Goal: Task Accomplishment & Management: Manage account settings

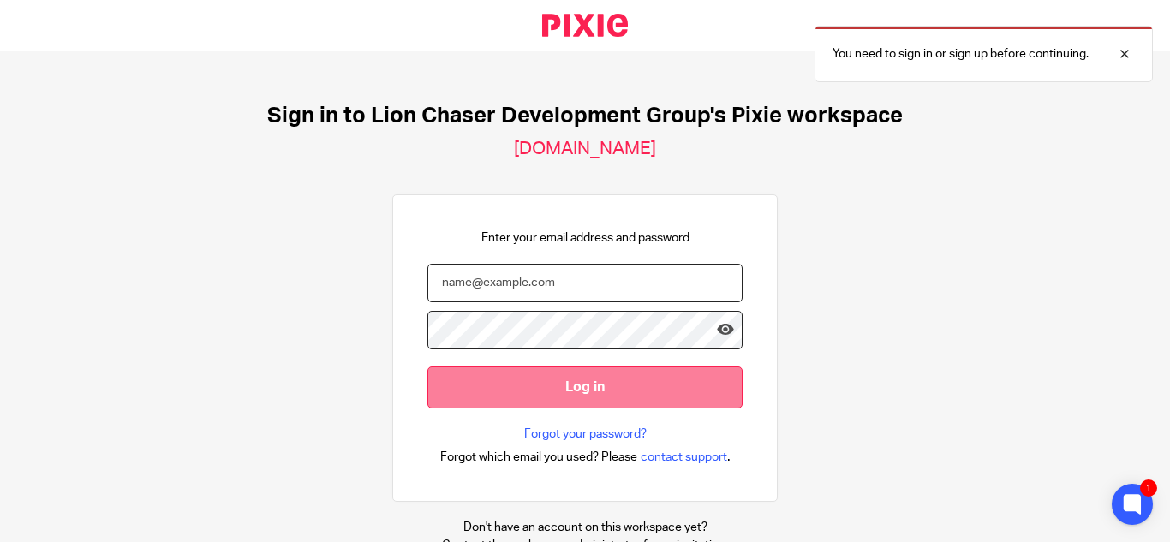
type input "[EMAIL_ADDRESS][DOMAIN_NAME]"
click at [521, 385] on input "Log in" at bounding box center [585, 388] width 315 height 42
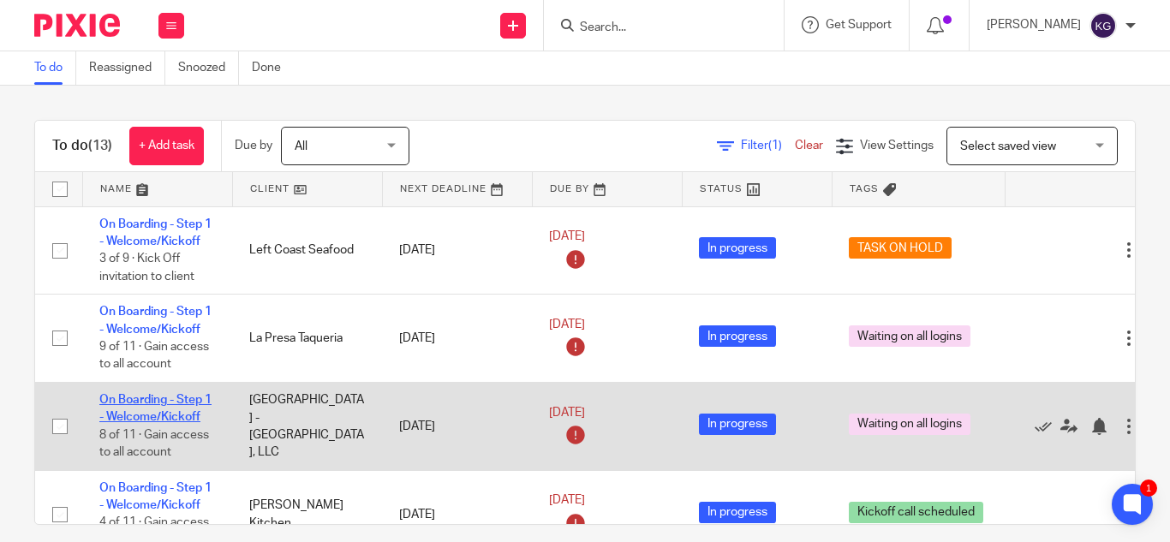
click at [201, 398] on link "On Boarding - Step 1 - Welcome/Kickoff" at bounding box center [155, 408] width 112 height 29
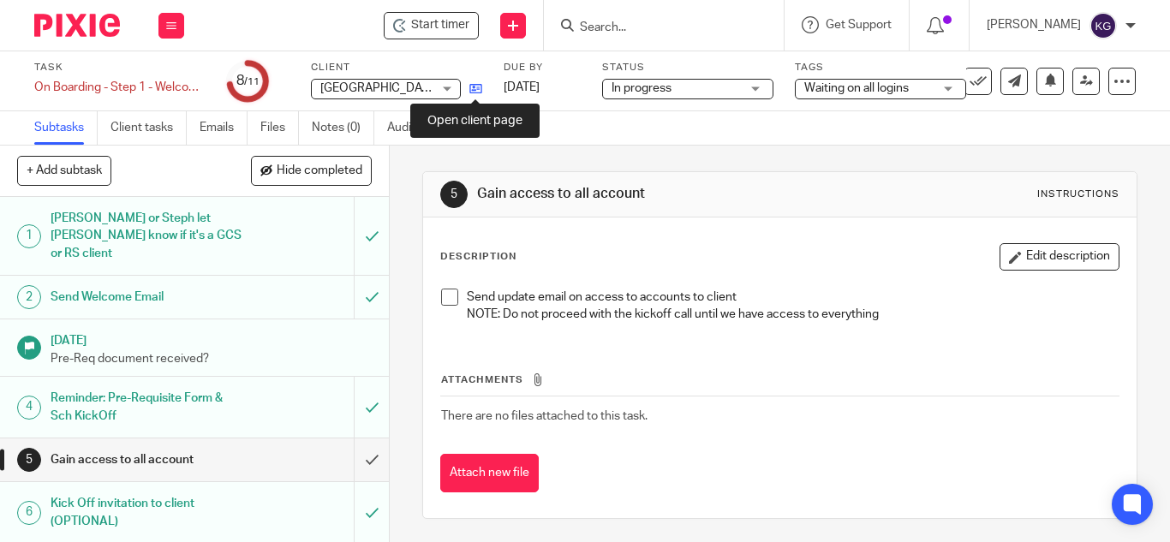
click at [478, 88] on icon at bounding box center [476, 88] width 13 height 13
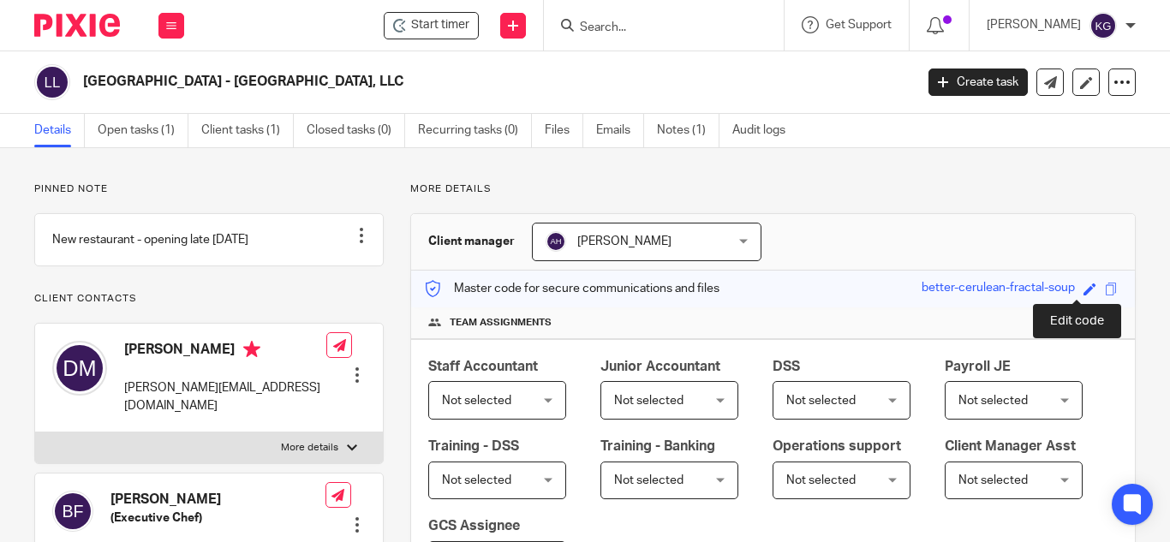
click at [1084, 289] on span at bounding box center [1090, 289] width 13 height 13
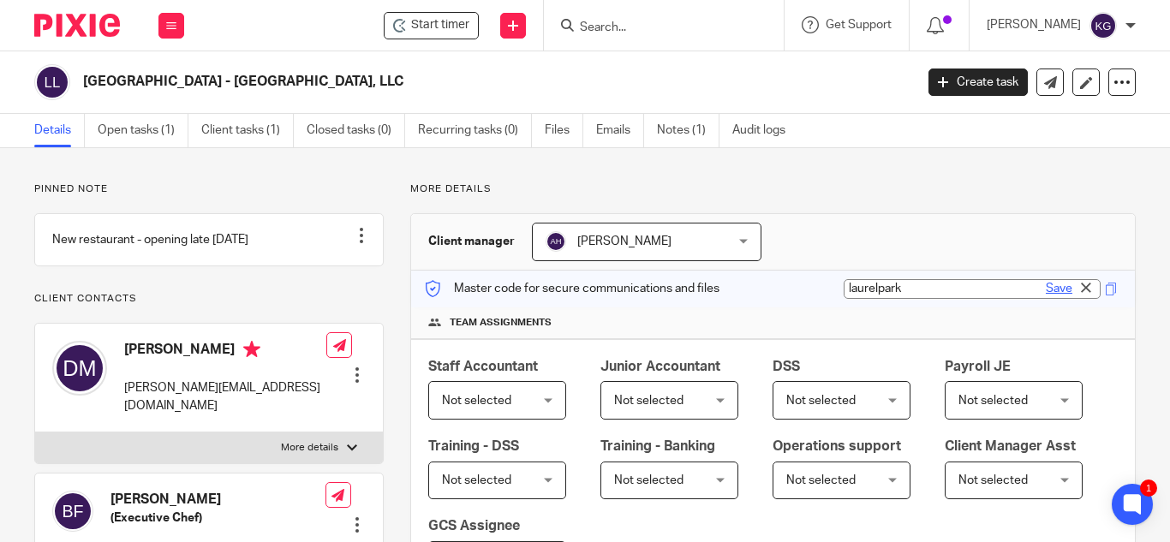
type input "laurelpark"
click at [1046, 295] on link "Save" at bounding box center [1059, 288] width 27 height 17
type input "laurelpark"
click at [248, 126] on link "Client tasks (1)" at bounding box center [247, 130] width 93 height 33
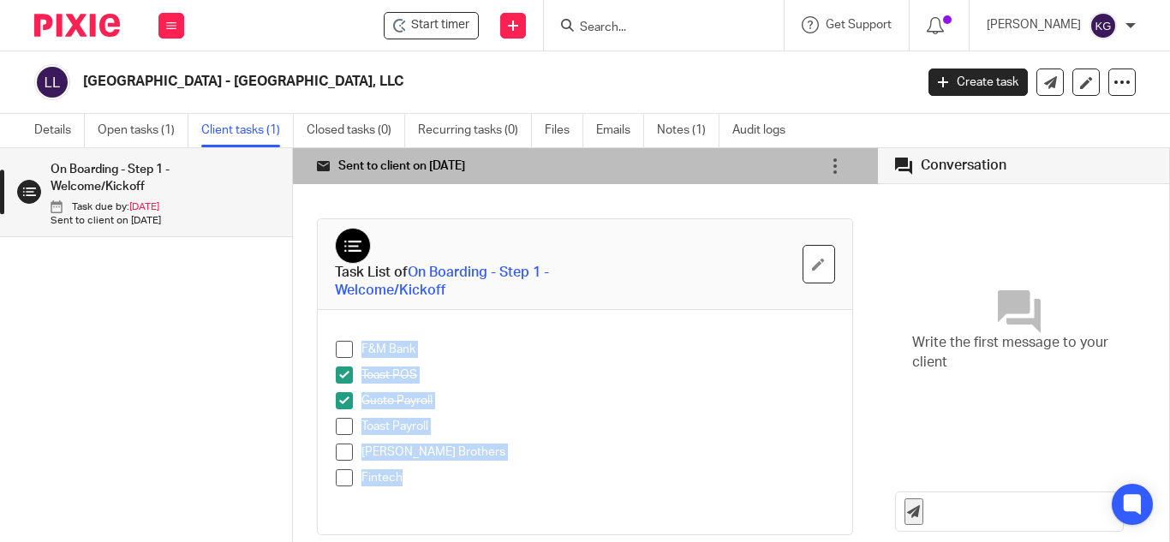
drag, startPoint x: 326, startPoint y: 316, endPoint x: 399, endPoint y: 426, distance: 132.1
click at [423, 505] on div "F&M Bank Toast POS Gusto Payroll Toast Payroll Cheney Brothers Fintech" at bounding box center [585, 422] width 535 height 224
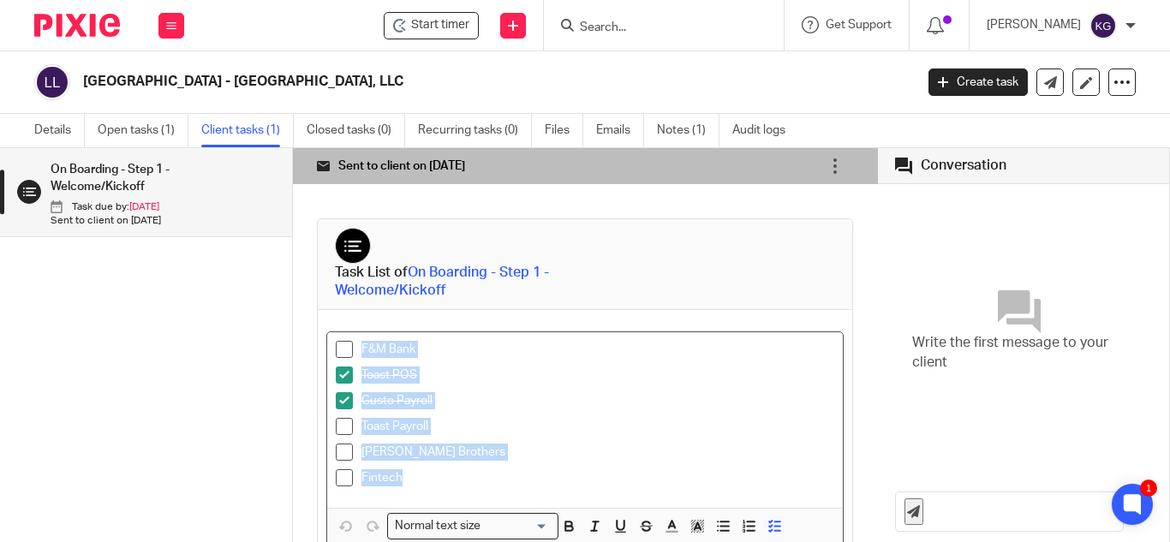
copy ul "F&M Bank Toast POS Gusto Payroll Toast Payroll Cheney Brothers Fintech"
click at [167, 33] on button at bounding box center [172, 26] width 26 height 26
click at [172, 130] on link "Clients" at bounding box center [167, 130] width 39 height 12
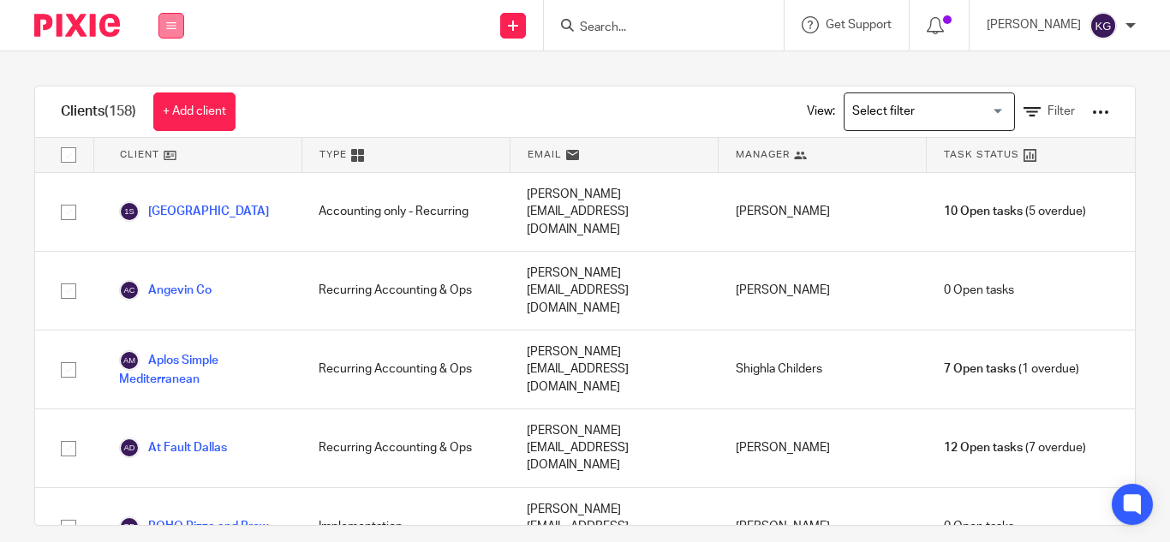
click at [177, 19] on button at bounding box center [172, 26] width 26 height 26
click at [173, 82] on link "Work" at bounding box center [161, 80] width 27 height 12
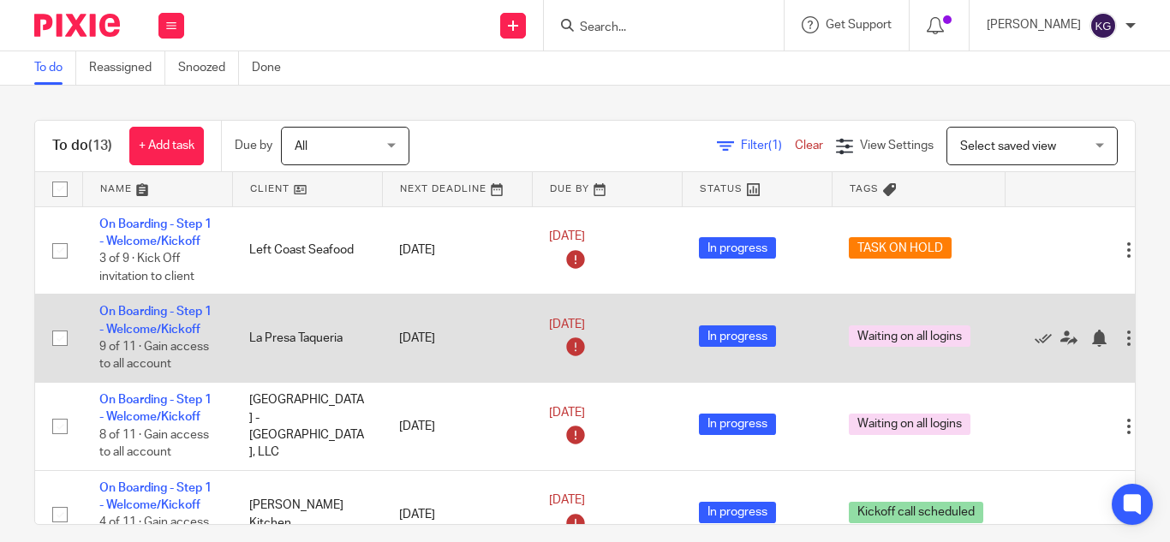
click at [313, 342] on td "La Presa Taqueria" at bounding box center [307, 339] width 150 height 88
click at [178, 311] on link "On Boarding - Step 1 - Welcome/Kickoff" at bounding box center [155, 320] width 112 height 29
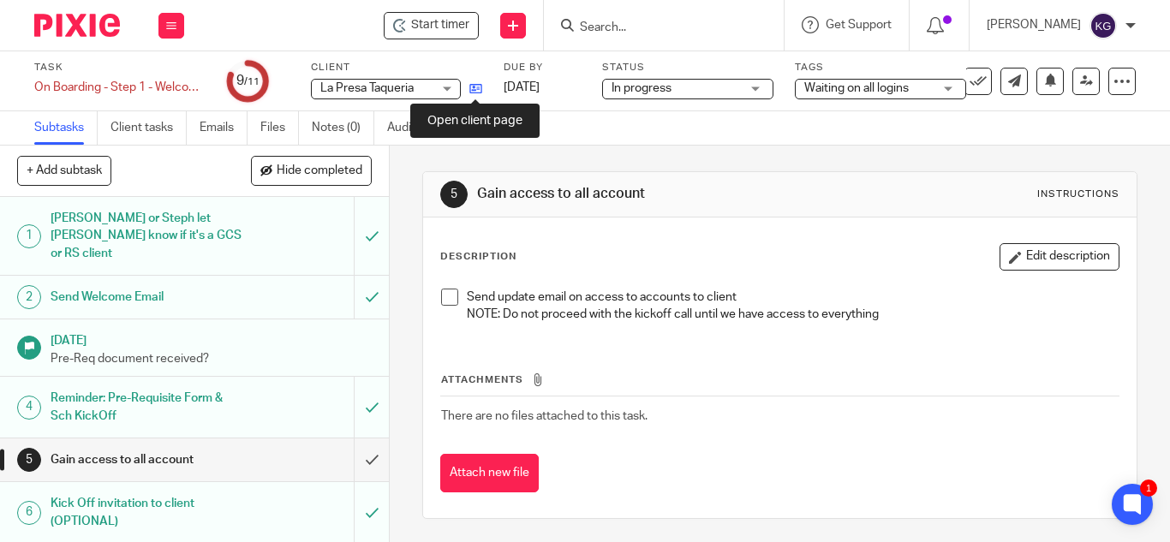
click at [477, 90] on icon at bounding box center [476, 88] width 13 height 13
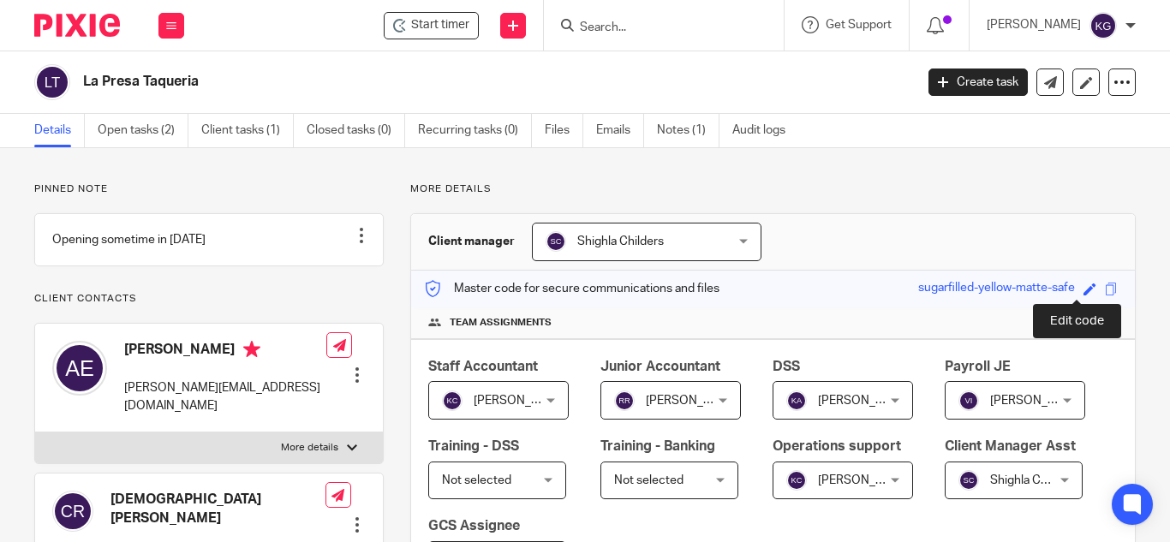
click at [1084, 287] on span at bounding box center [1090, 289] width 13 height 13
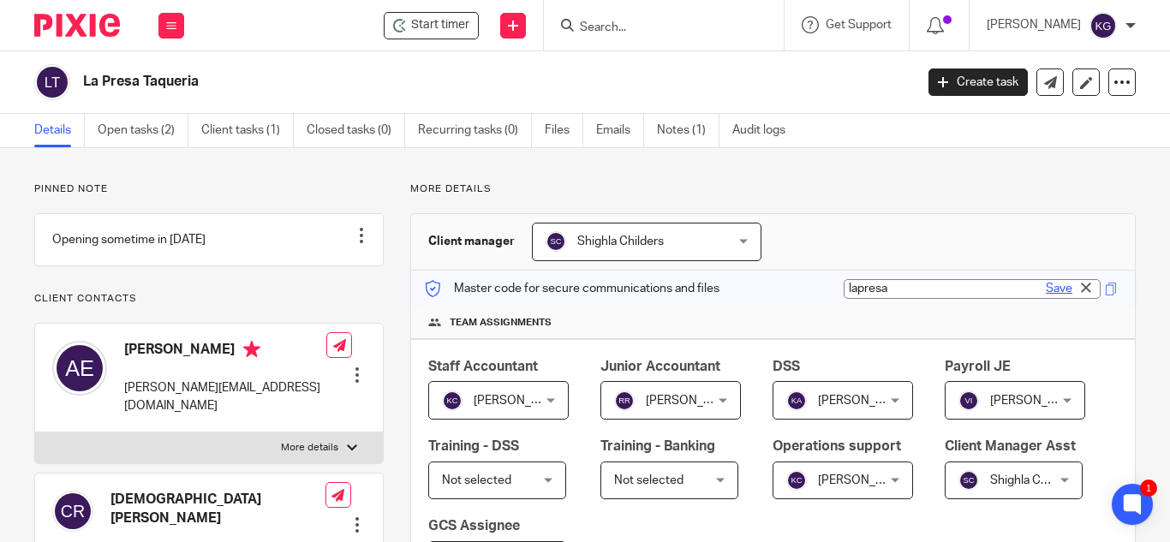
type input "lapresa"
click at [1046, 284] on link "Save" at bounding box center [1059, 288] width 27 height 17
type input "lapresa"
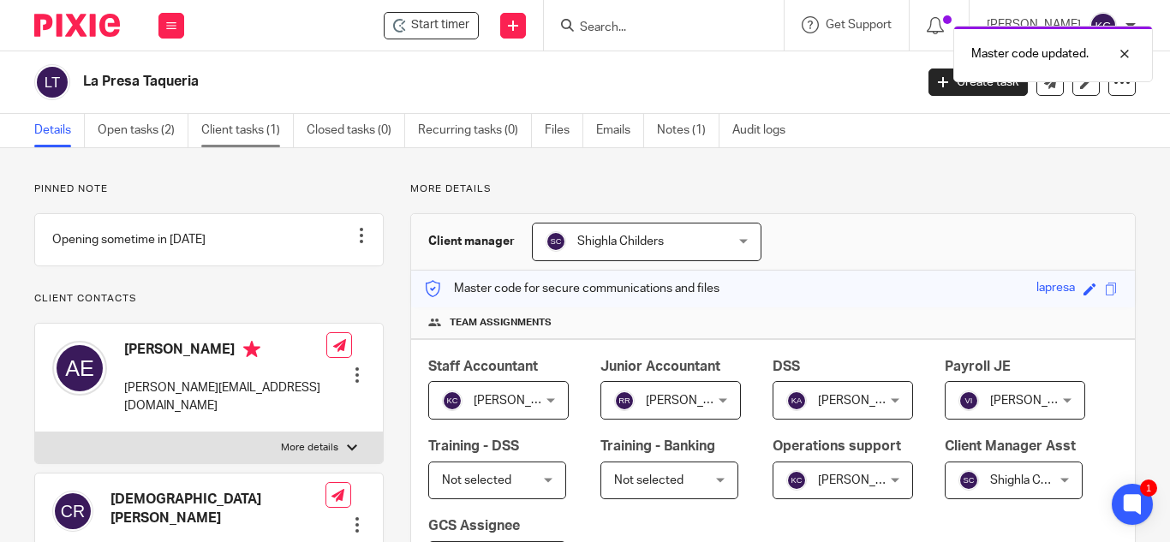
click at [230, 127] on link "Client tasks (1)" at bounding box center [247, 130] width 93 height 33
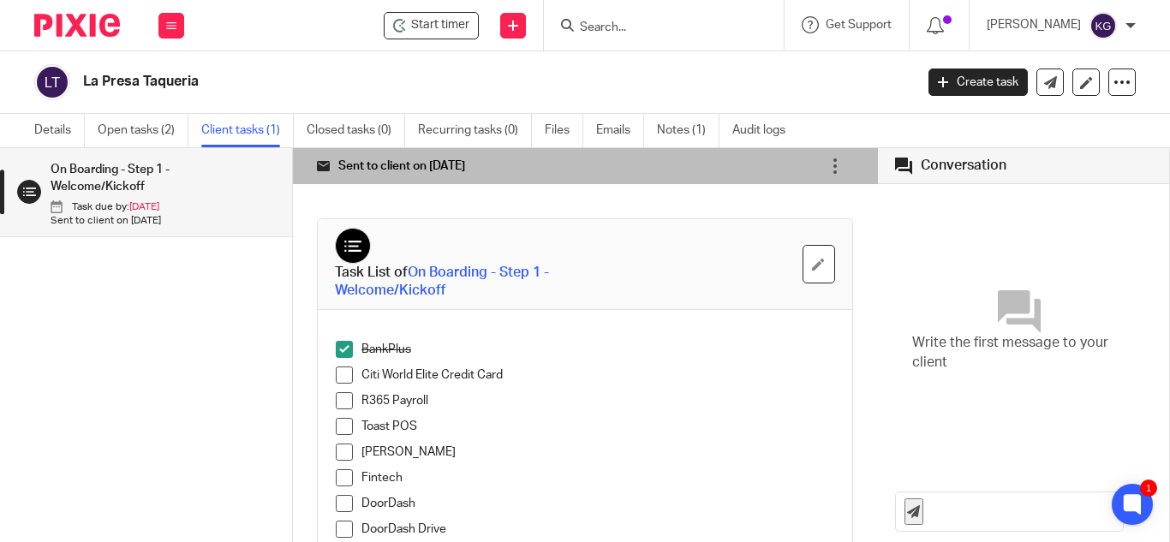
click at [962, 15] on div at bounding box center [940, 25] width 60 height 51
click at [944, 23] on icon at bounding box center [935, 25] width 17 height 17
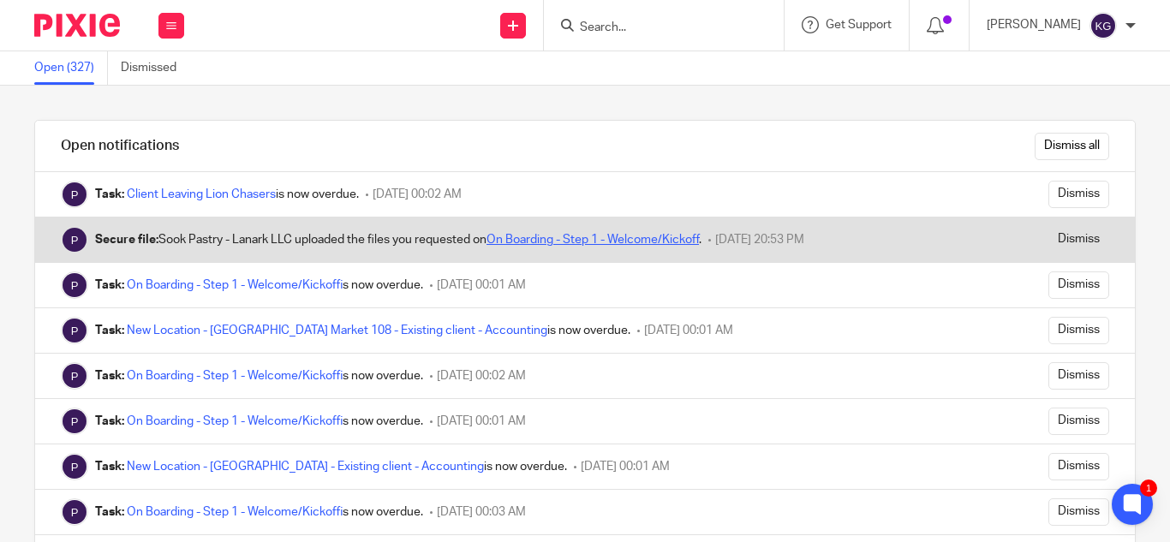
click at [611, 243] on link "On Boarding - Step 1 - Welcome/Kickoff" at bounding box center [593, 240] width 212 height 12
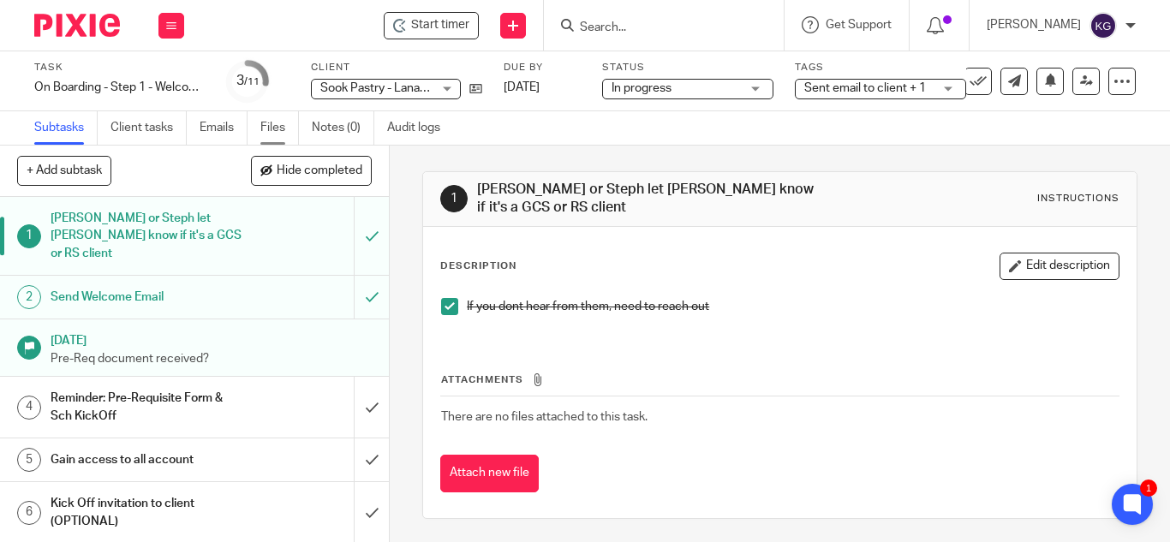
click at [276, 124] on link "Files" at bounding box center [279, 127] width 39 height 33
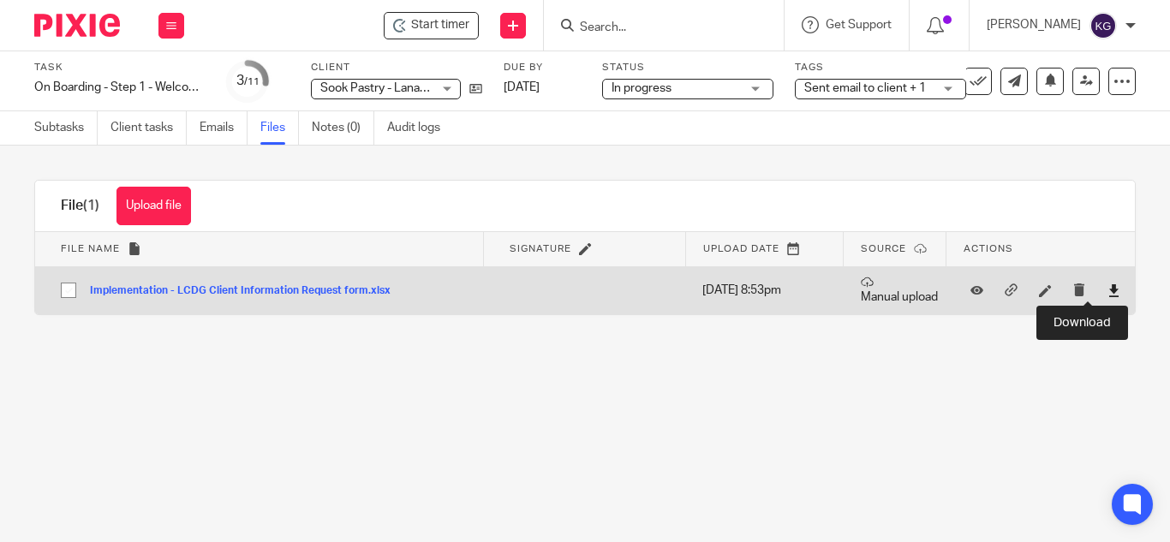
click at [1108, 293] on icon at bounding box center [1114, 290] width 13 height 13
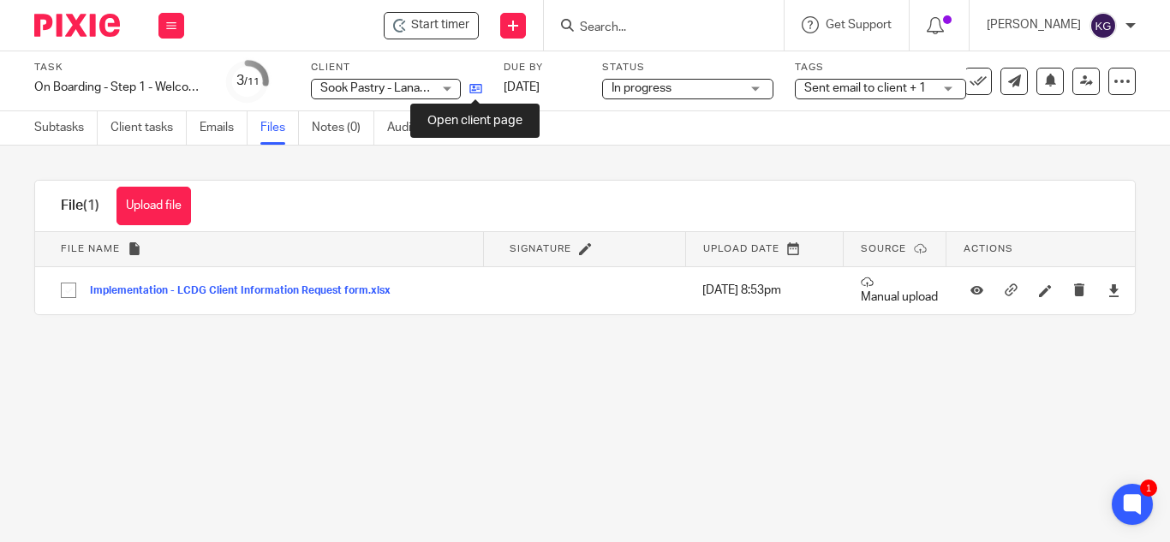
click at [471, 90] on icon at bounding box center [476, 88] width 13 height 13
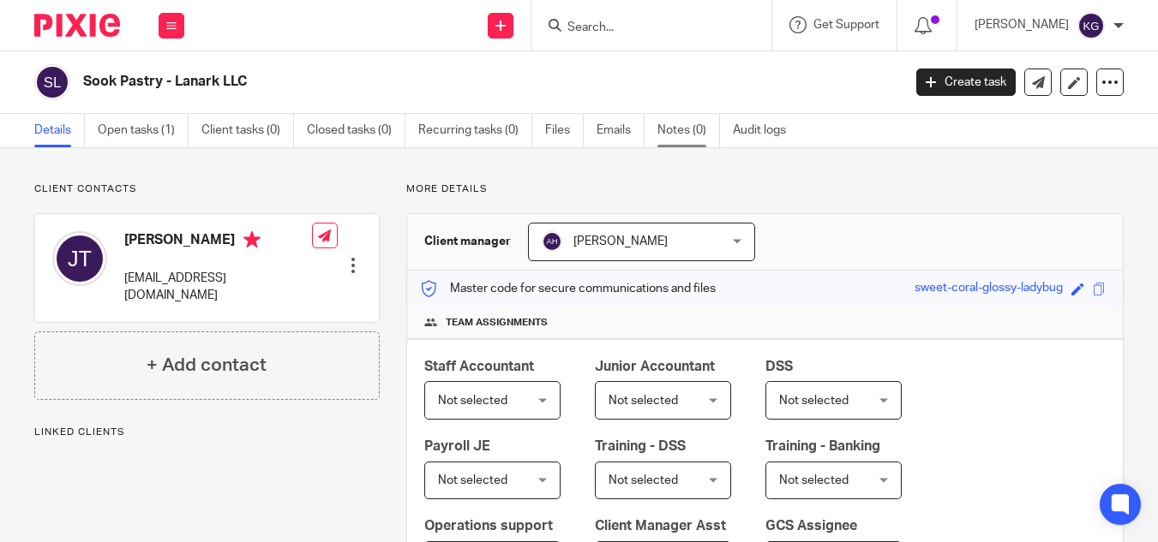
click at [685, 133] on link "Notes (0)" at bounding box center [688, 130] width 63 height 33
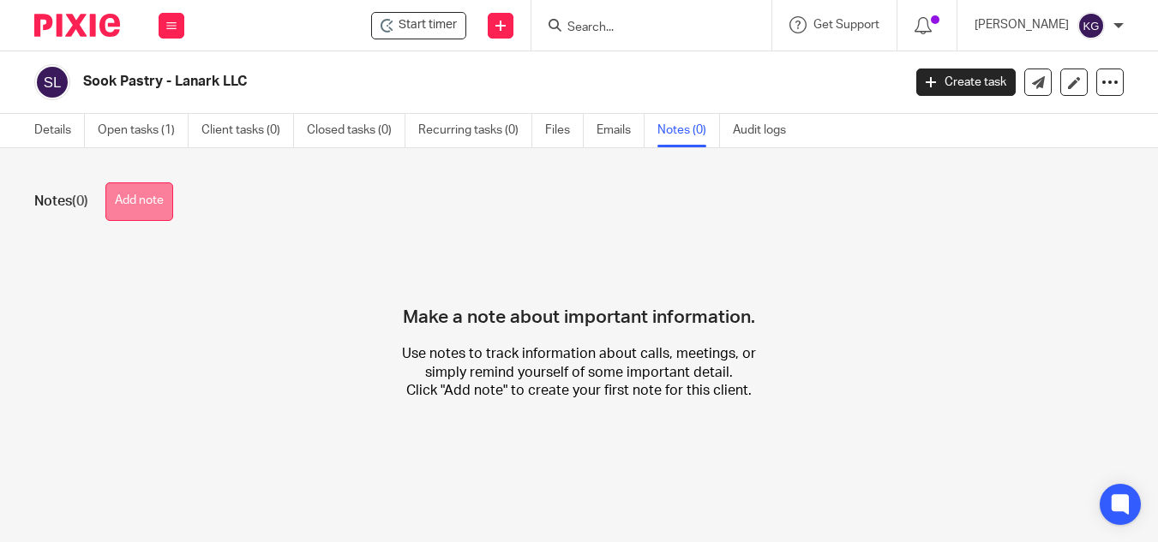
click at [147, 200] on button "Add note" at bounding box center [139, 201] width 68 height 39
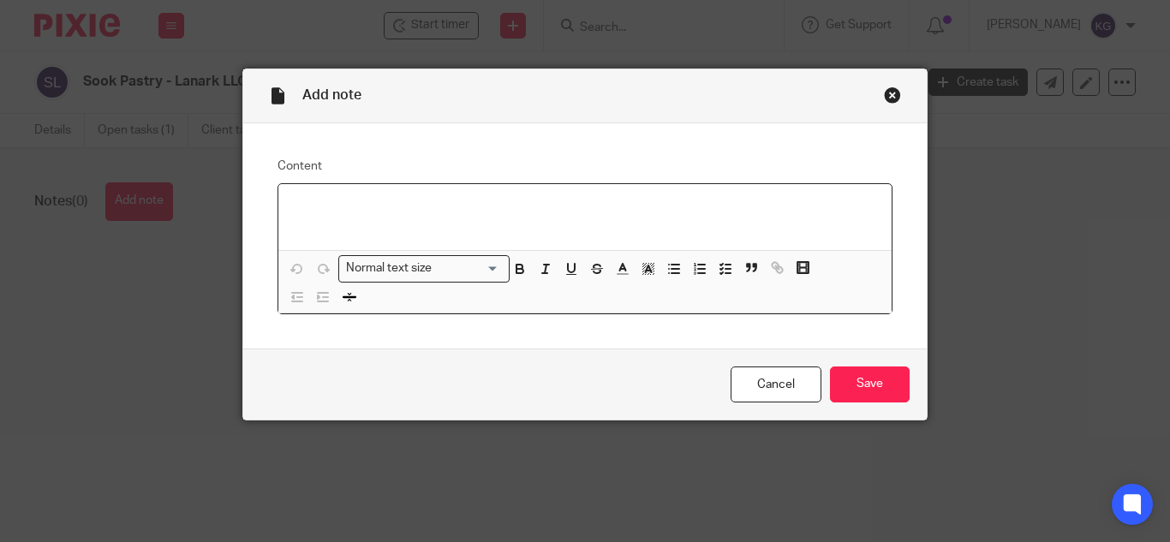
paste div
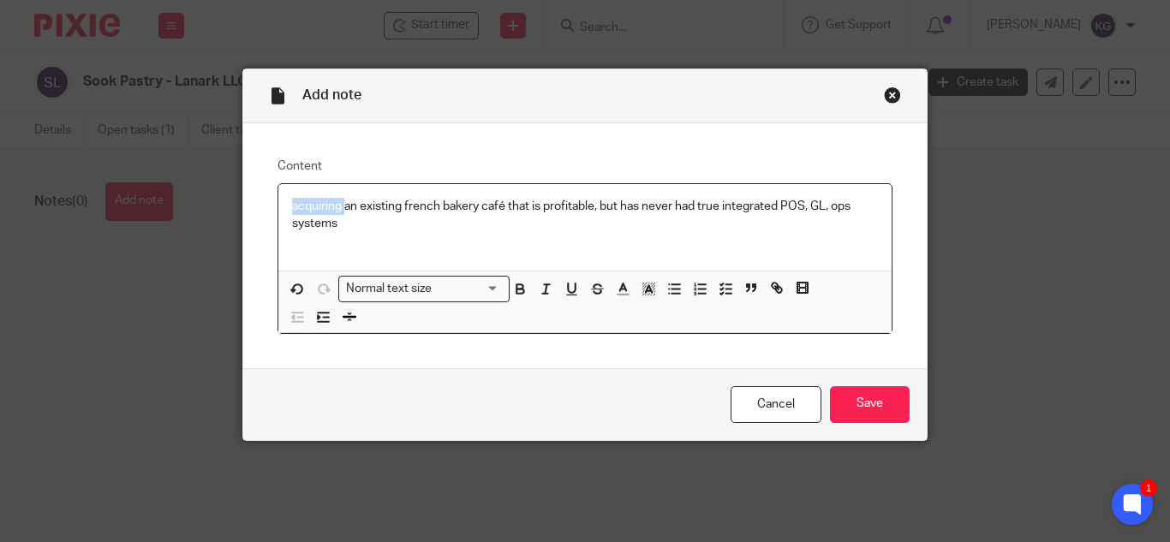
drag, startPoint x: 338, startPoint y: 203, endPoint x: 231, endPoint y: 186, distance: 108.5
click at [243, 200] on div "Content acquiring an existing french bakery café that is profitable, but has ne…" at bounding box center [585, 246] width 684 height 246
click at [857, 402] on input "Save" at bounding box center [870, 404] width 80 height 37
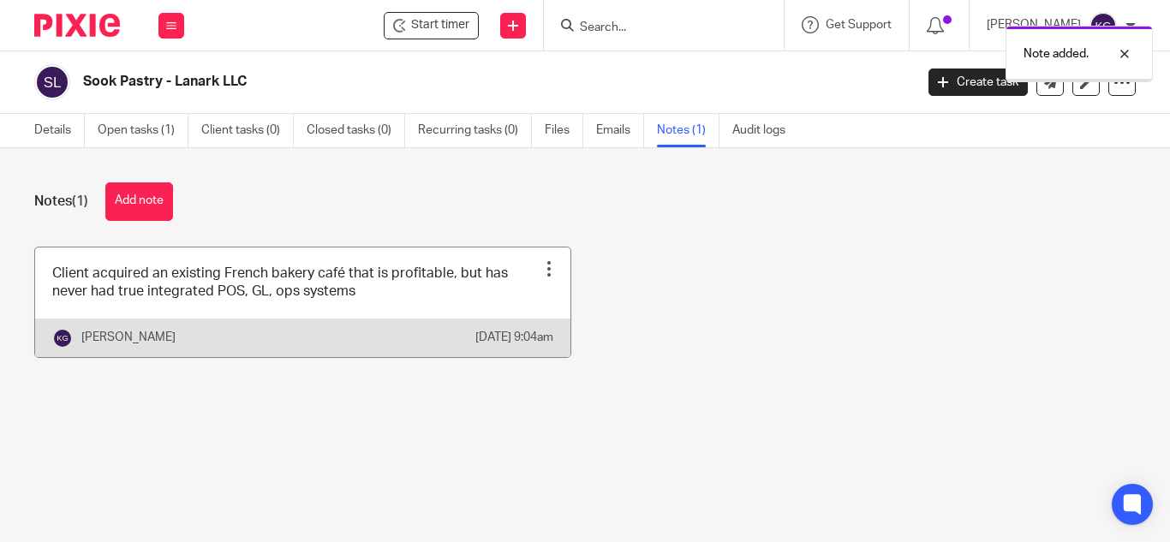
click at [541, 264] on div at bounding box center [549, 268] width 17 height 17
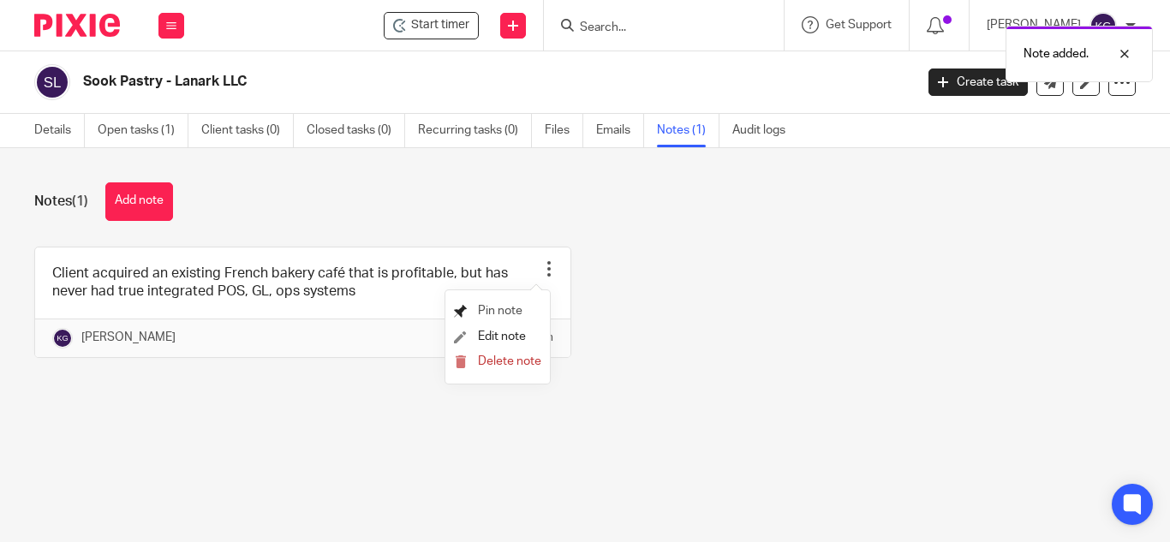
click at [501, 311] on span "Pin note" at bounding box center [500, 311] width 45 height 12
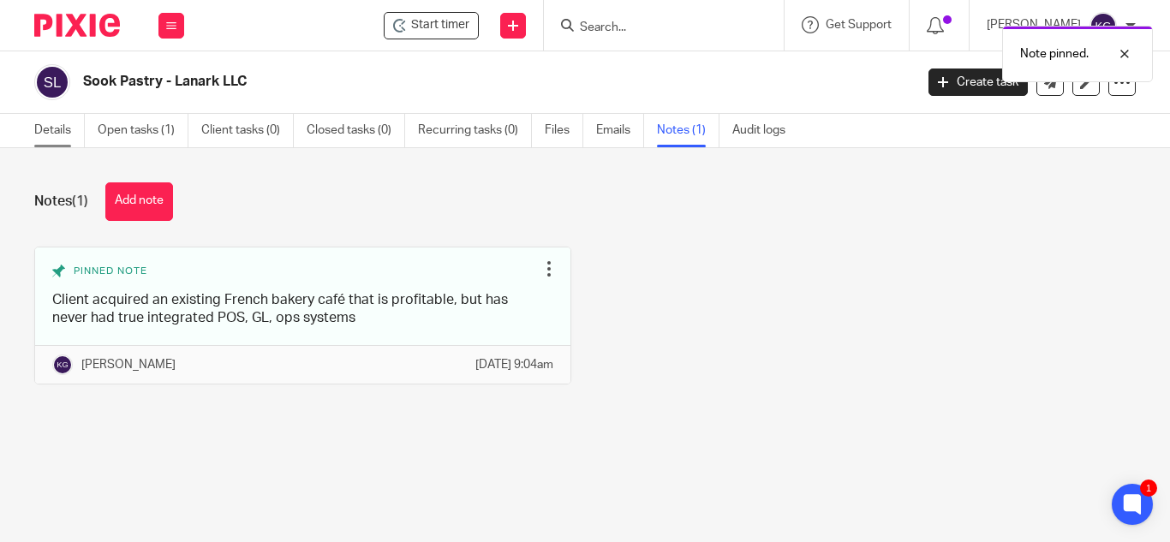
click at [39, 125] on link "Details" at bounding box center [59, 130] width 51 height 33
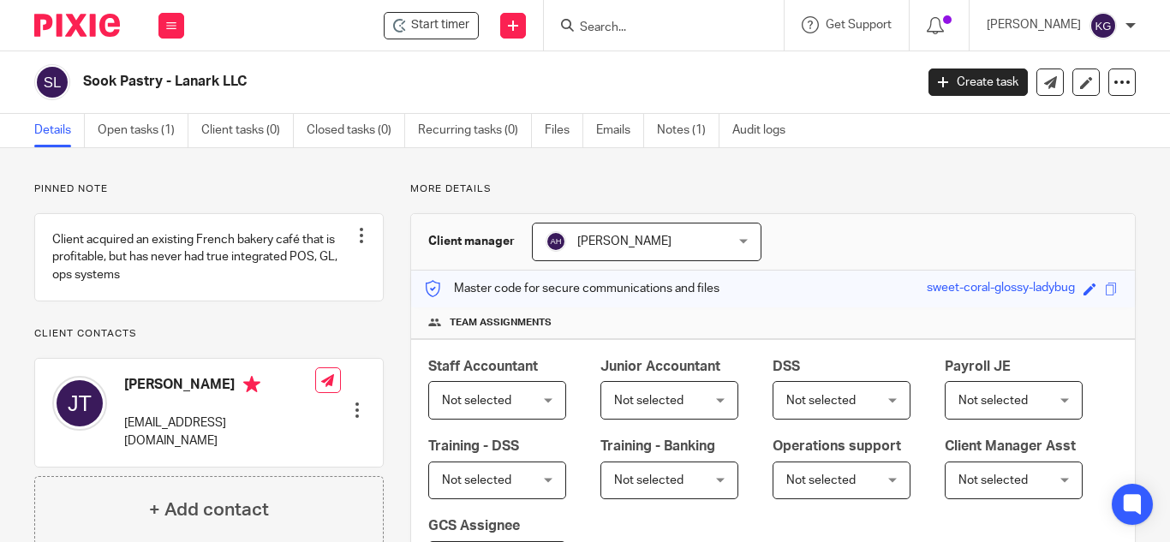
scroll to position [630, 0]
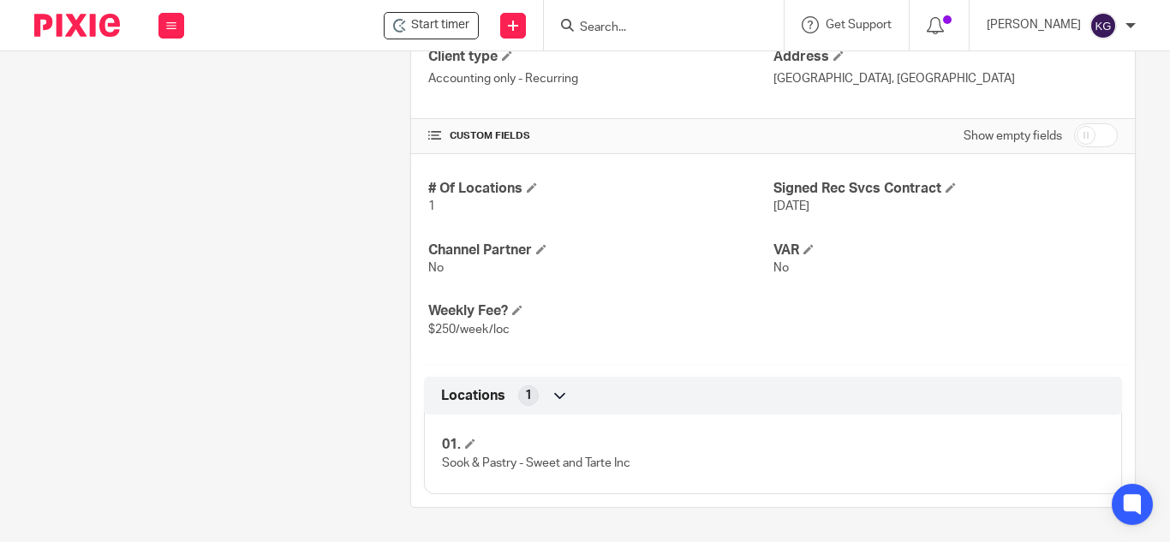
click at [1074, 134] on input "checkbox" at bounding box center [1096, 135] width 44 height 24
checkbox input "true"
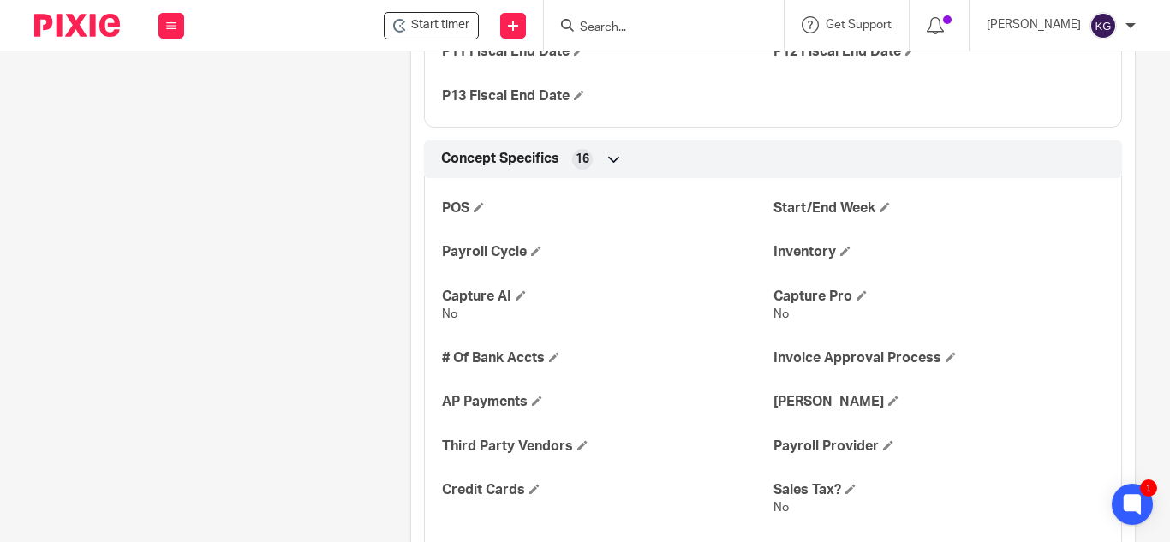
scroll to position [1915, 0]
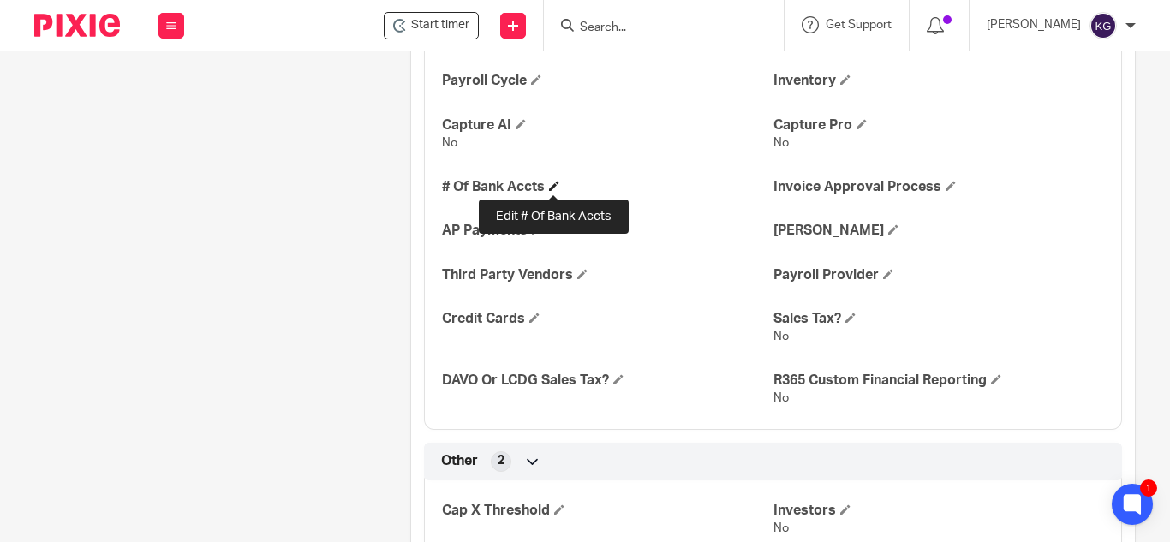
click at [551, 188] on span at bounding box center [554, 186] width 10 height 10
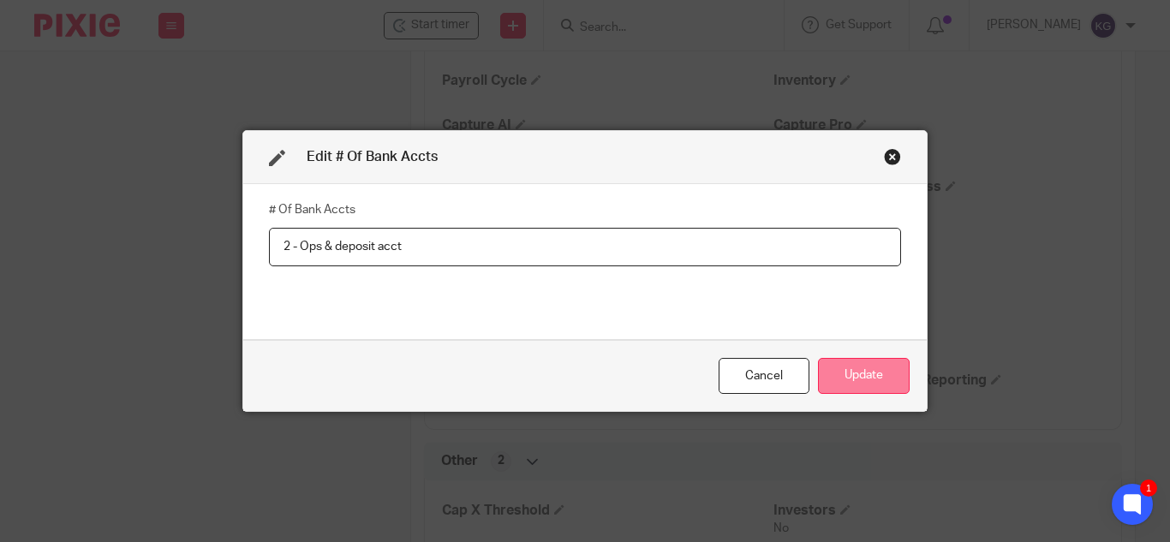
type input "2 - Ops & deposit acct"
click at [870, 378] on button "Update" at bounding box center [864, 376] width 92 height 37
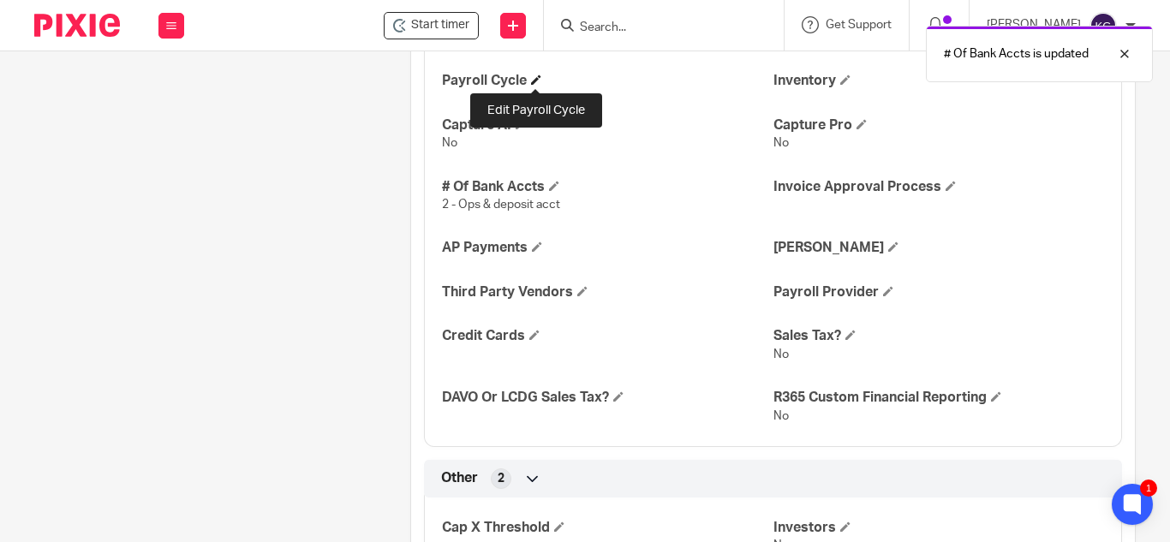
click at [535, 78] on span at bounding box center [536, 80] width 10 height 10
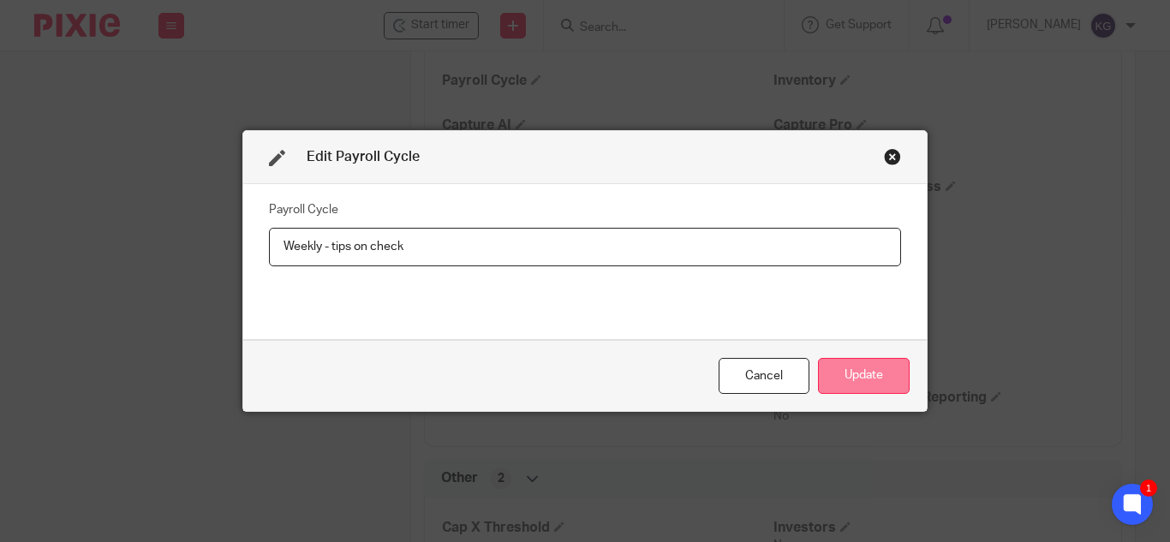
type input "Weekly - tips on check"
click at [841, 368] on button "Update" at bounding box center [864, 376] width 92 height 37
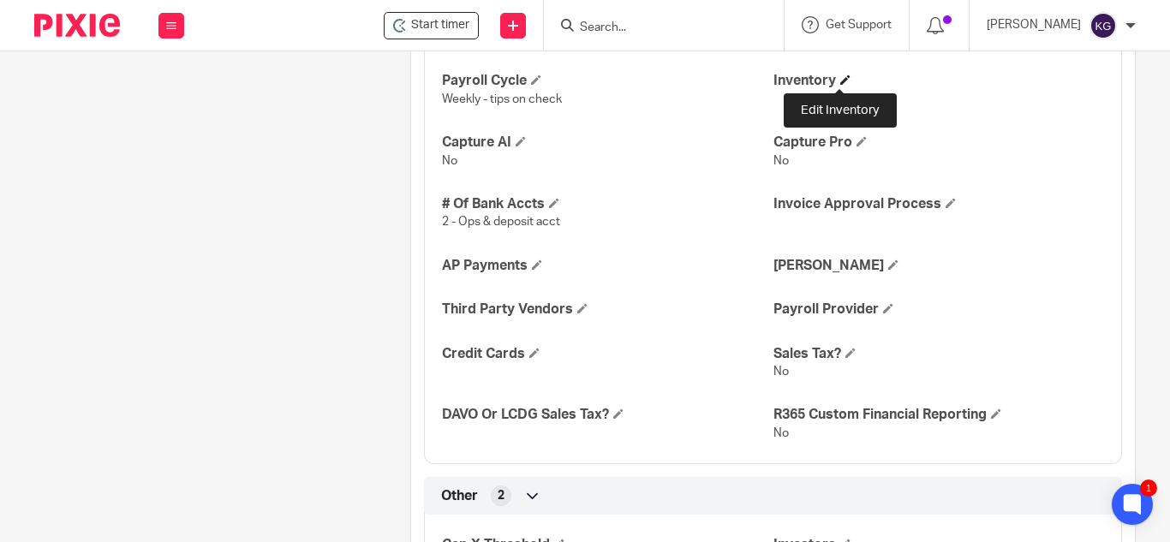
click at [841, 78] on span at bounding box center [846, 80] width 10 height 10
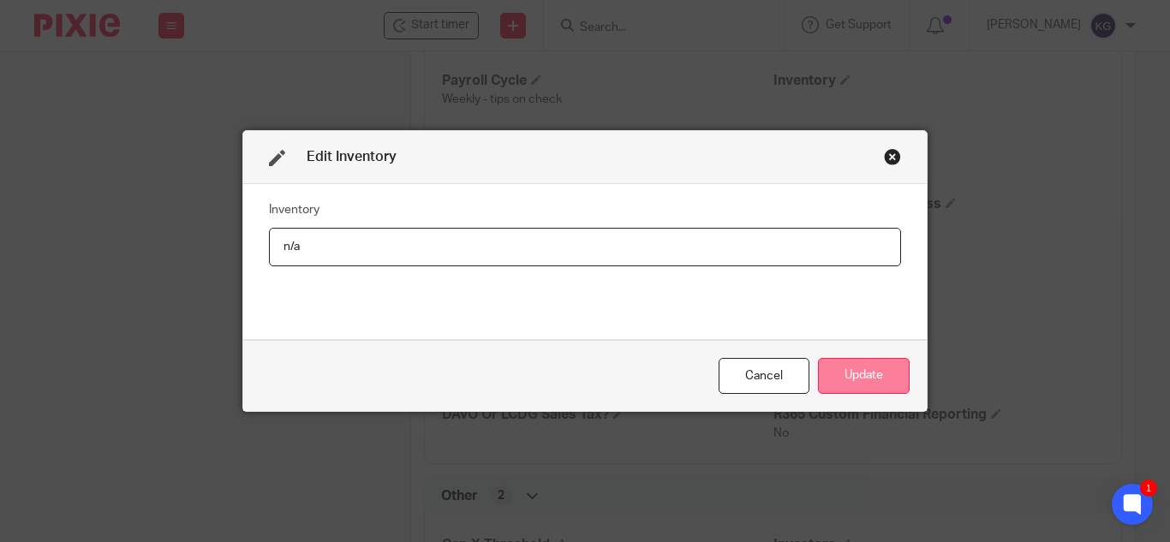
type input "n/a"
click at [854, 371] on button "Update" at bounding box center [864, 376] width 92 height 37
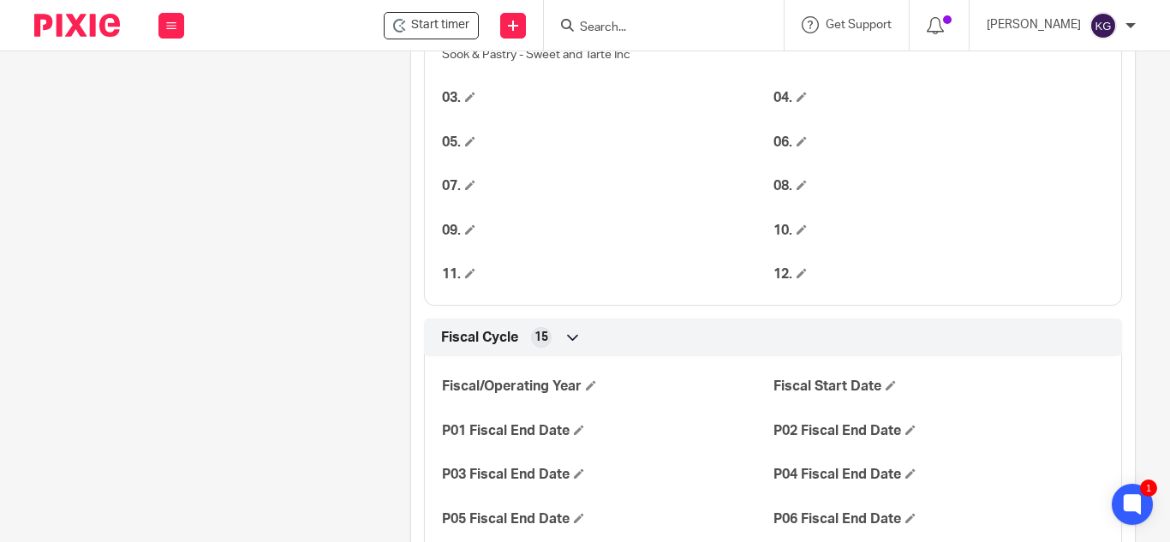
scroll to position [1315, 0]
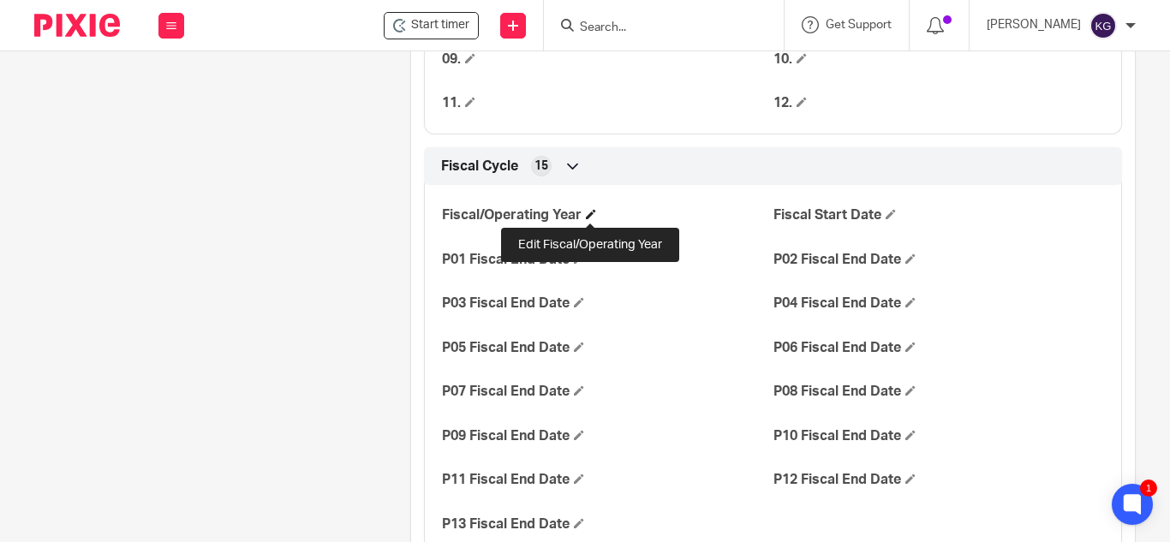
click at [588, 210] on span at bounding box center [591, 214] width 10 height 10
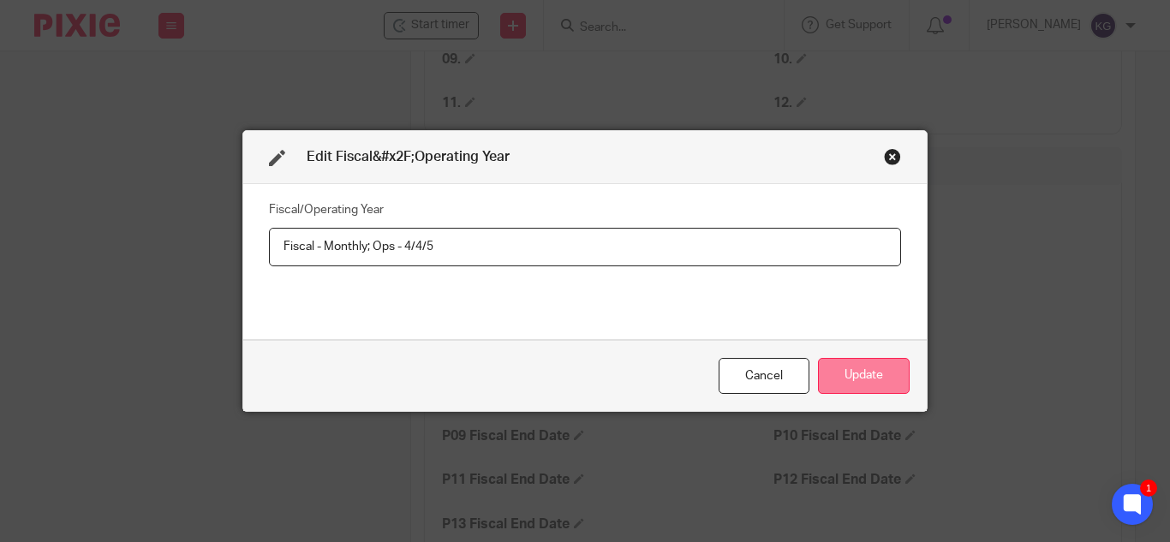
type input "Fiscal - Monthly; Ops - 4/4/5"
click at [855, 368] on button "Update" at bounding box center [864, 376] width 92 height 37
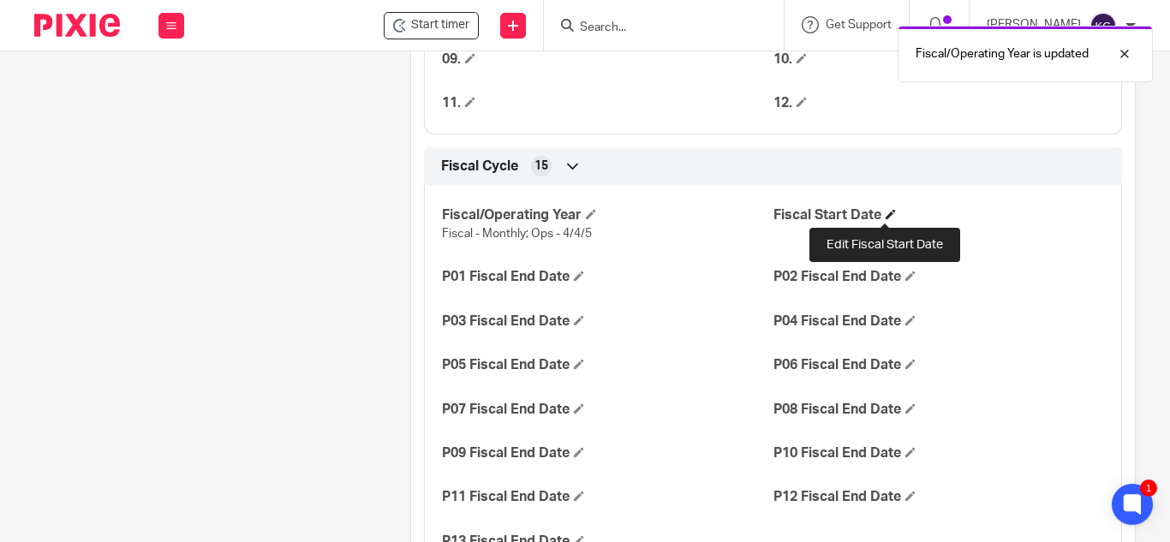
click at [886, 212] on span at bounding box center [891, 214] width 10 height 10
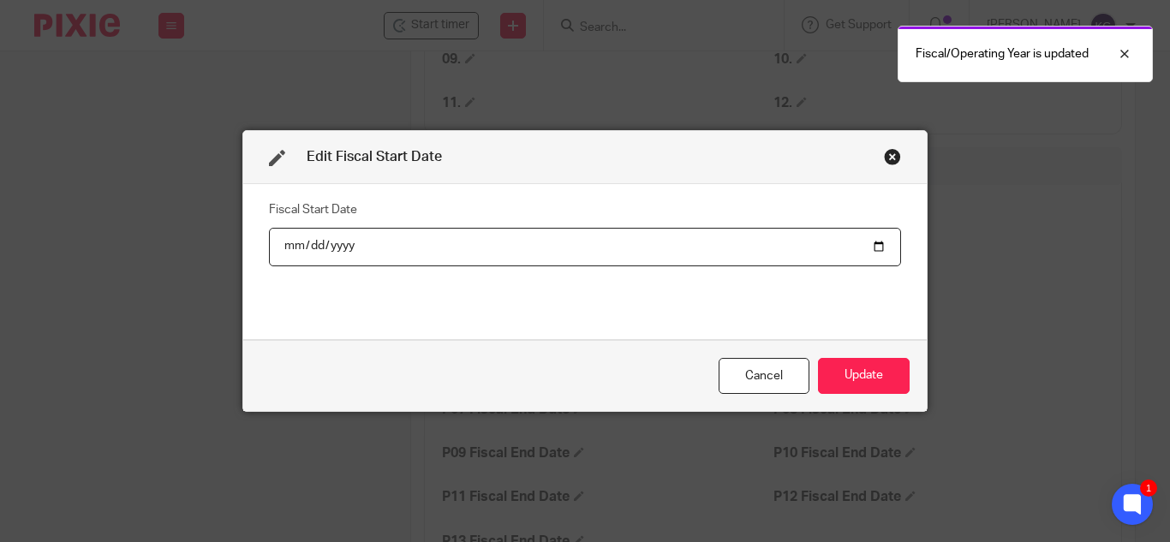
click at [882, 246] on input "date" at bounding box center [585, 247] width 632 height 39
click at [874, 247] on input "date" at bounding box center [585, 247] width 632 height 39
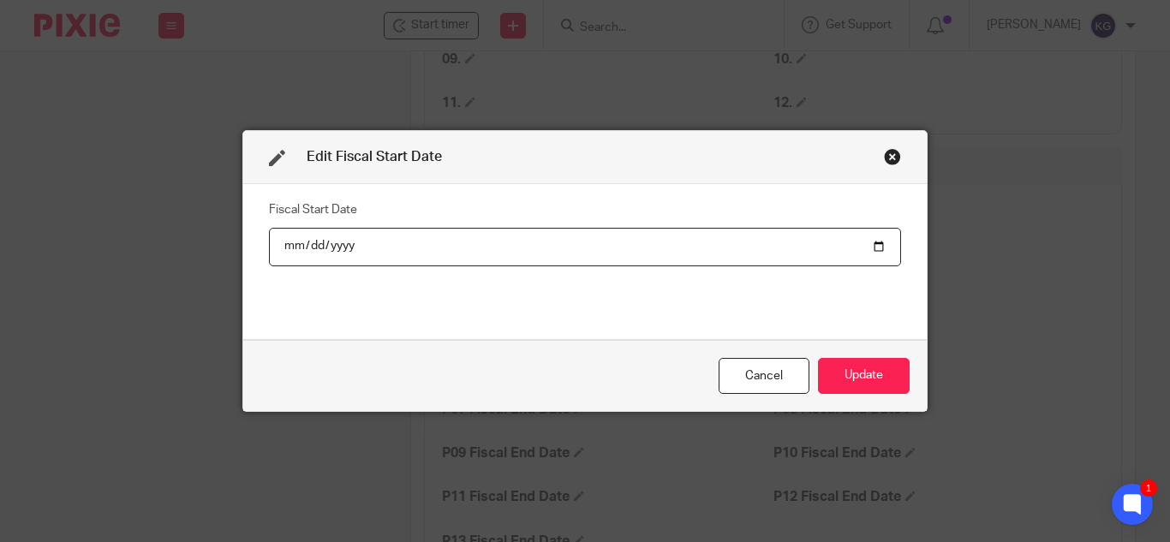
type input "2025-01-01"
click at [878, 370] on button "Update" at bounding box center [864, 376] width 92 height 37
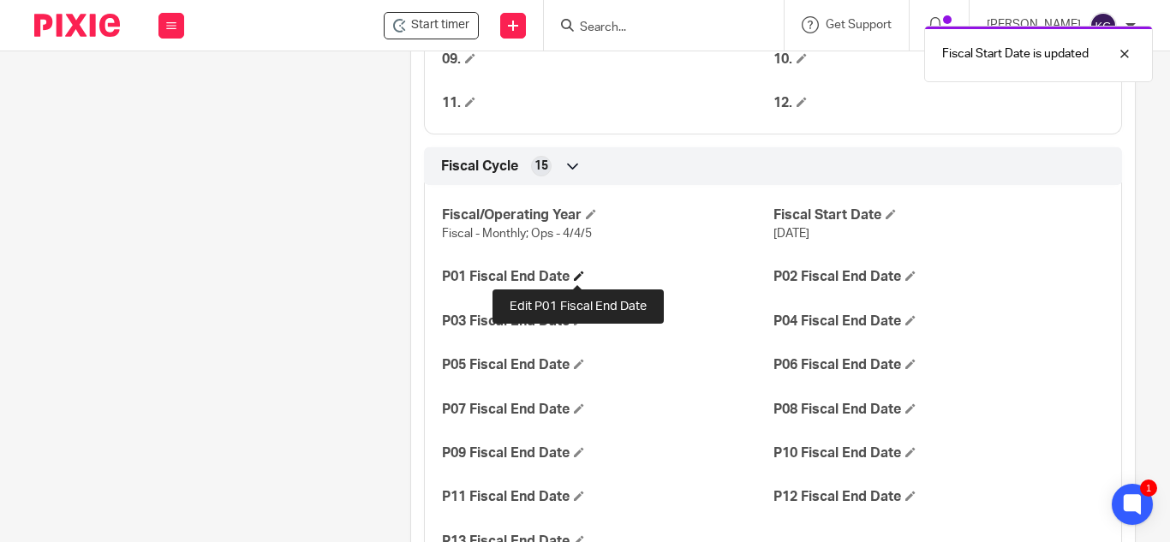
click at [575, 273] on span at bounding box center [579, 276] width 10 height 10
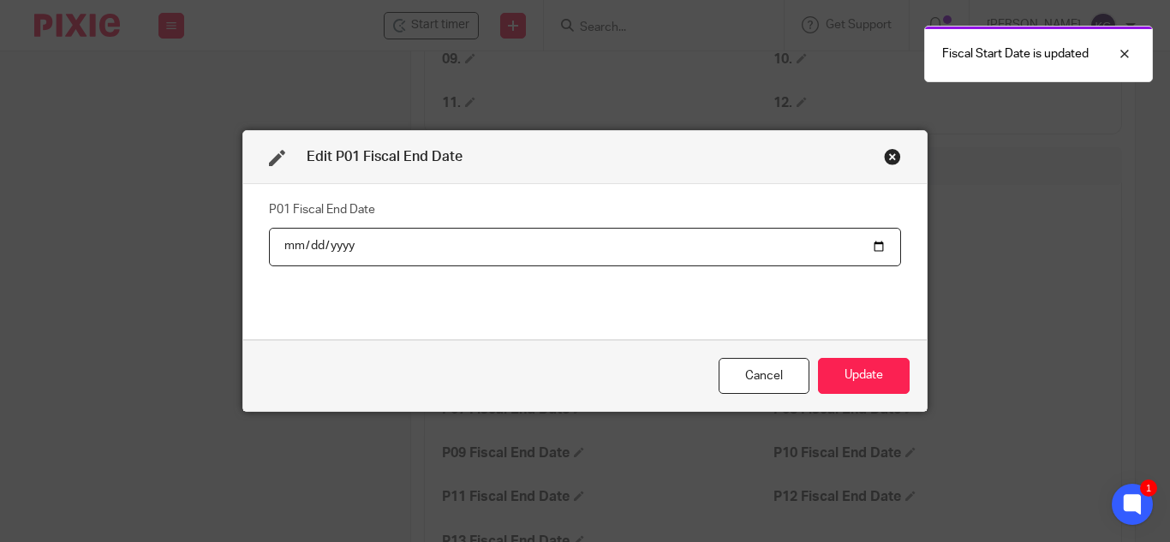
click at [874, 248] on input "date" at bounding box center [585, 247] width 632 height 39
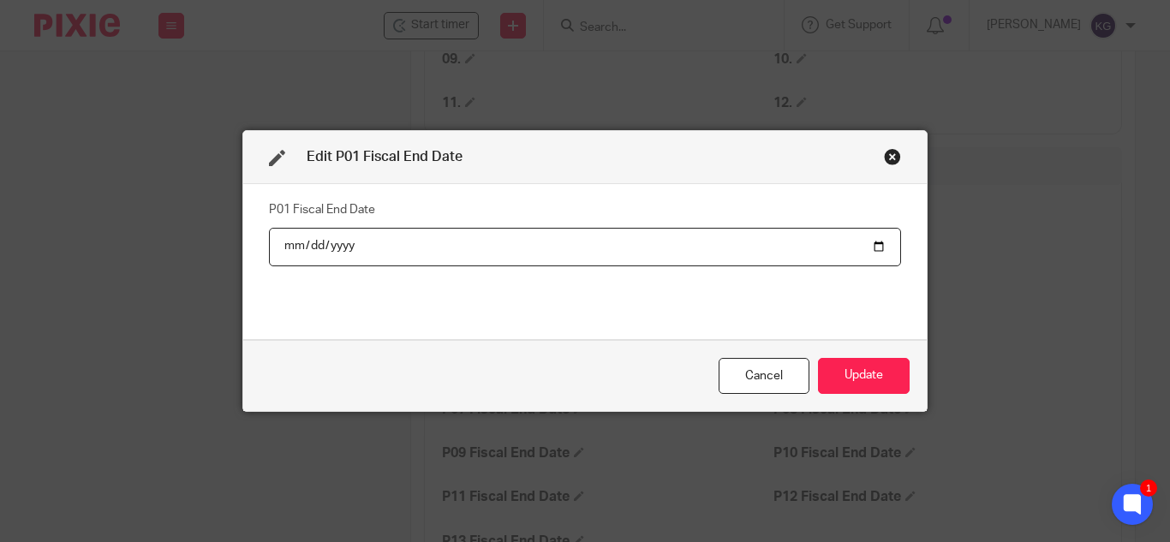
type input "2025-01-31"
click at [859, 378] on button "Update" at bounding box center [864, 376] width 92 height 37
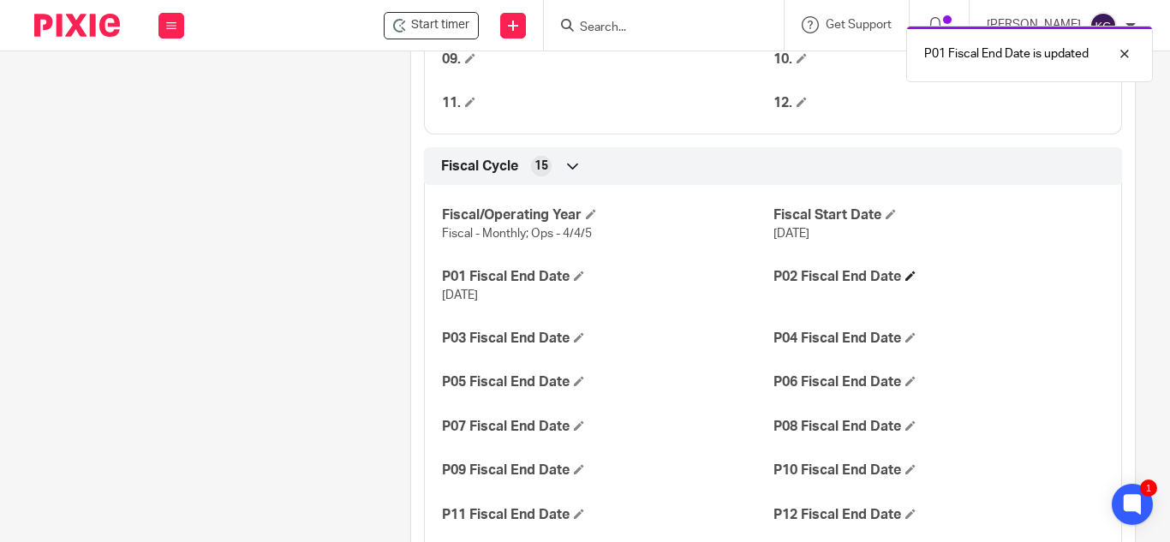
click at [903, 270] on h4 "P02 Fiscal End Date" at bounding box center [939, 277] width 331 height 18
click at [906, 271] on span at bounding box center [911, 276] width 10 height 10
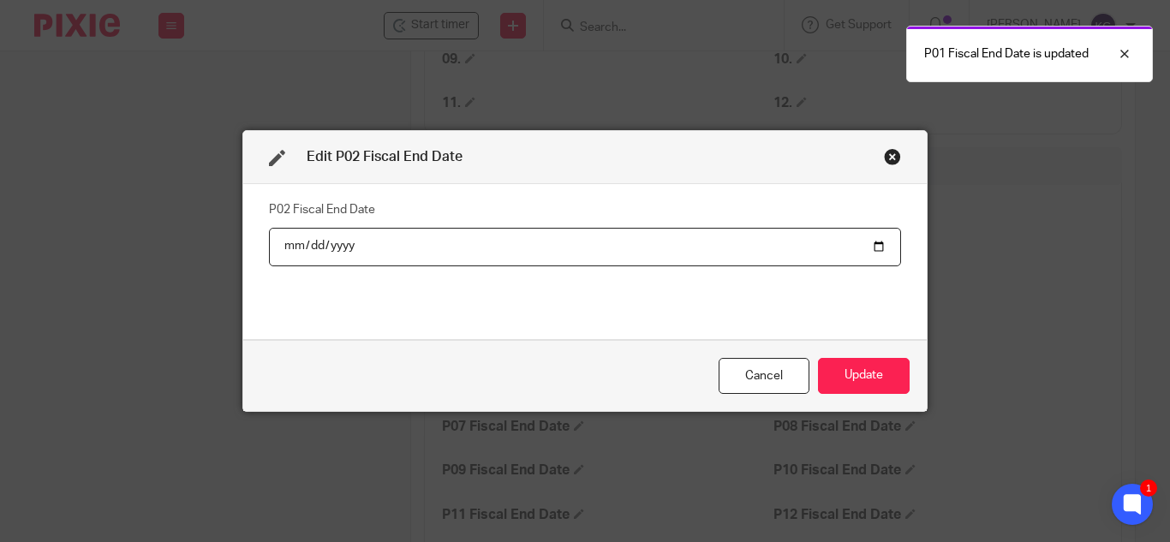
click at [870, 242] on input "date" at bounding box center [585, 247] width 632 height 39
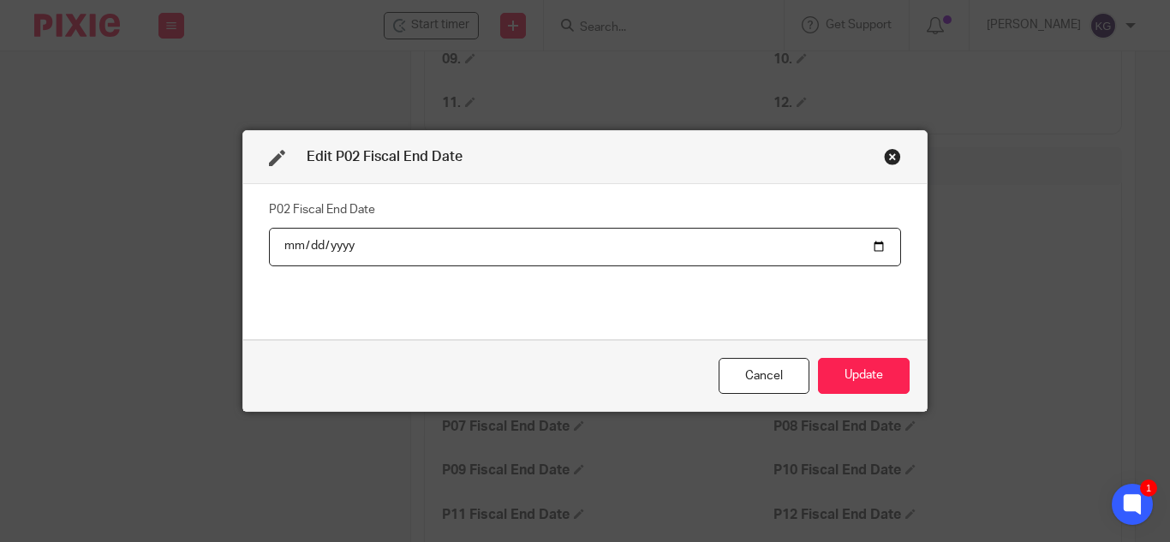
type input "2025-02-28"
click at [906, 381] on div "Cancel Update" at bounding box center [585, 376] width 684 height 72
click at [875, 377] on button "Update" at bounding box center [864, 376] width 92 height 37
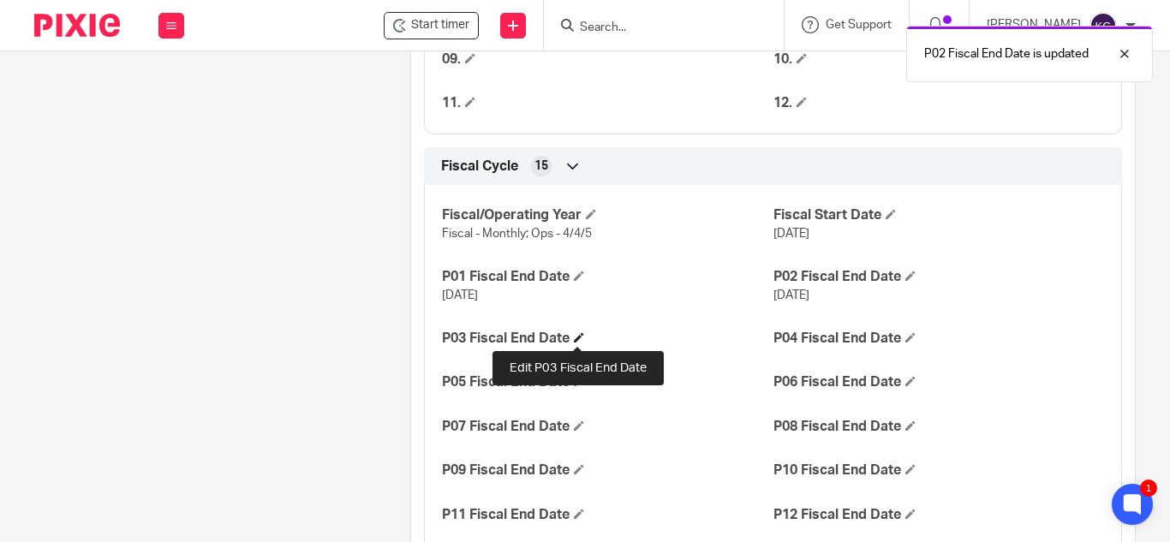
click at [579, 337] on span at bounding box center [579, 337] width 10 height 10
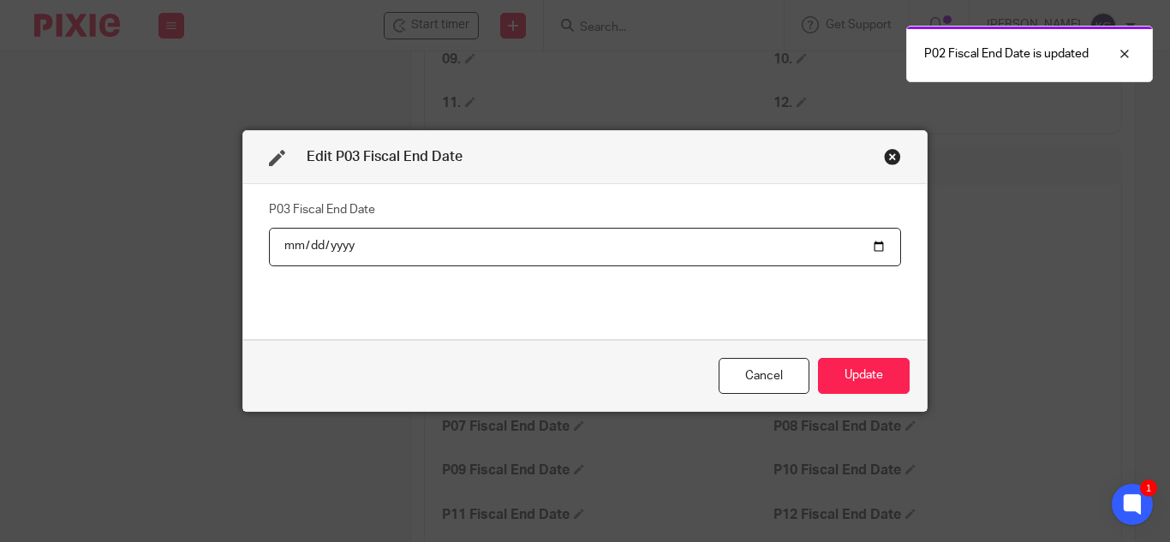
click at [875, 248] on input "date" at bounding box center [585, 247] width 632 height 39
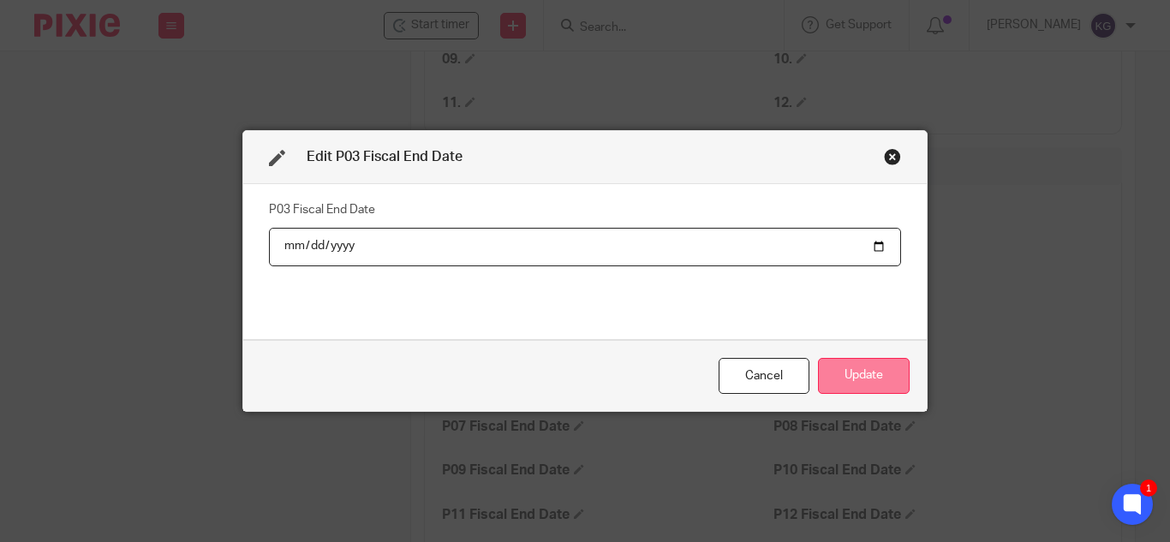
type input "2025-03-31"
click at [876, 368] on button "Update" at bounding box center [864, 376] width 92 height 37
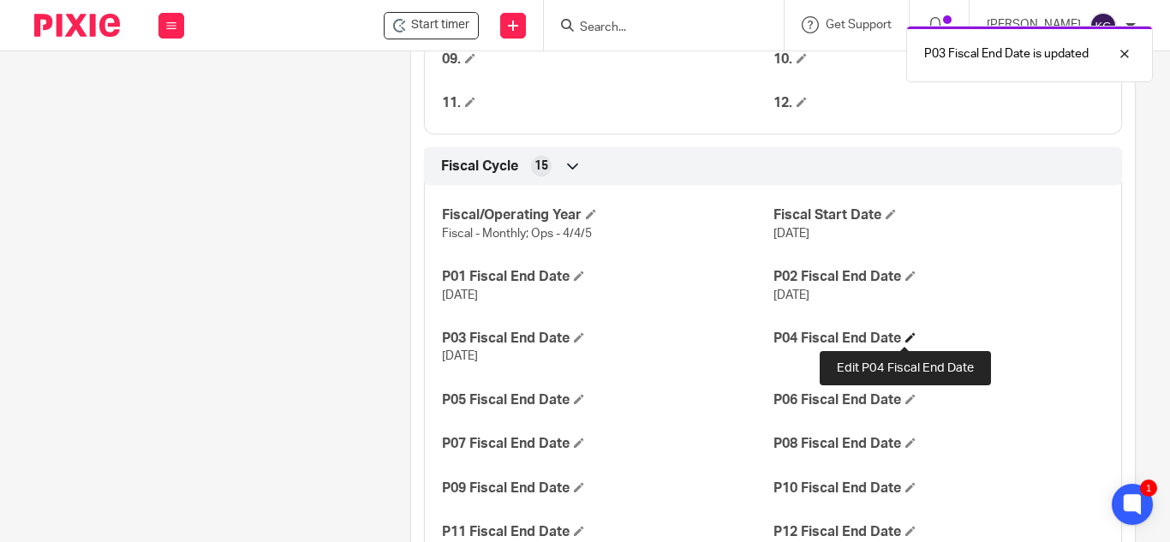
click at [906, 338] on span at bounding box center [911, 337] width 10 height 10
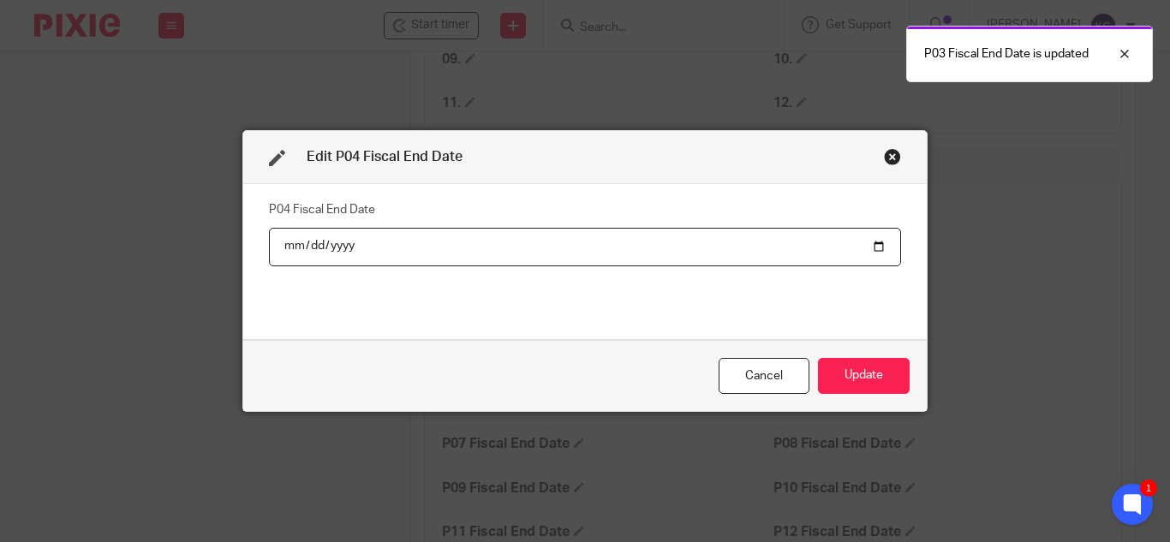
click at [869, 246] on input "date" at bounding box center [585, 247] width 632 height 39
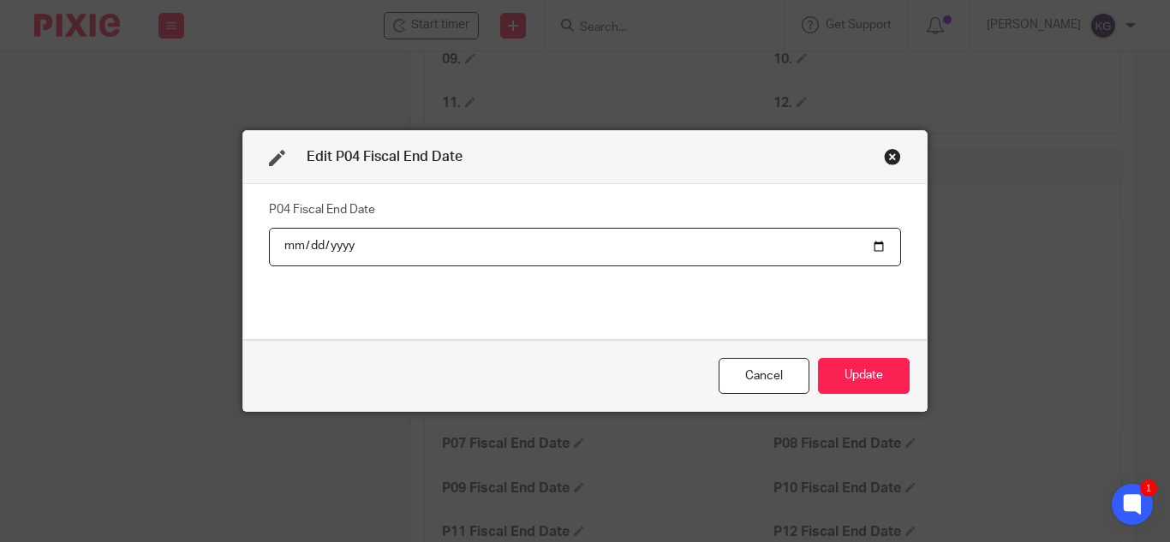
type input "2025-04-30"
click at [871, 361] on button "Update" at bounding box center [864, 376] width 92 height 37
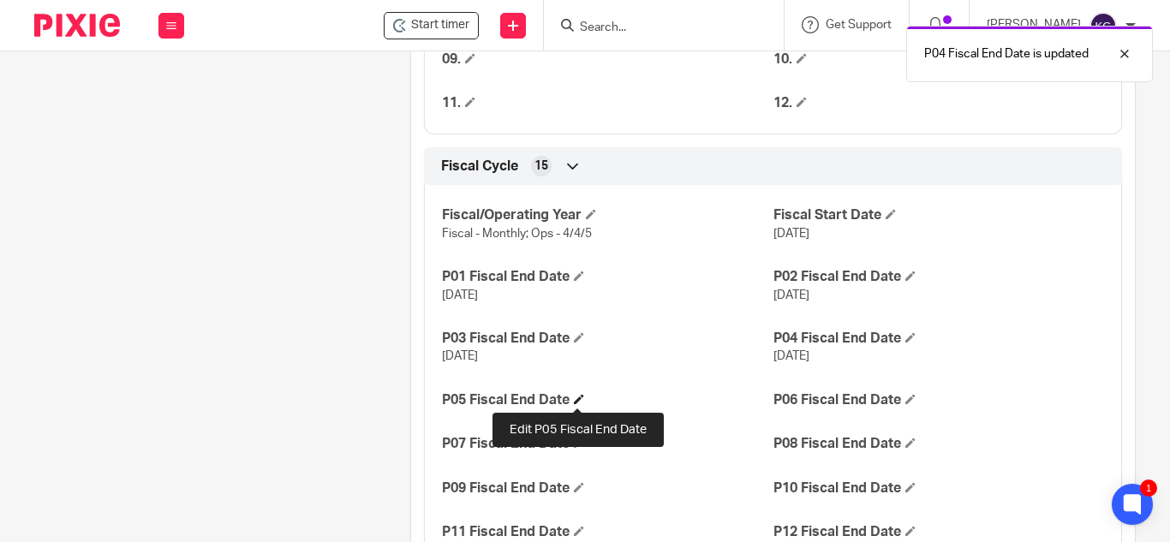
click at [575, 398] on span at bounding box center [579, 399] width 10 height 10
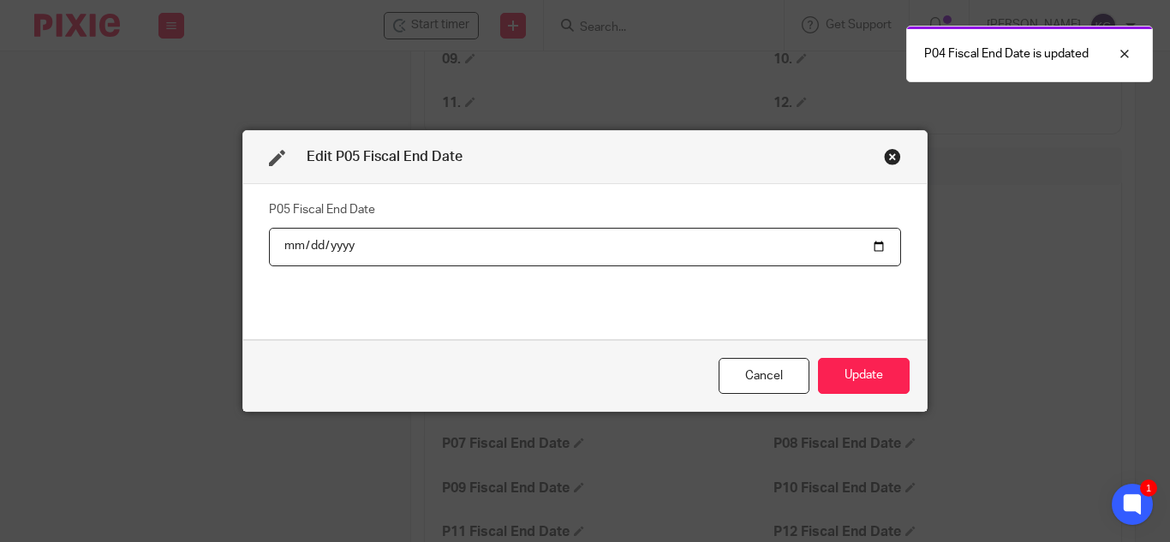
click at [872, 245] on input "date" at bounding box center [585, 247] width 632 height 39
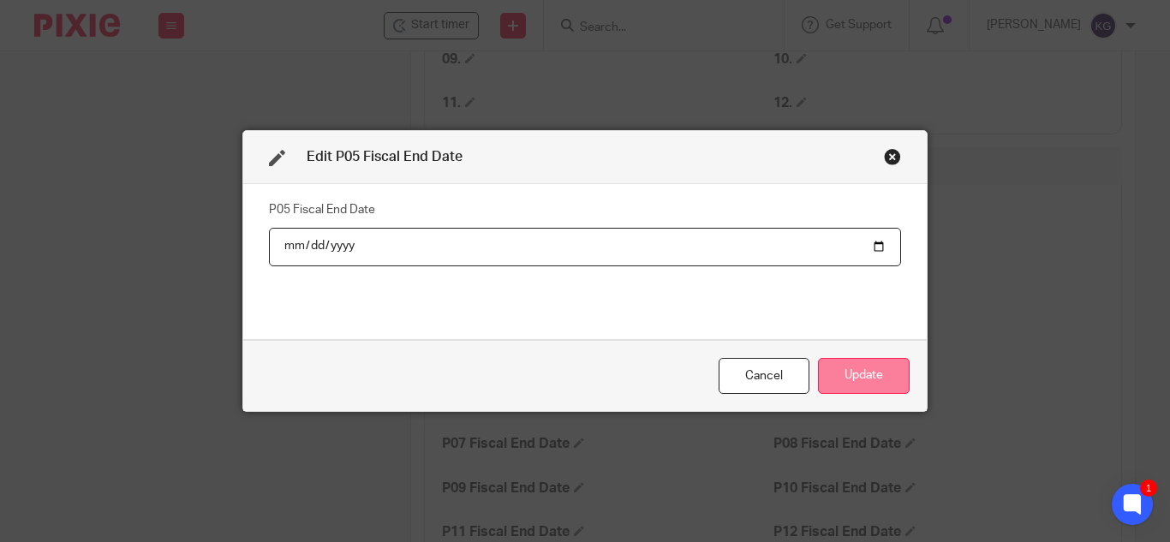
type input "2025-05-31"
click at [898, 380] on button "Update" at bounding box center [864, 376] width 92 height 37
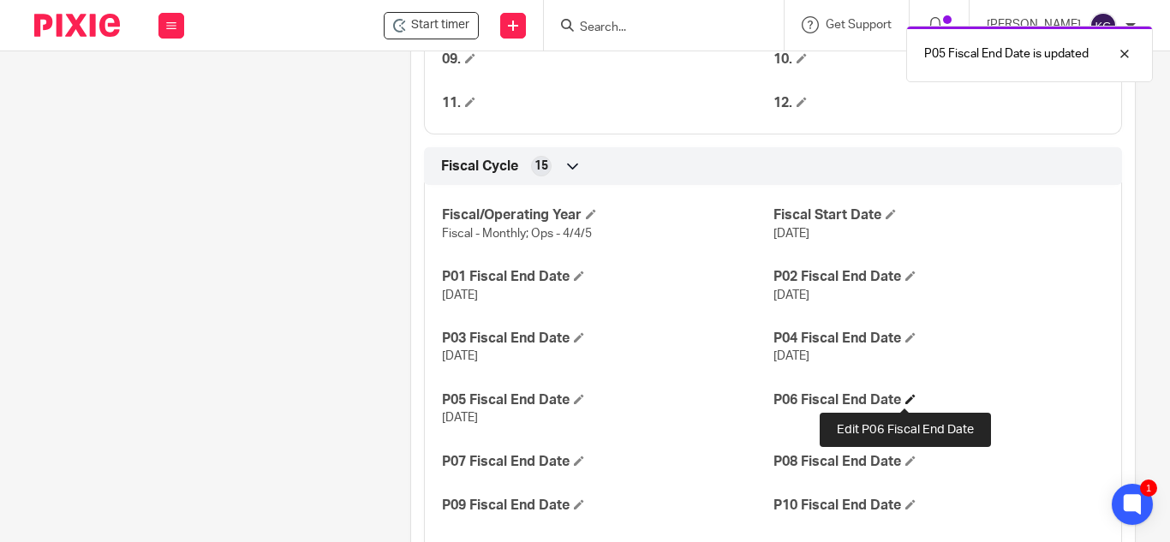
click at [906, 398] on span at bounding box center [911, 399] width 10 height 10
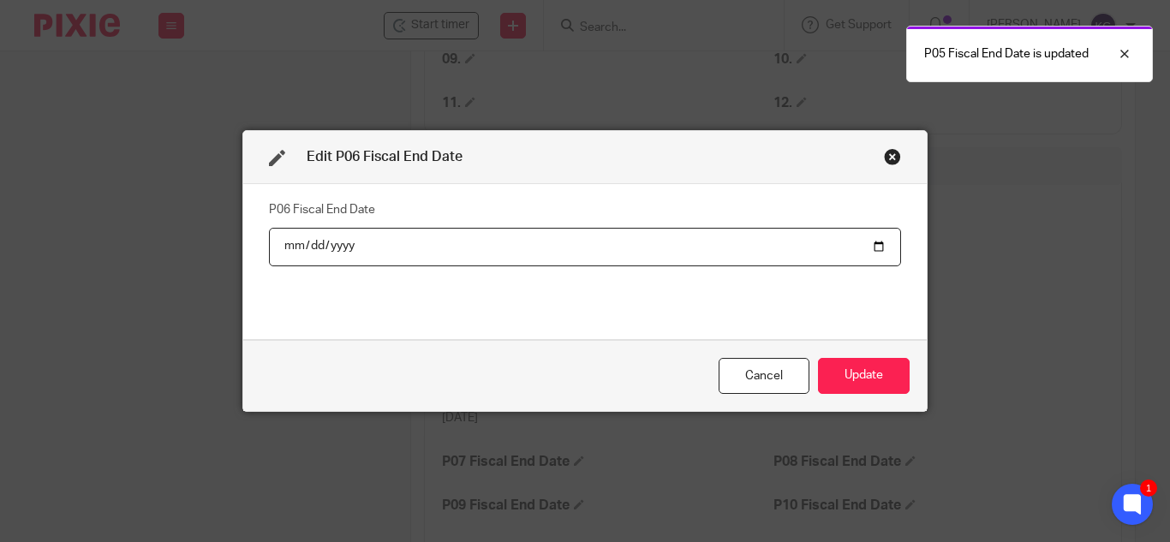
click at [880, 249] on input "date" at bounding box center [585, 247] width 632 height 39
click at [871, 250] on input "date" at bounding box center [585, 247] width 632 height 39
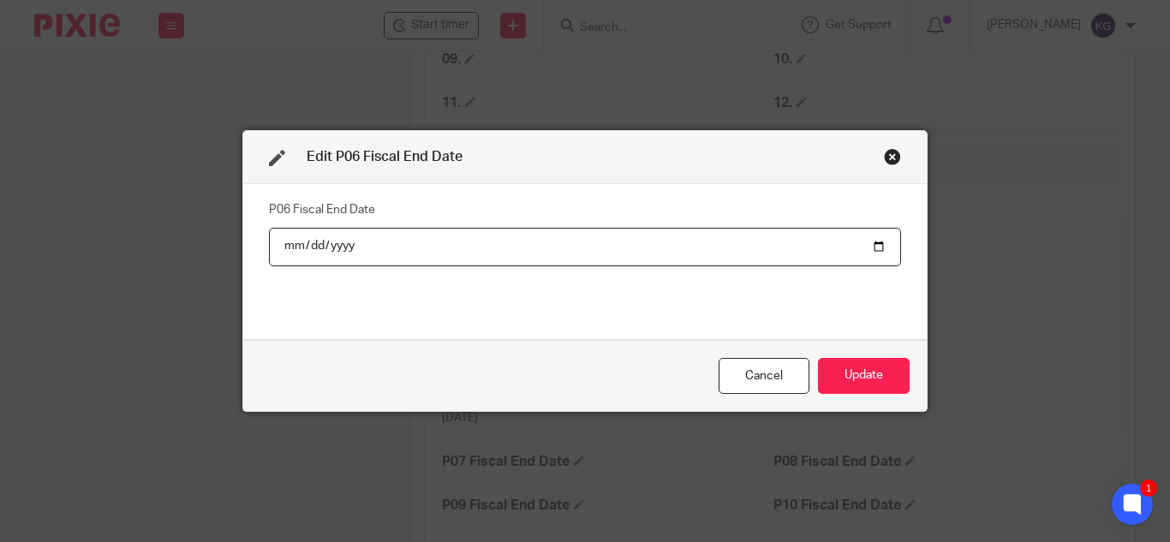
type input "2025-06-30"
click at [860, 378] on button "Update" at bounding box center [864, 376] width 92 height 37
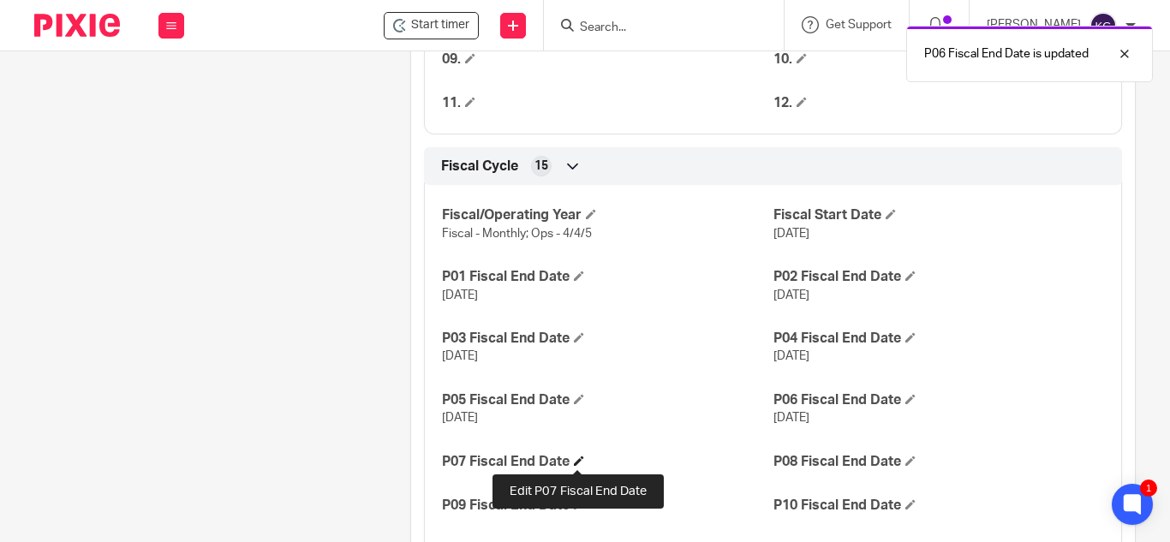
click at [582, 461] on span at bounding box center [579, 461] width 10 height 10
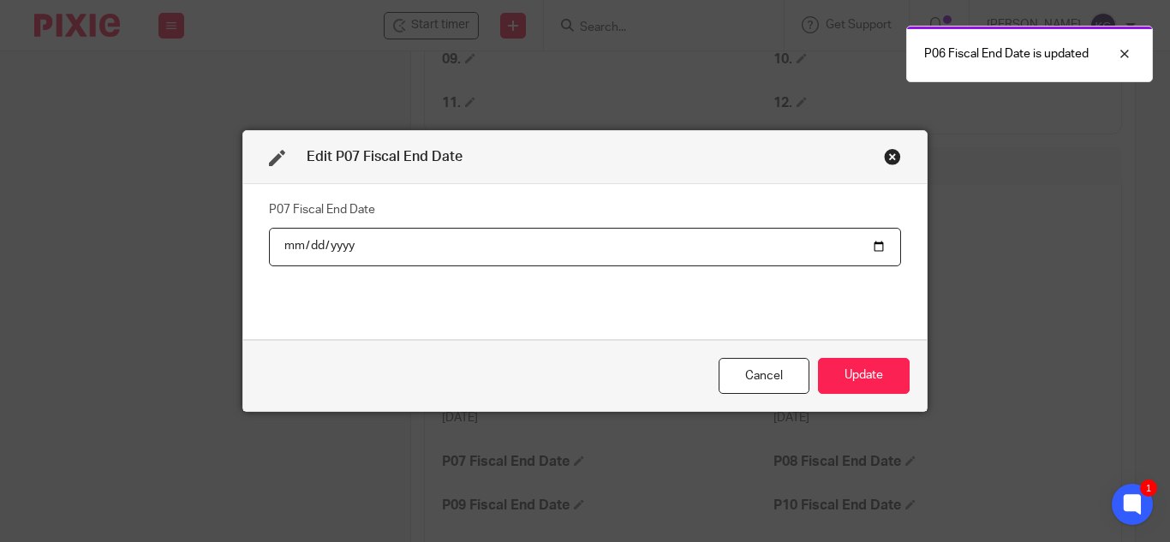
click at [872, 242] on input "date" at bounding box center [585, 247] width 632 height 39
type input "2025-07-31"
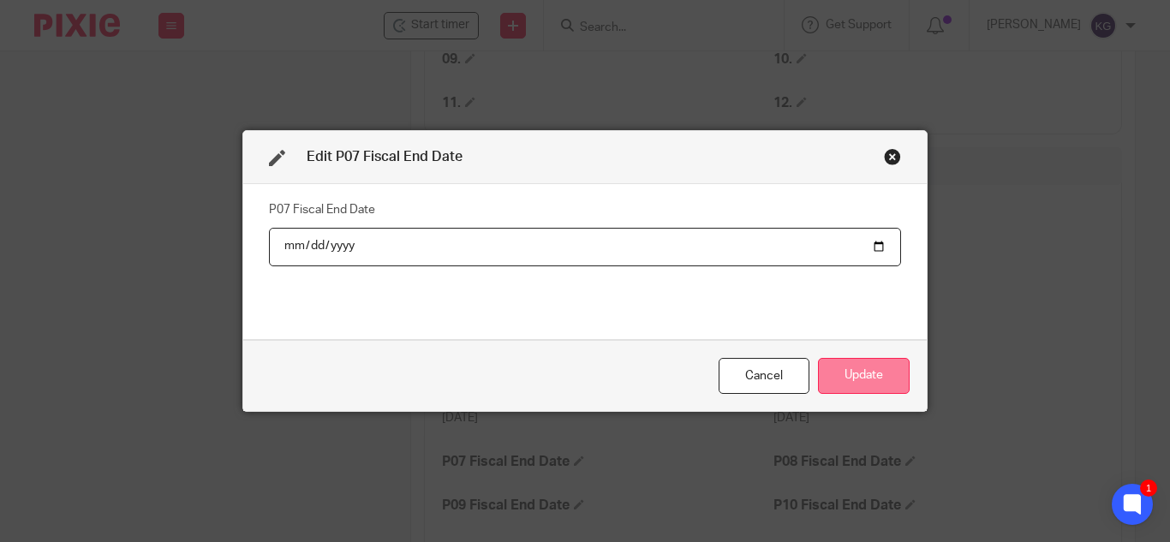
click at [865, 366] on button "Update" at bounding box center [864, 376] width 92 height 37
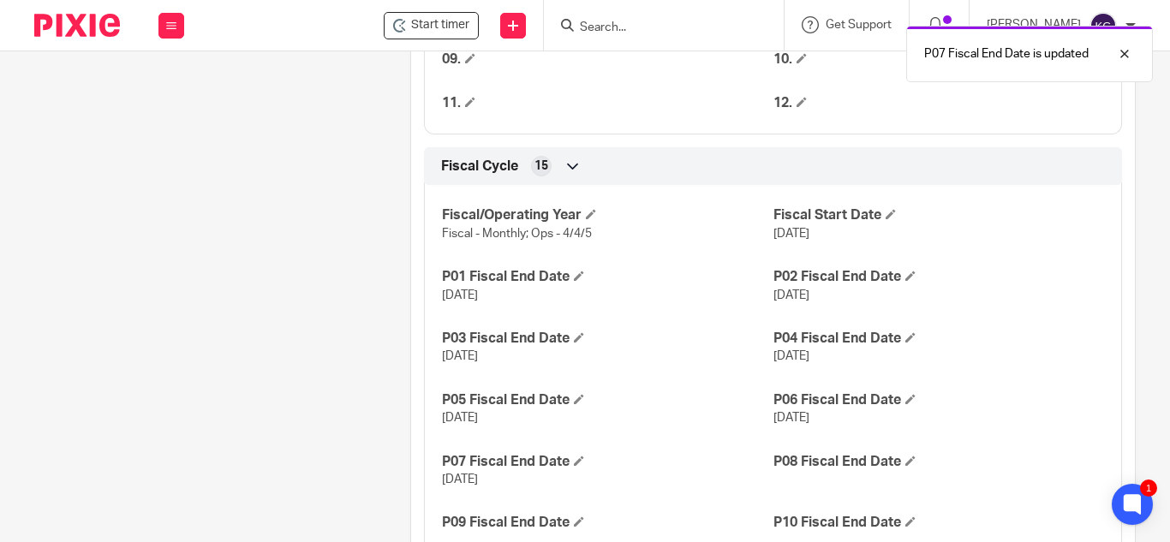
scroll to position [1487, 0]
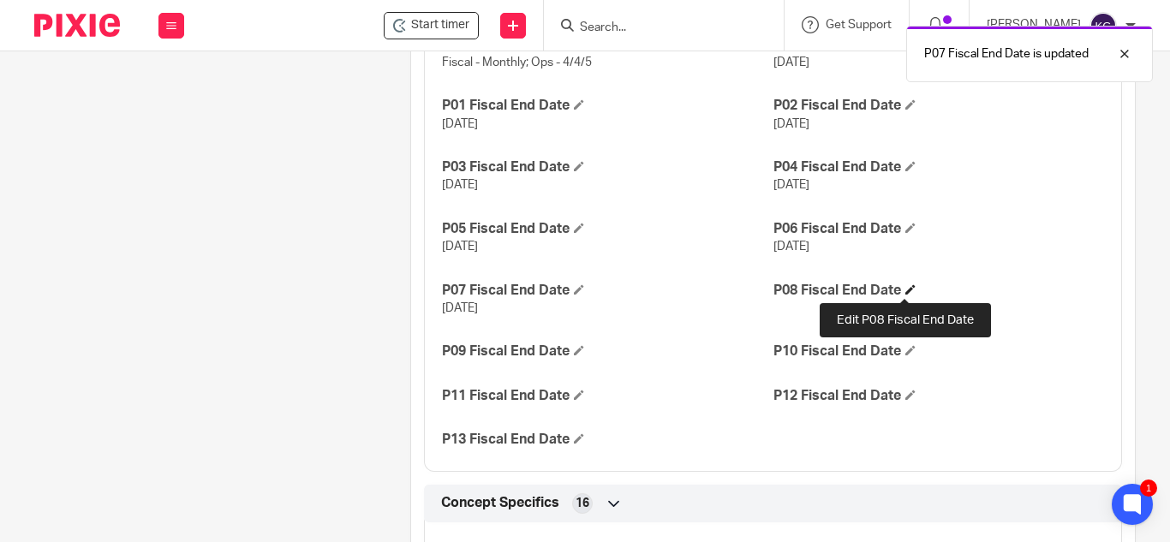
click at [907, 290] on span at bounding box center [911, 289] width 10 height 10
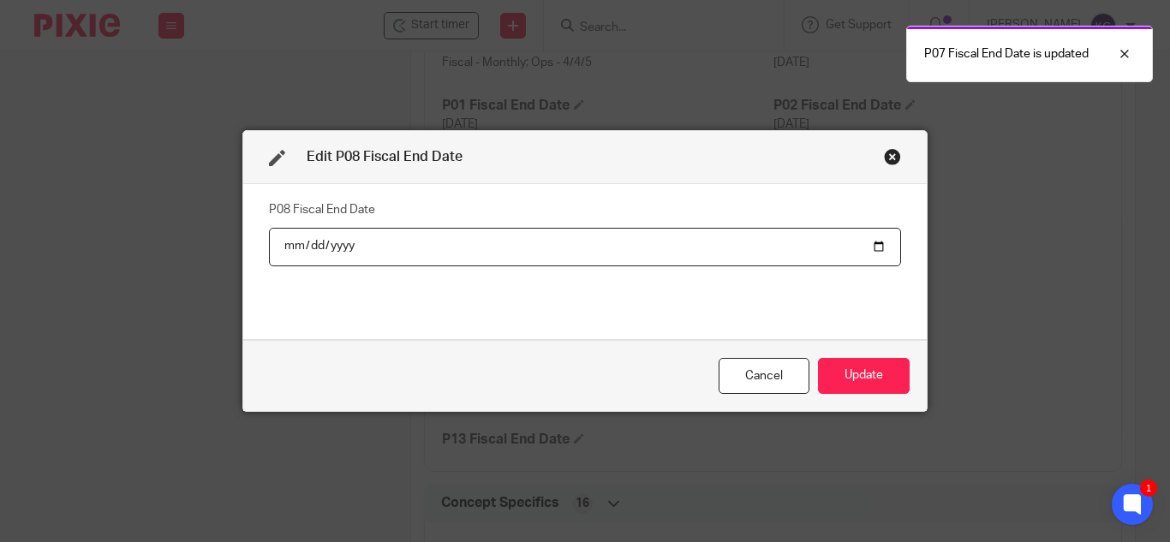
click at [869, 244] on input "date" at bounding box center [585, 247] width 632 height 39
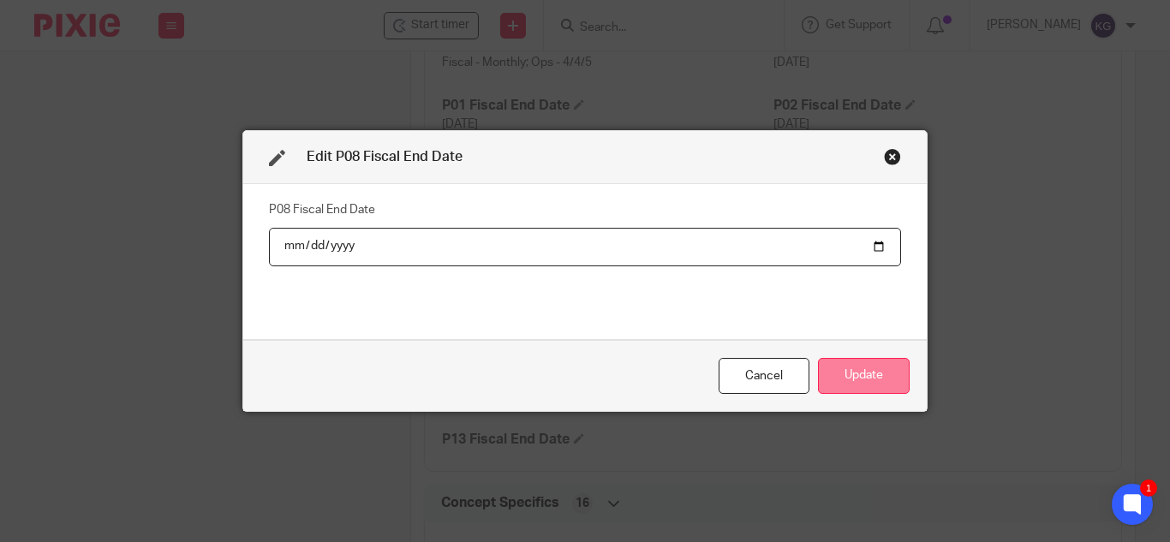
type input "2025-08-31"
click at [863, 376] on button "Update" at bounding box center [864, 376] width 92 height 37
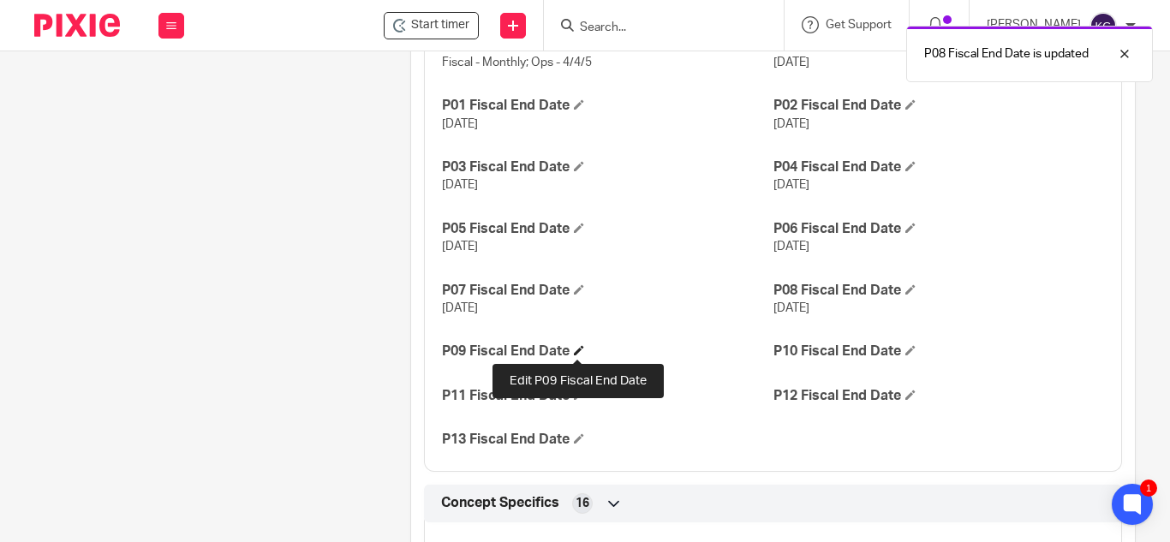
click at [574, 353] on span at bounding box center [579, 350] width 10 height 10
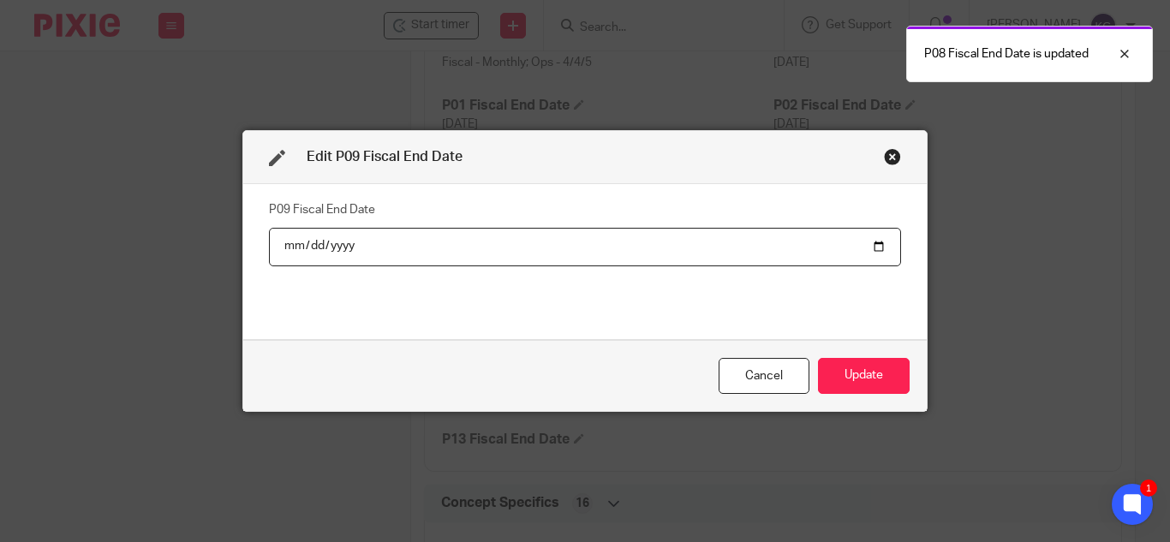
click at [875, 246] on input "date" at bounding box center [585, 247] width 632 height 39
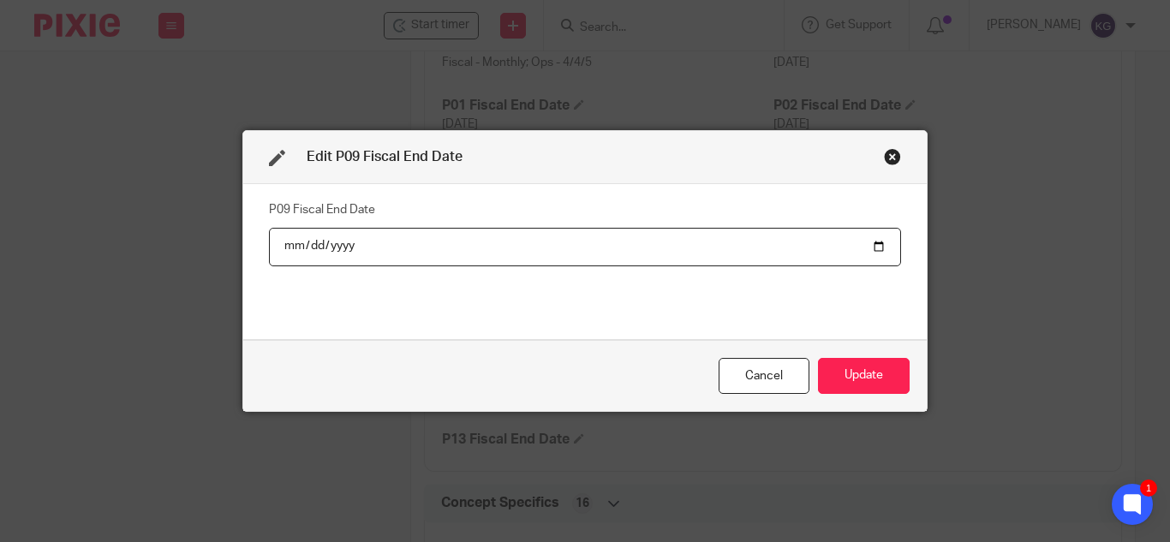
type input "2025-09-30"
click at [871, 380] on button "Update" at bounding box center [864, 376] width 92 height 37
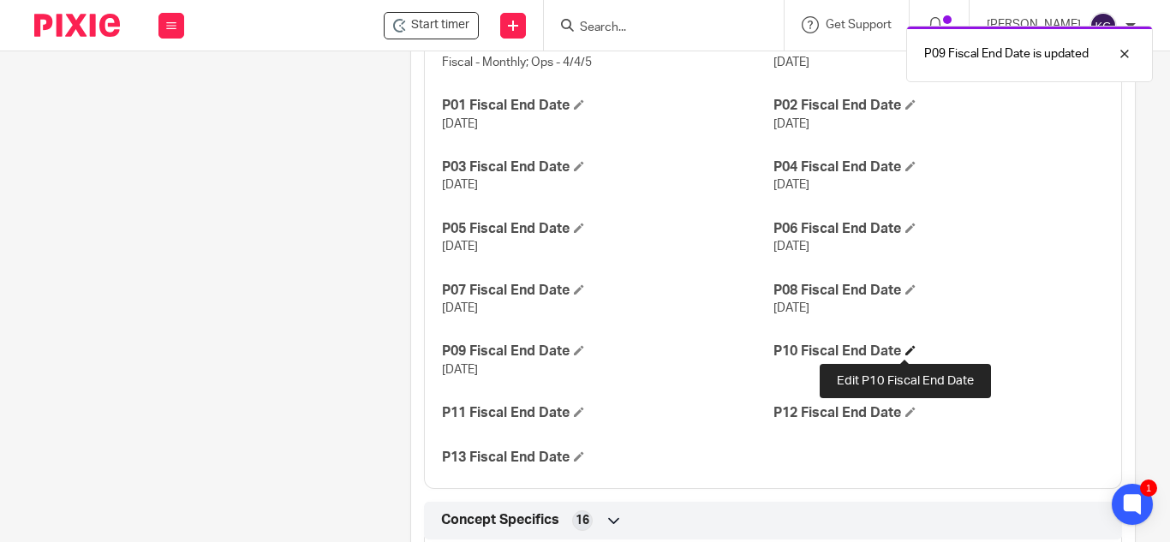
click at [907, 351] on span at bounding box center [911, 350] width 10 height 10
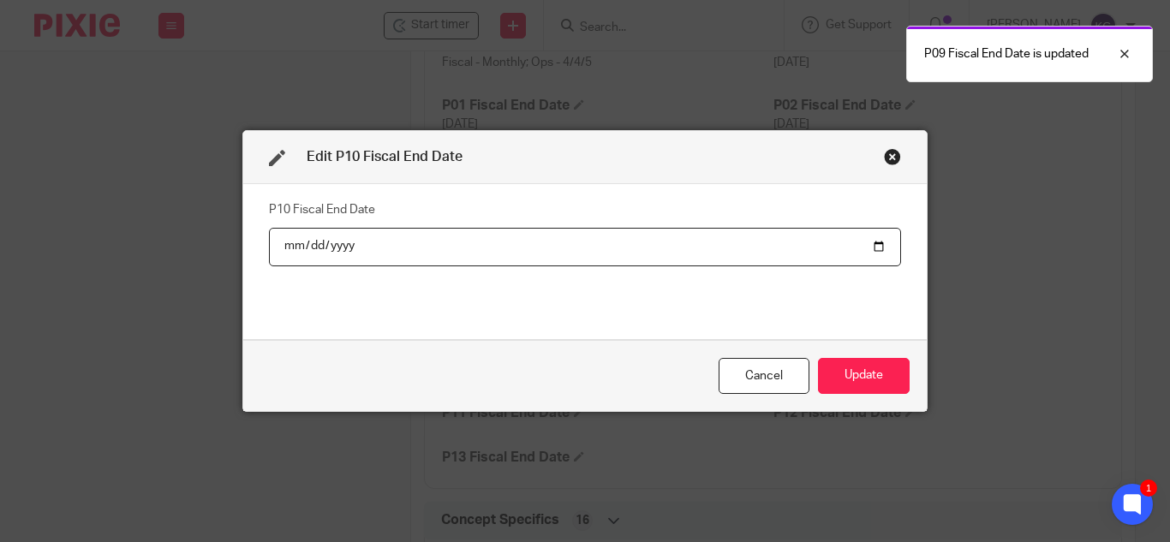
click at [874, 245] on input "date" at bounding box center [585, 247] width 632 height 39
type input "2025-10-31"
drag, startPoint x: 868, startPoint y: 381, endPoint x: 867, endPoint y: 363, distance: 18.0
click at [869, 380] on button "Update" at bounding box center [864, 376] width 92 height 37
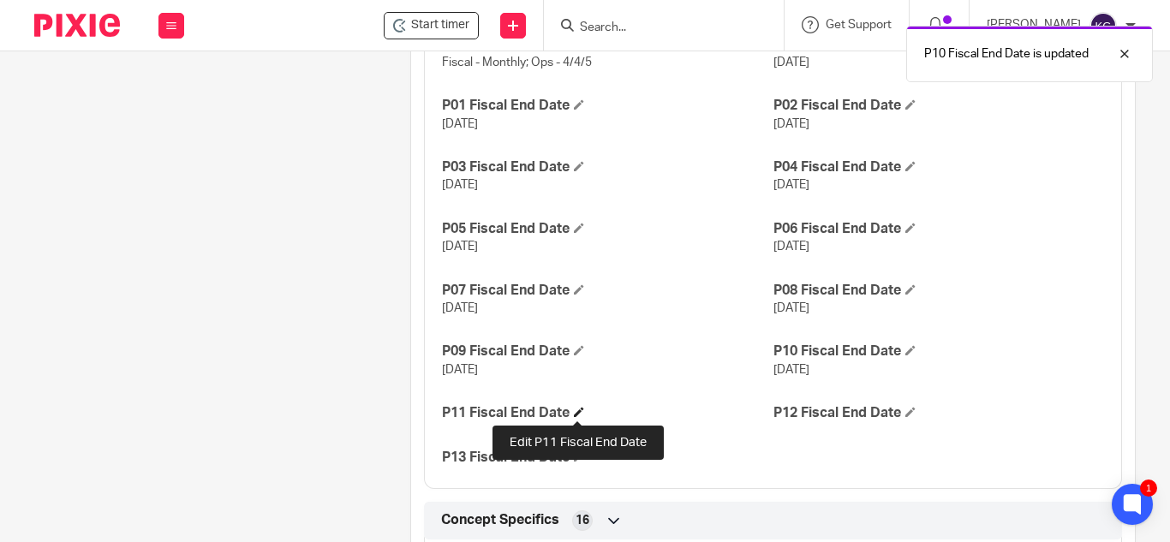
click at [576, 414] on span at bounding box center [579, 412] width 10 height 10
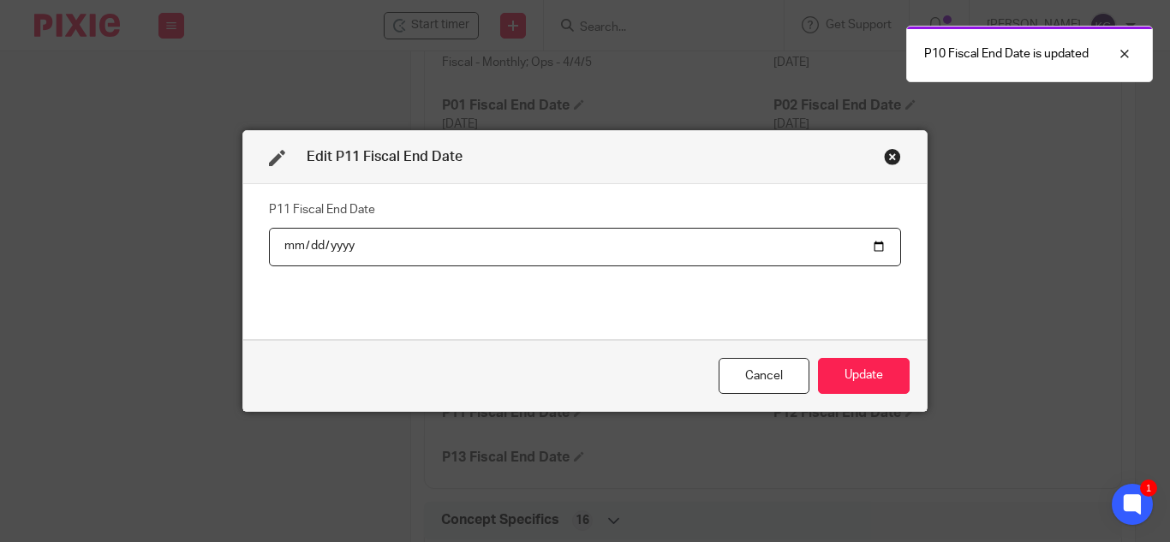
click at [874, 243] on input "date" at bounding box center [585, 247] width 632 height 39
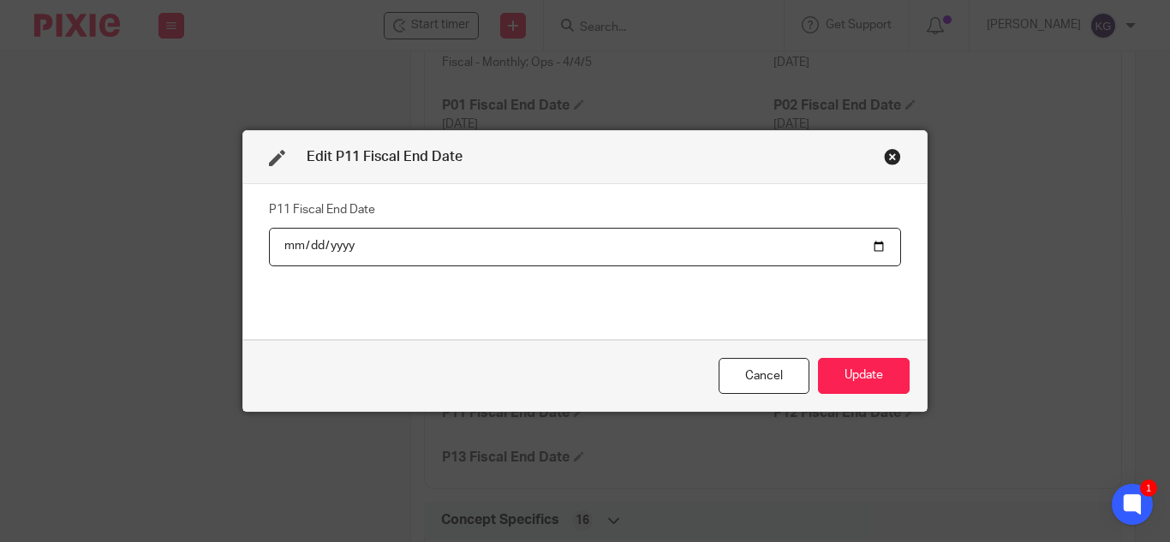
click at [880, 242] on input "2025-10-31" at bounding box center [585, 247] width 632 height 39
type input "2025-11-30"
drag, startPoint x: 867, startPoint y: 374, endPoint x: 909, endPoint y: 347, distance: 50.1
click at [867, 373] on button "Update" at bounding box center [864, 376] width 92 height 37
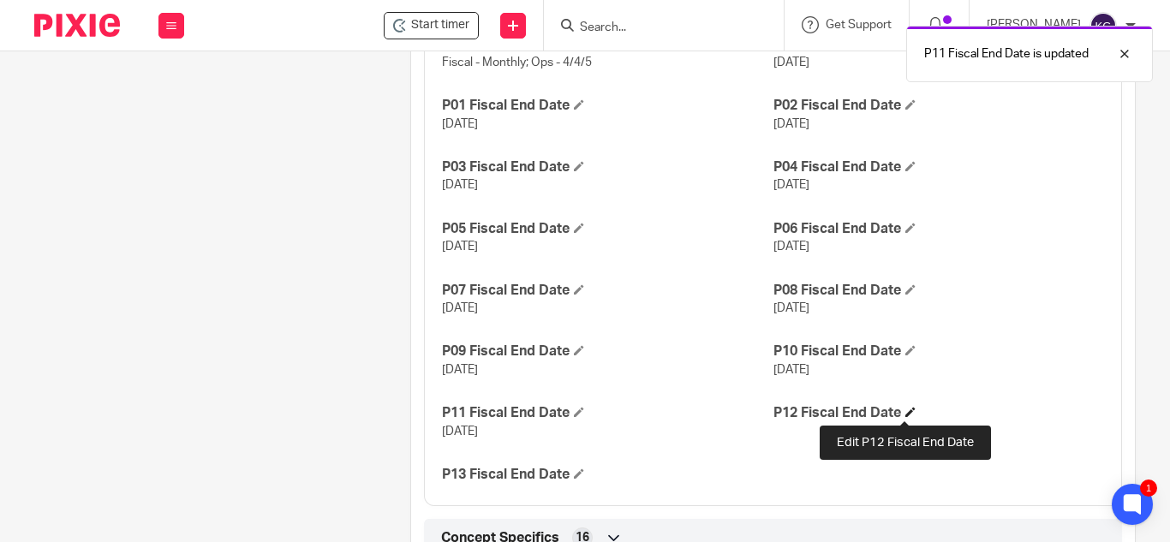
click at [907, 415] on span at bounding box center [911, 412] width 10 height 10
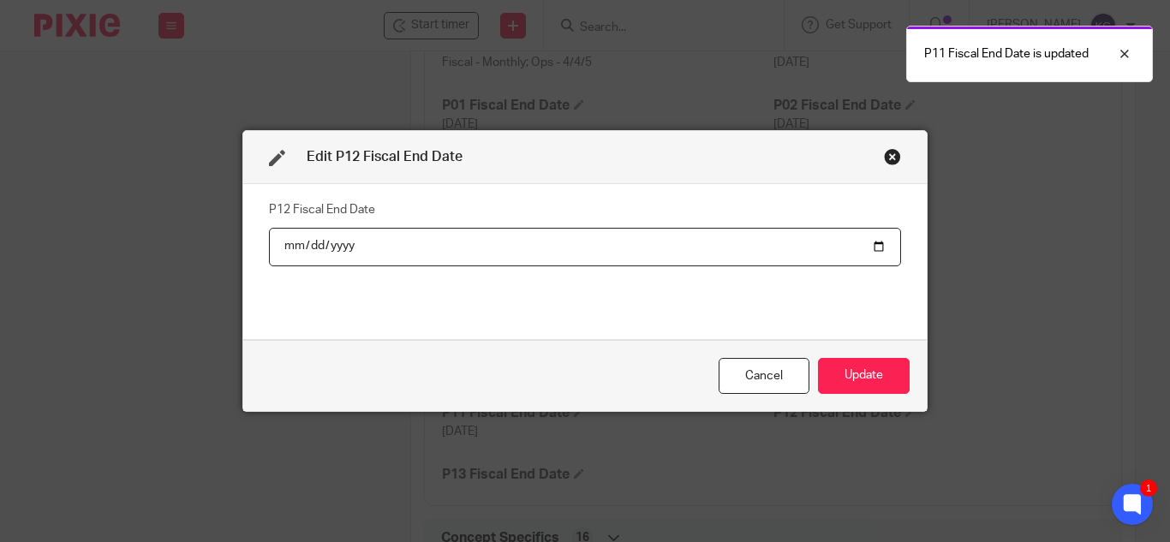
click at [871, 241] on input "date" at bounding box center [585, 247] width 632 height 39
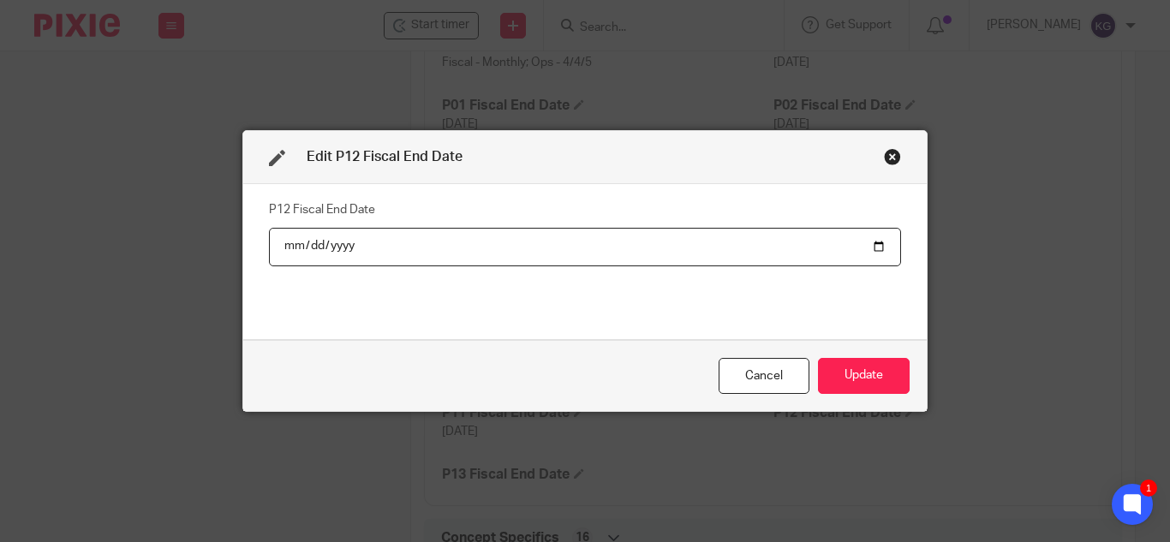
type input "2025-12-31"
click at [858, 365] on button "Update" at bounding box center [864, 376] width 92 height 37
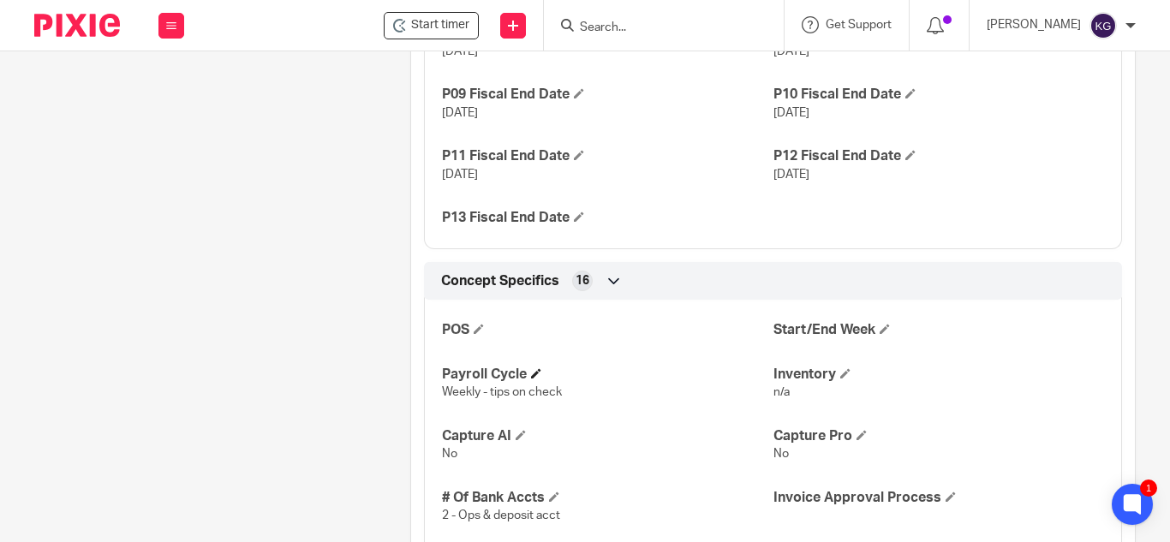
scroll to position [1829, 0]
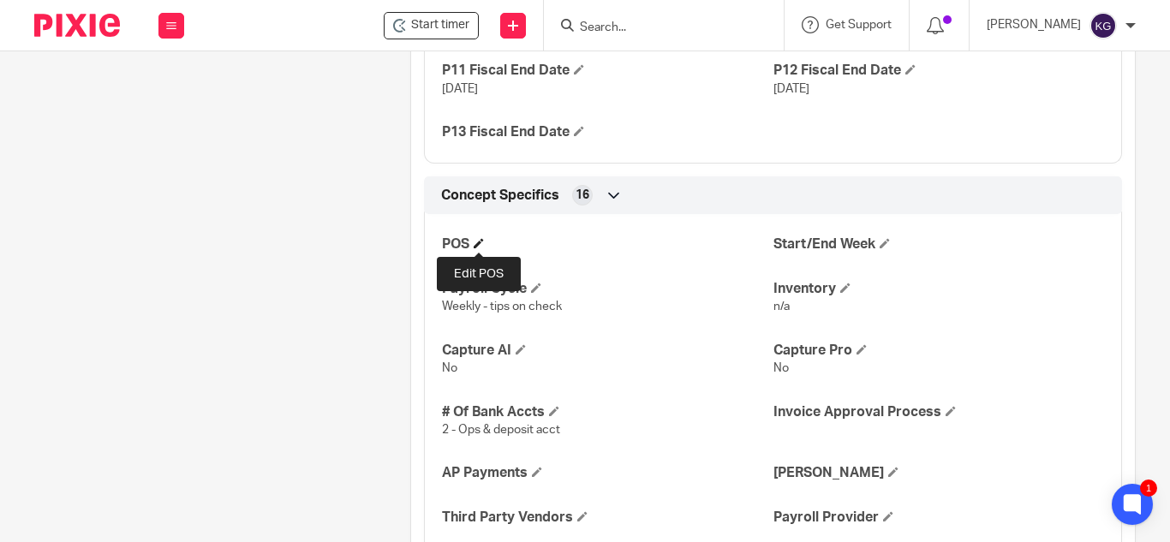
click at [482, 241] on span at bounding box center [479, 243] width 10 height 10
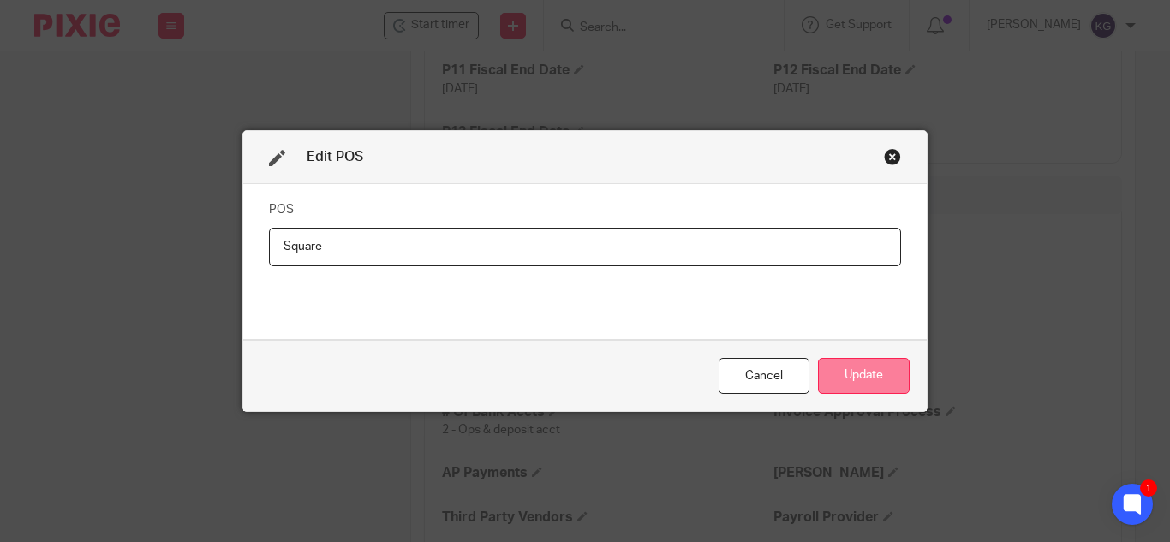
type input "Square"
click at [839, 371] on button "Update" at bounding box center [864, 376] width 92 height 37
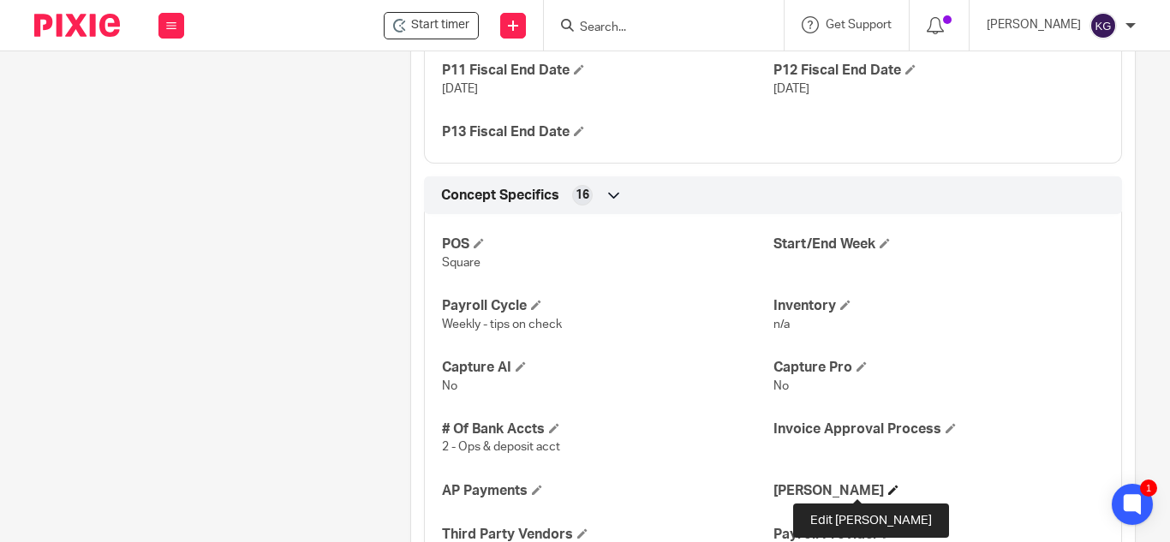
click at [889, 488] on span at bounding box center [894, 490] width 10 height 10
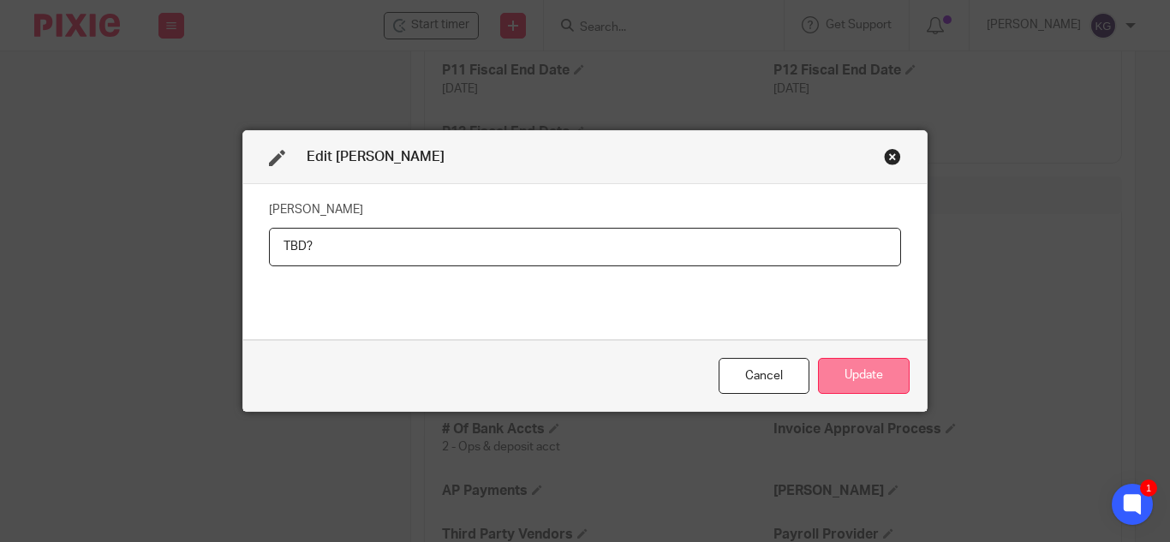
type input "TBD?"
click at [861, 371] on button "Update" at bounding box center [864, 376] width 92 height 37
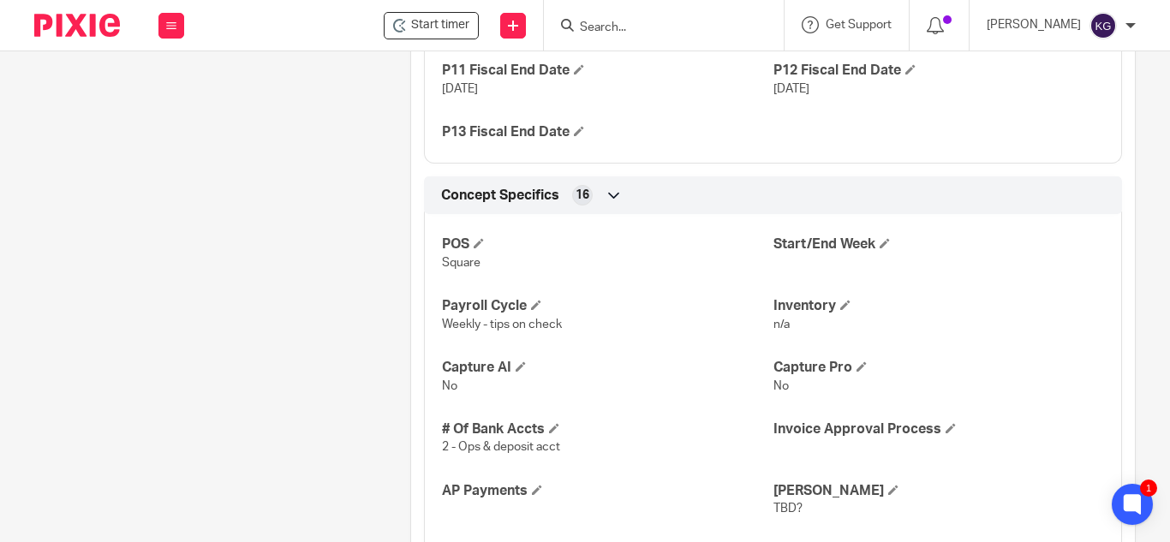
scroll to position [2001, 0]
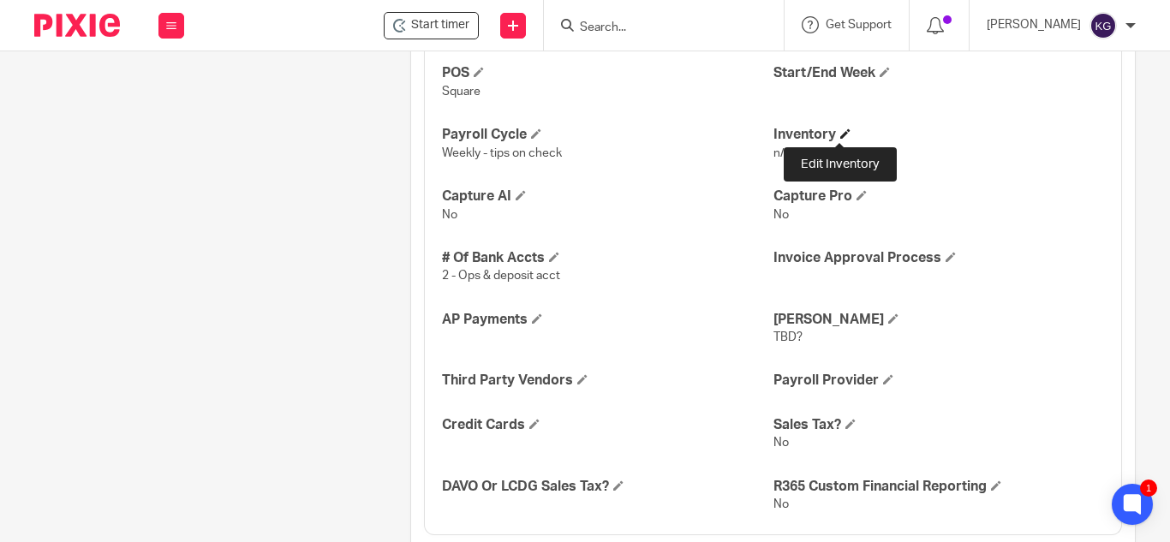
click at [841, 133] on span at bounding box center [846, 134] width 10 height 10
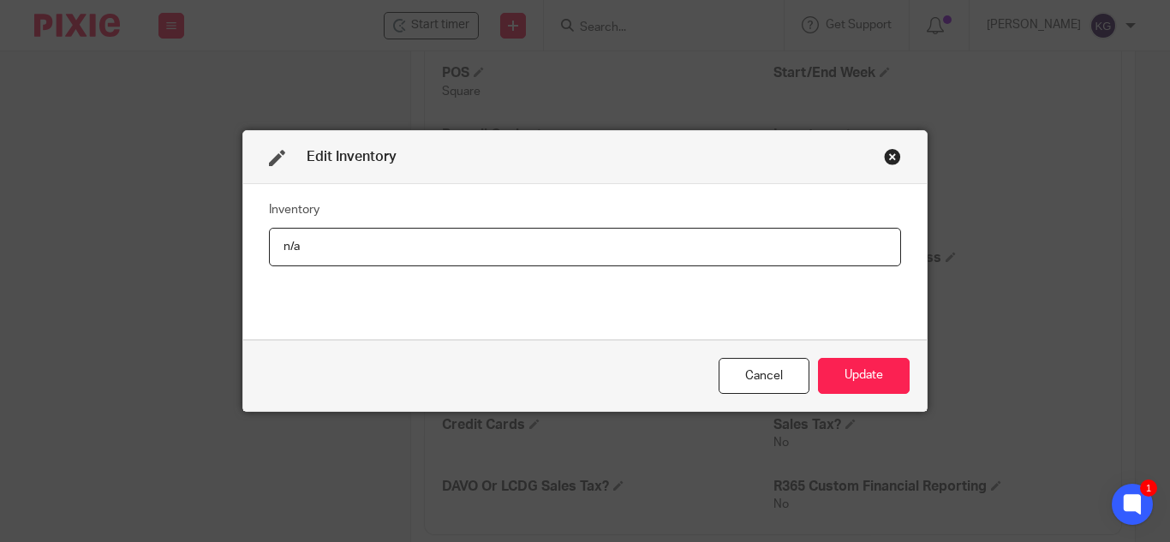
drag, startPoint x: 341, startPoint y: 240, endPoint x: 202, endPoint y: 212, distance: 141.7
click at [204, 236] on div "Edit Inventory Inventory n/a Cancel Update" at bounding box center [585, 271] width 1170 height 542
type input "monthly"
click at [856, 362] on button "Update" at bounding box center [864, 376] width 92 height 37
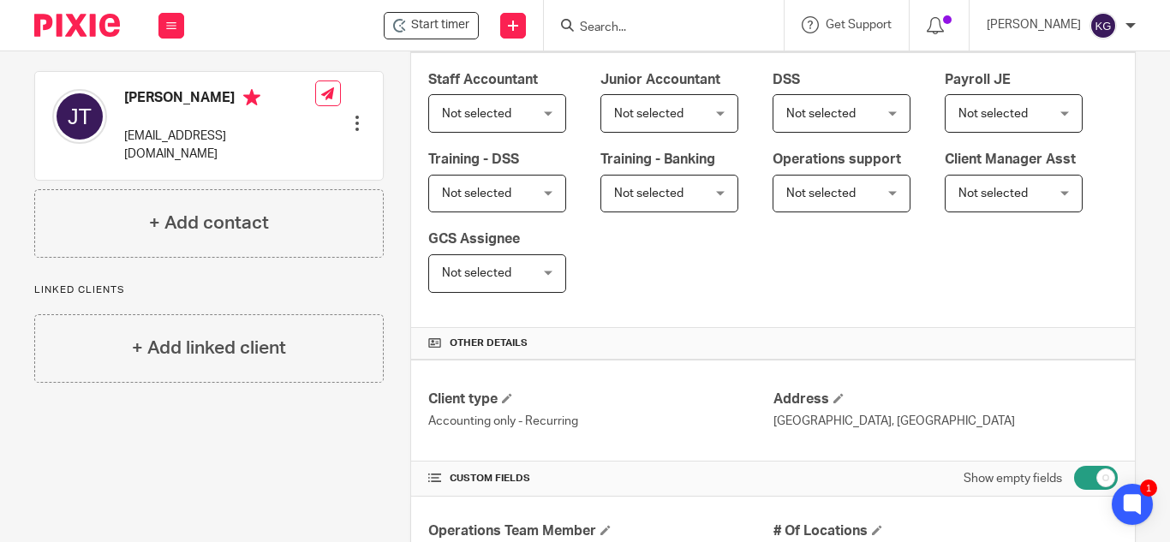
scroll to position [0, 0]
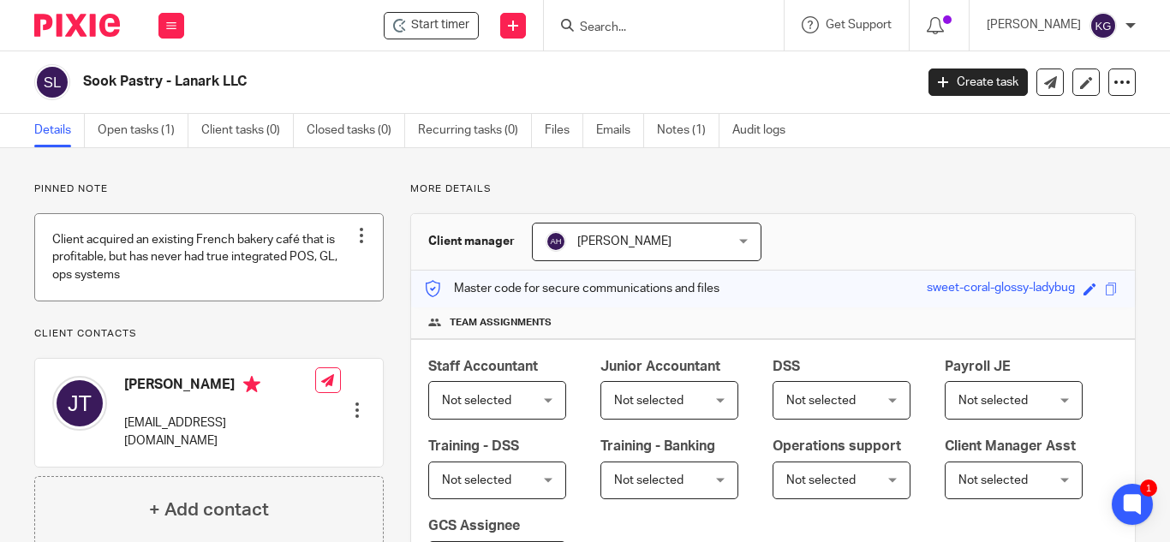
click at [200, 265] on link at bounding box center [209, 257] width 348 height 87
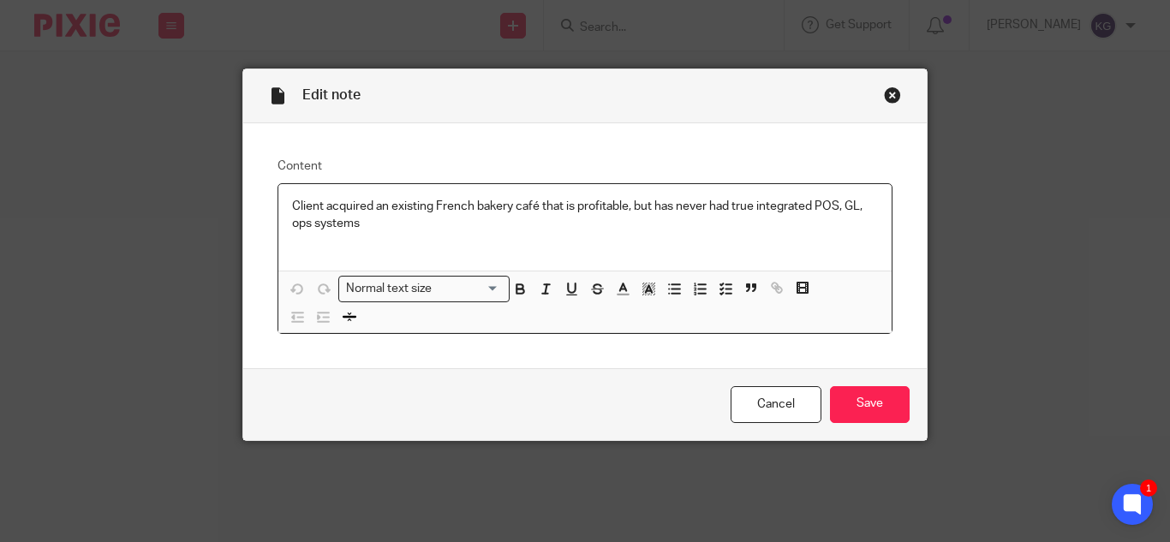
click at [386, 222] on p "Client acquired an existing French bakery café that is profitable, but has neve…" at bounding box center [585, 215] width 586 height 35
click at [870, 416] on input "Save" at bounding box center [870, 404] width 80 height 37
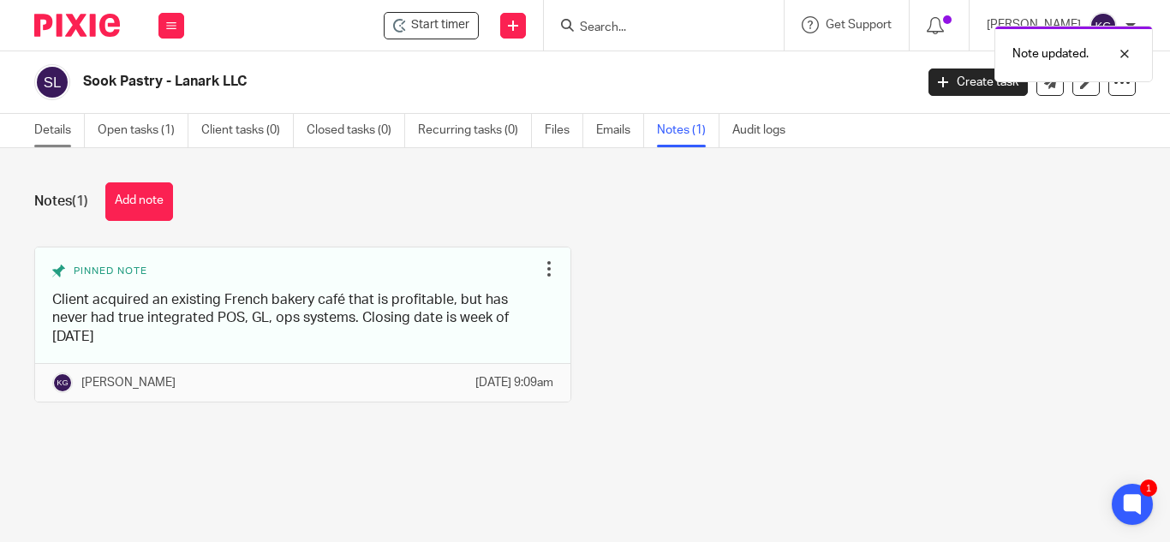
click at [59, 127] on link "Details" at bounding box center [59, 130] width 51 height 33
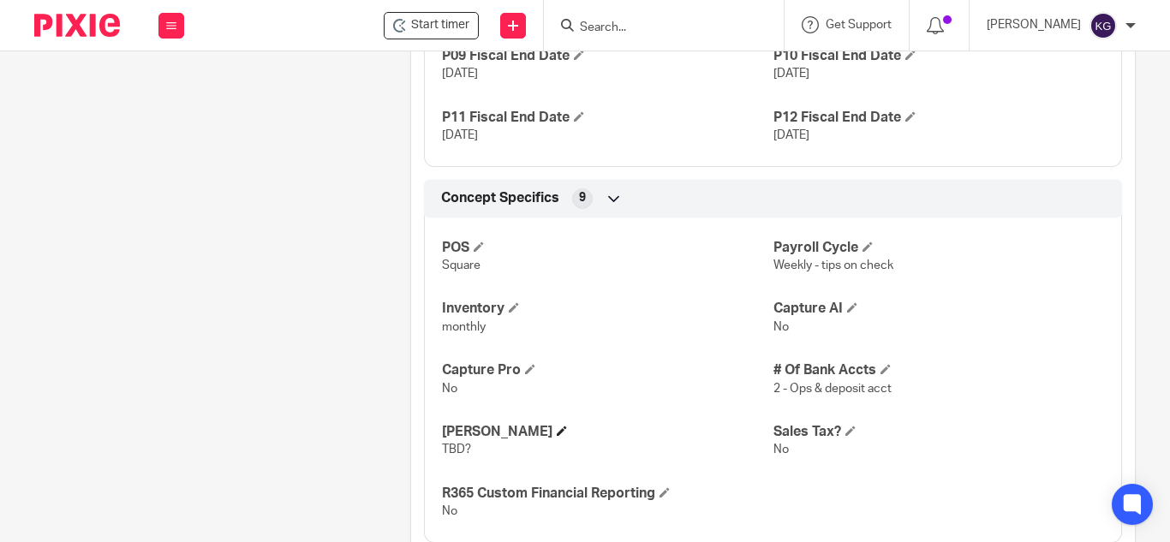
scroll to position [1505, 0]
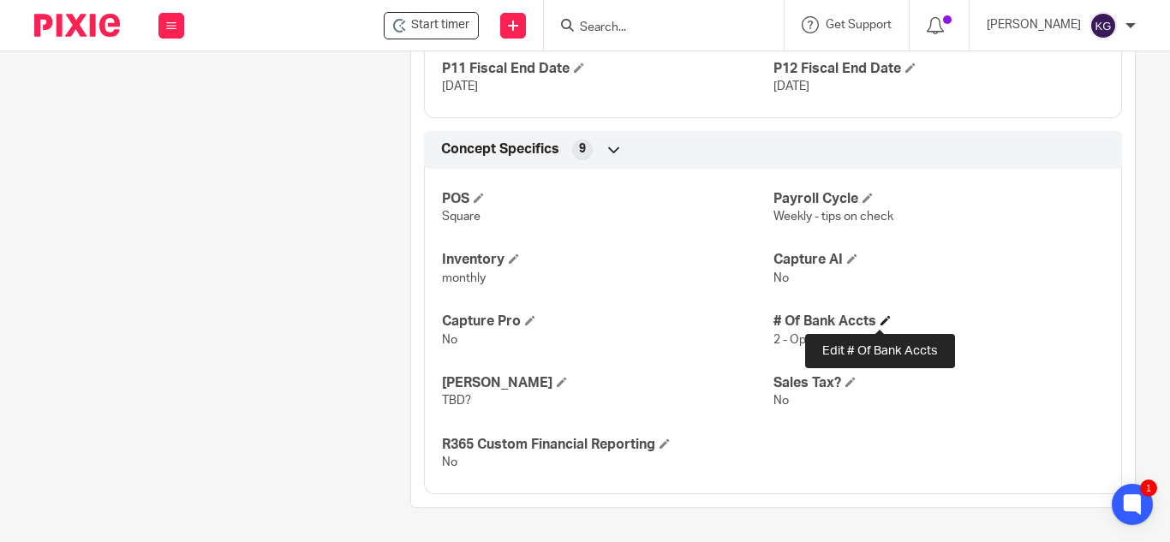
click at [881, 320] on span at bounding box center [886, 320] width 10 height 10
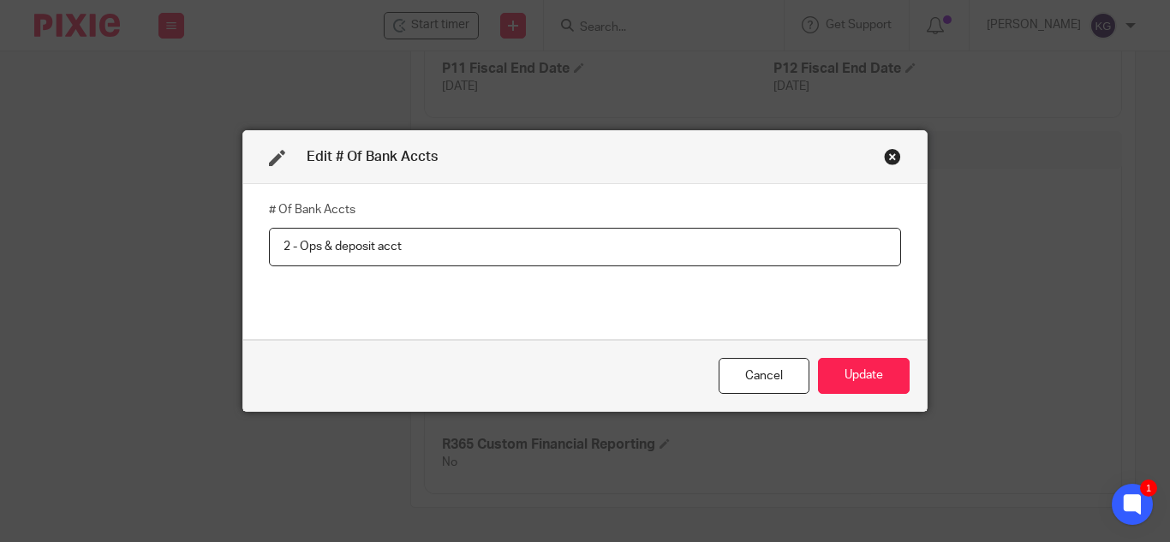
click at [296, 244] on input "2 - Ops & deposit acct" at bounding box center [585, 247] width 632 height 39
click at [384, 245] on input "2 - LiveOak - Ops & deposit acct" at bounding box center [585, 247] width 632 height 39
type input "2 - LiveOak - Ops & TD Bank - deposit acct"
click at [857, 383] on button "Update" at bounding box center [864, 376] width 92 height 37
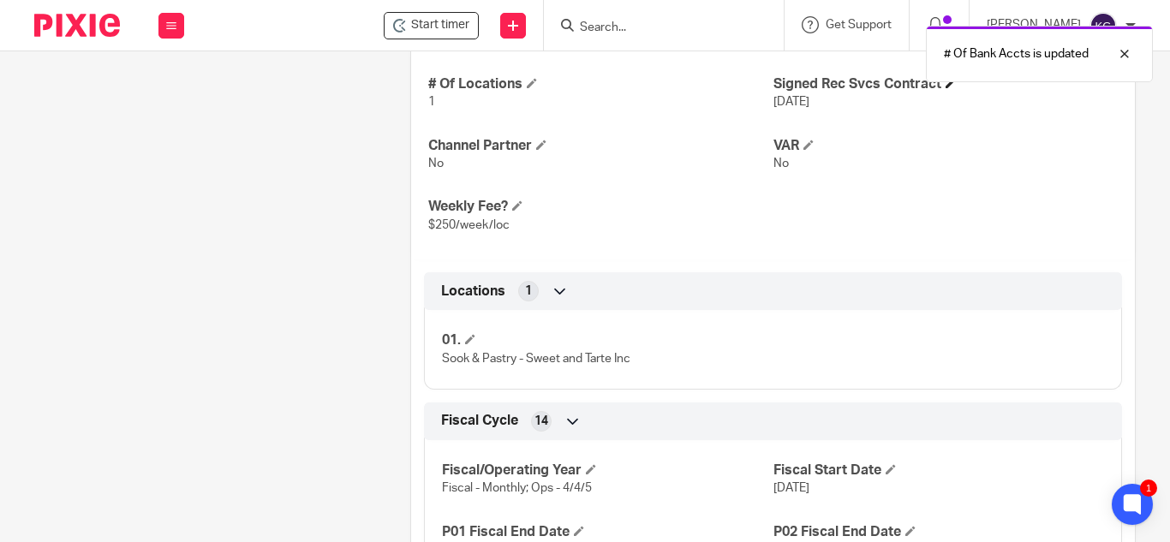
scroll to position [563, 0]
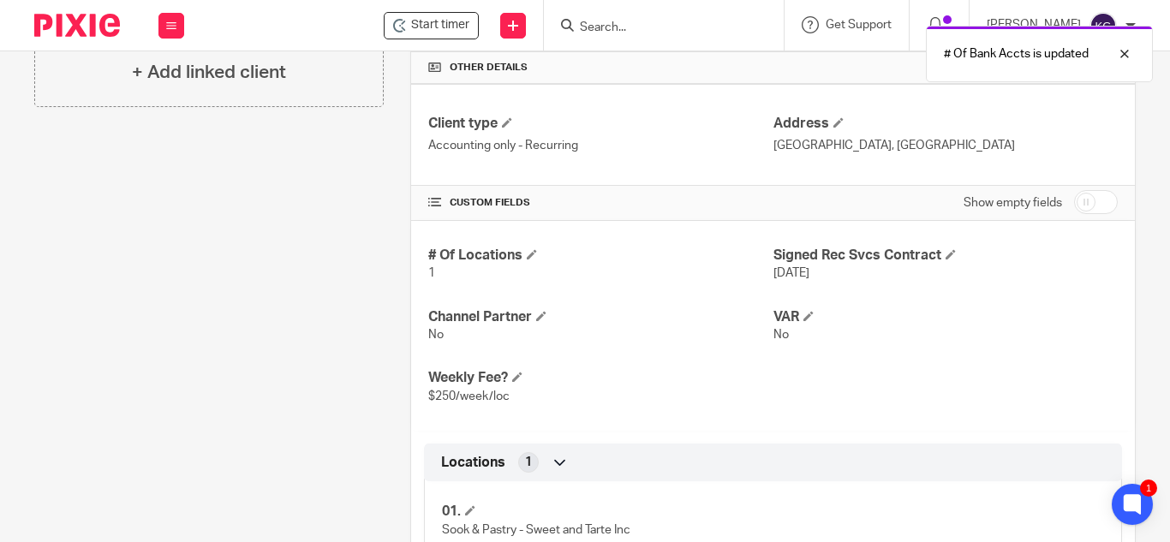
click at [1076, 212] on input "checkbox" at bounding box center [1096, 202] width 44 height 24
checkbox input "true"
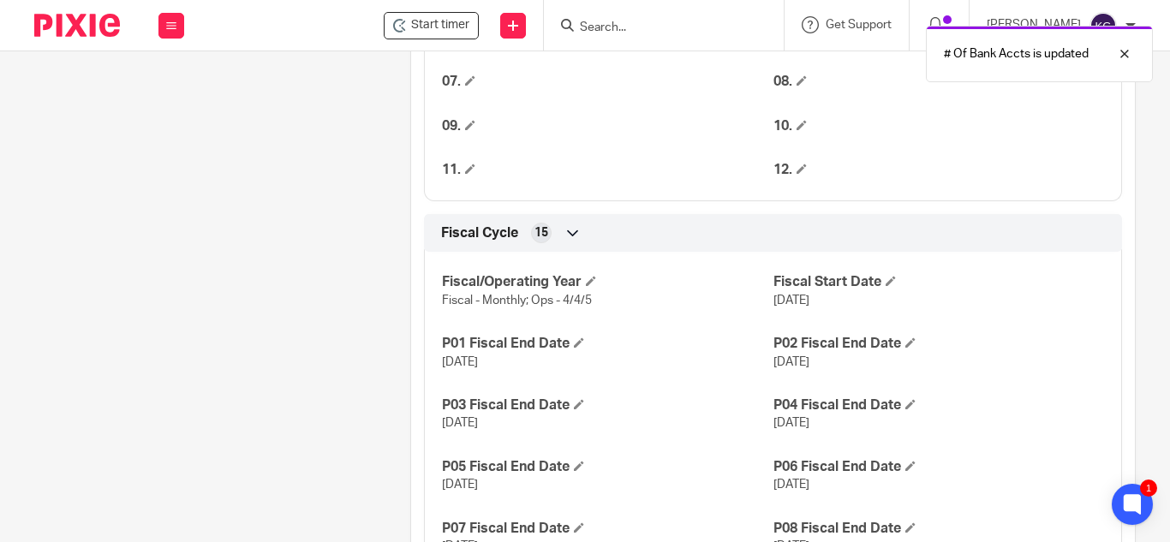
scroll to position [2019, 0]
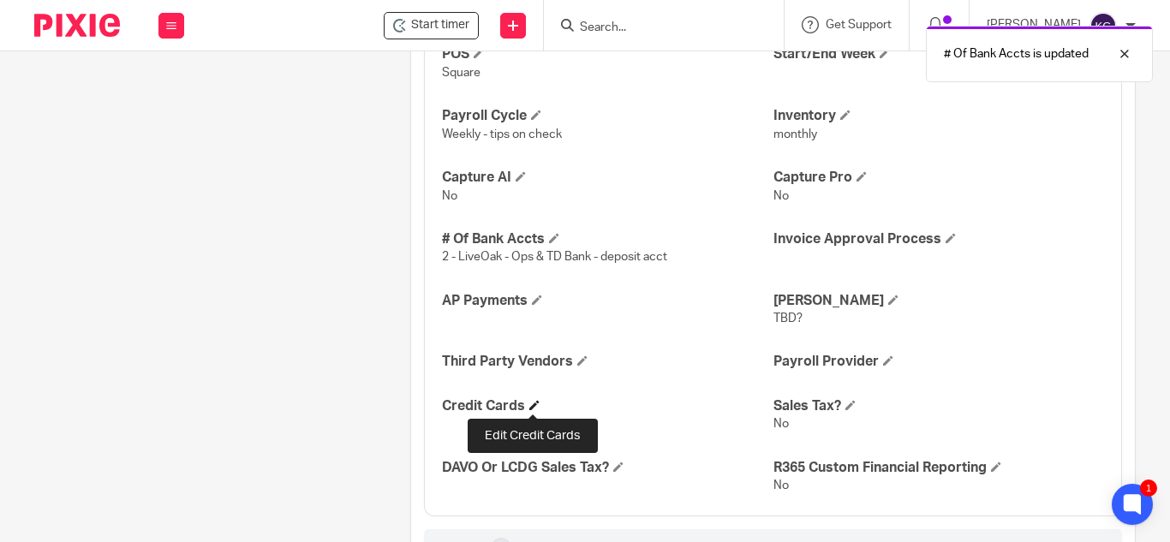
click at [533, 403] on span at bounding box center [535, 405] width 10 height 10
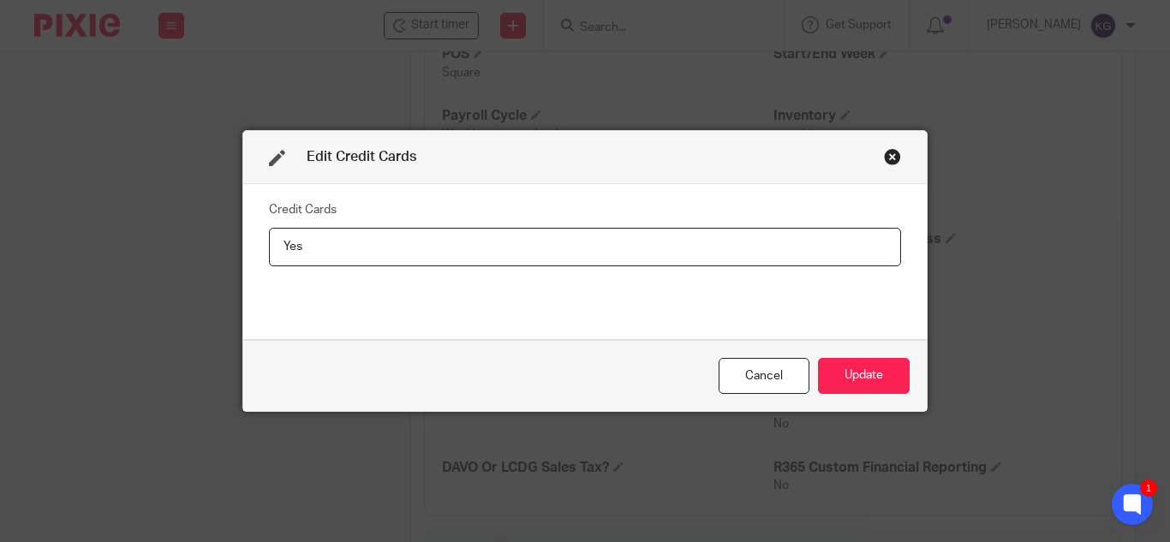
type input "Yes"
click at [869, 380] on button "Update" at bounding box center [864, 376] width 92 height 37
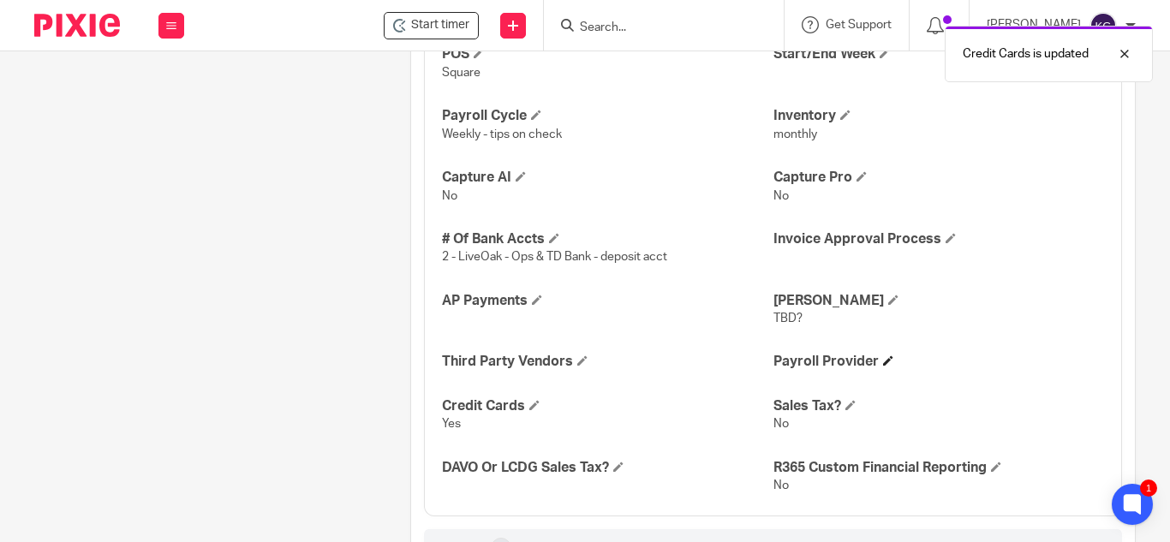
scroll to position [2362, 0]
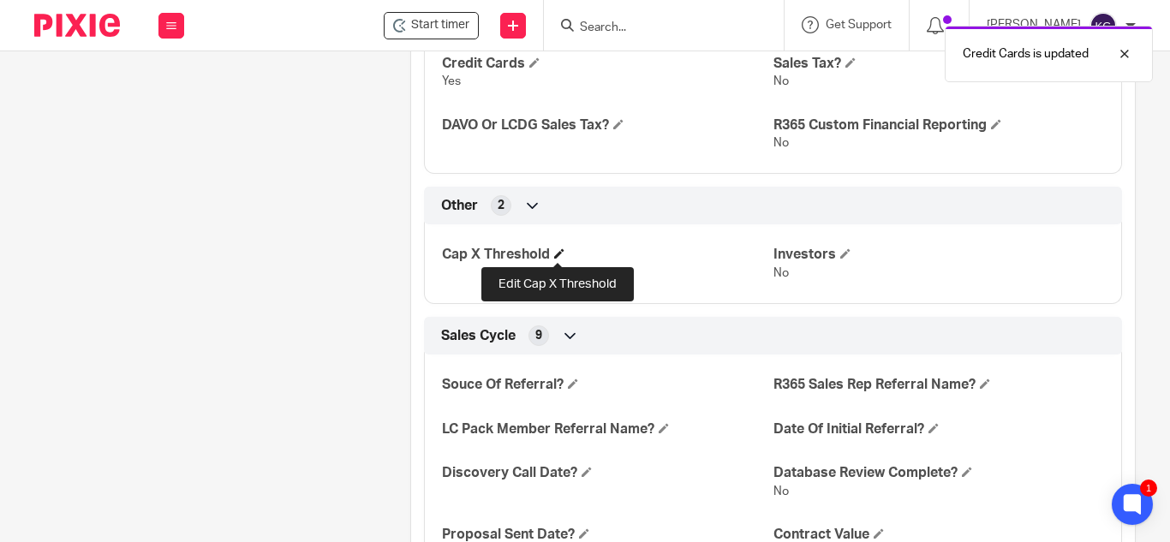
click at [557, 254] on span at bounding box center [559, 253] width 10 height 10
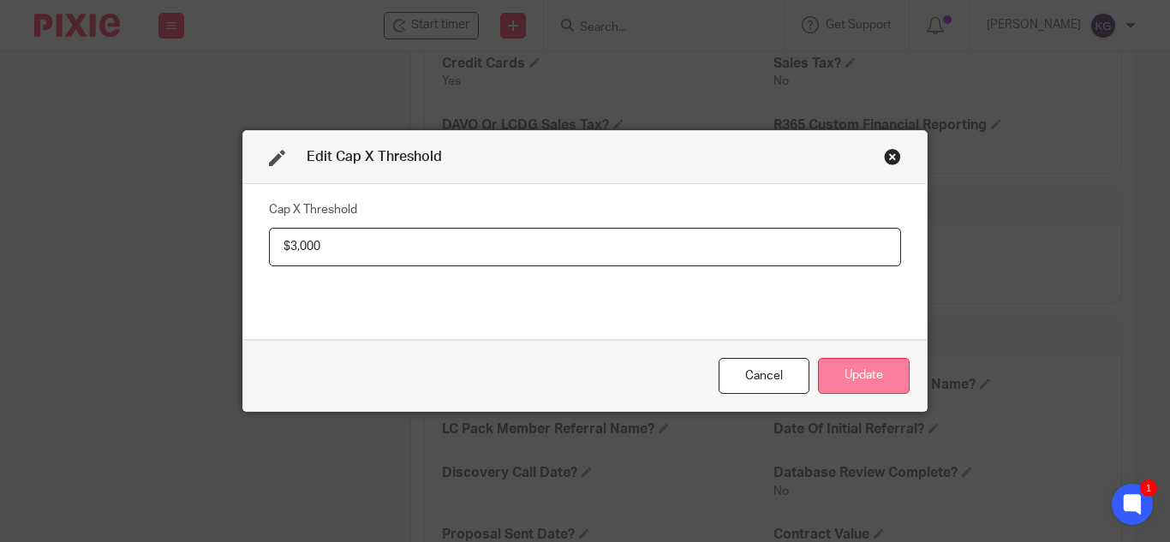
type input "$3,000"
click at [865, 384] on button "Update" at bounding box center [864, 376] width 92 height 37
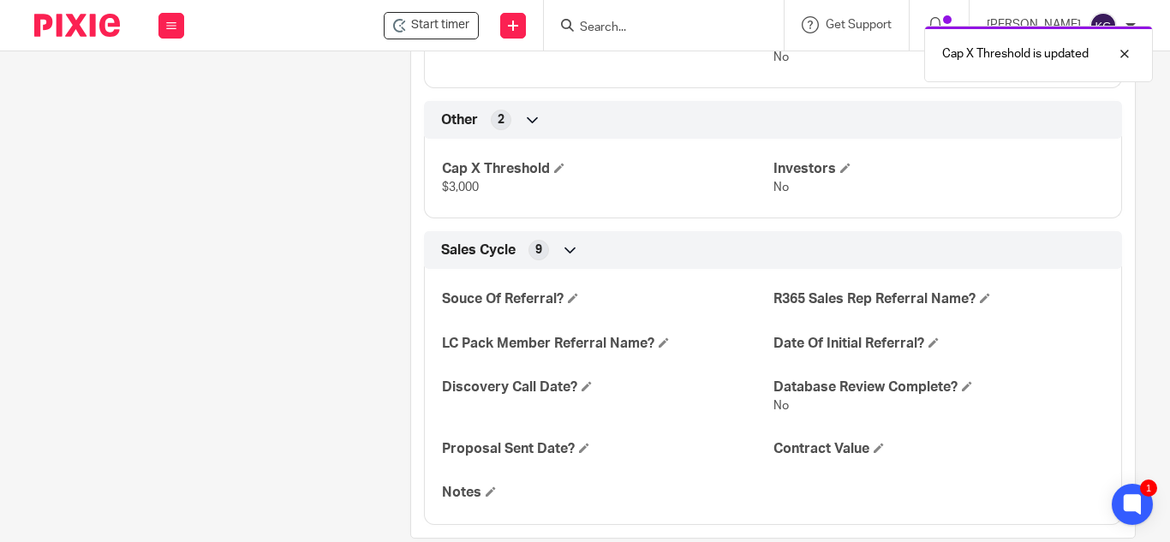
scroll to position [2105, 0]
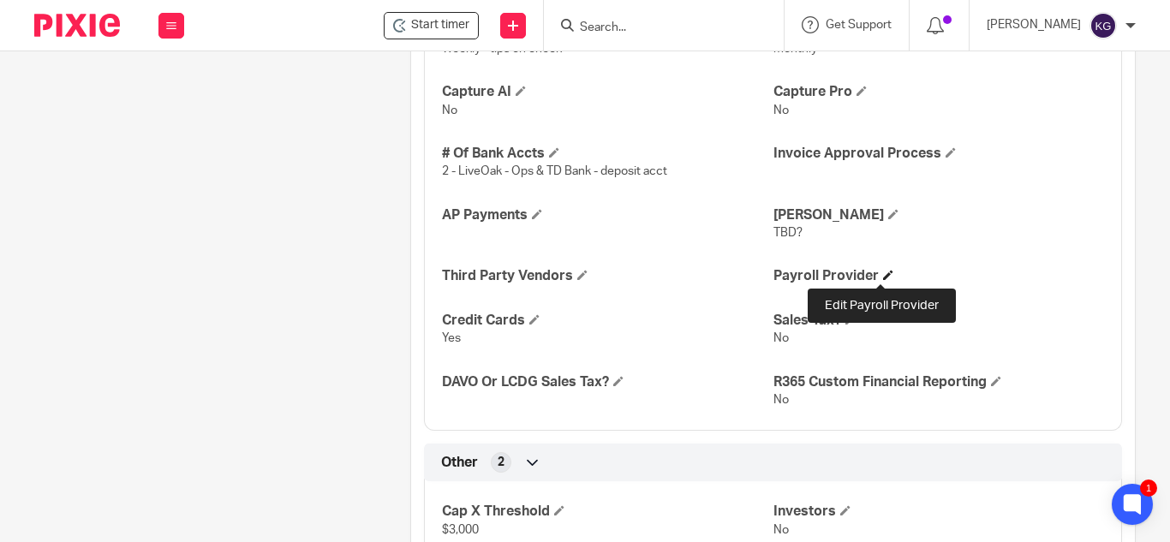
click at [883, 273] on span at bounding box center [888, 275] width 10 height 10
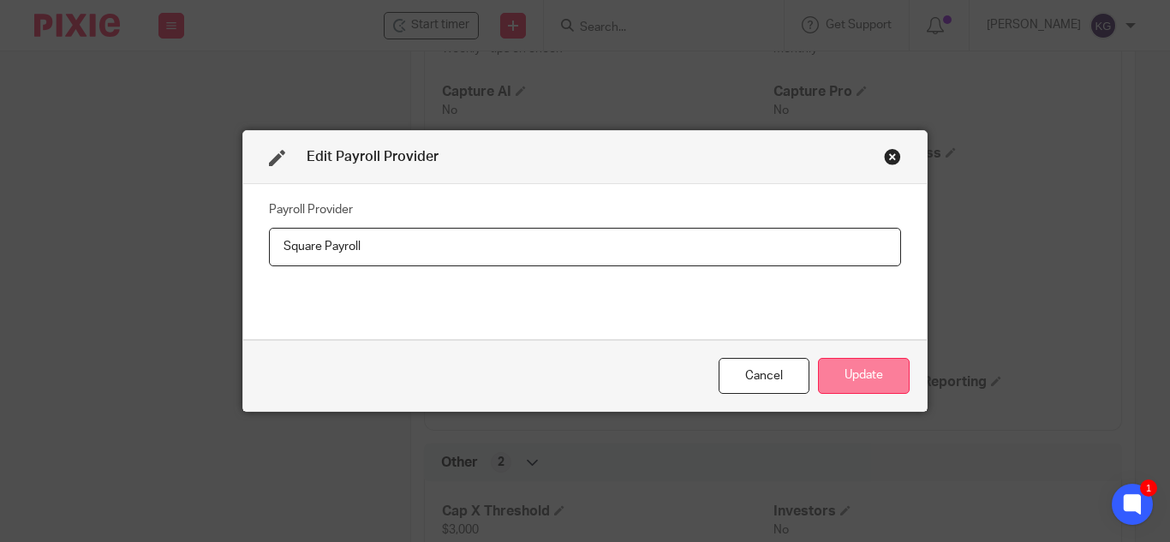
type input "Square Payroll"
click at [858, 368] on button "Update" at bounding box center [864, 376] width 92 height 37
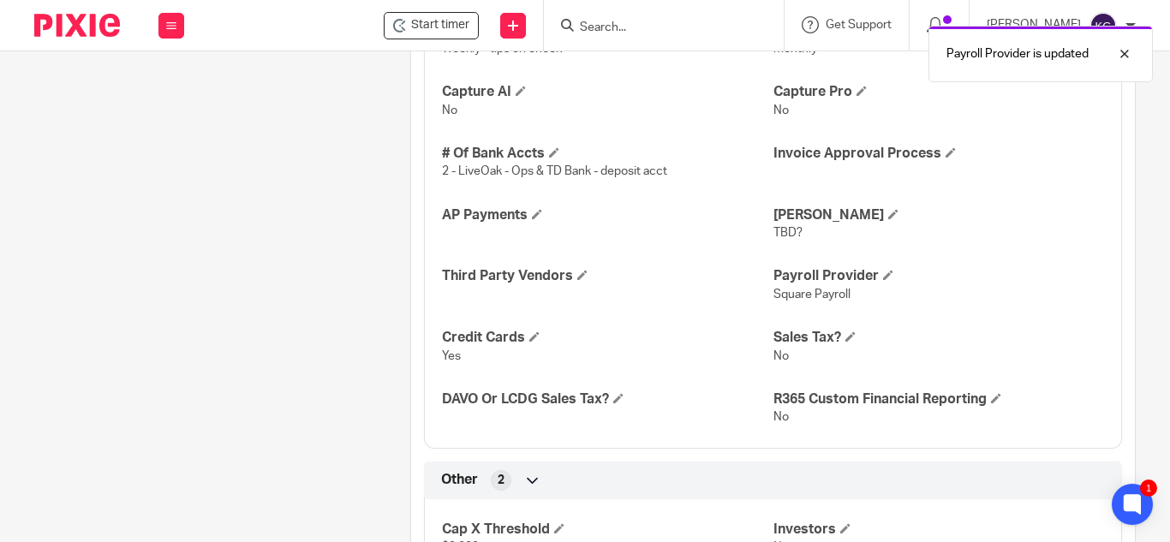
scroll to position [1934, 0]
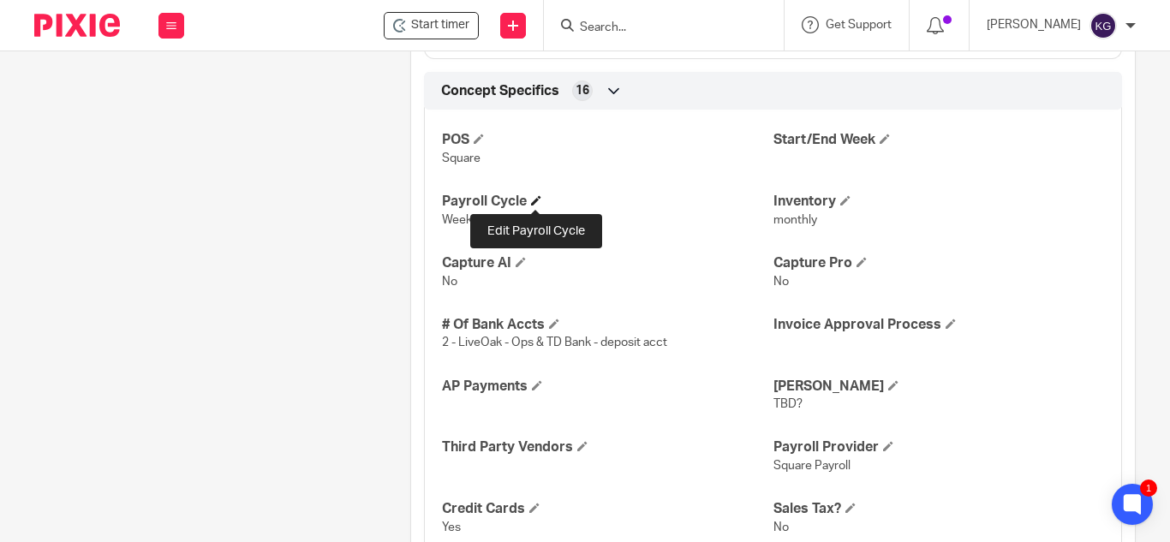
click at [536, 199] on span at bounding box center [536, 200] width 10 height 10
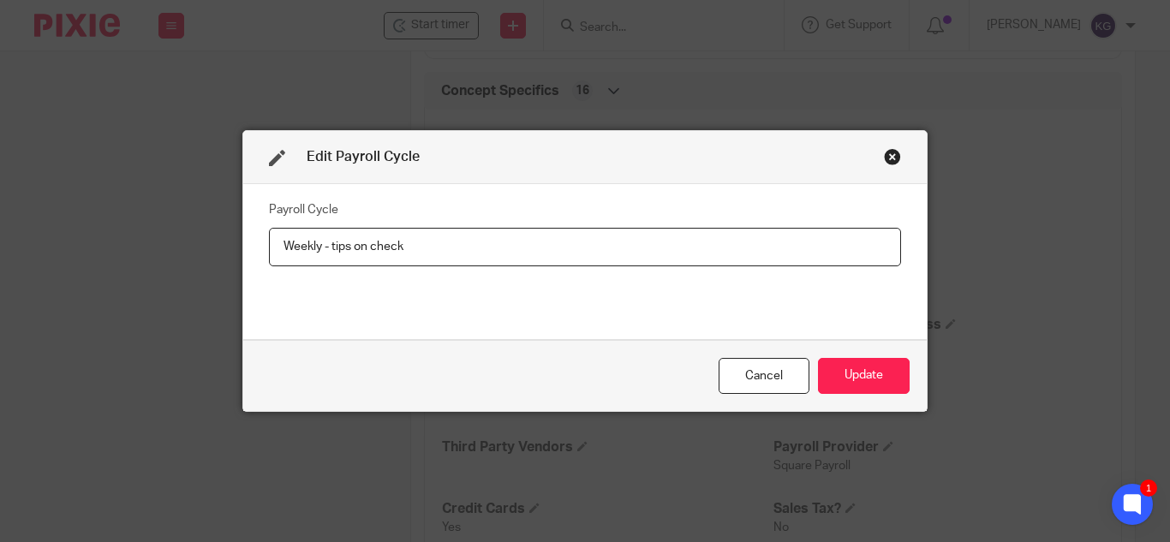
click at [315, 245] on input "Weekly - tips on check" at bounding box center [585, 247] width 632 height 39
type input "Weekly; Thurs pay date - tips on check"
click at [870, 374] on button "Update" at bounding box center [864, 376] width 92 height 37
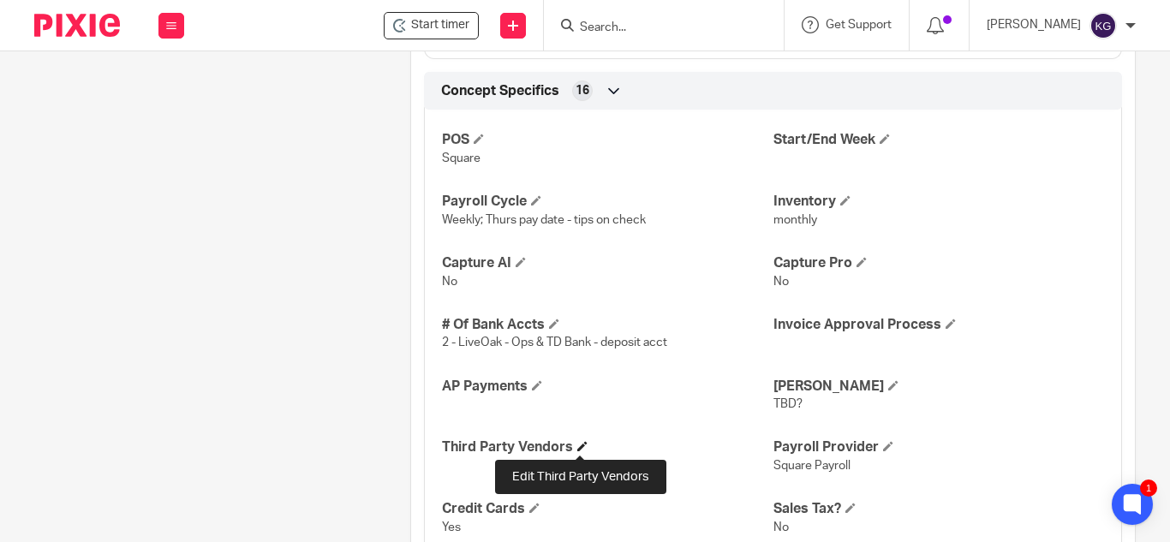
click at [577, 447] on span at bounding box center [582, 446] width 10 height 10
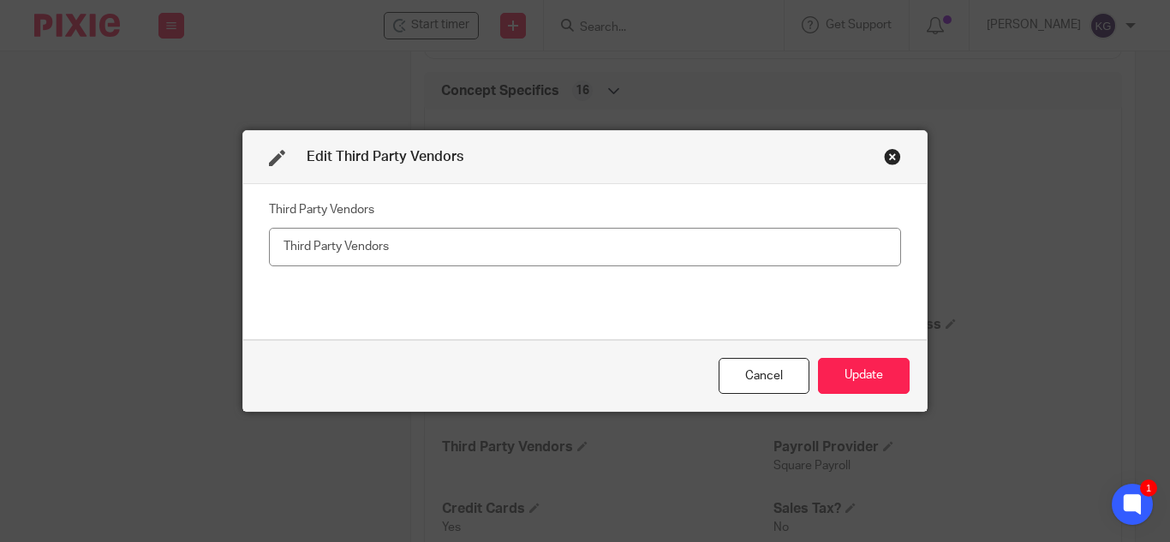
click at [350, 248] on input "text" at bounding box center [585, 247] width 632 height 39
type input "n/a"
click at [870, 373] on button "Update" at bounding box center [864, 376] width 92 height 37
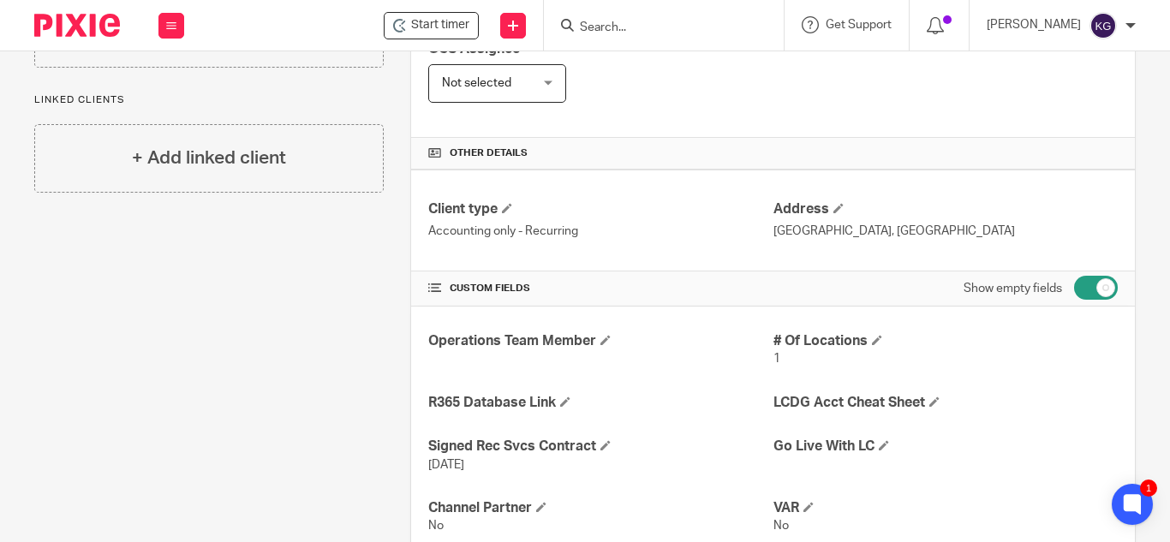
scroll to position [649, 0]
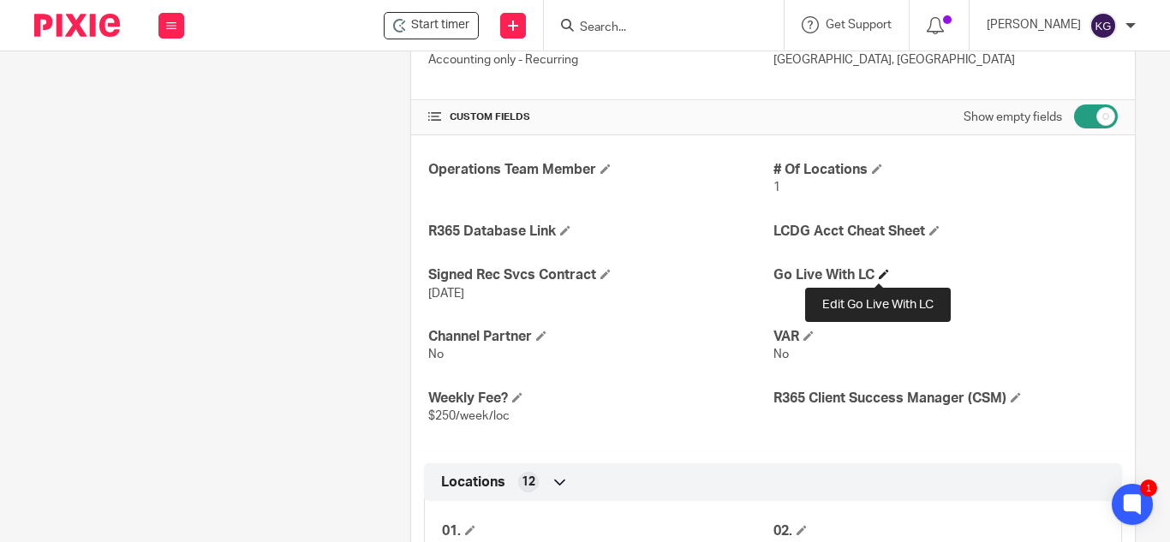
click at [879, 274] on span at bounding box center [884, 274] width 10 height 10
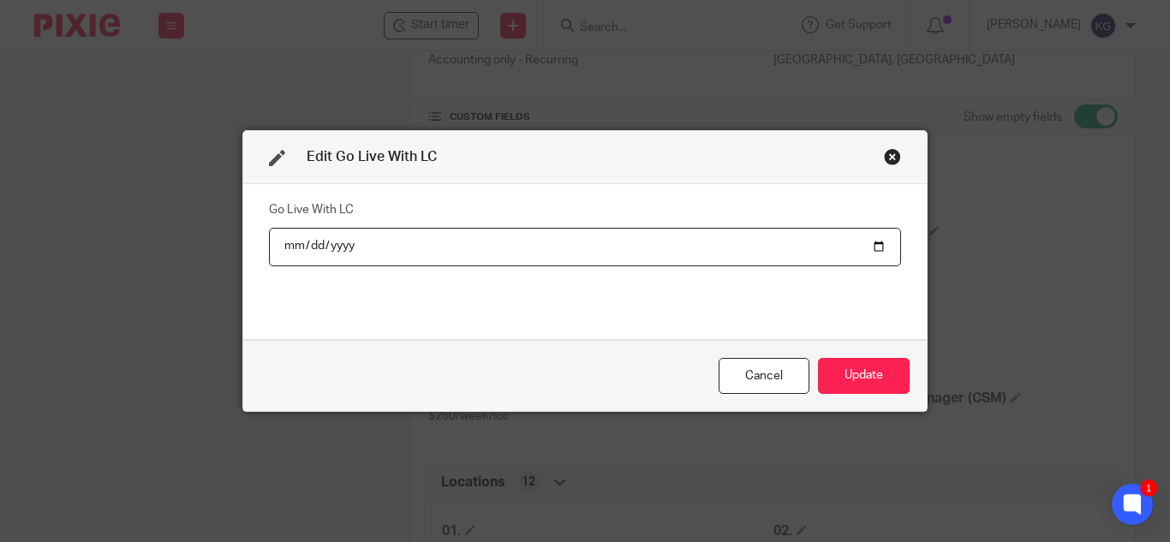
click at [876, 244] on input "date" at bounding box center [585, 247] width 632 height 39
type input "2025-09-08"
click at [871, 369] on button "Update" at bounding box center [864, 376] width 92 height 37
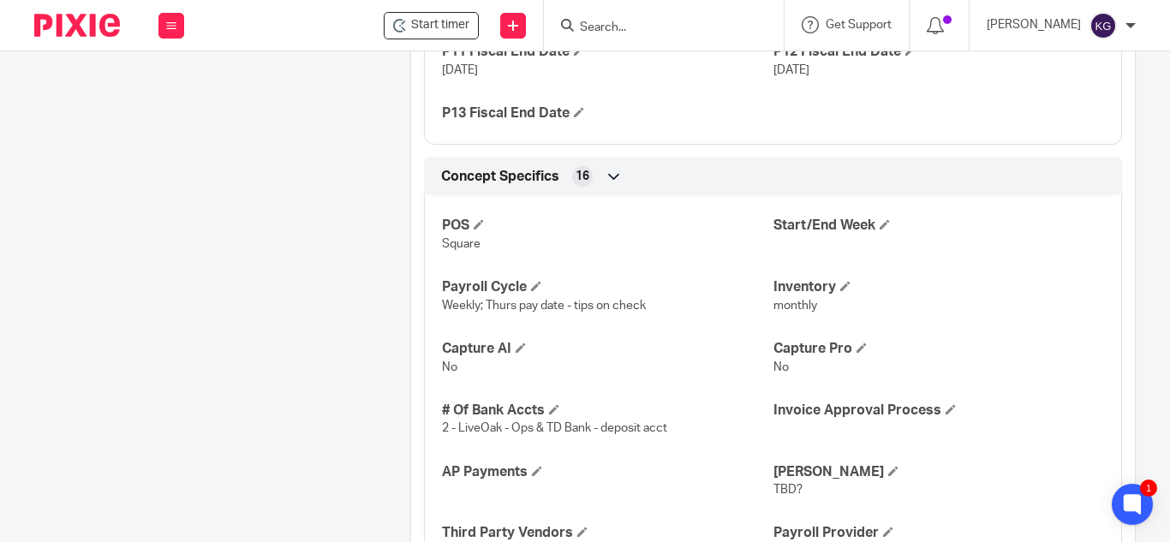
scroll to position [1934, 0]
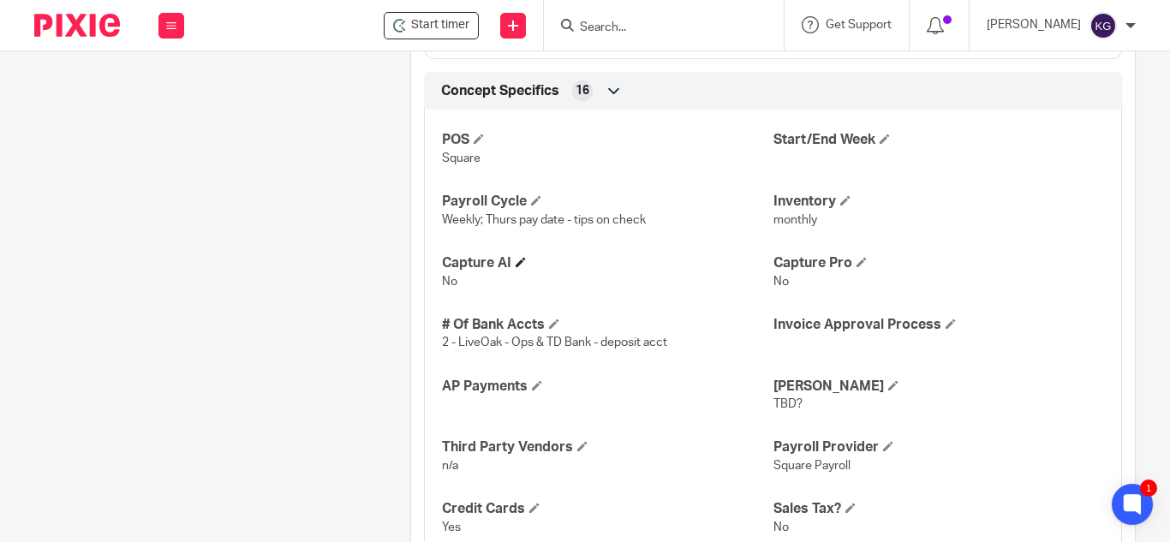
click at [520, 255] on h4 "Capture AI" at bounding box center [607, 263] width 331 height 18
click at [522, 260] on span at bounding box center [521, 262] width 10 height 10
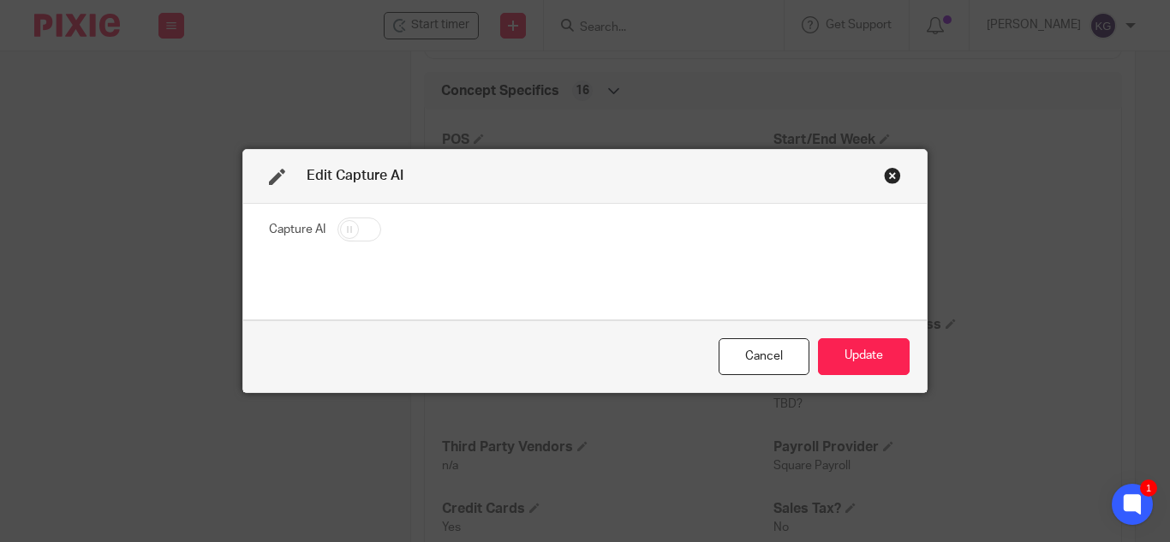
click at [341, 231] on input "checkbox" at bounding box center [360, 230] width 44 height 24
checkbox input "true"
click at [877, 355] on button "Update" at bounding box center [864, 356] width 92 height 37
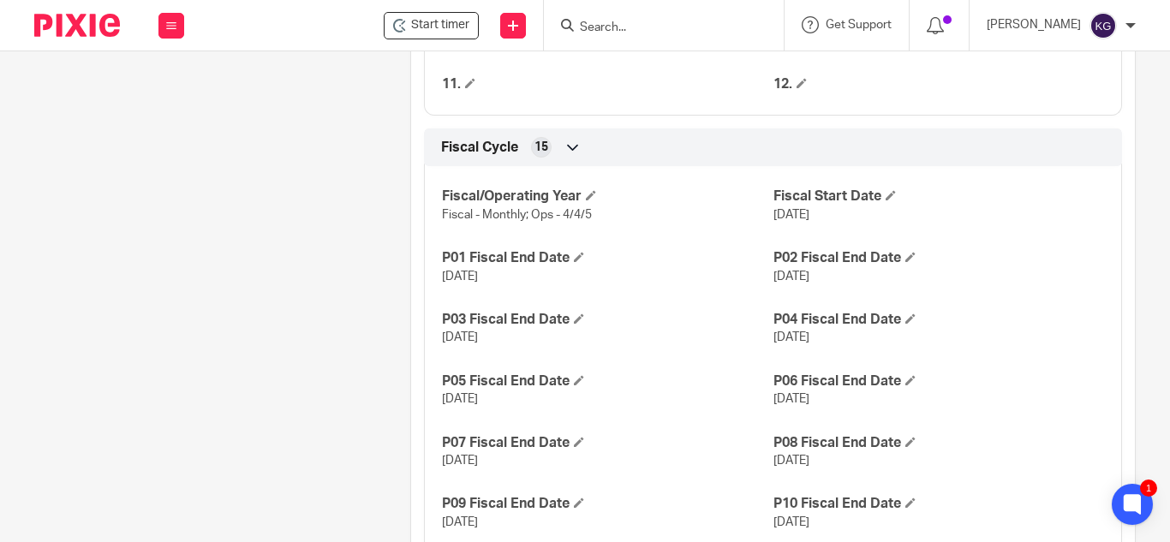
scroll to position [906, 0]
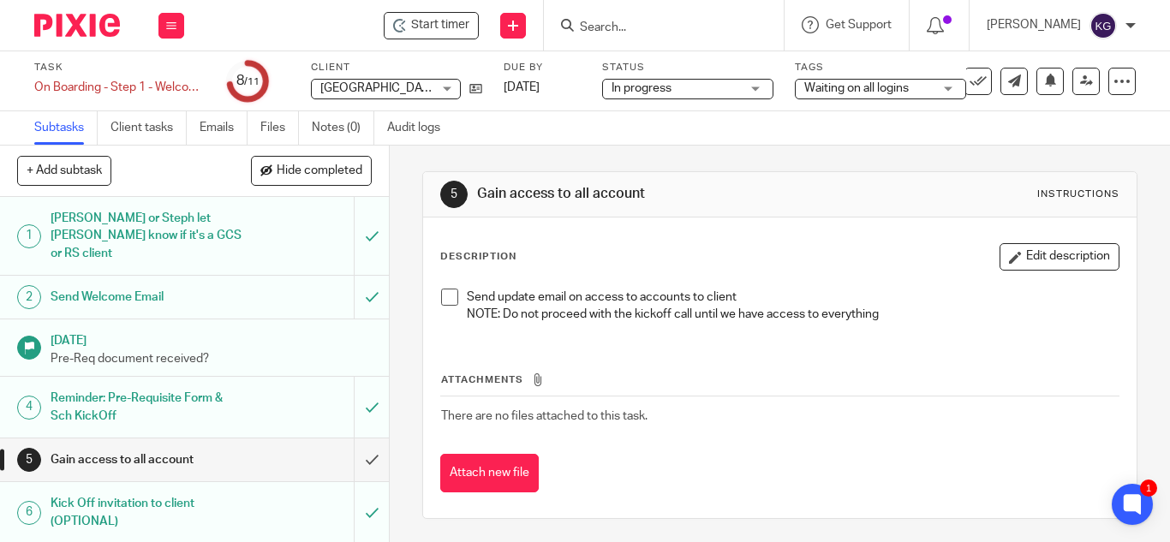
click at [624, 21] on input "Search" at bounding box center [655, 28] width 154 height 15
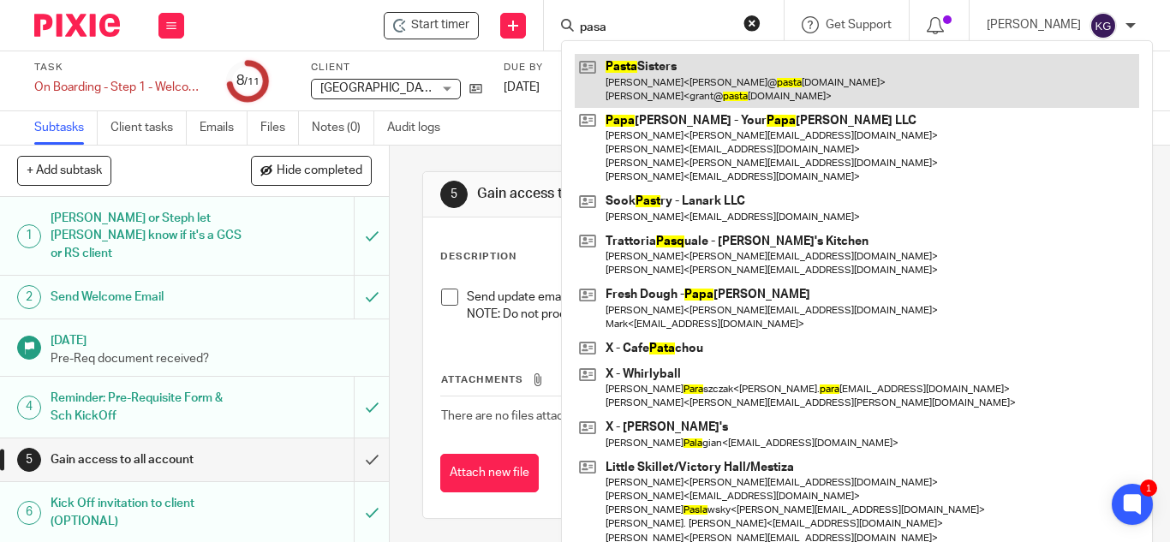
type input "pasa"
click at [659, 77] on link at bounding box center [857, 80] width 565 height 53
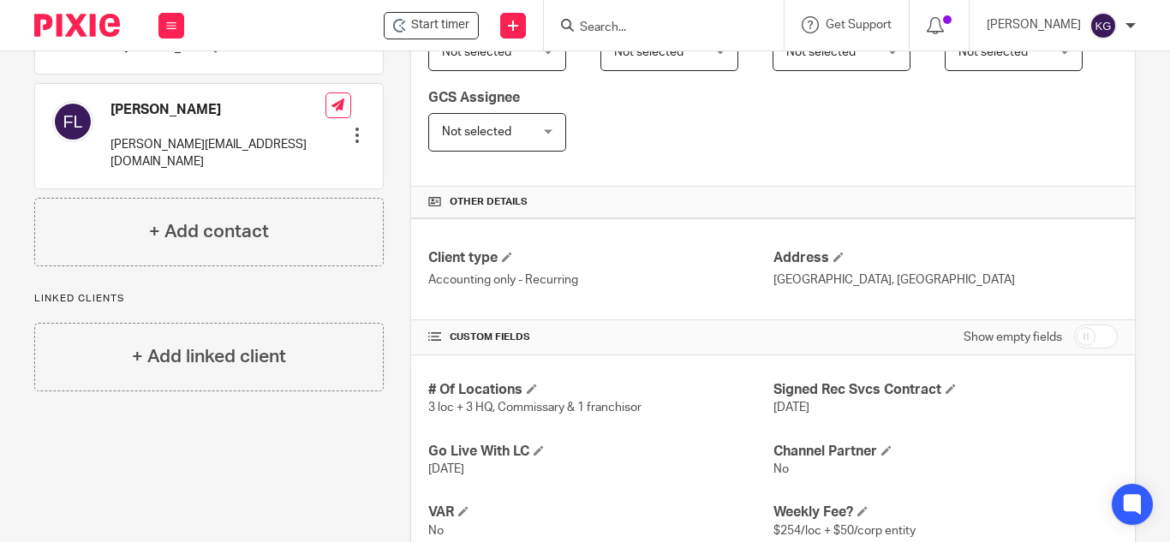
click at [1074, 339] on input "checkbox" at bounding box center [1096, 337] width 44 height 24
checkbox input "true"
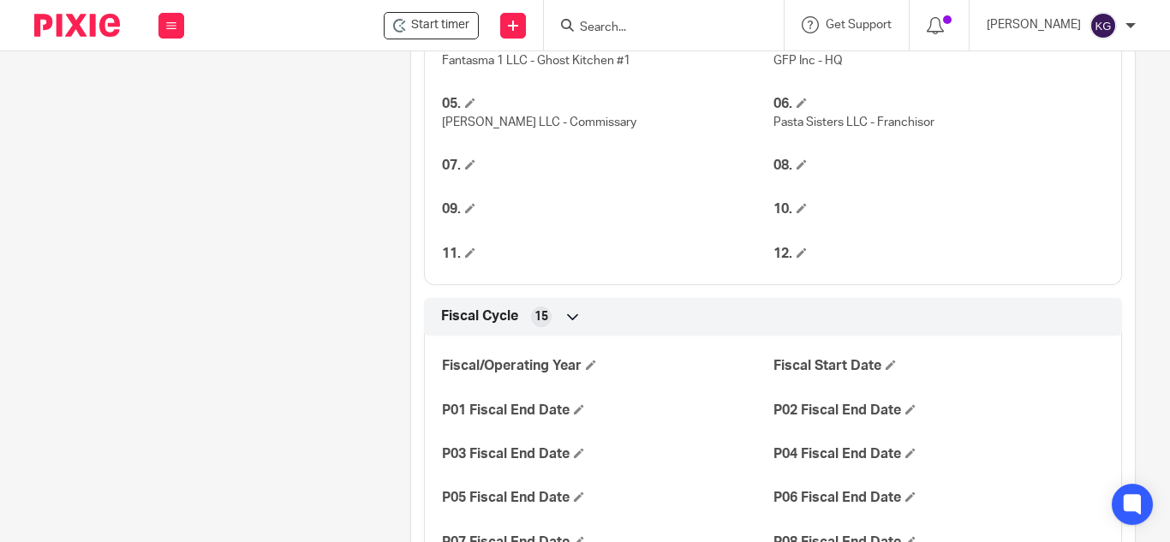
scroll to position [1885, 0]
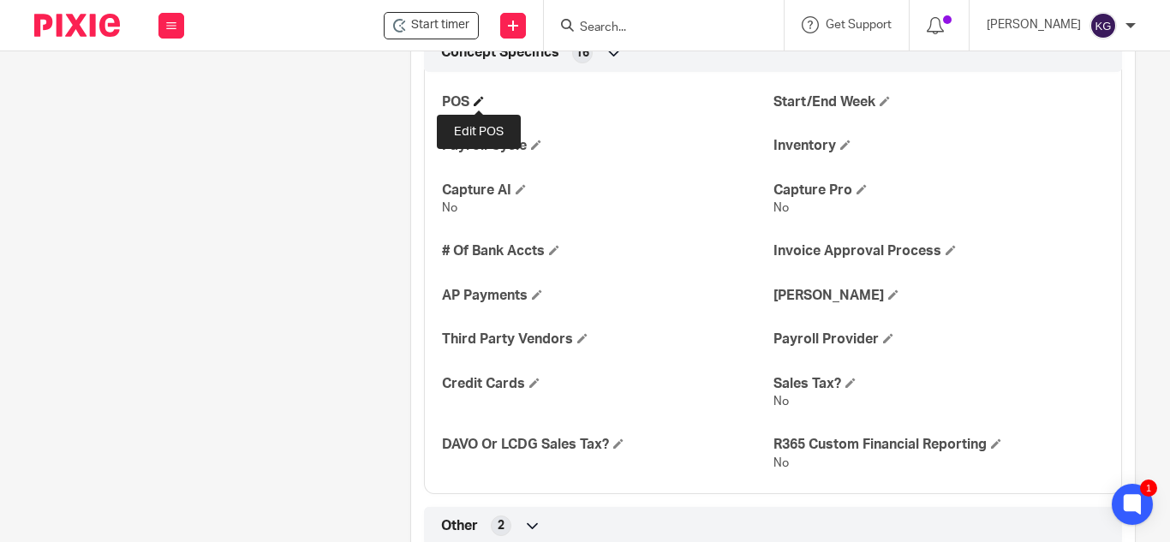
click at [476, 100] on span at bounding box center [479, 101] width 10 height 10
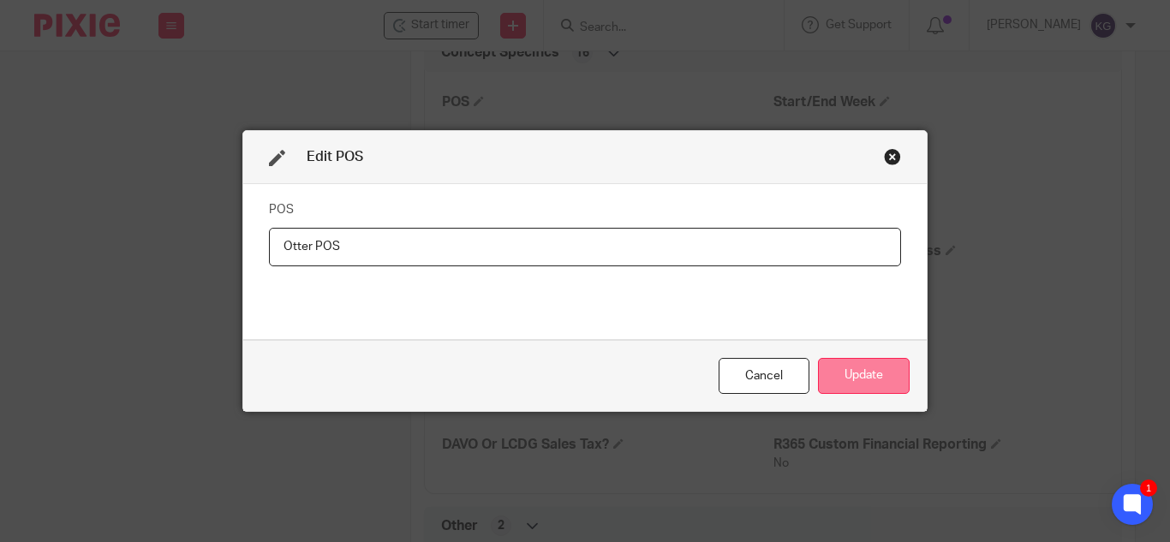
type input "Otter POS"
click at [862, 374] on button "Update" at bounding box center [864, 376] width 92 height 37
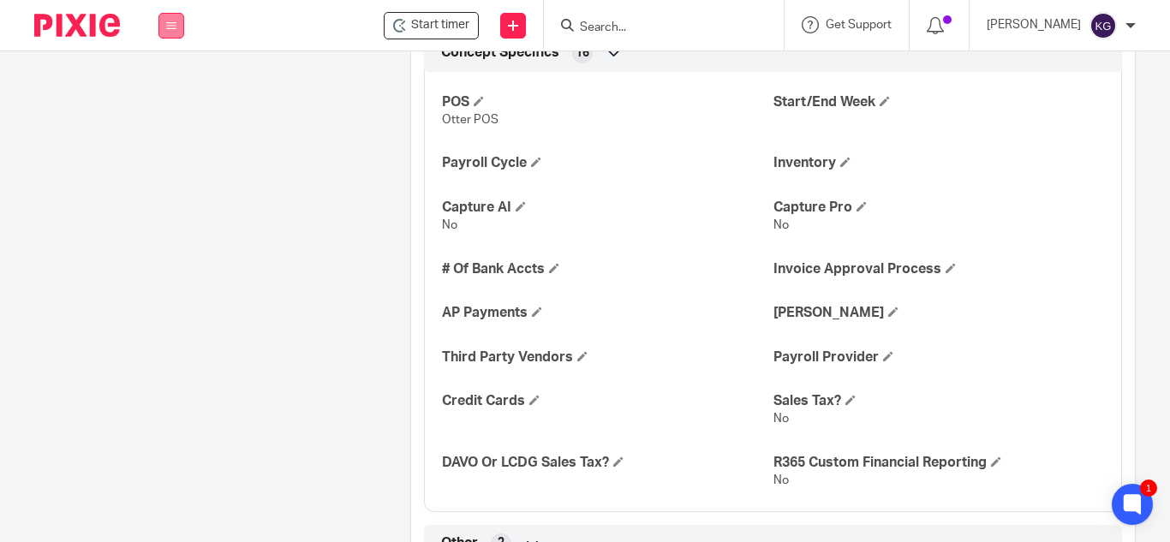
click at [171, 19] on button at bounding box center [172, 26] width 26 height 26
click at [166, 77] on link "Work" at bounding box center [161, 80] width 27 height 12
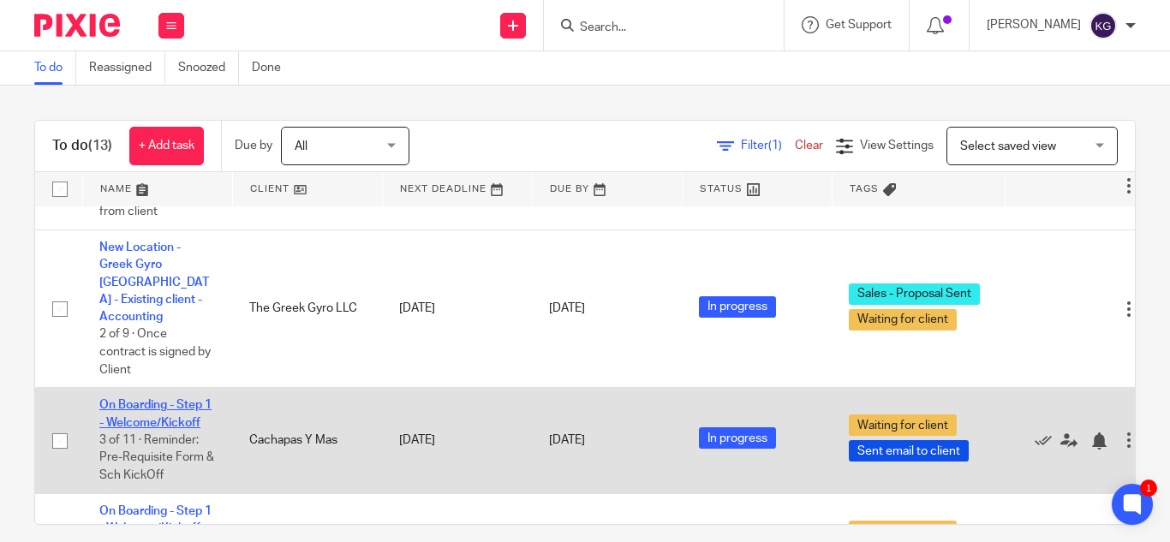
scroll to position [942, 0]
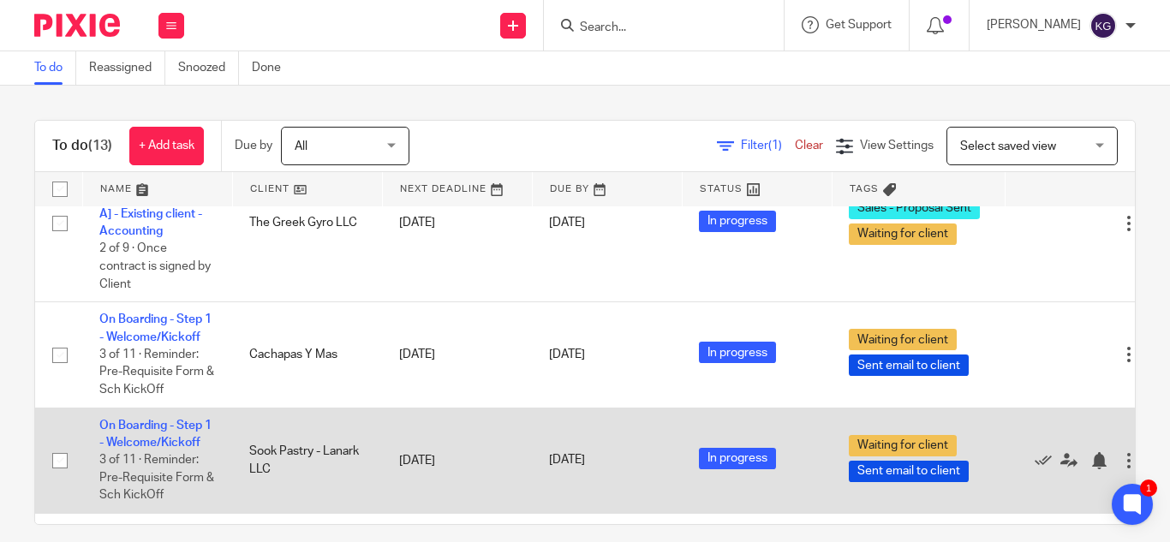
click at [179, 408] on td "On Boarding - Step 1 - Welcome/Kickoff 3 of 11 · Reminder: Pre-Requisite Form &…" at bounding box center [157, 460] width 150 height 105
click at [177, 420] on link "On Boarding - Step 1 - Welcome/Kickoff" at bounding box center [155, 434] width 112 height 29
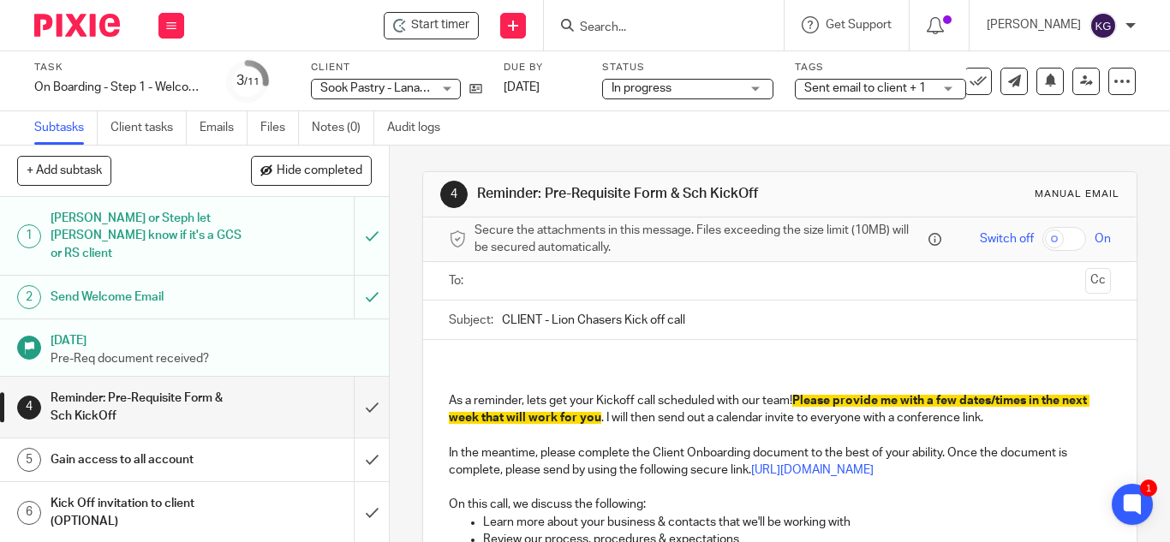
click at [898, 92] on span "Sent email to client + 1" at bounding box center [866, 88] width 122 height 12
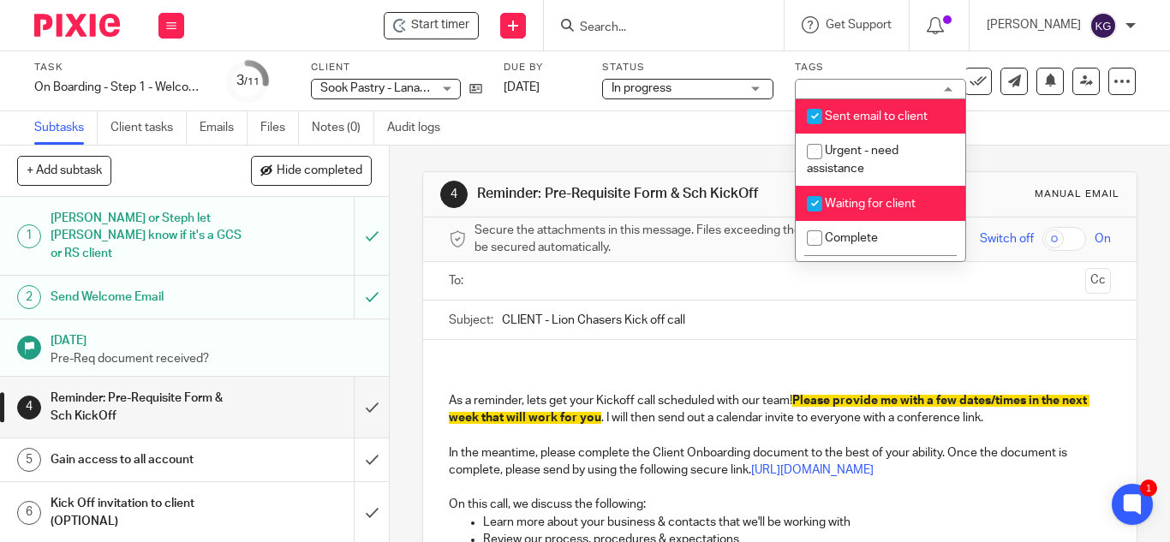
click at [812, 116] on input "checkbox" at bounding box center [815, 116] width 33 height 33
checkbox input "false"
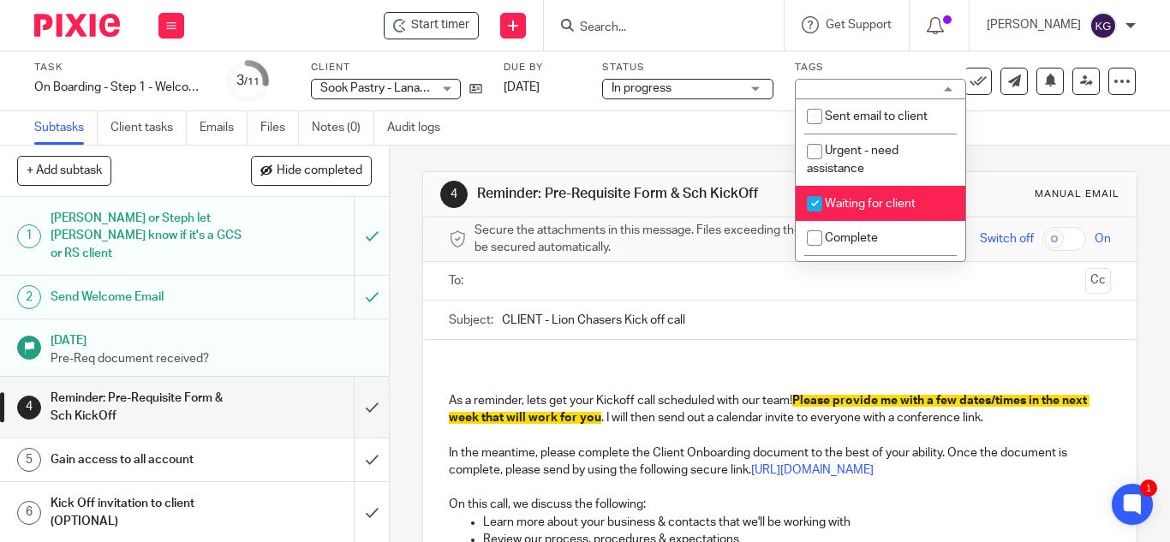
click at [812, 207] on input "checkbox" at bounding box center [815, 204] width 33 height 33
checkbox input "false"
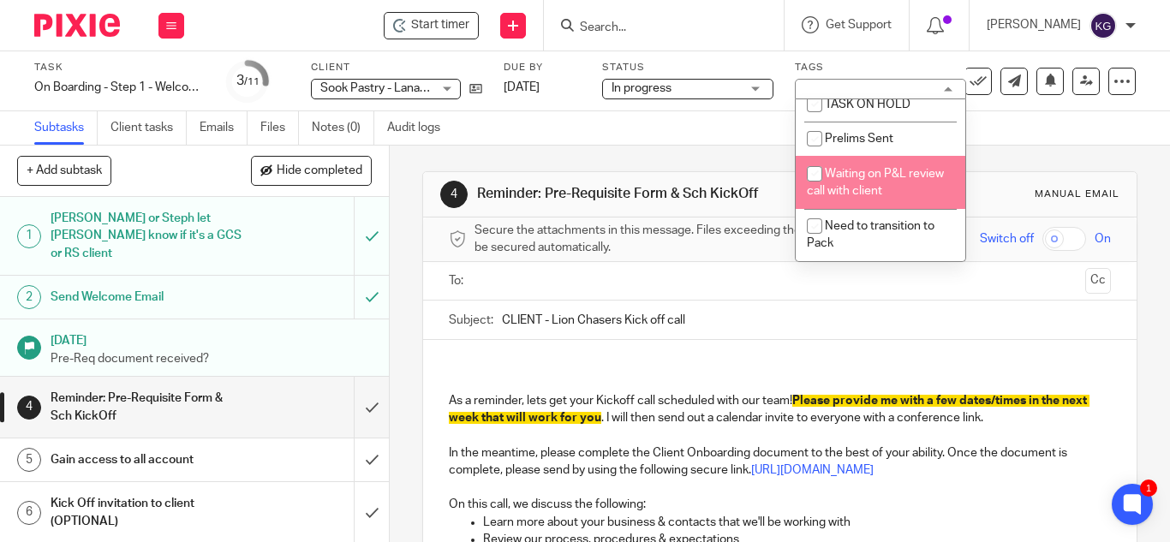
scroll to position [428, 0]
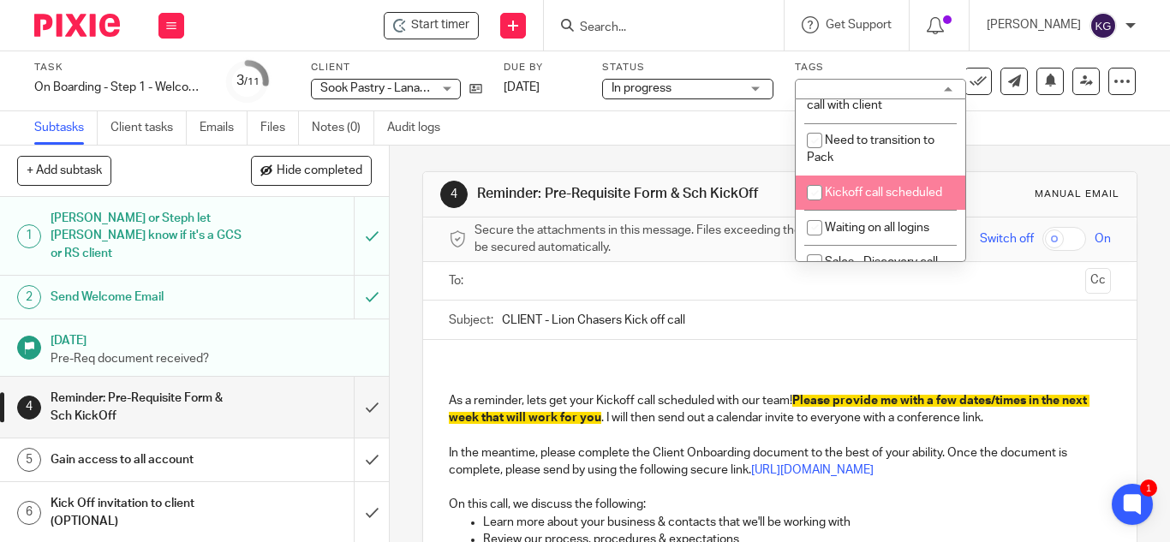
click at [816, 209] on input "checkbox" at bounding box center [815, 193] width 33 height 33
checkbox input "true"
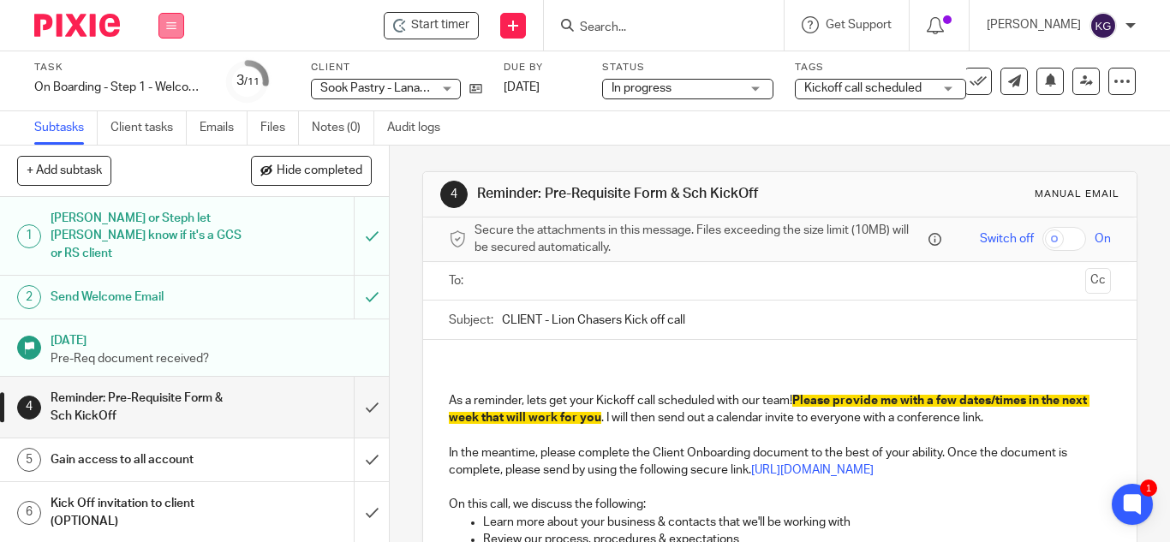
click at [174, 33] on button at bounding box center [172, 26] width 26 height 26
click at [168, 79] on link "Work" at bounding box center [163, 80] width 30 height 12
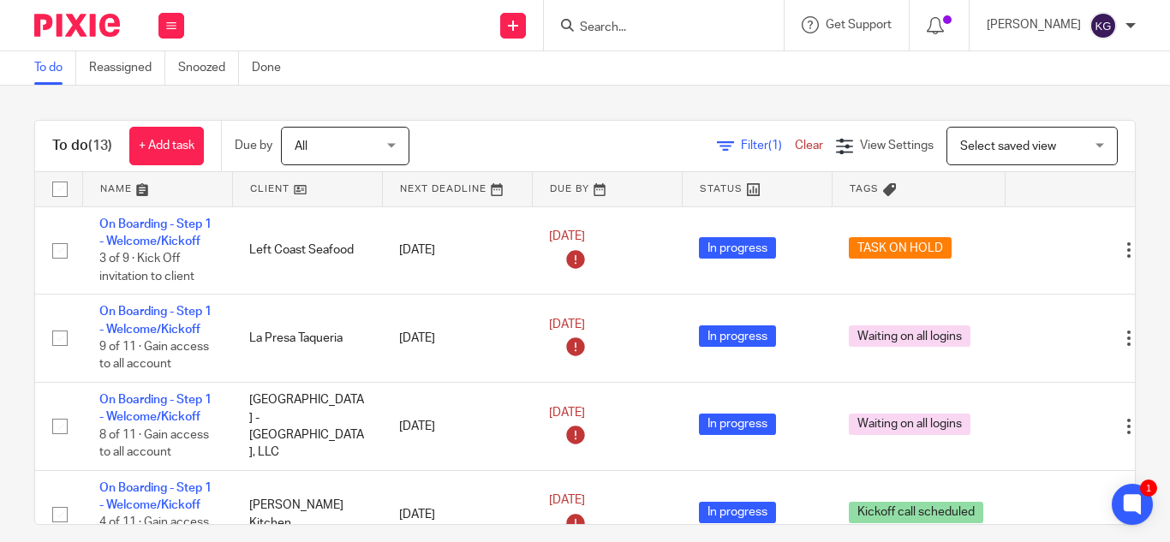
click at [955, 188] on th "Tags" at bounding box center [918, 189] width 173 height 34
click at [889, 188] on icon at bounding box center [889, 189] width 13 height 13
drag, startPoint x: 667, startPoint y: 32, endPoint x: 656, endPoint y: 21, distance: 14.5
click at [667, 31] on input "Search" at bounding box center [655, 28] width 154 height 15
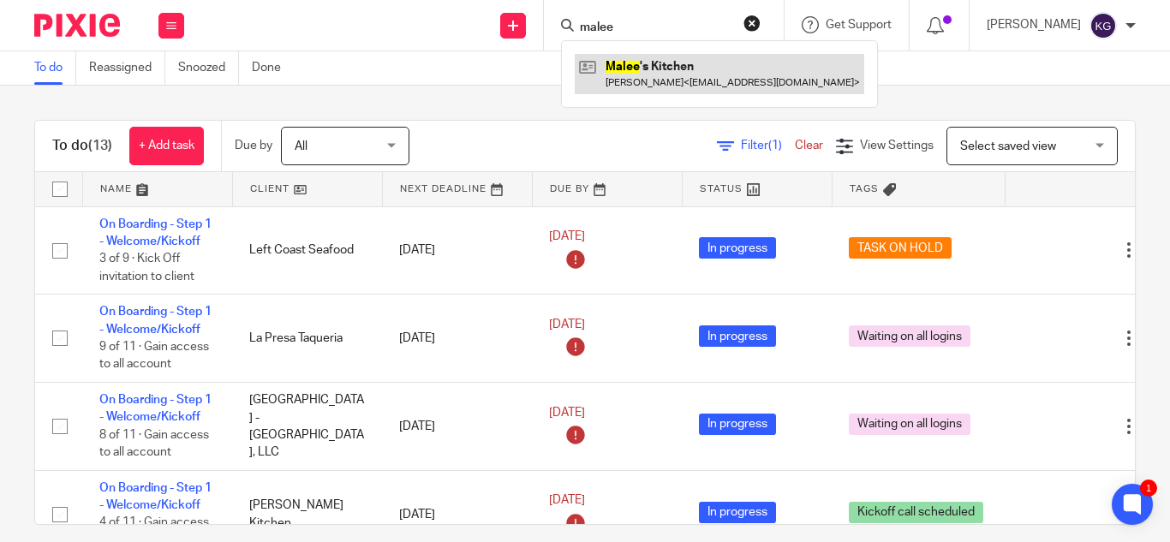
type input "malee"
click at [698, 84] on link at bounding box center [720, 73] width 290 height 39
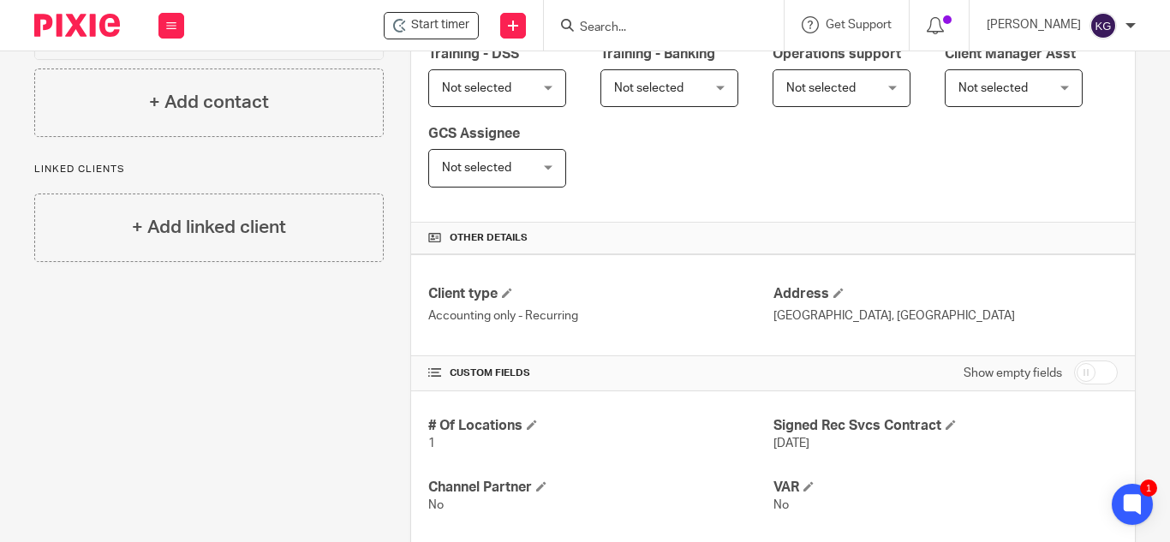
scroll to position [478, 0]
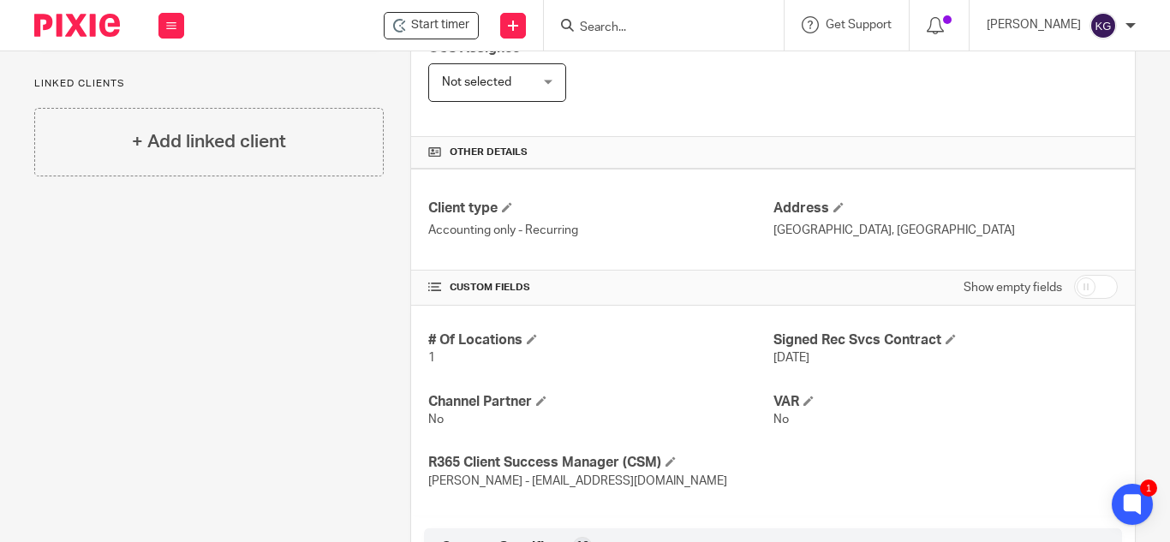
click at [1074, 291] on input "checkbox" at bounding box center [1096, 287] width 44 height 24
checkbox input "true"
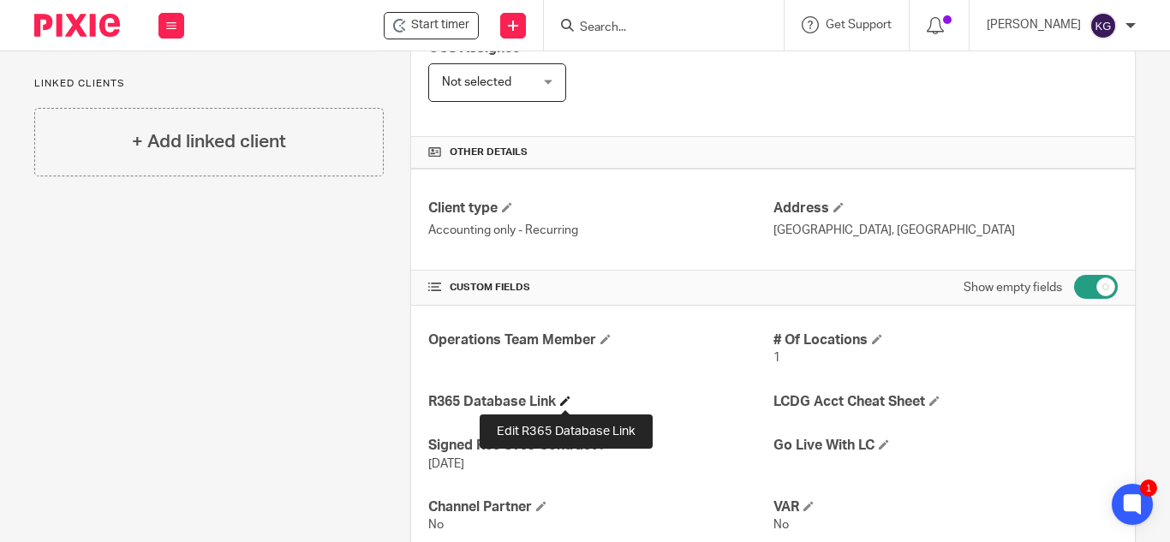
click at [562, 399] on span at bounding box center [565, 401] width 10 height 10
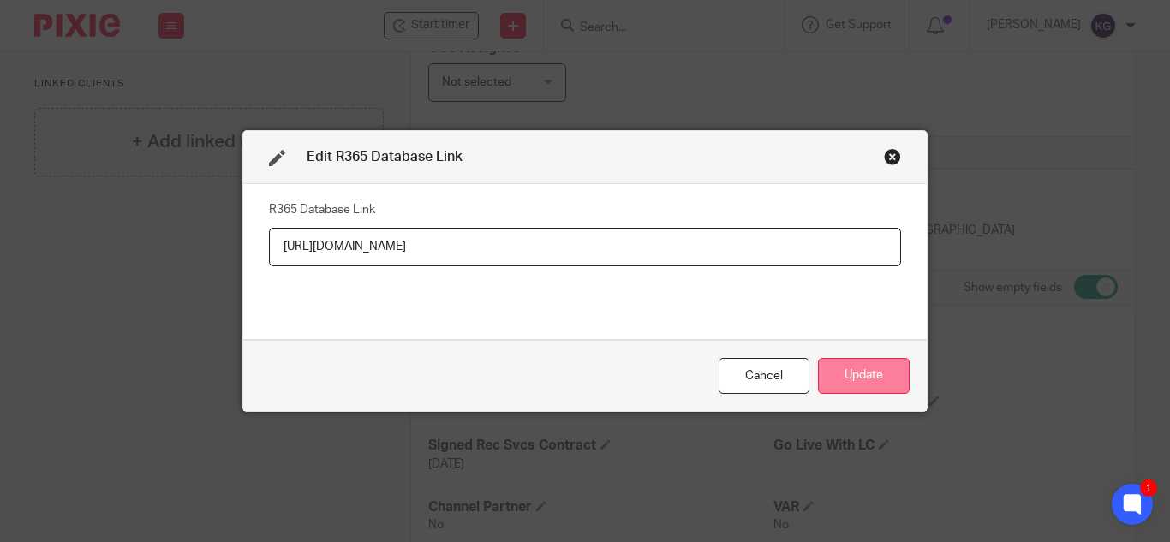
type input "https://maleeskitchen.restaurant365.com"
click at [859, 379] on button "Update" at bounding box center [864, 376] width 92 height 37
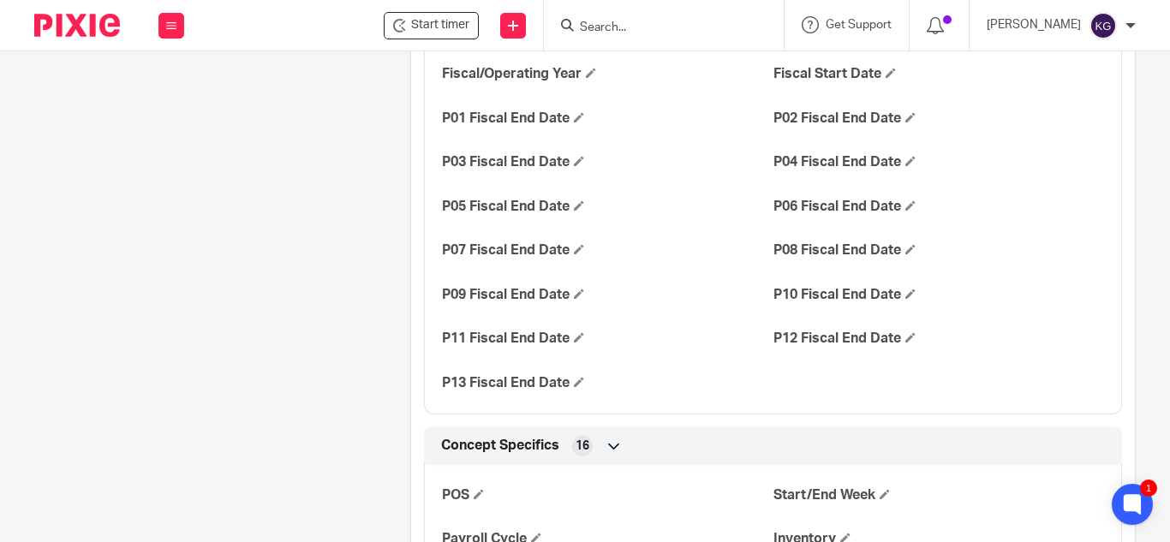
scroll to position [1371, 0]
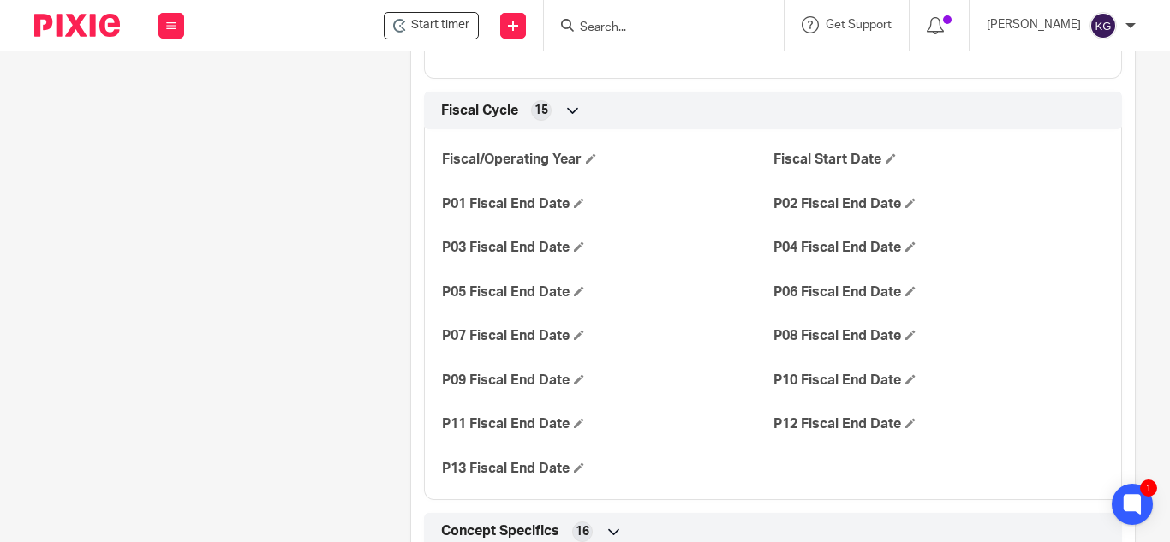
drag, startPoint x: 661, startPoint y: 27, endPoint x: 660, endPoint y: 17, distance: 9.6
click at [661, 27] on input "Search" at bounding box center [655, 28] width 154 height 15
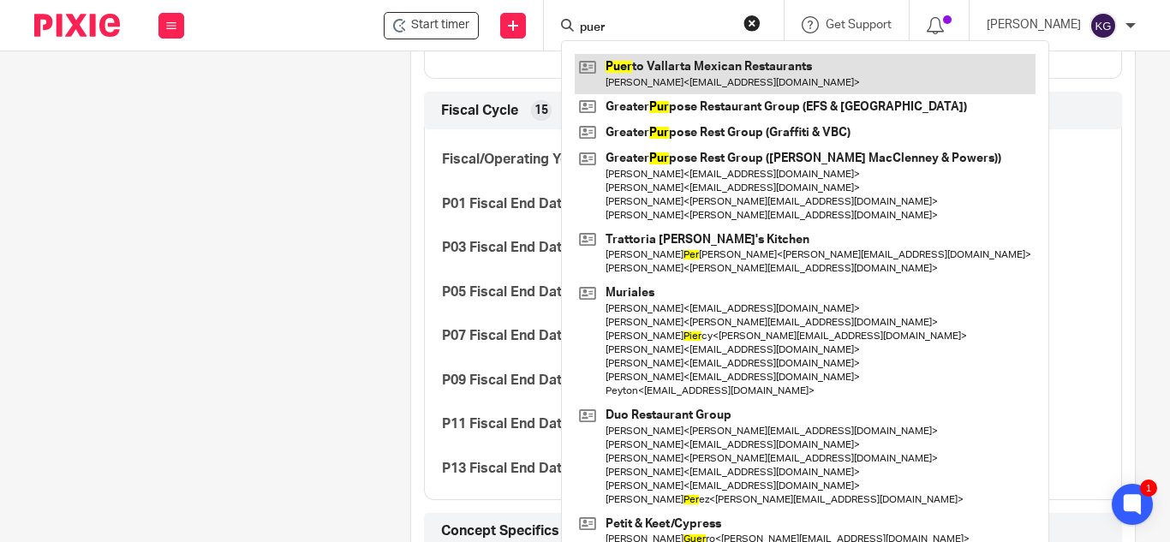
type input "puer"
click at [670, 70] on link at bounding box center [805, 73] width 461 height 39
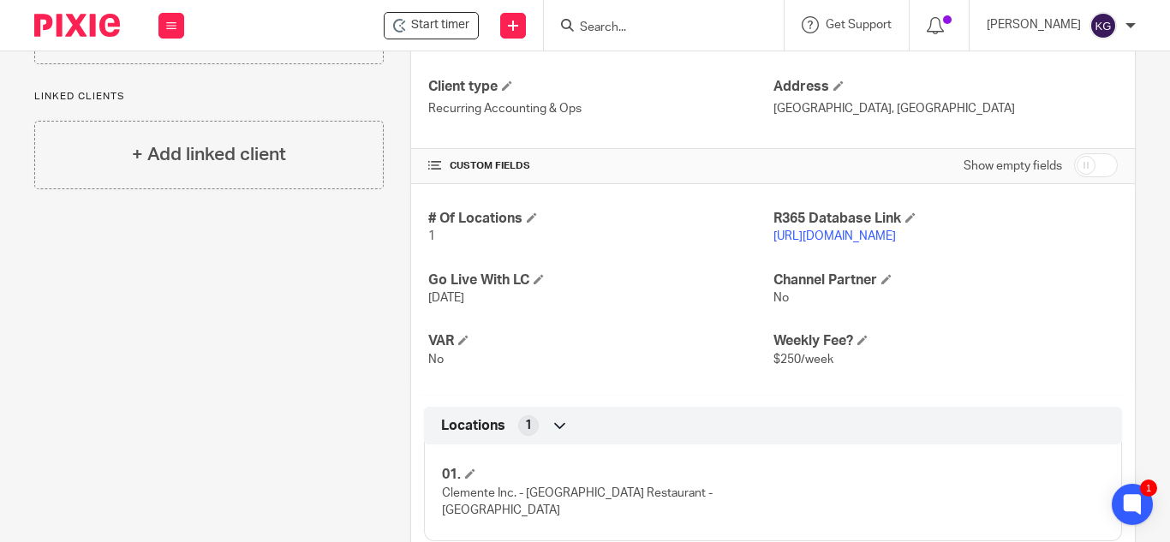
scroll to position [857, 0]
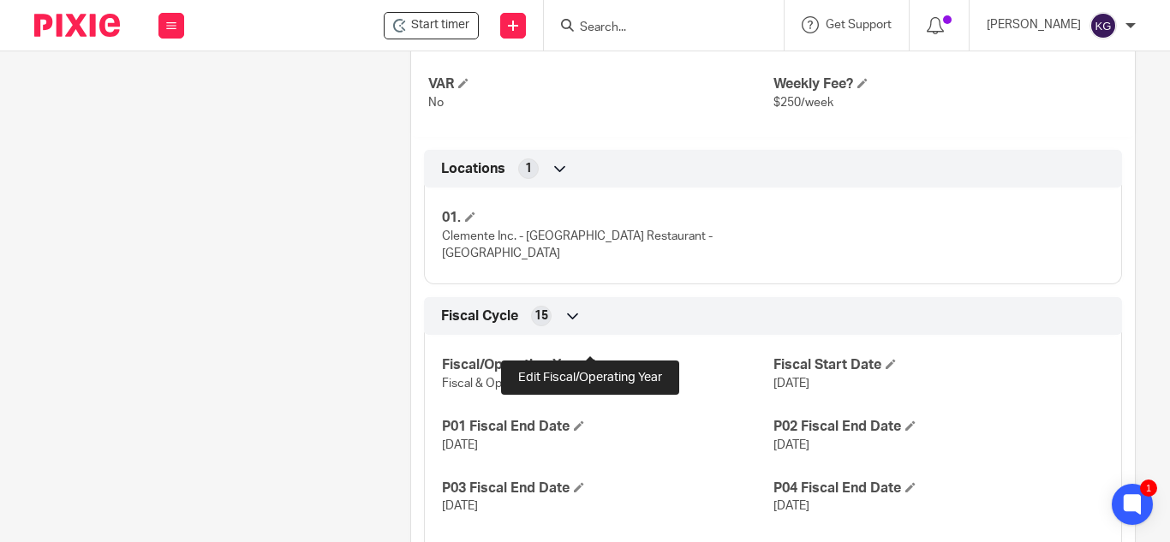
click at [591, 359] on span at bounding box center [591, 364] width 10 height 10
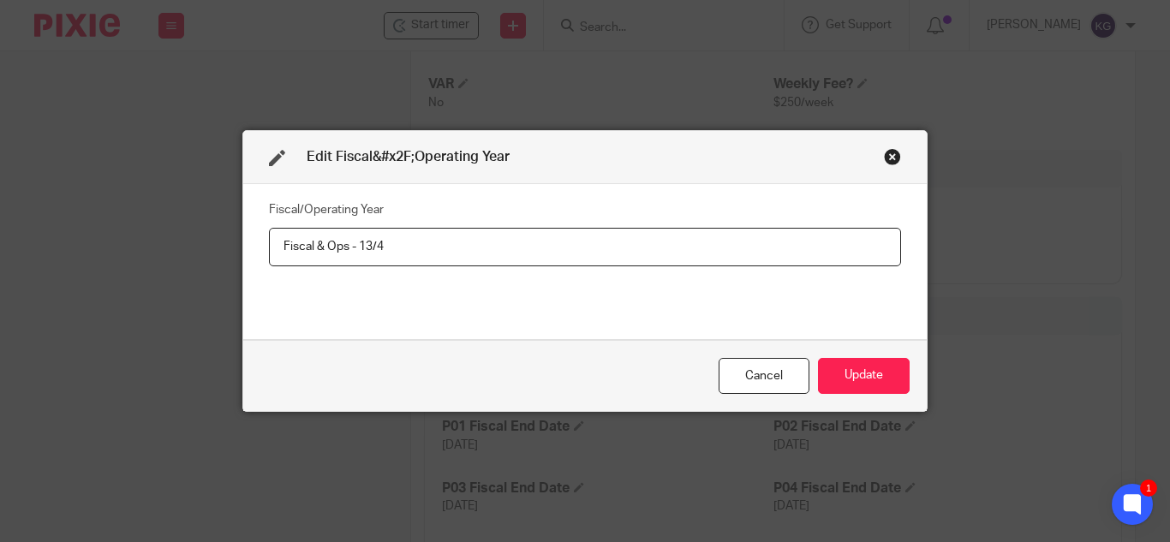
click at [308, 242] on input "Fiscal & Ops - 13/4" at bounding box center [585, 247] width 632 height 39
click at [374, 243] on input "Fiscal - monthly & Ops - 13/4" at bounding box center [585, 247] width 632 height 39
type input "Fiscal - monthly; Ops - 13/4"
click at [849, 372] on button "Update" at bounding box center [864, 376] width 92 height 37
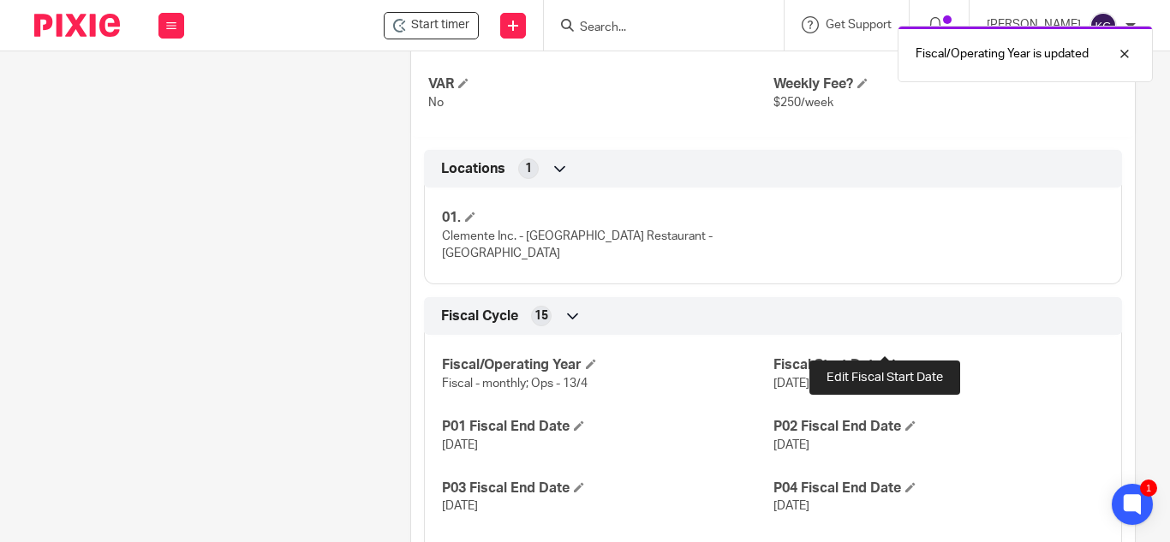
click at [886, 359] on span at bounding box center [891, 364] width 10 height 10
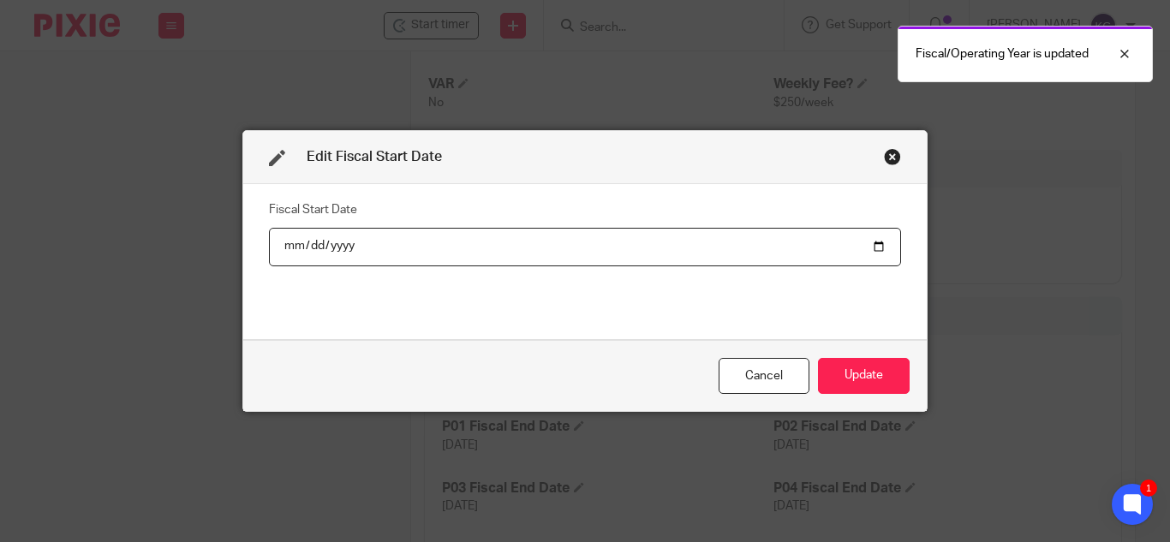
click at [876, 240] on input "2024-12-30" at bounding box center [585, 247] width 632 height 39
type input "2025-01-01"
click at [880, 374] on button "Update" at bounding box center [864, 376] width 92 height 37
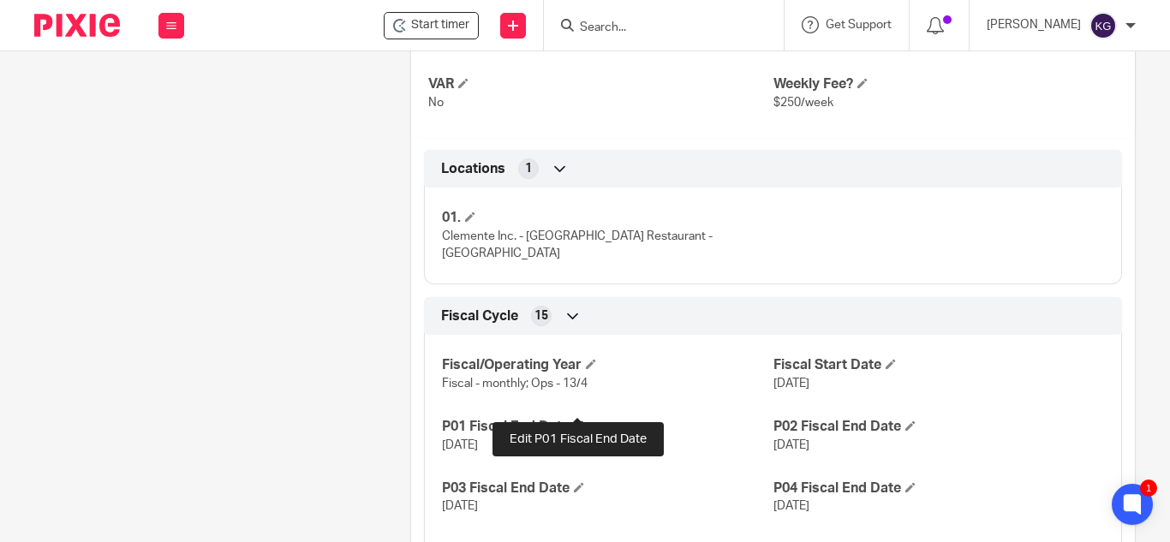
click at [578, 421] on span at bounding box center [579, 426] width 10 height 10
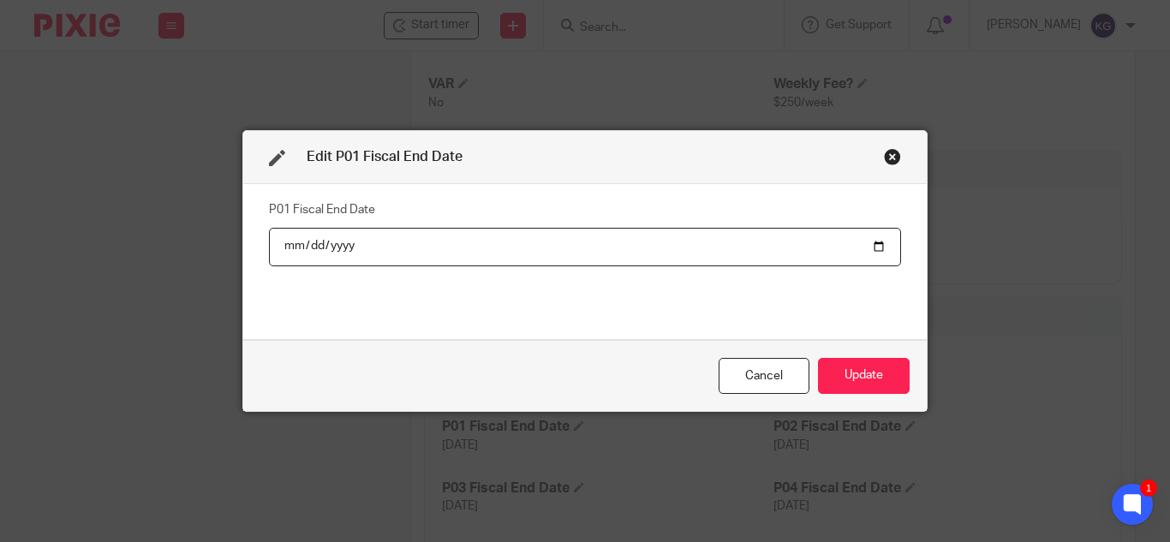
click at [871, 245] on input "2025-01-26" at bounding box center [585, 247] width 632 height 39
type input "2025-01-31"
click at [881, 389] on button "Update" at bounding box center [864, 376] width 92 height 37
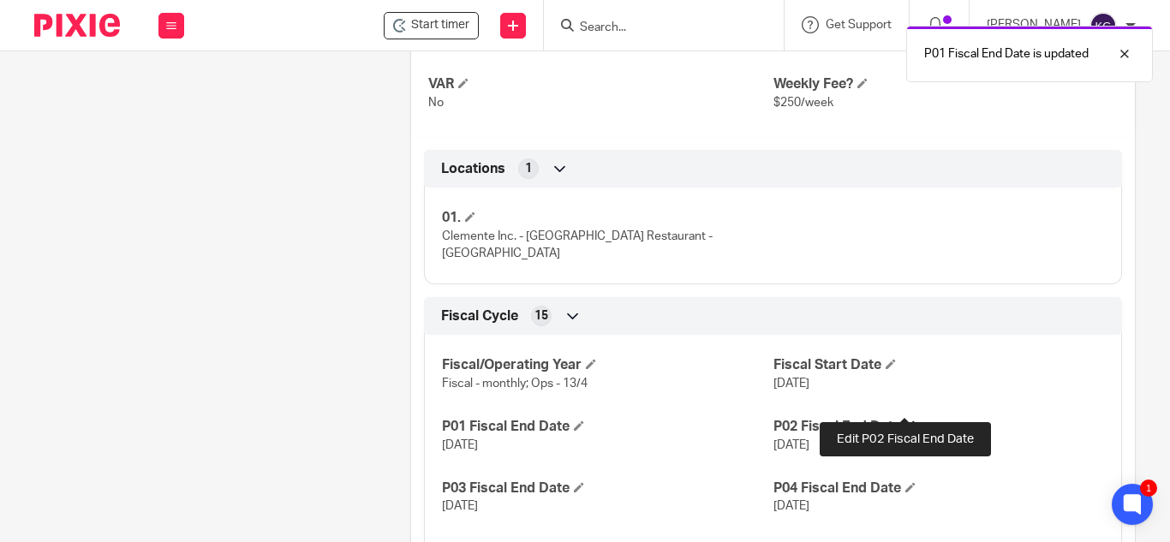
click at [907, 421] on span at bounding box center [911, 426] width 10 height 10
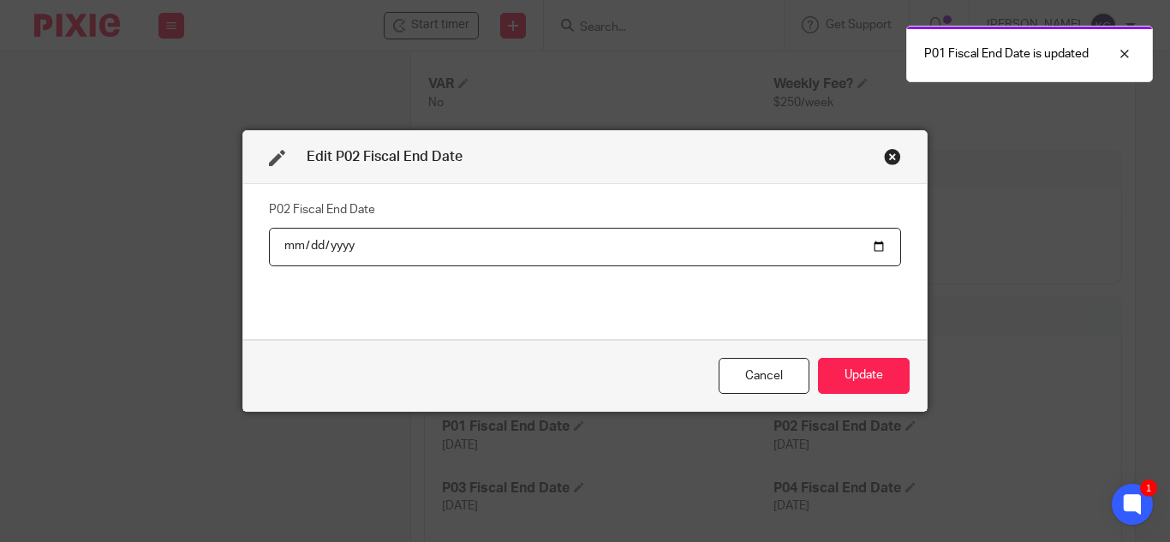
click at [861, 250] on input "2025-02-23" at bounding box center [585, 247] width 632 height 39
click at [868, 247] on input "2025-02-23" at bounding box center [585, 247] width 632 height 39
type input "2025-02-28"
click at [837, 386] on button "Update" at bounding box center [864, 376] width 92 height 37
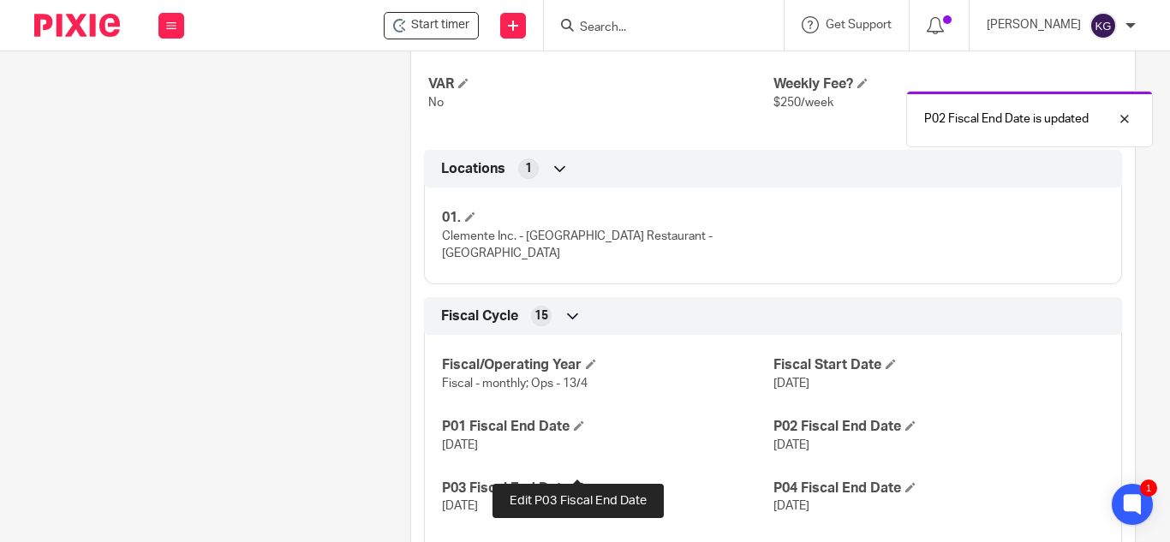
click at [577, 482] on span at bounding box center [579, 487] width 10 height 10
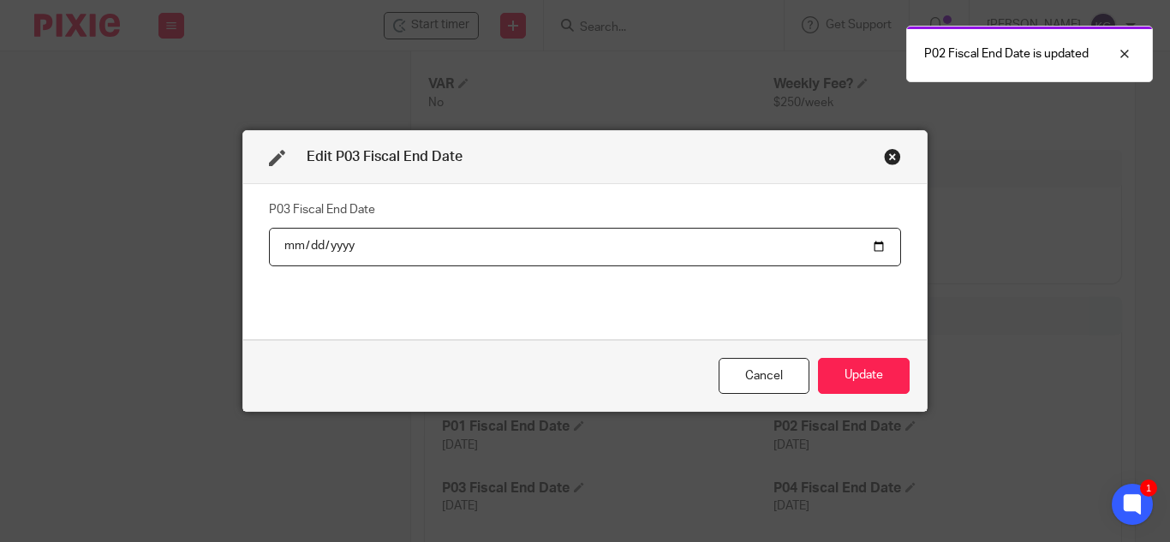
click at [876, 240] on input "2025-03-23" at bounding box center [585, 247] width 632 height 39
type input "2025-03-31"
click at [853, 365] on button "Update" at bounding box center [864, 376] width 92 height 37
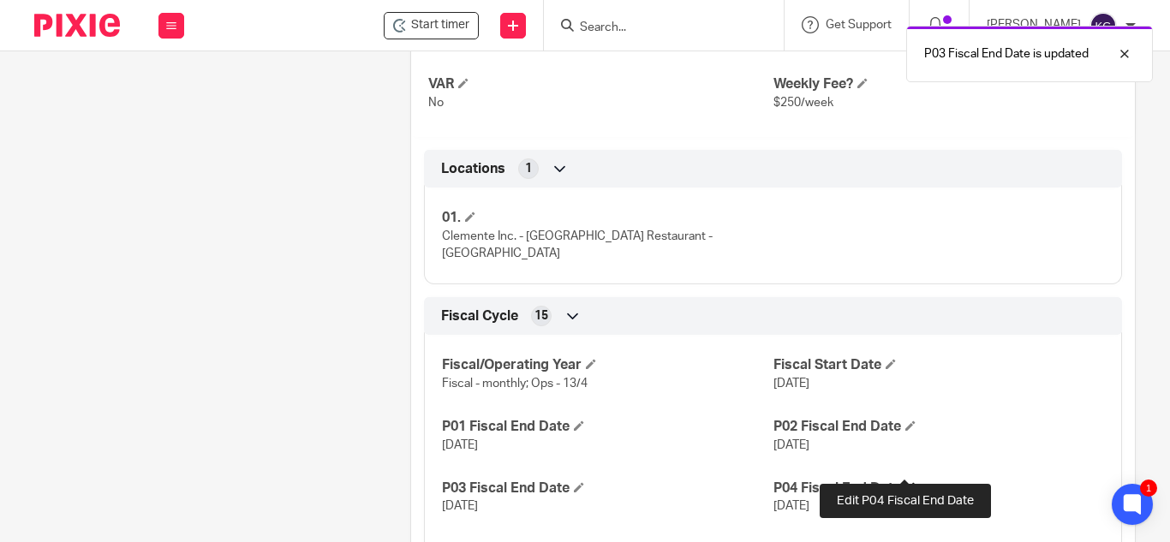
click at [906, 482] on span at bounding box center [911, 487] width 10 height 10
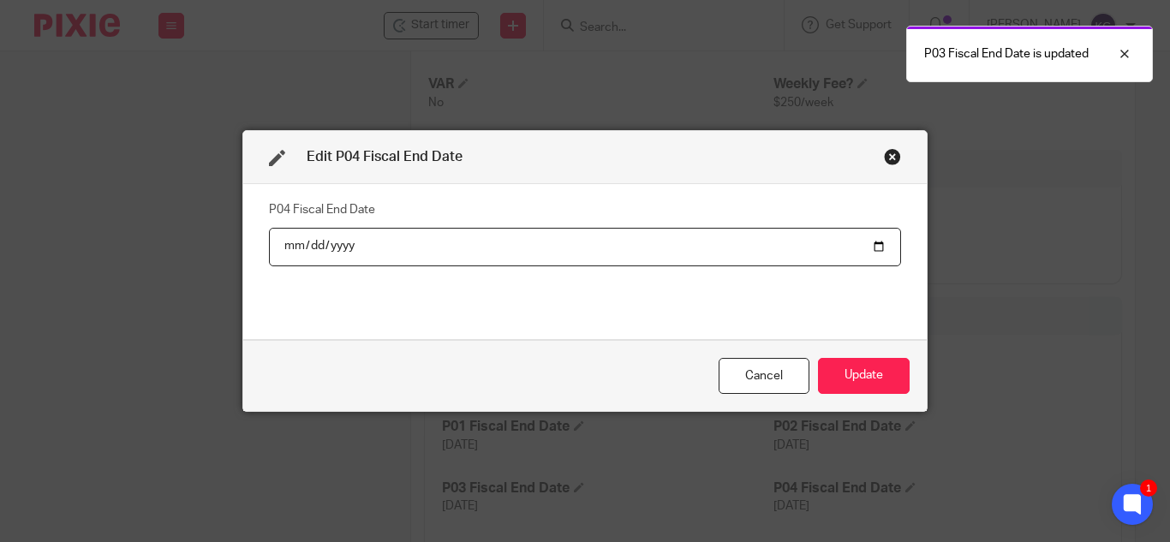
click at [875, 237] on input "2025-04-20" at bounding box center [585, 247] width 632 height 39
click at [872, 247] on input "2025-04-20" at bounding box center [585, 247] width 632 height 39
type input "2025-04-30"
click at [880, 378] on button "Update" at bounding box center [864, 376] width 92 height 37
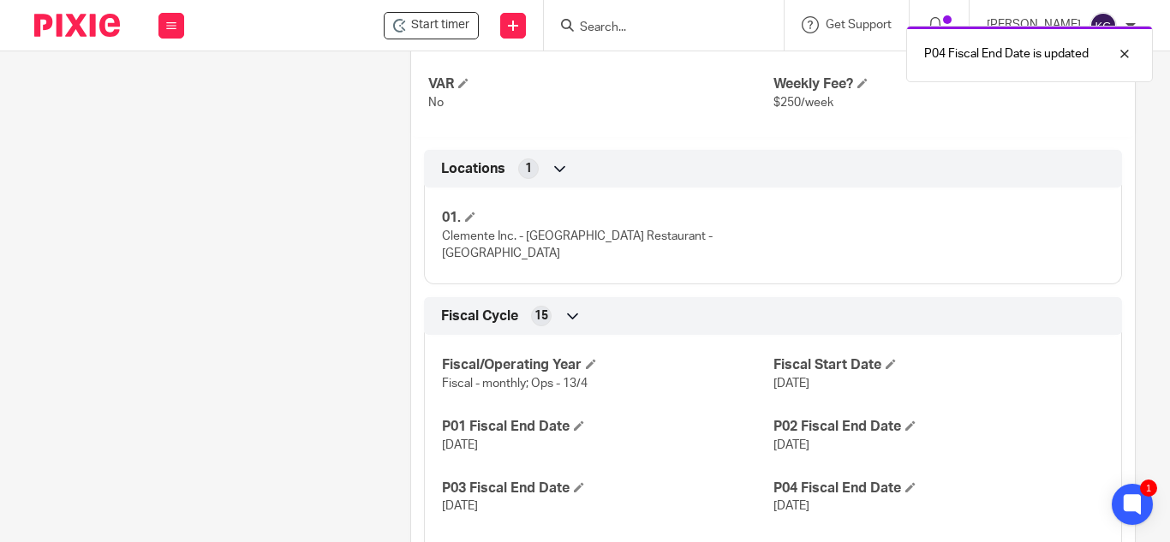
scroll to position [942, 0]
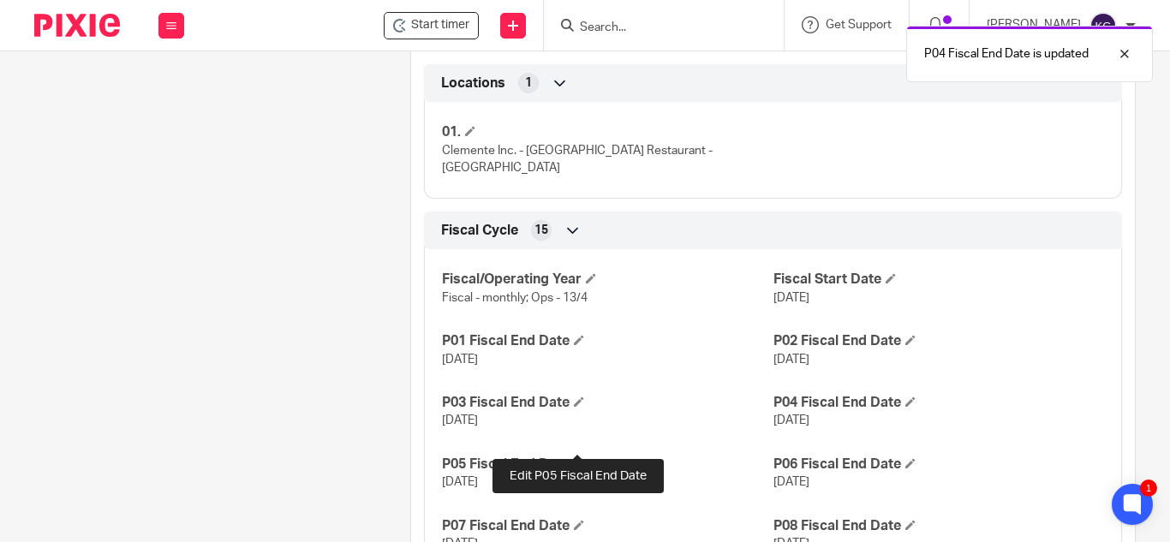
click at [574, 458] on span at bounding box center [579, 463] width 10 height 10
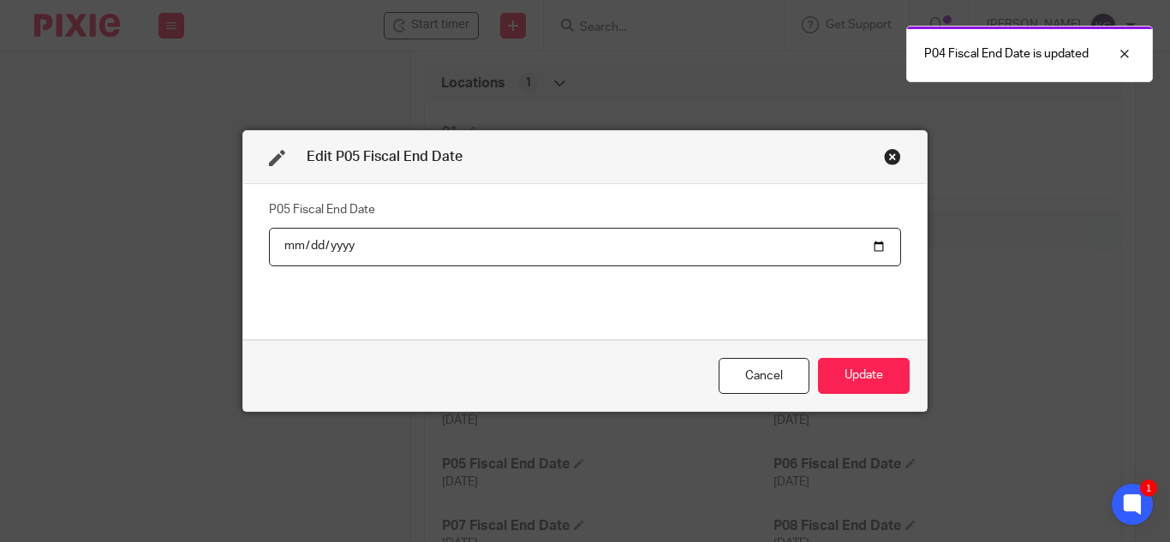
click at [875, 243] on input "2025-05-18" at bounding box center [585, 247] width 632 height 39
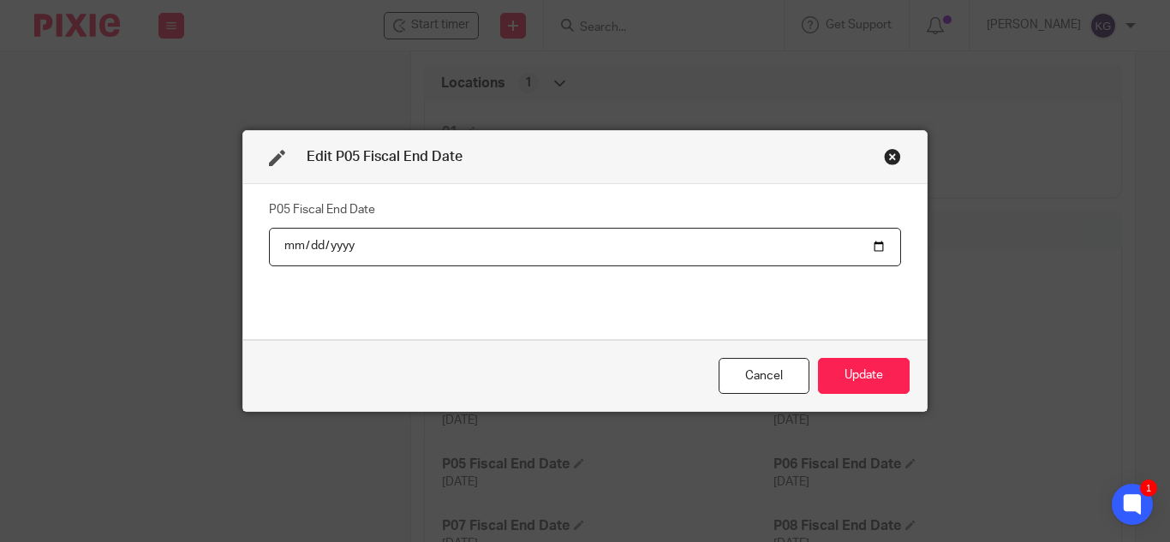
click at [875, 243] on input "2025-05-30" at bounding box center [585, 247] width 632 height 39
type input "2025-05-31"
click at [885, 368] on button "Update" at bounding box center [864, 376] width 92 height 37
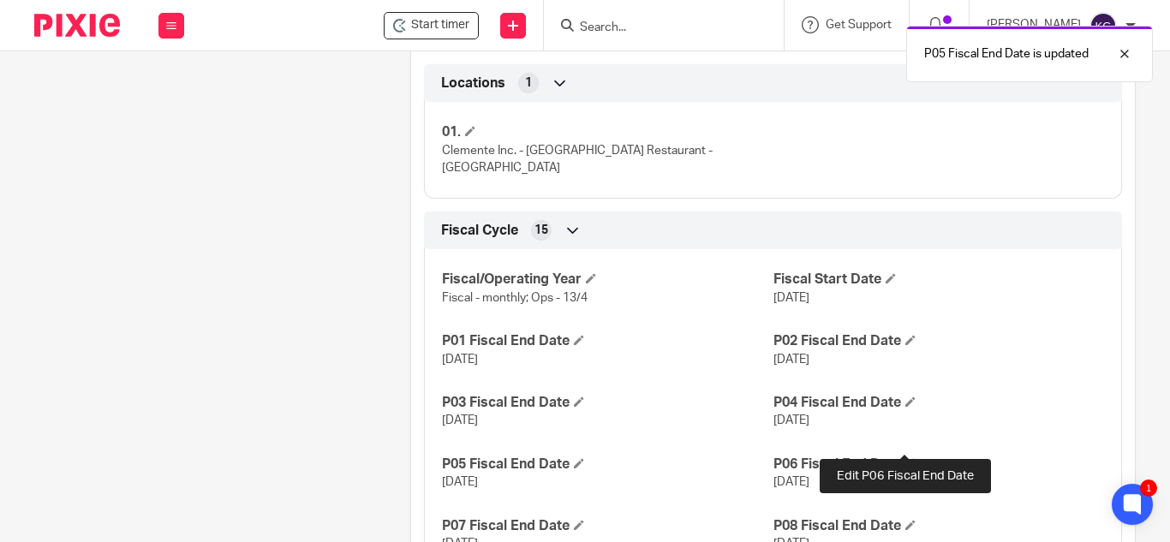
click at [906, 458] on span at bounding box center [911, 463] width 10 height 10
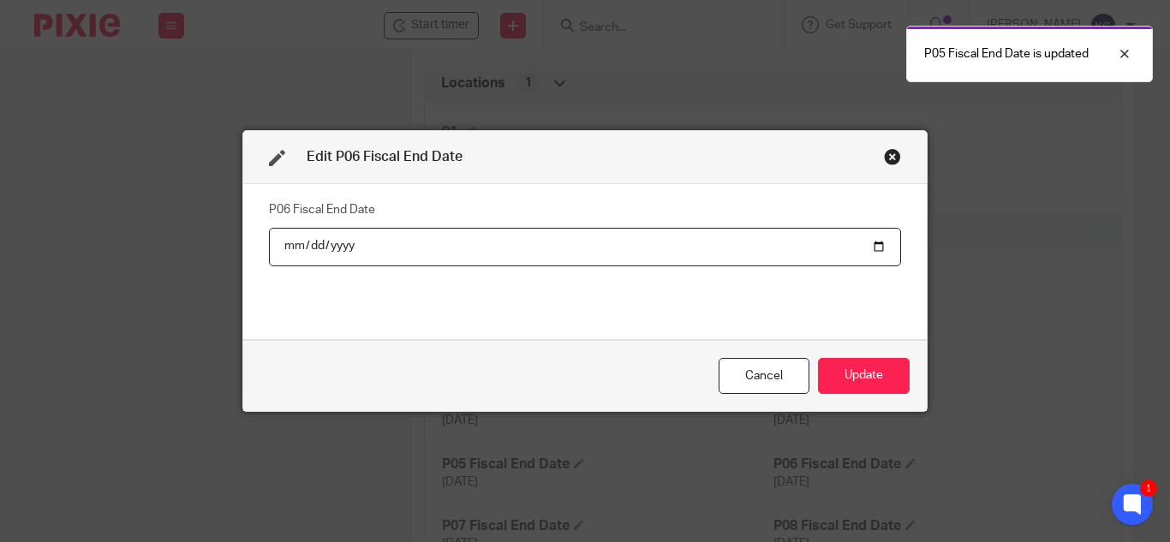
click at [875, 242] on input "2025-06-15" at bounding box center [585, 247] width 632 height 39
type input "2025-06-30"
click at [864, 376] on button "Update" at bounding box center [864, 376] width 92 height 37
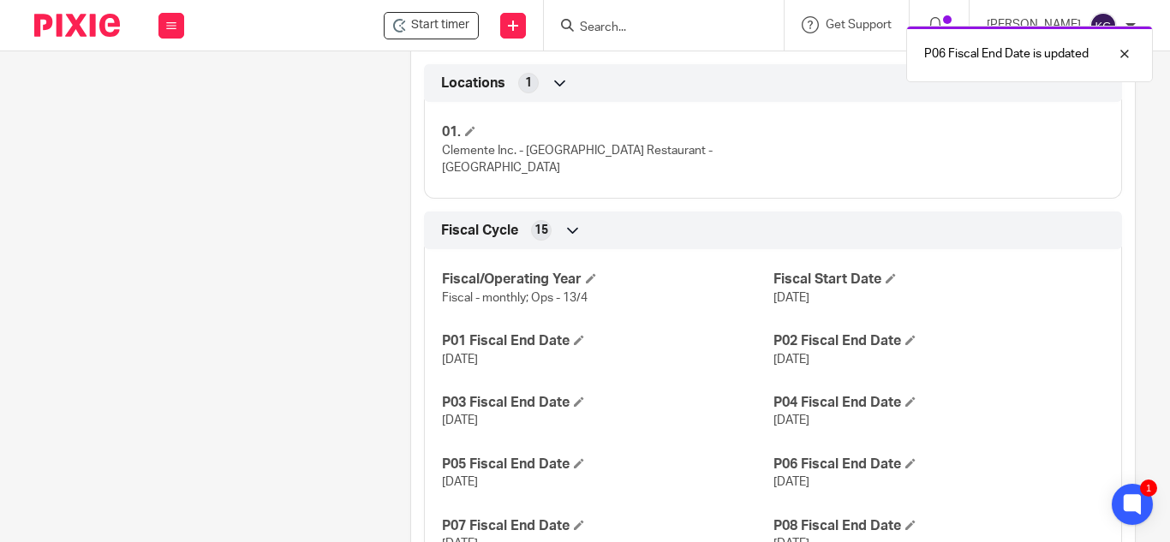
scroll to position [1028, 0]
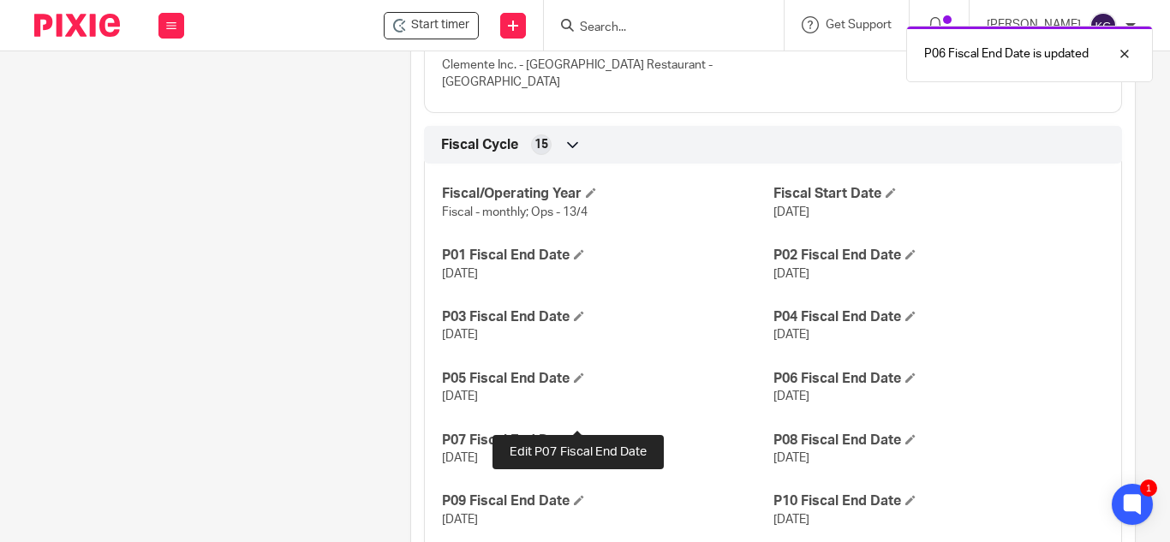
click at [577, 434] on span at bounding box center [579, 439] width 10 height 10
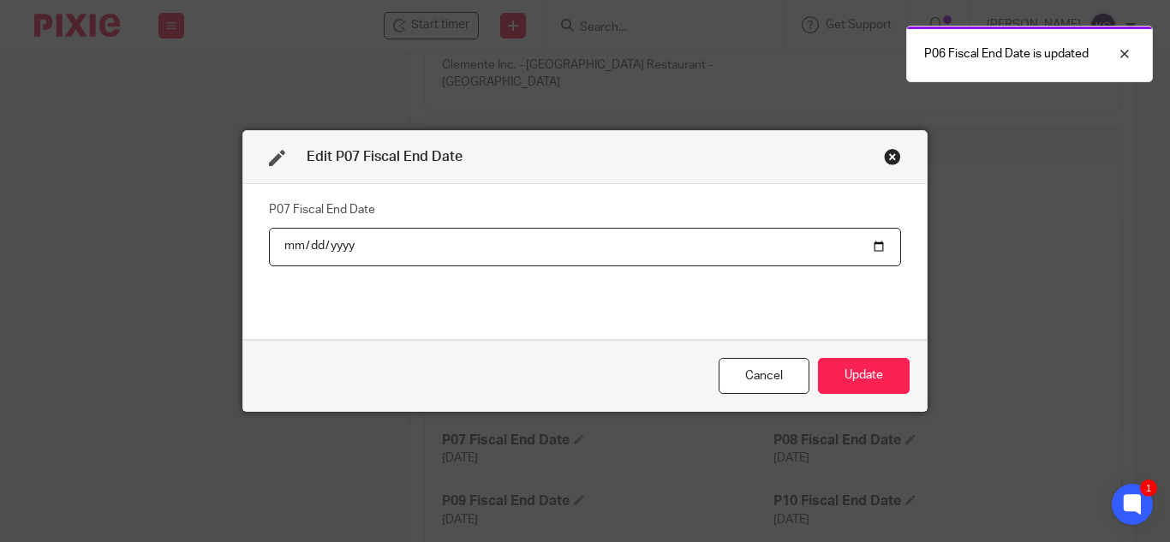
click at [877, 243] on input "2025-07-13" at bounding box center [585, 247] width 632 height 39
type input "2025-07-31"
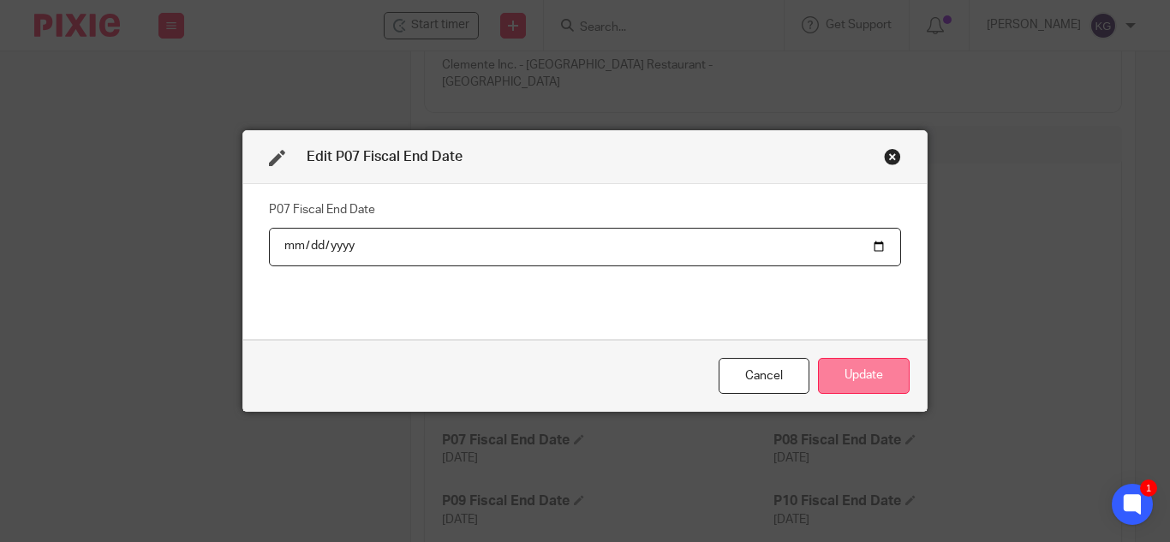
click at [858, 366] on button "Update" at bounding box center [864, 376] width 92 height 37
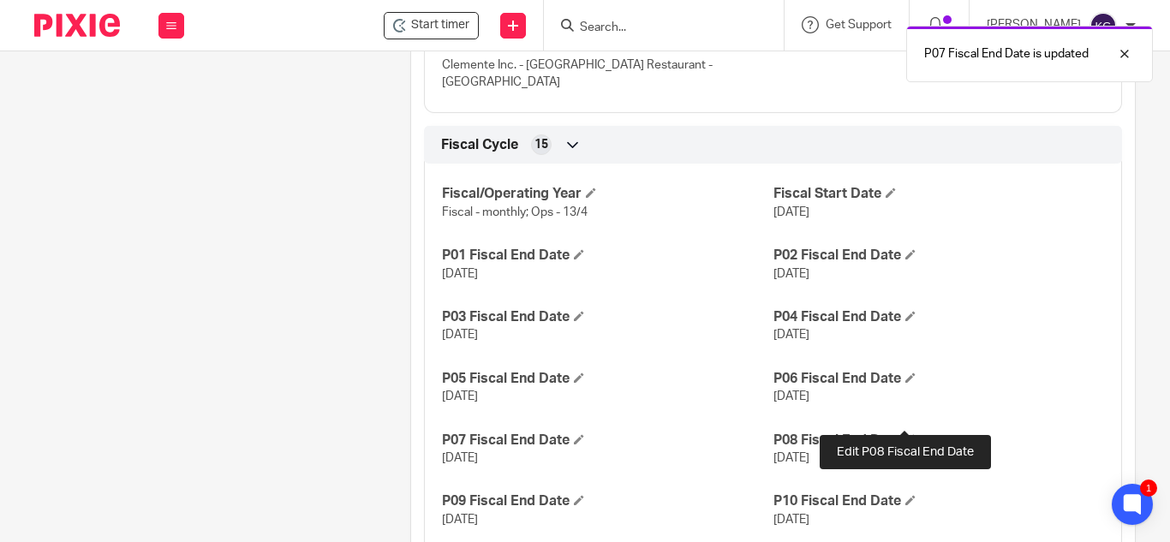
click at [906, 434] on span at bounding box center [911, 439] width 10 height 10
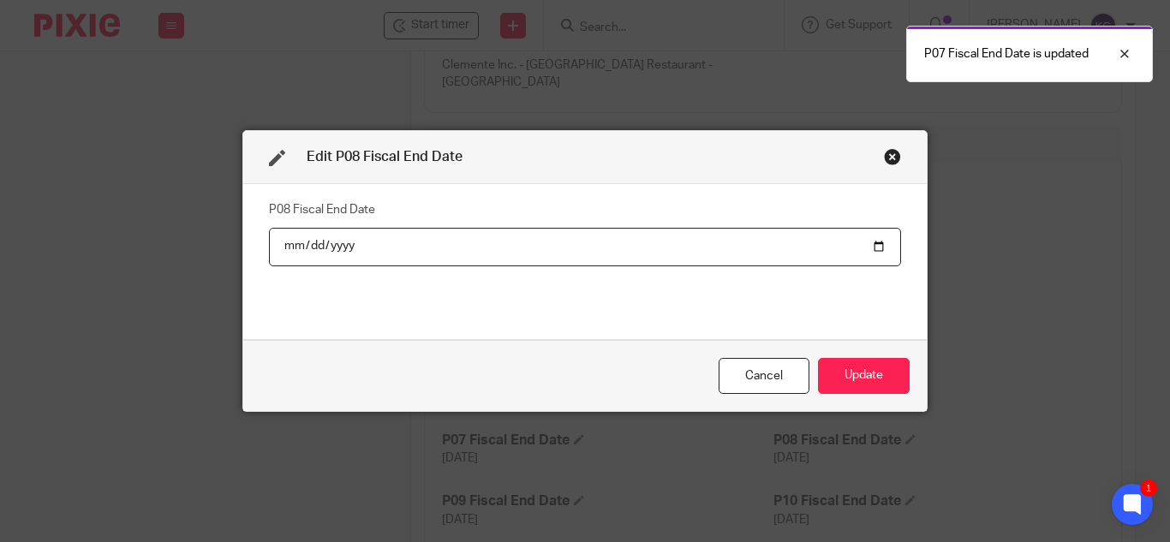
click at [873, 242] on input "2025-08-10" at bounding box center [585, 247] width 632 height 39
type input "2025-08-31"
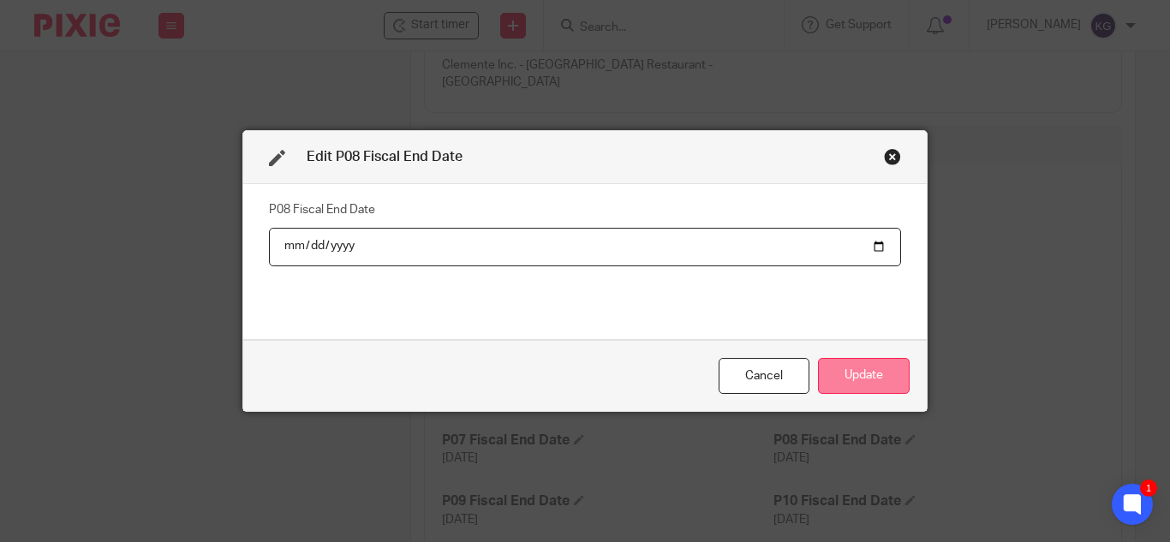
click at [861, 373] on button "Update" at bounding box center [864, 376] width 92 height 37
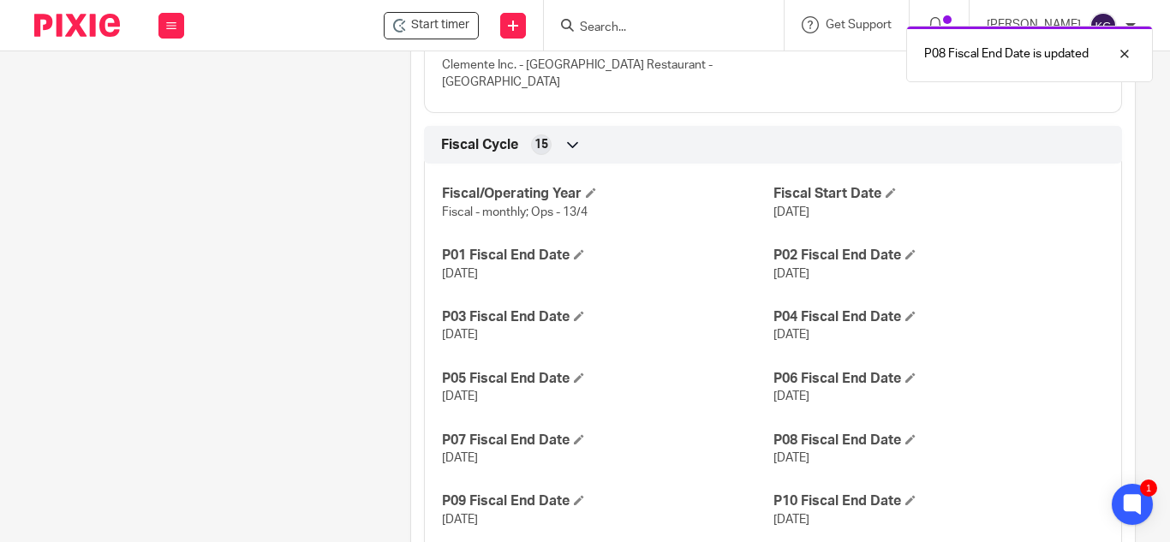
scroll to position [1114, 0]
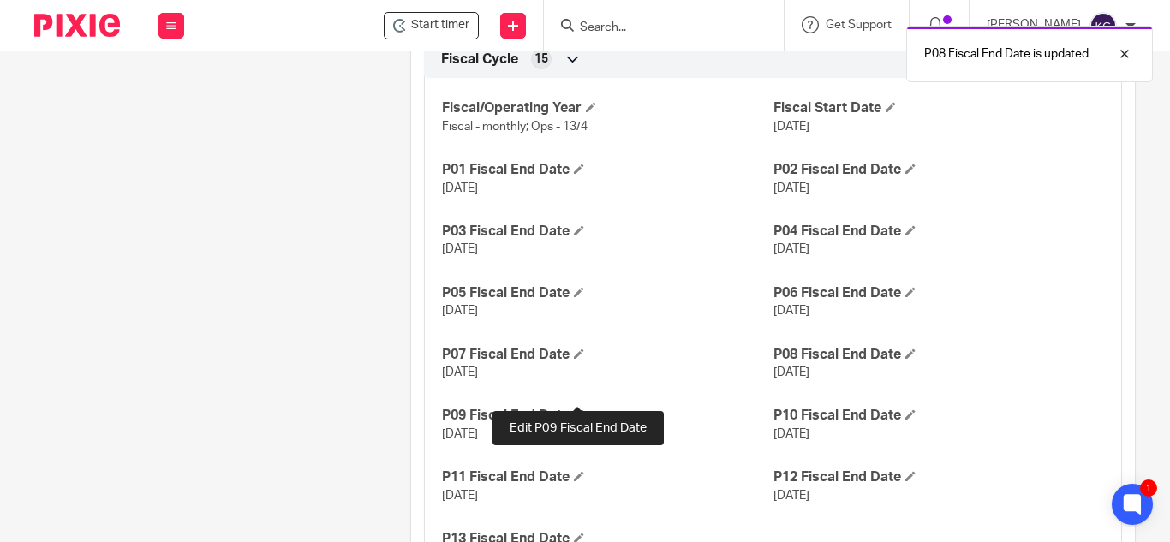
click at [574, 410] on span at bounding box center [579, 415] width 10 height 10
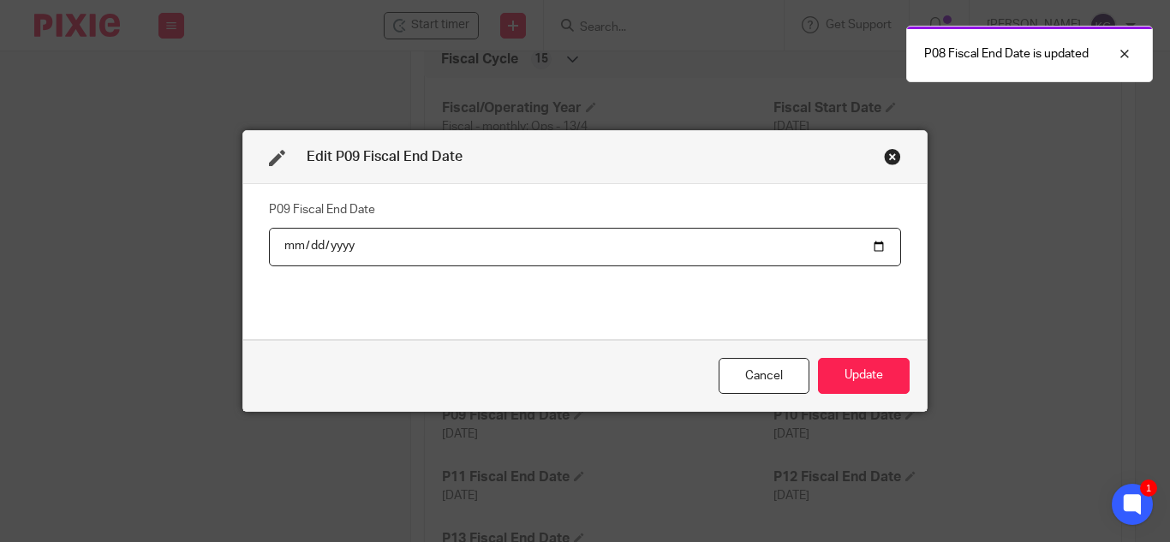
click at [876, 248] on input "2025-09-07" at bounding box center [585, 247] width 632 height 39
type input "2025-09-30"
click at [875, 383] on button "Update" at bounding box center [864, 376] width 92 height 37
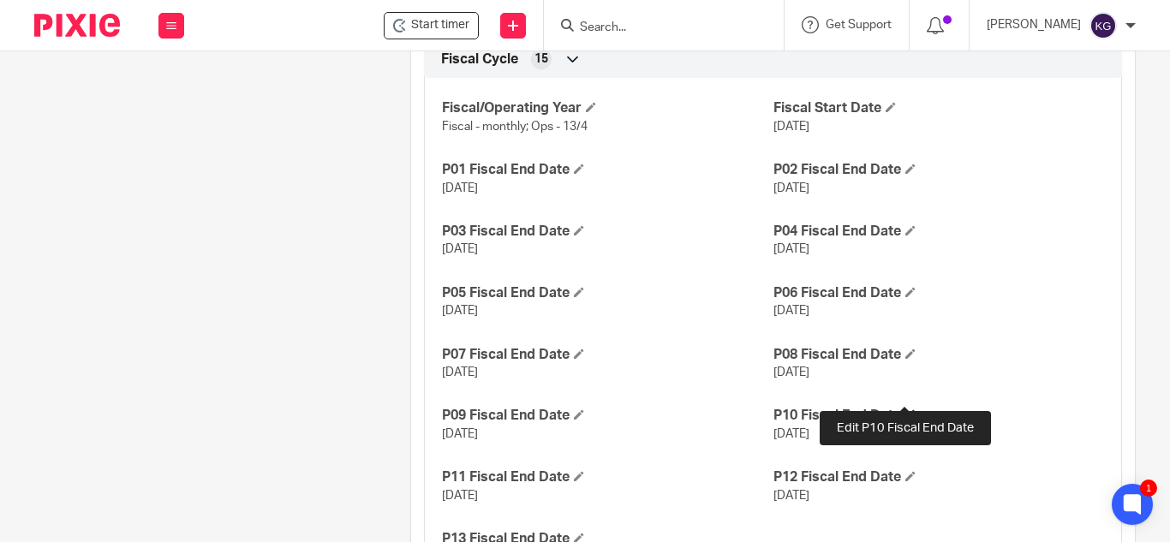
click at [906, 410] on span at bounding box center [911, 415] width 10 height 10
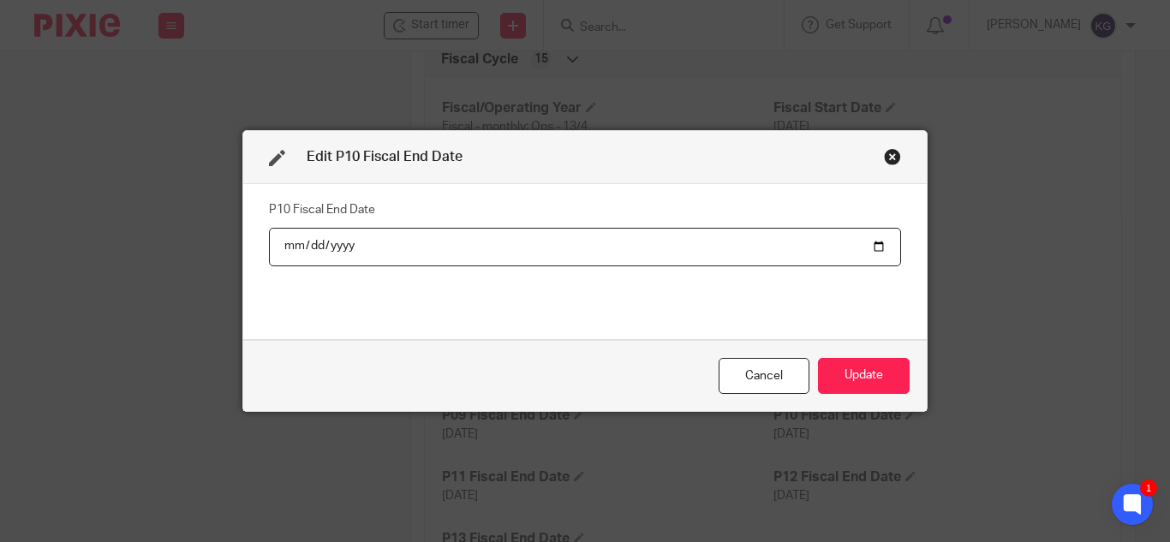
click at [875, 252] on input "2025-10-05" at bounding box center [585, 247] width 632 height 39
type input "2025-10-31"
click at [866, 380] on button "Update" at bounding box center [864, 376] width 92 height 37
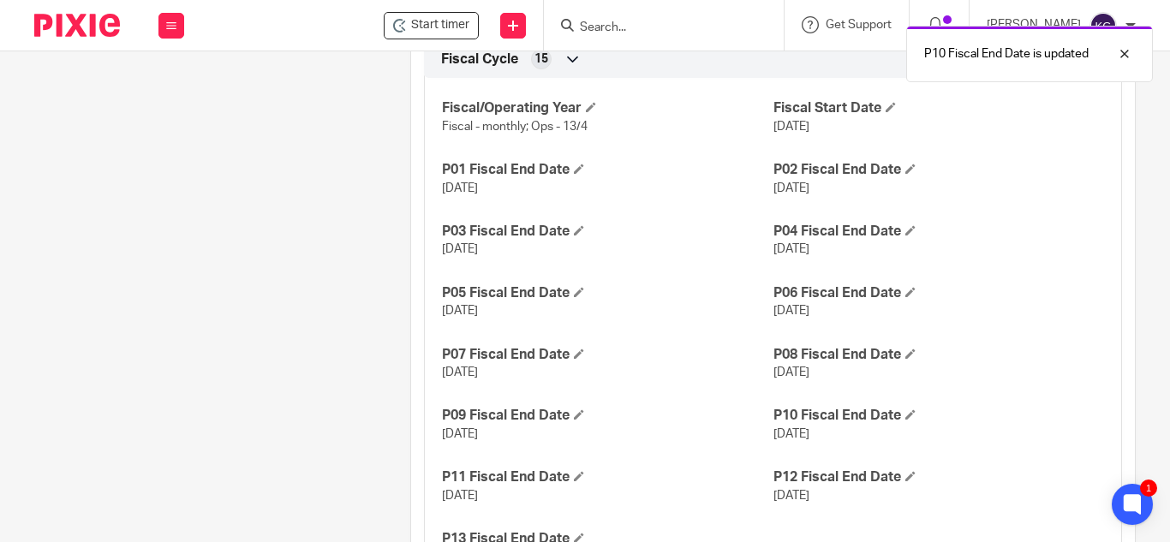
scroll to position [1200, 0]
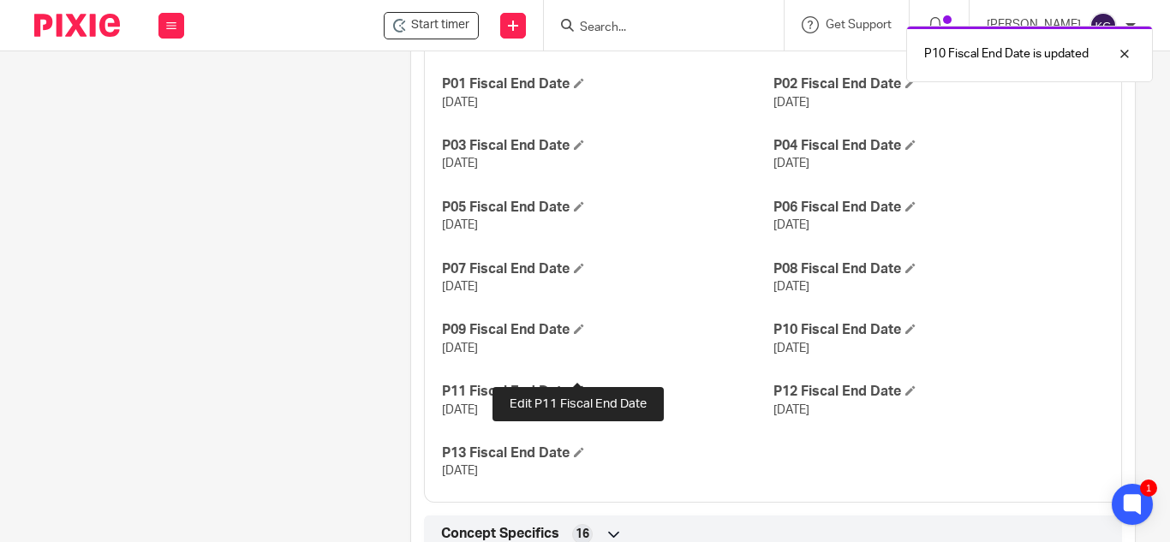
click at [577, 386] on span at bounding box center [579, 391] width 10 height 10
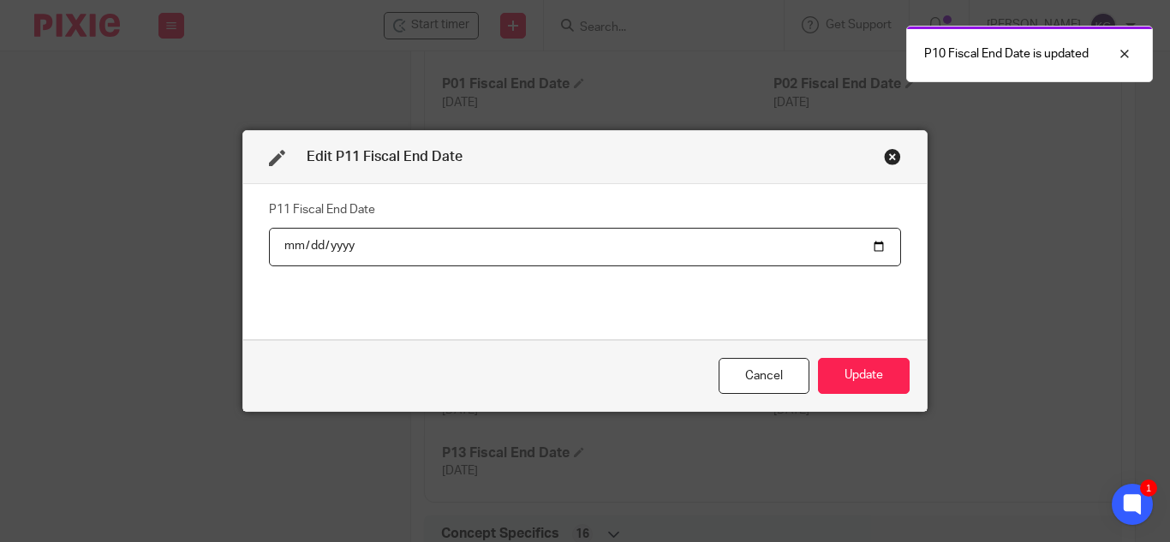
click at [859, 241] on input "2025-11-02" at bounding box center [585, 247] width 632 height 39
click at [873, 244] on input "2025-11-02" at bounding box center [585, 247] width 632 height 39
type input "2025-11-30"
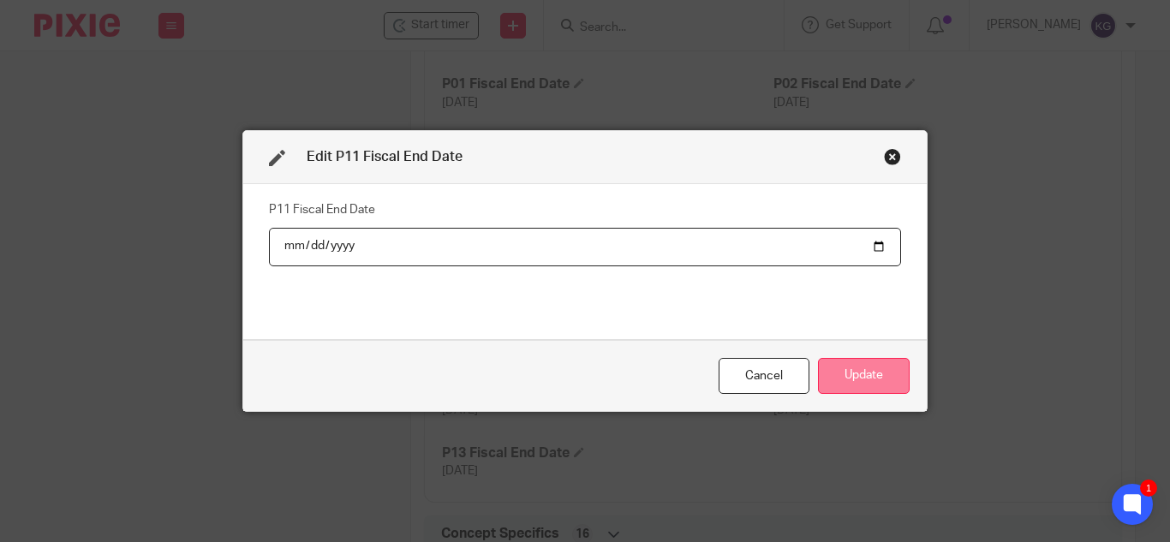
click at [860, 379] on button "Update" at bounding box center [864, 376] width 92 height 37
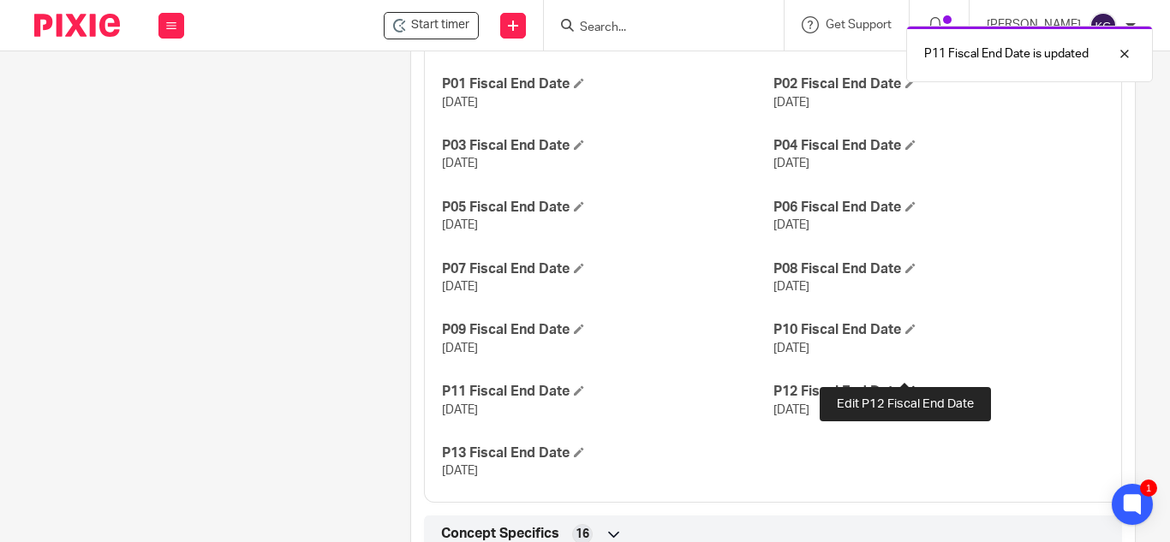
click at [906, 386] on span at bounding box center [911, 391] width 10 height 10
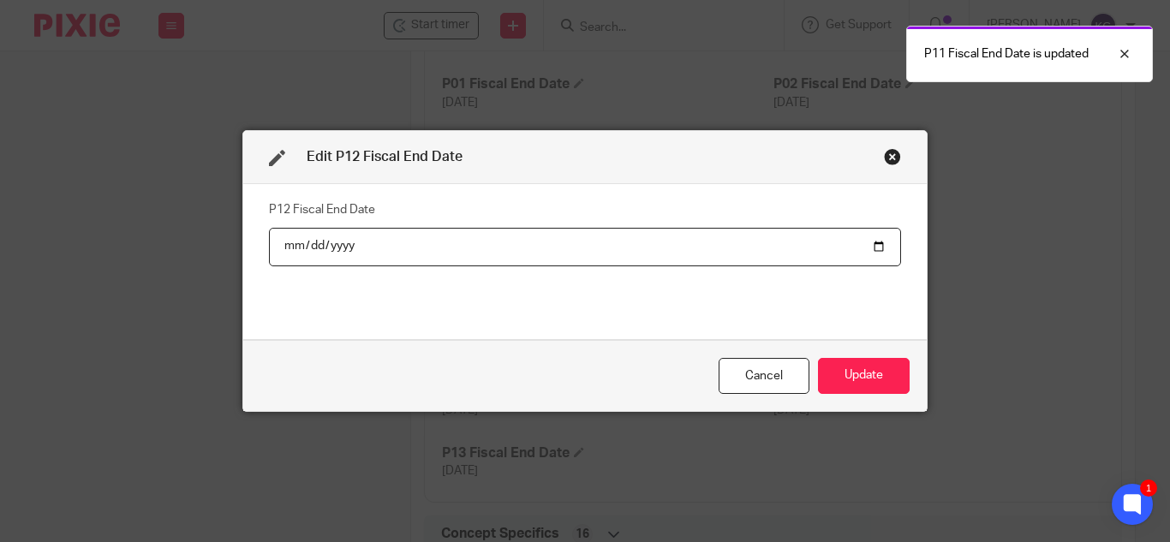
click at [874, 254] on input "2025-11-30" at bounding box center [585, 247] width 632 height 39
type input "2025-12-31"
click at [906, 367] on div "Cancel Update" at bounding box center [585, 376] width 684 height 72
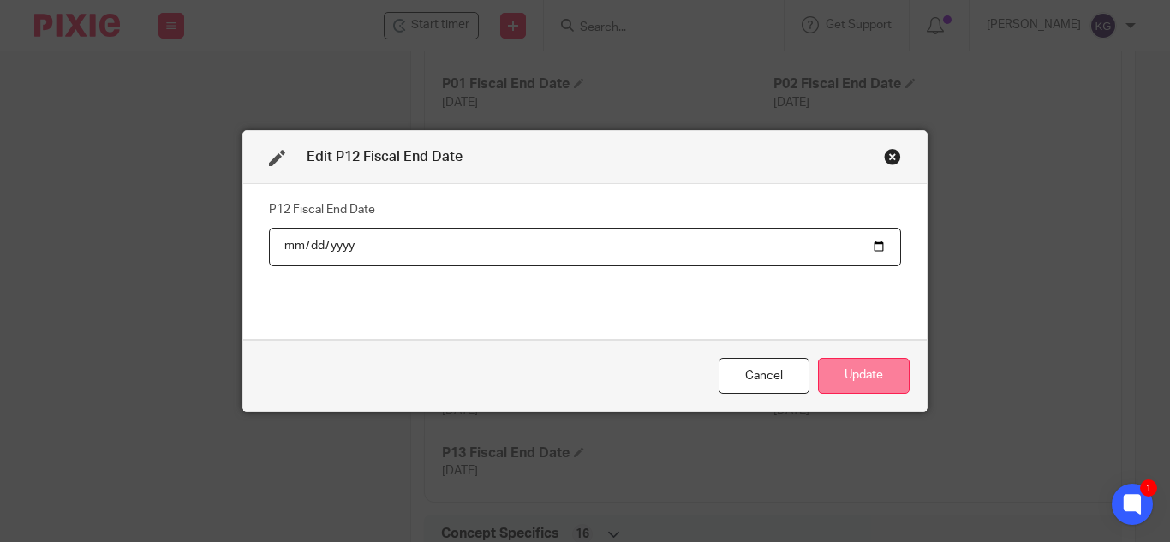
click at [875, 375] on button "Update" at bounding box center [864, 376] width 92 height 37
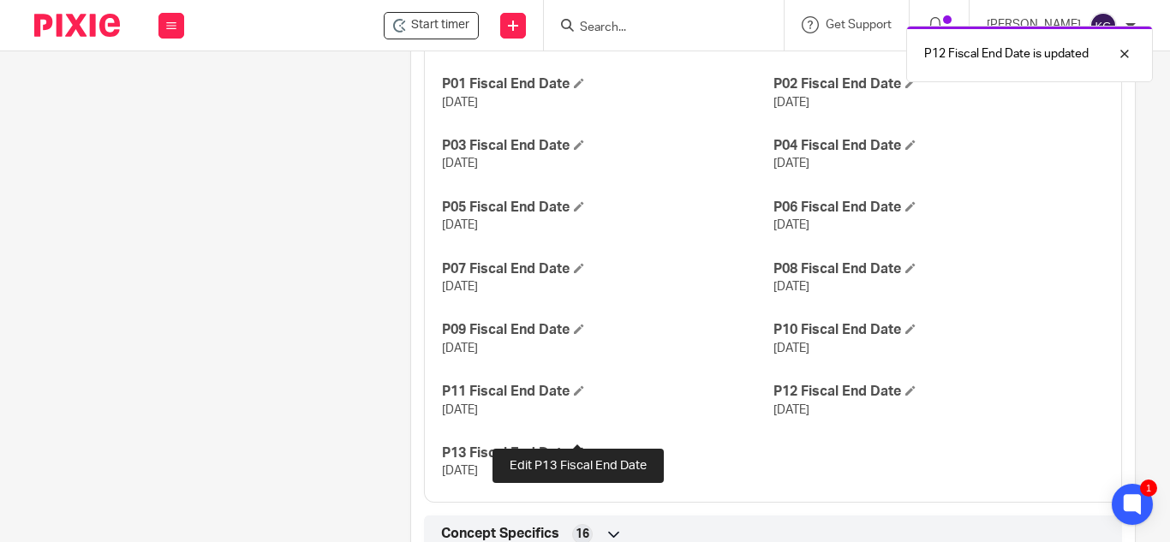
click at [575, 447] on span at bounding box center [579, 452] width 10 height 10
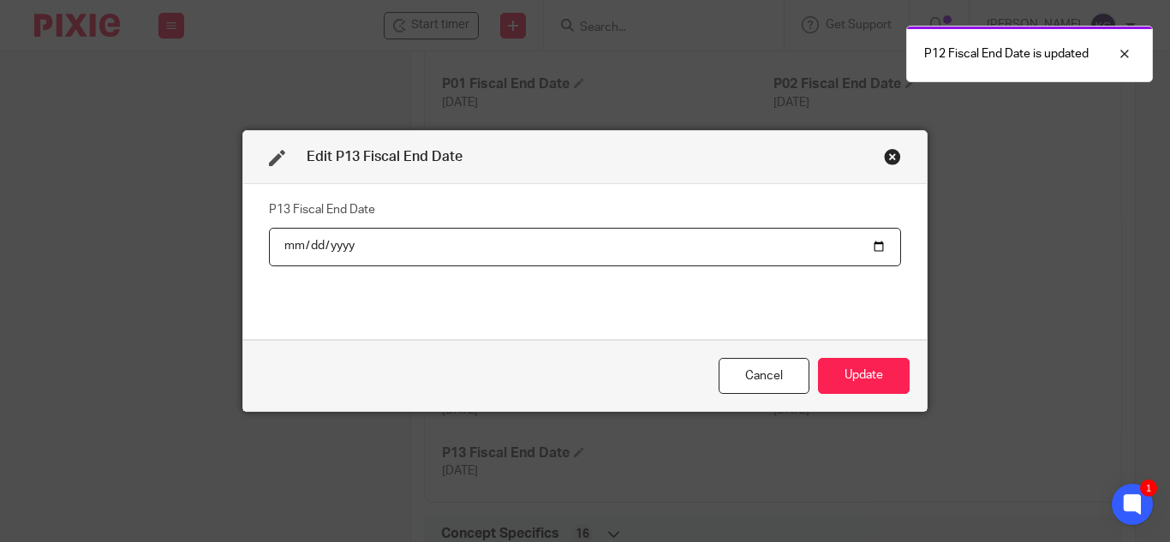
drag, startPoint x: 422, startPoint y: 250, endPoint x: 271, endPoint y: 248, distance: 150.8
click at [271, 248] on input "2025-12-28" at bounding box center [585, 247] width 632 height 39
click at [386, 257] on input "date" at bounding box center [585, 247] width 632 height 39
drag, startPoint x: 370, startPoint y: 248, endPoint x: 386, endPoint y: 244, distance: 16.6
click at [378, 246] on input "date" at bounding box center [585, 247] width 632 height 39
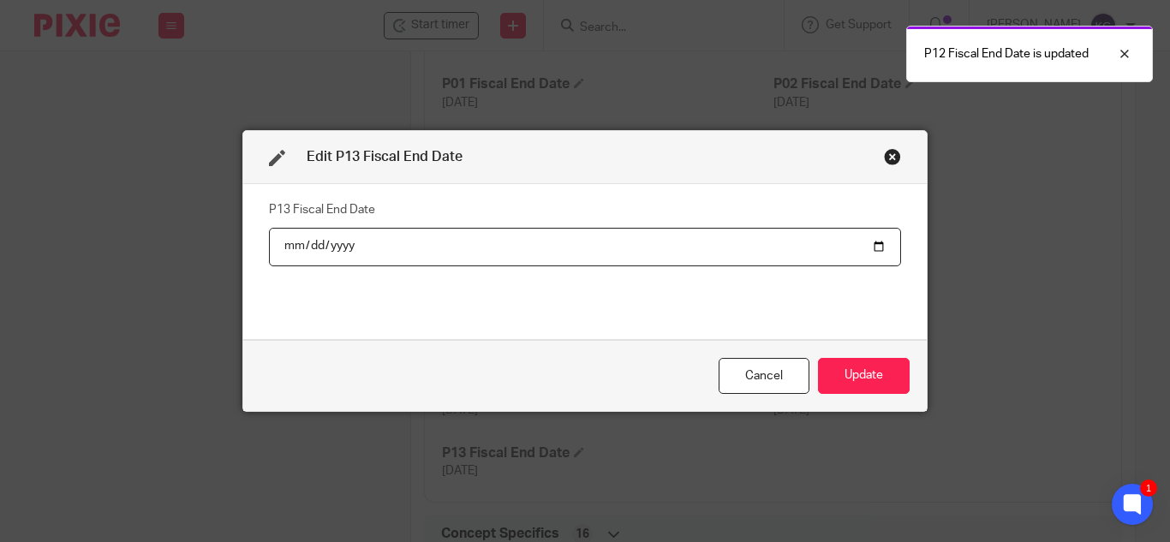
click at [872, 246] on input "date" at bounding box center [585, 247] width 632 height 39
click at [368, 256] on input "date" at bounding box center [585, 247] width 632 height 39
click at [359, 242] on input "date" at bounding box center [585, 247] width 632 height 39
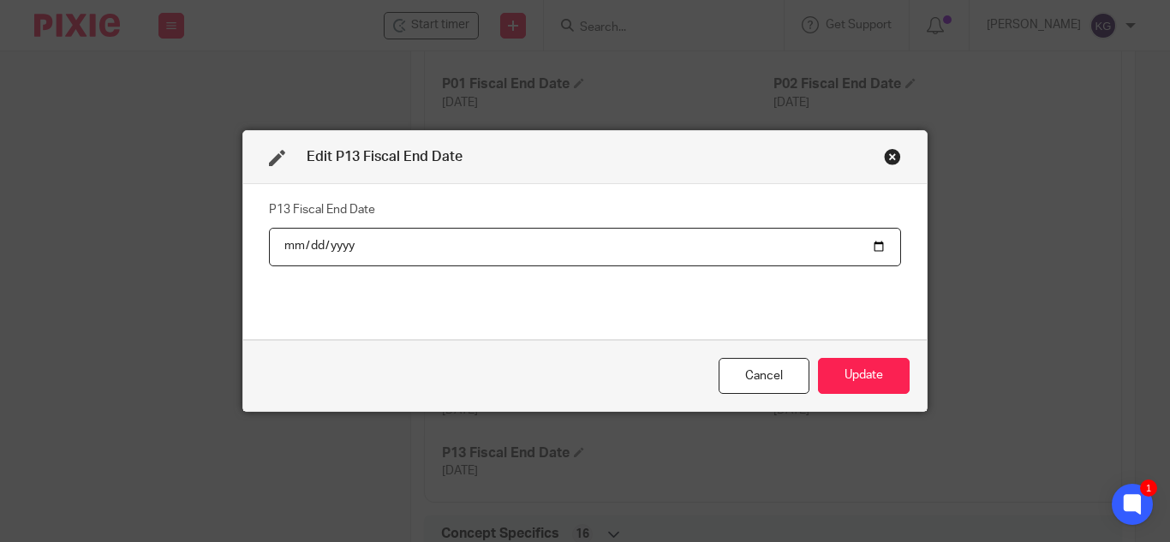
click at [358, 242] on input "date" at bounding box center [585, 247] width 632 height 39
click at [349, 245] on input "date" at bounding box center [585, 247] width 632 height 39
click at [314, 242] on input "date" at bounding box center [585, 247] width 632 height 39
click at [874, 393] on button "Update" at bounding box center [864, 376] width 92 height 37
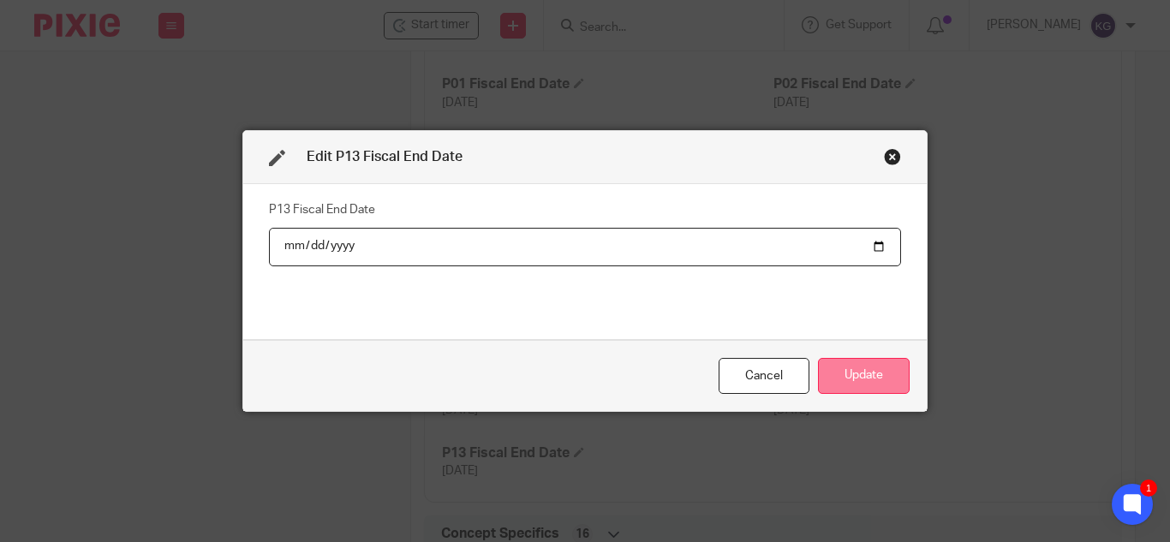
click at [871, 376] on button "Update" at bounding box center [864, 376] width 92 height 37
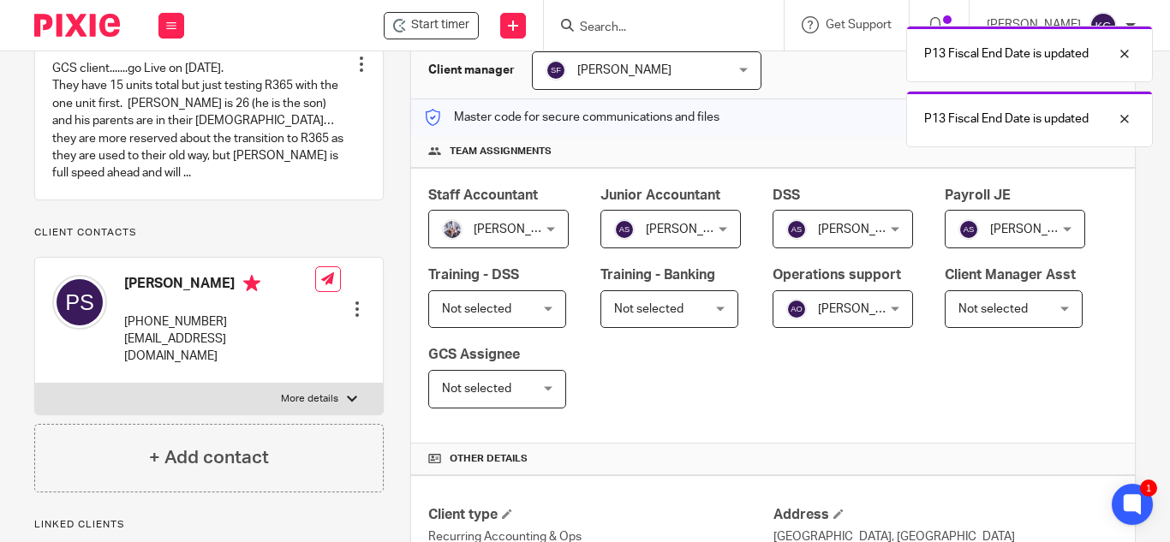
scroll to position [0, 0]
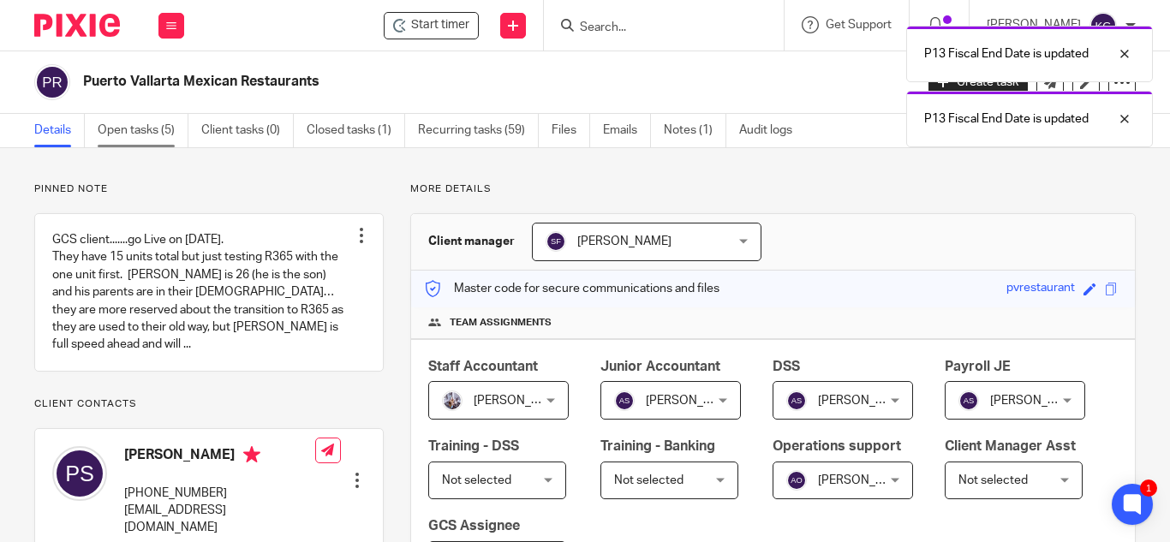
click at [132, 128] on link "Open tasks (5)" at bounding box center [143, 130] width 91 height 33
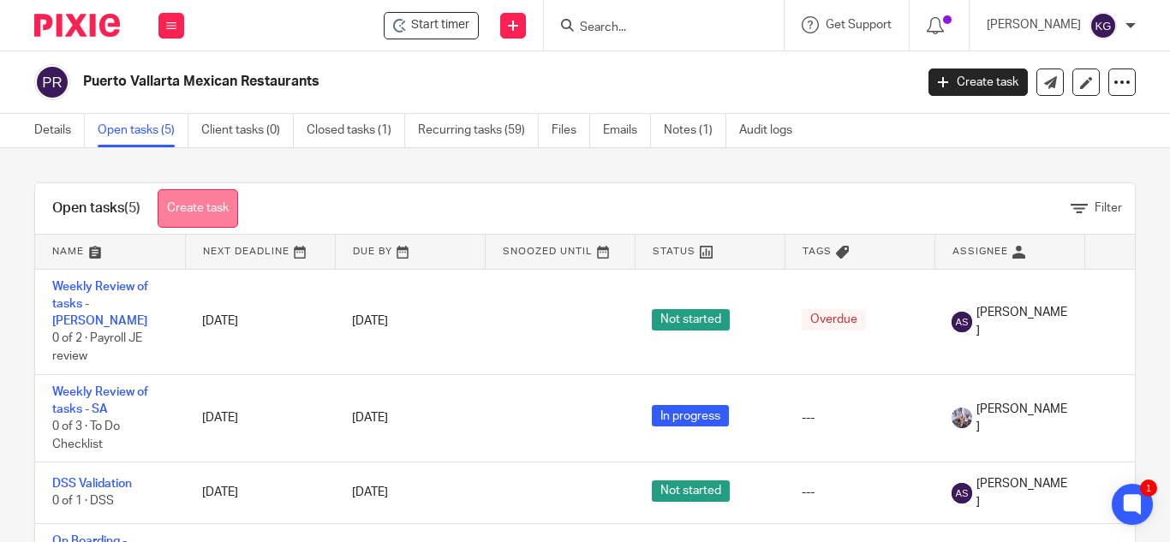
click at [215, 201] on link "Create task" at bounding box center [198, 208] width 81 height 39
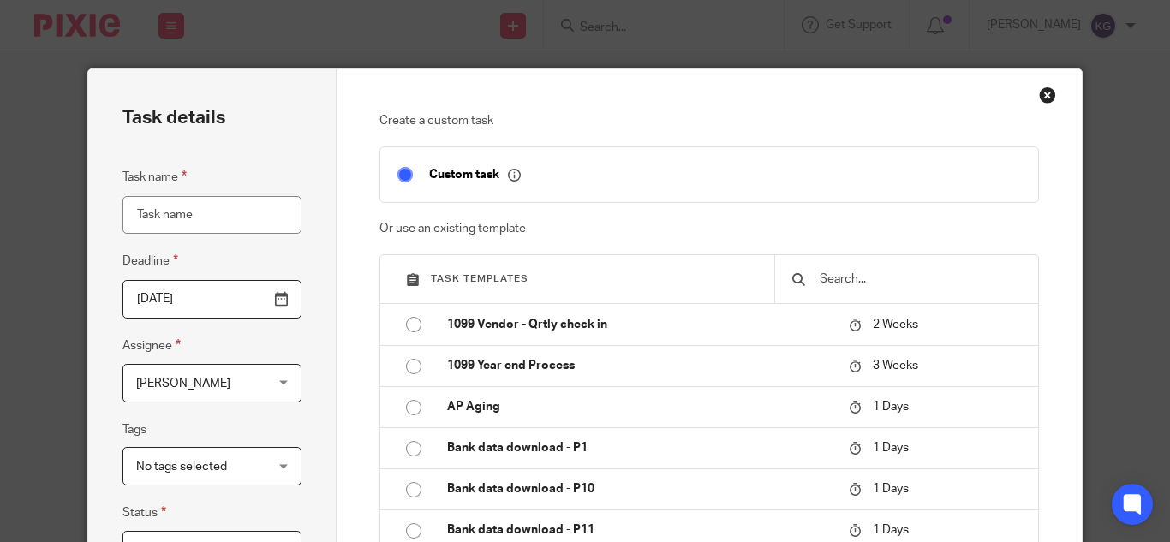
click at [1042, 93] on div "Close this dialog window" at bounding box center [1047, 95] width 17 height 17
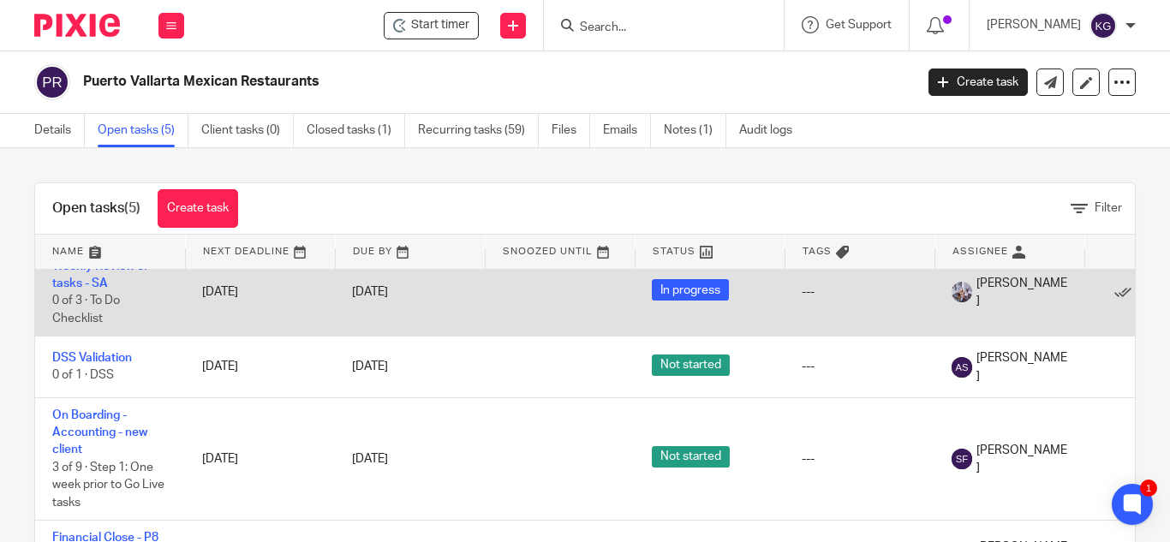
scroll to position [80, 0]
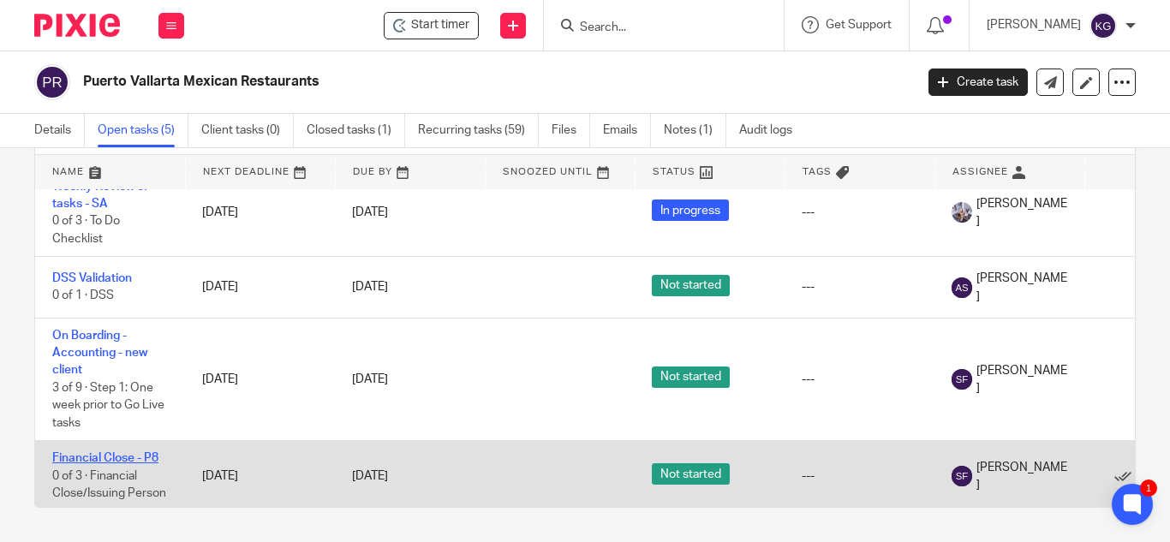
click at [110, 452] on link "Financial Close - P8" at bounding box center [105, 458] width 106 height 12
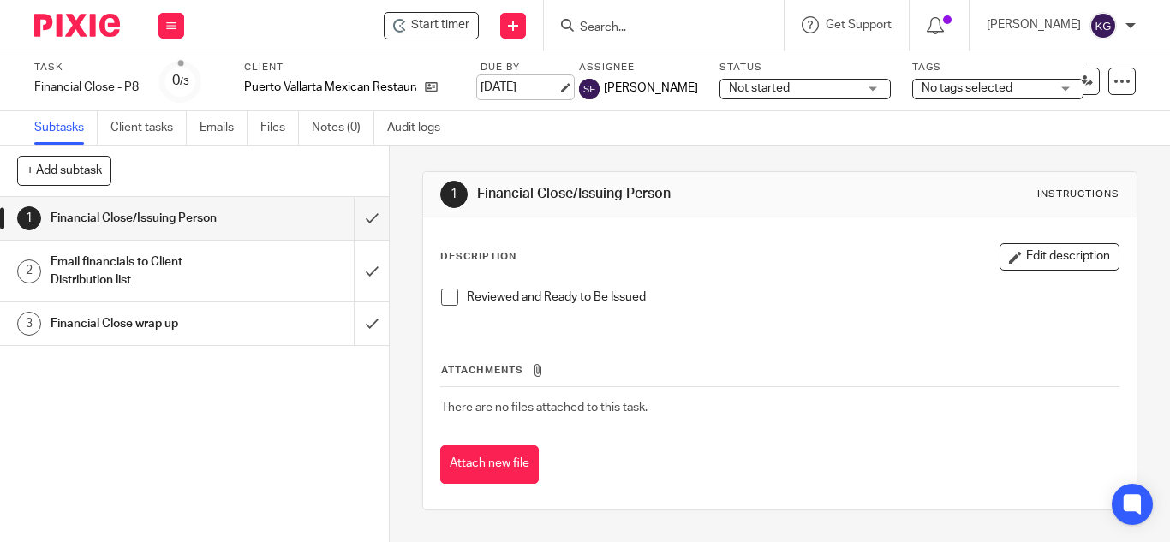
click at [512, 85] on link "[DATE]" at bounding box center [519, 88] width 77 height 18
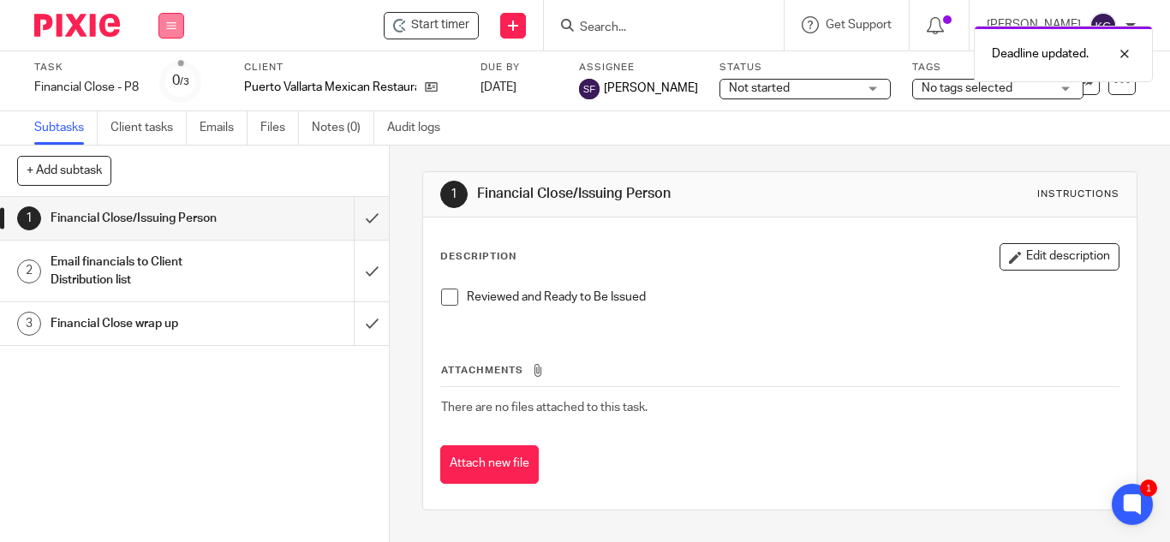
click at [175, 25] on icon at bounding box center [171, 26] width 10 height 10
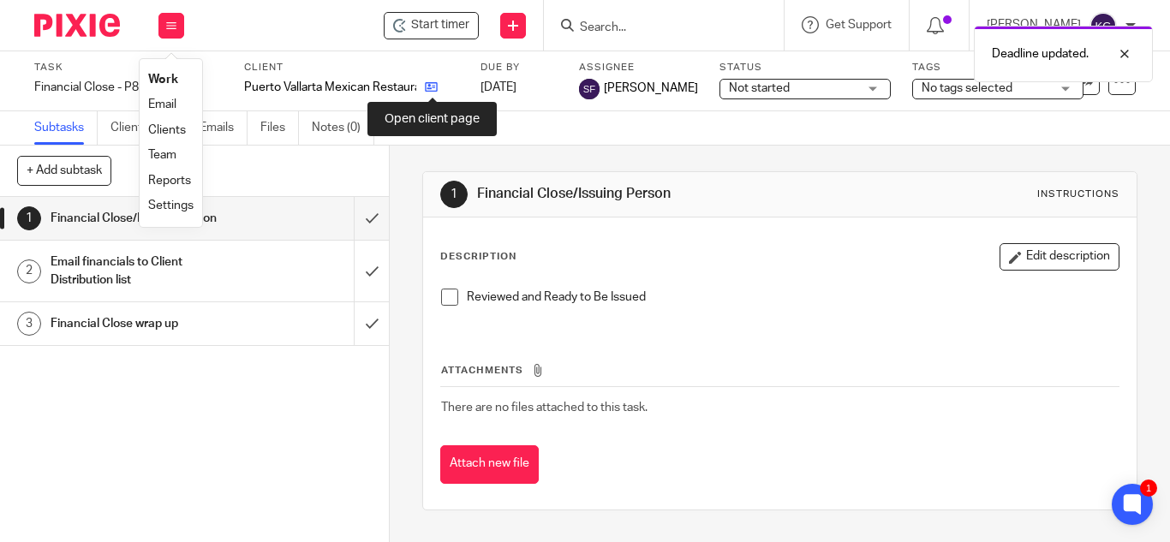
click at [427, 84] on icon at bounding box center [431, 87] width 13 height 13
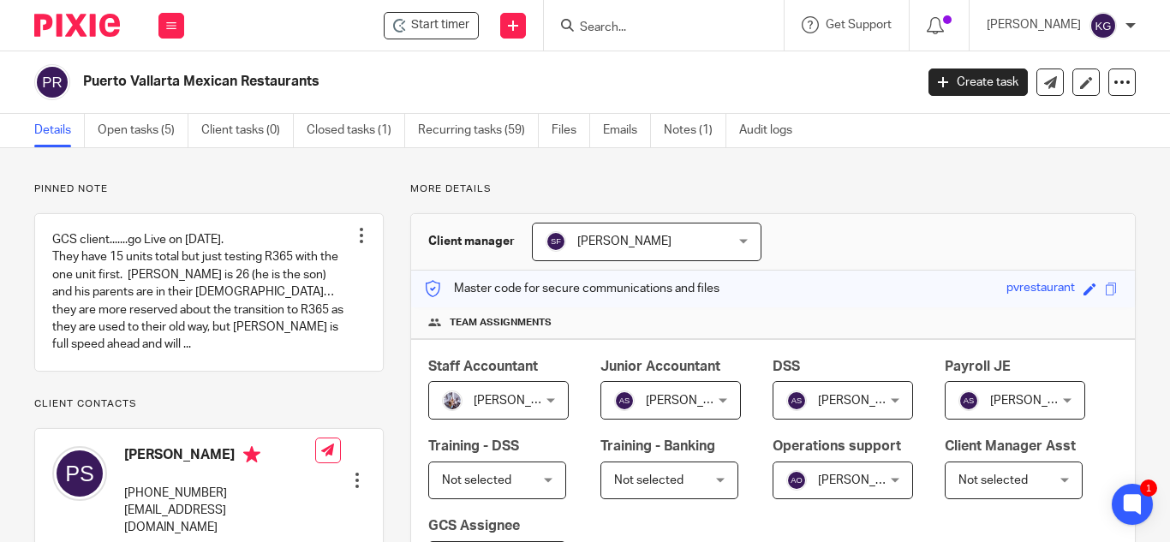
click at [641, 25] on input "Search" at bounding box center [655, 28] width 154 height 15
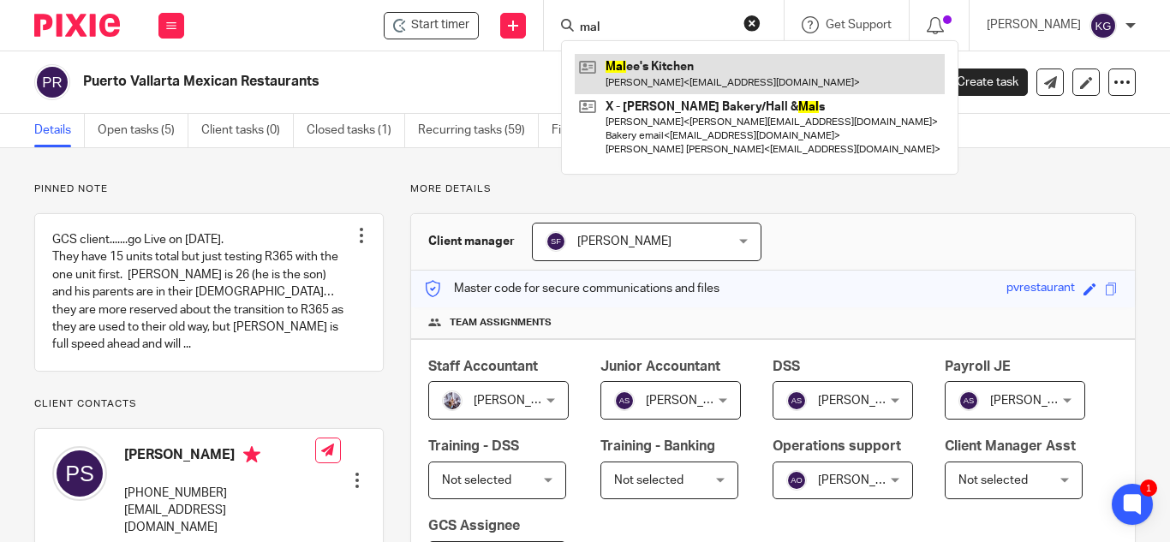
type input "mal"
click at [691, 84] on link at bounding box center [760, 73] width 370 height 39
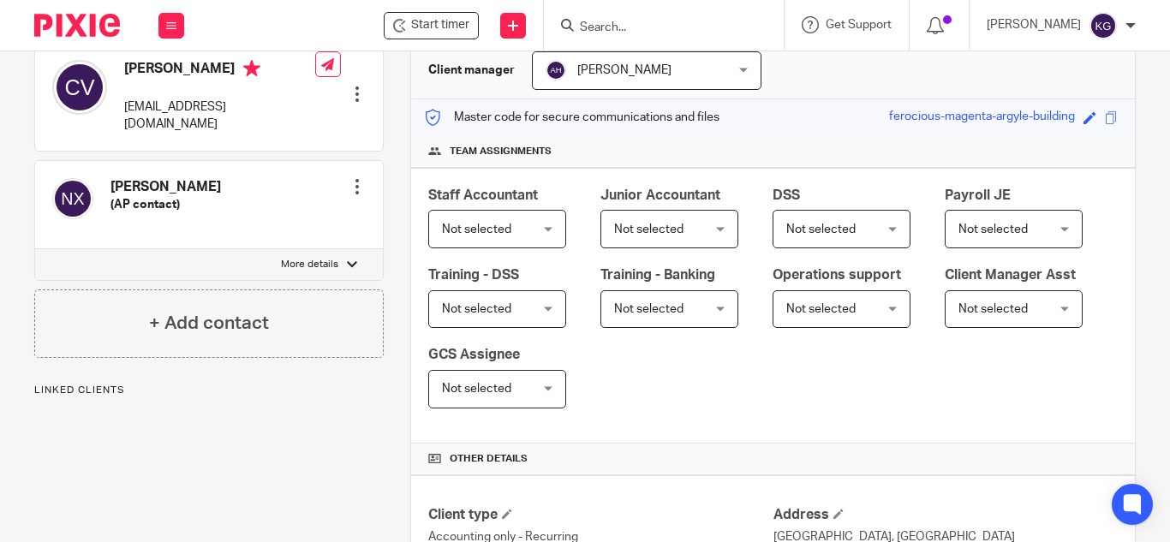
scroll to position [343, 0]
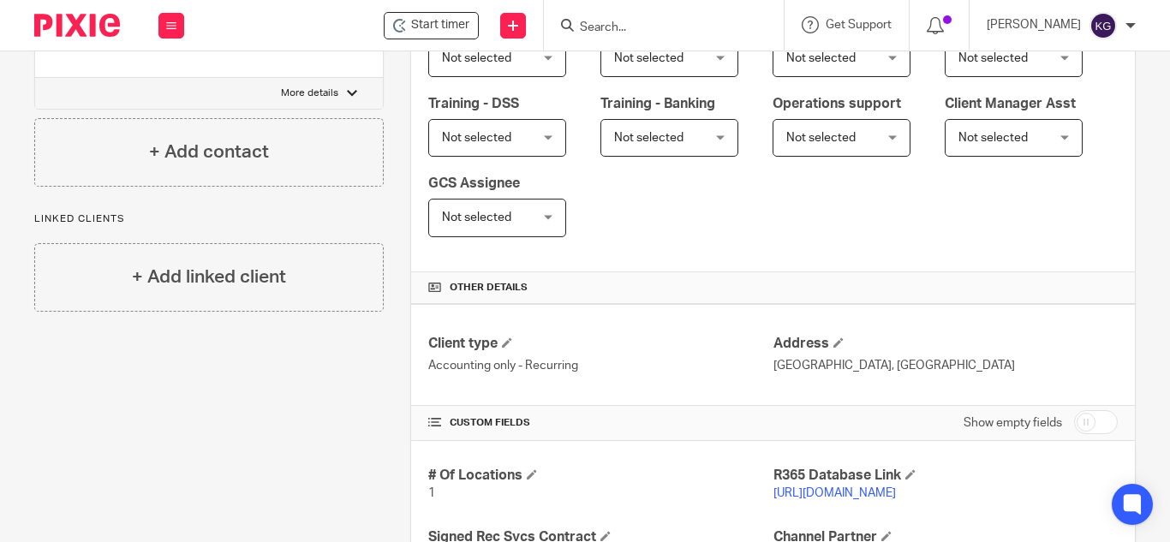
click at [1079, 425] on input "checkbox" at bounding box center [1096, 422] width 44 height 24
checkbox input "true"
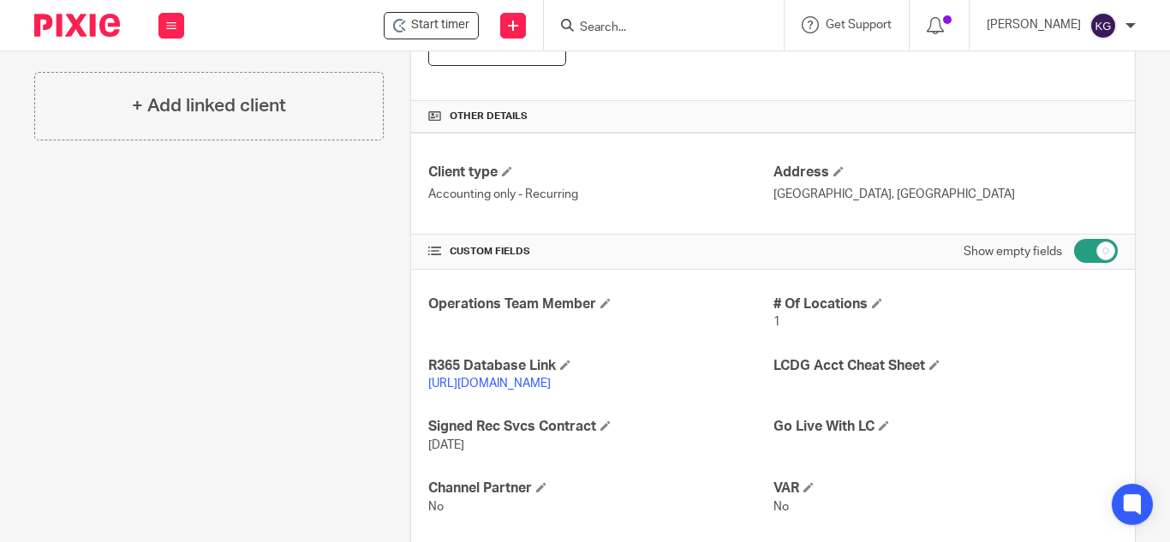
scroll to position [685, 0]
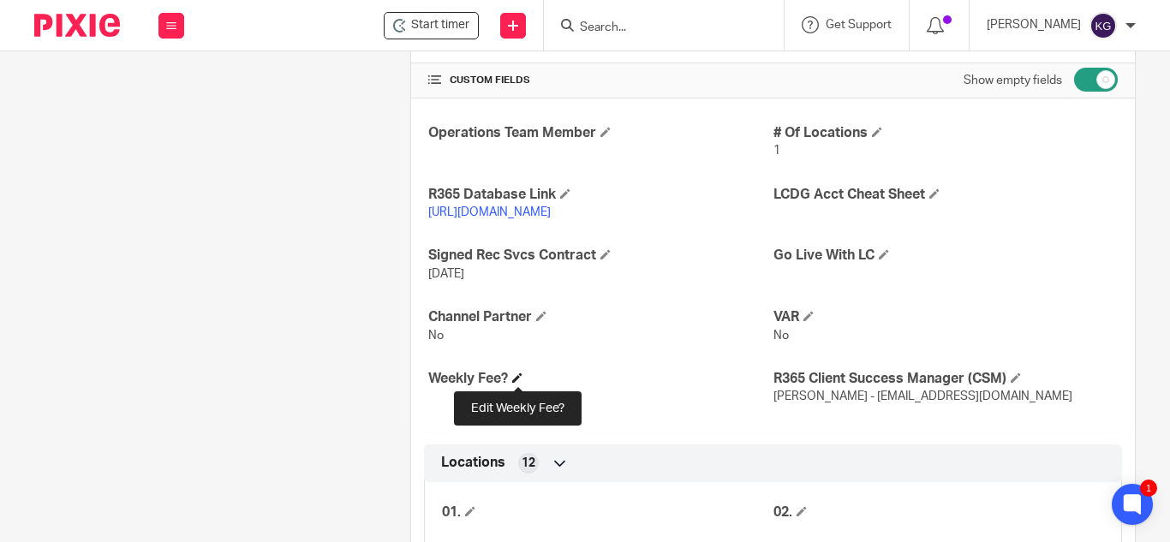
click at [515, 376] on span at bounding box center [517, 378] width 10 height 10
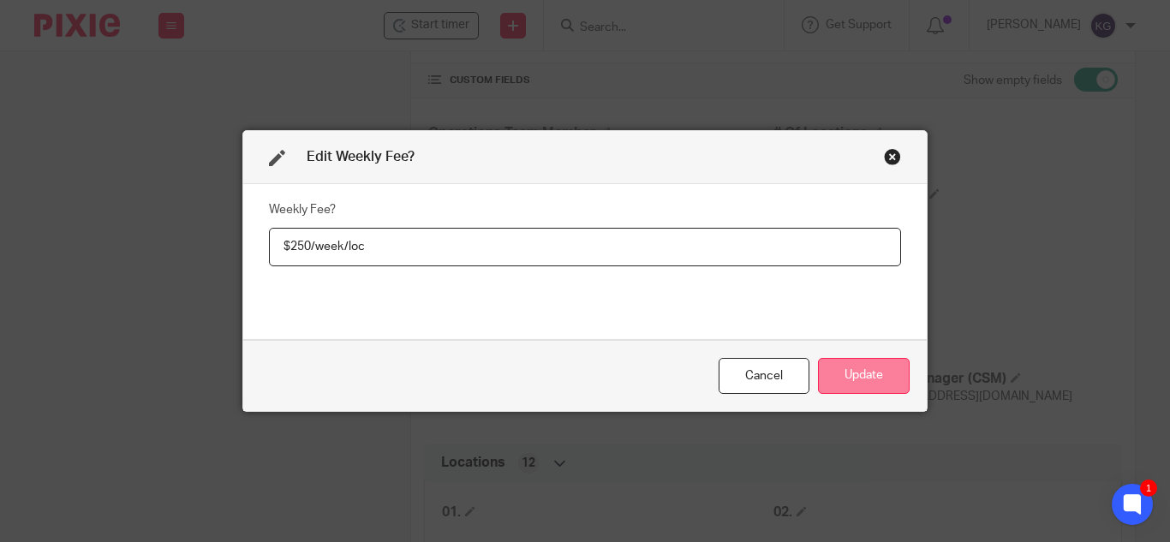
type input "$250/week/loc"
click at [871, 374] on button "Update" at bounding box center [864, 376] width 92 height 37
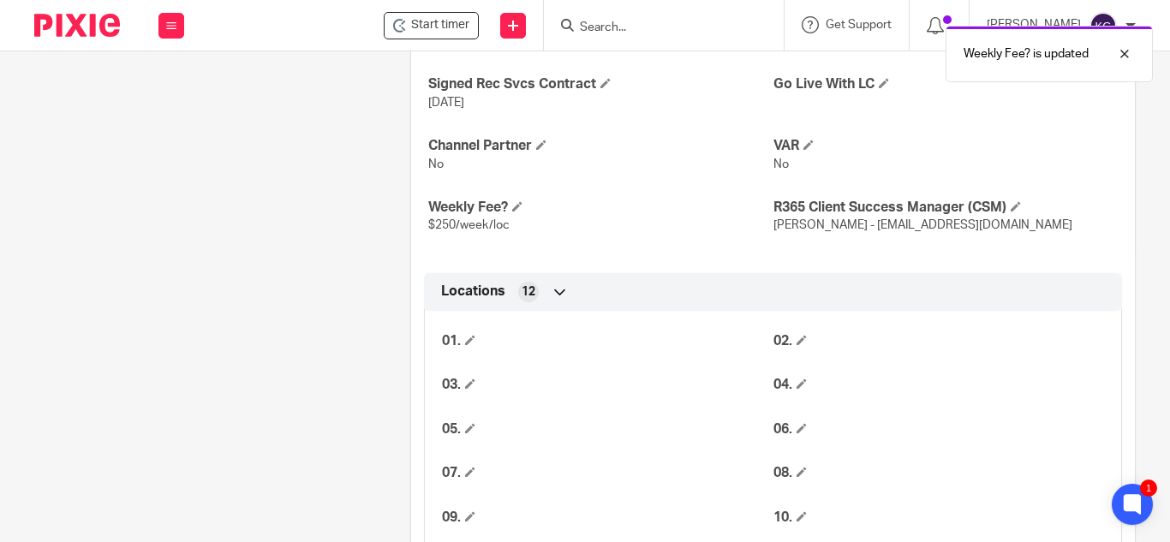
scroll to position [942, 0]
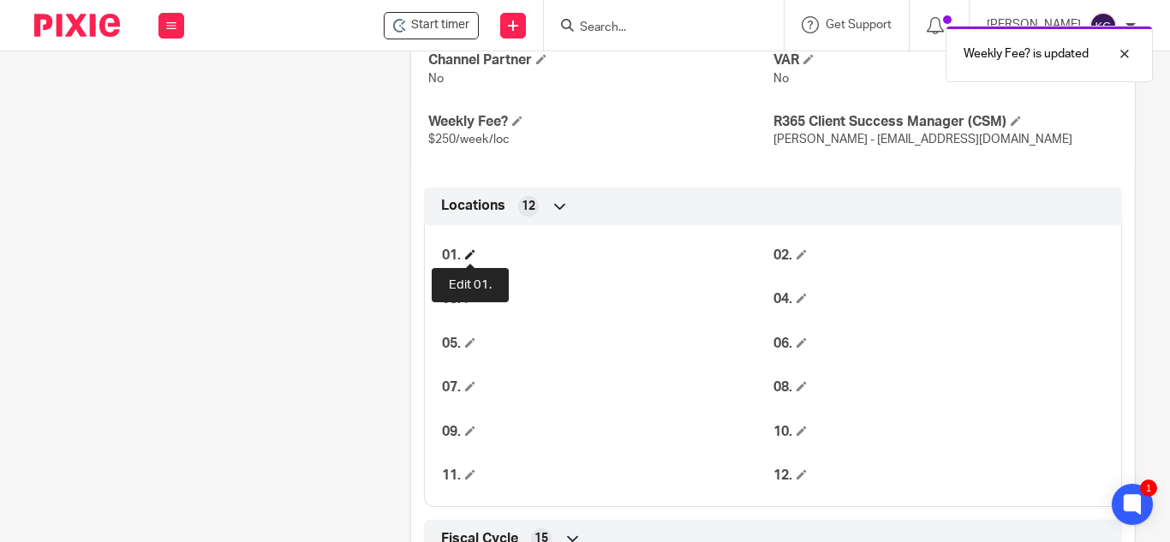
click at [470, 254] on span at bounding box center [470, 254] width 10 height 10
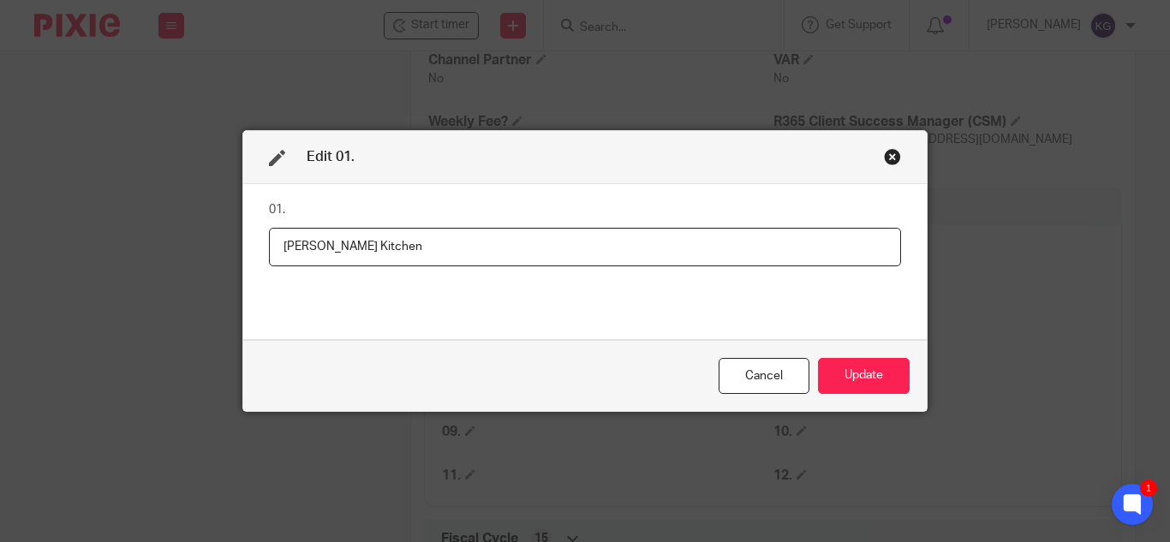
type input "Malee's Kitchen"
click at [867, 368] on button "Update" at bounding box center [864, 376] width 92 height 37
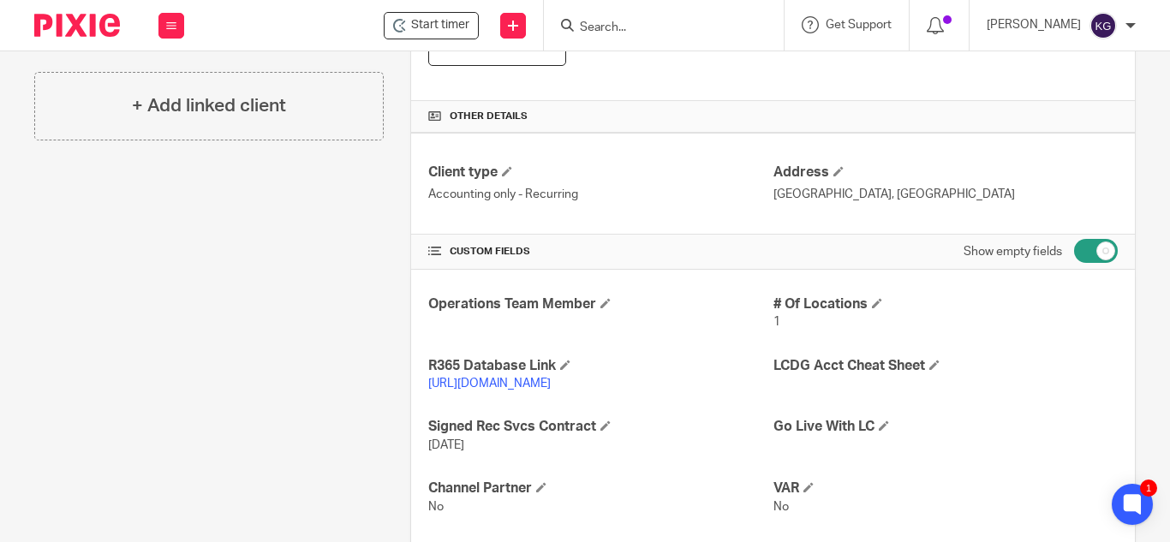
scroll to position [0, 0]
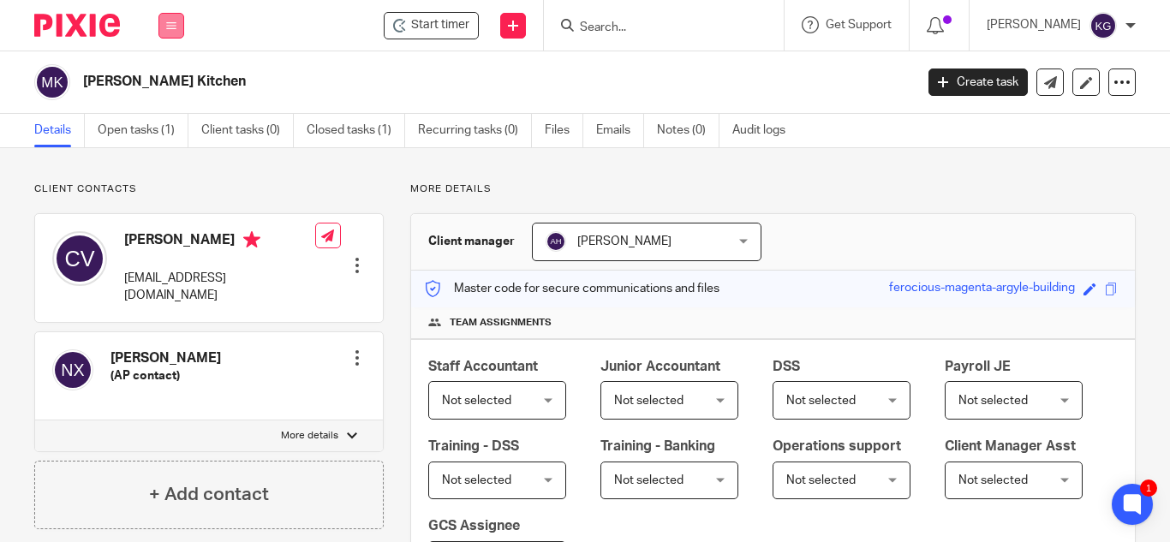
click at [172, 26] on icon at bounding box center [171, 26] width 10 height 10
click at [160, 131] on link "Clients" at bounding box center [167, 130] width 39 height 12
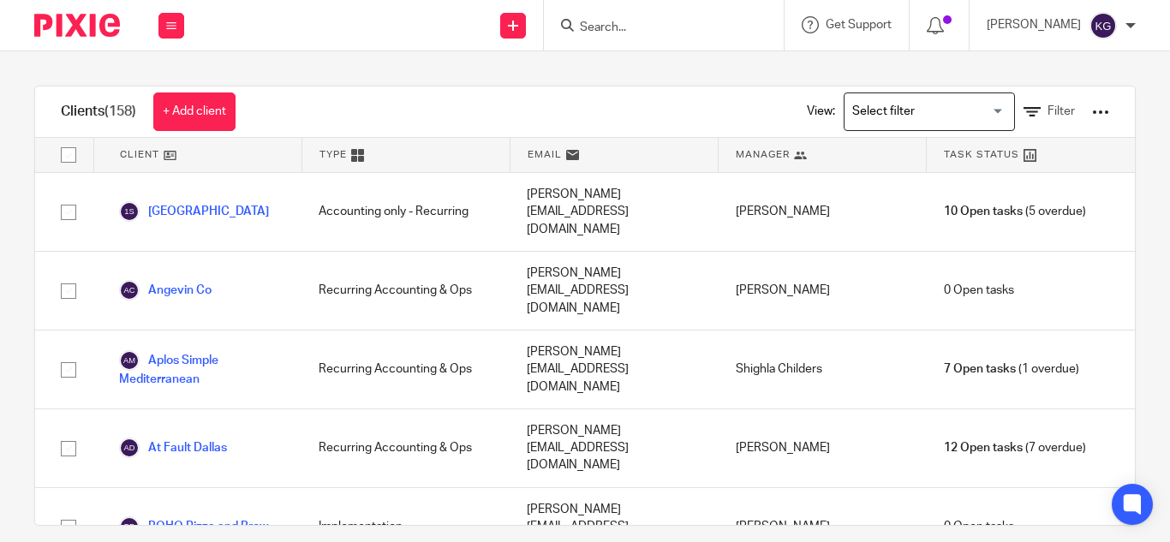
click at [1092, 113] on div at bounding box center [1100, 112] width 17 height 17
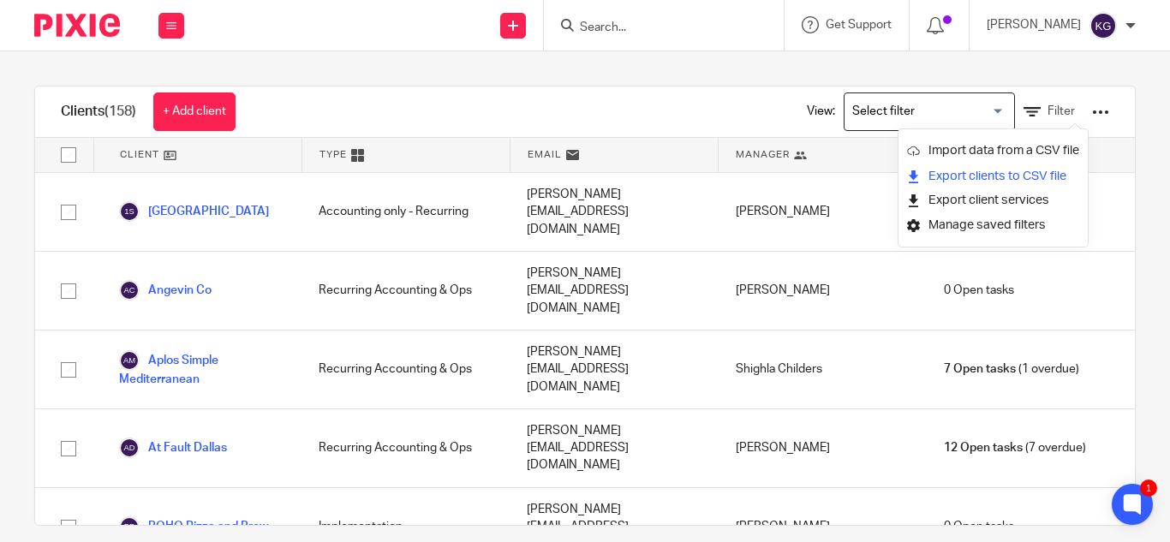
click at [1029, 178] on link "Export clients to CSV file" at bounding box center [993, 177] width 172 height 26
click at [901, 113] on input "Search for option" at bounding box center [926, 112] width 159 height 30
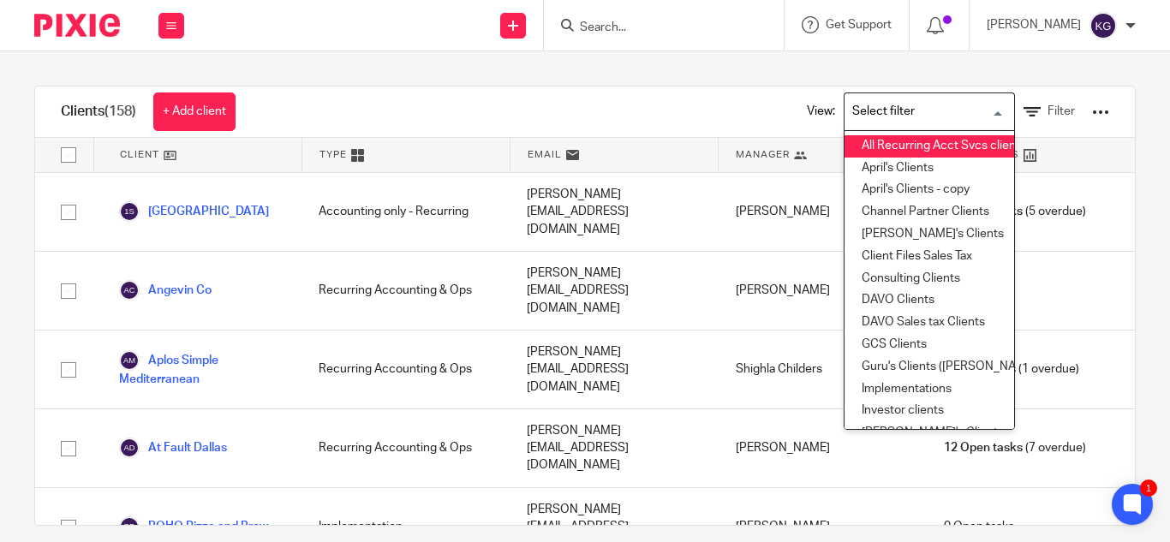
click at [899, 139] on li "All Recurring Acct Svcs clients" at bounding box center [930, 146] width 170 height 22
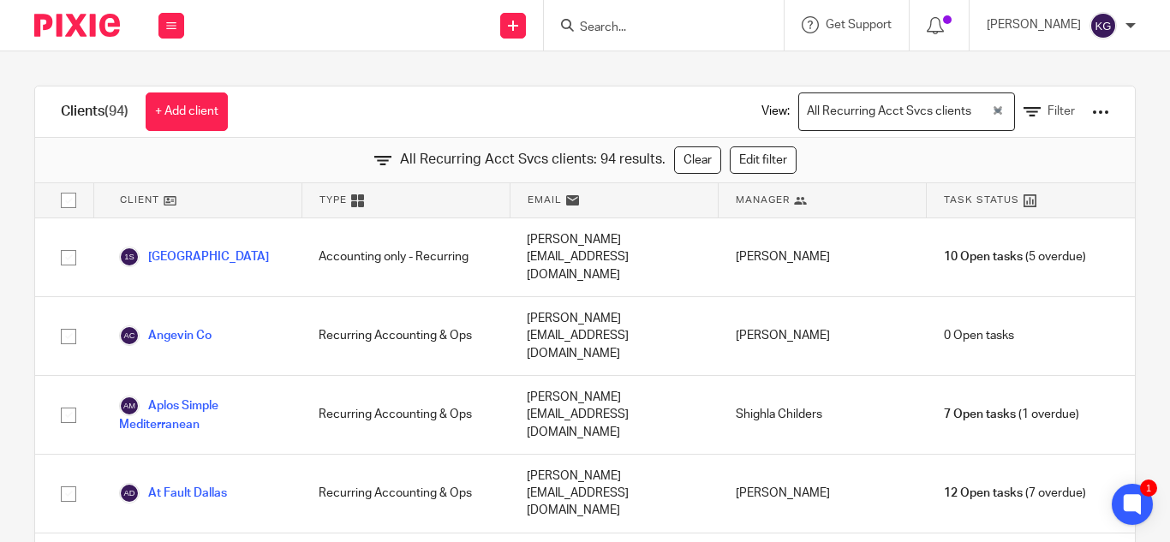
click at [1092, 111] on div at bounding box center [1100, 112] width 17 height 17
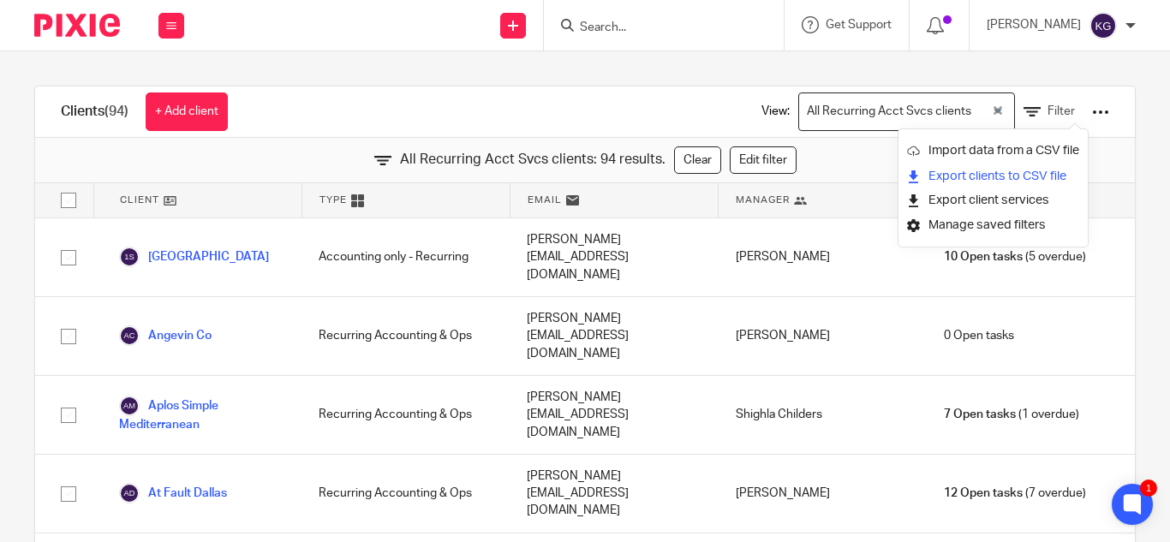
click at [974, 177] on link "Export clients to CSV file" at bounding box center [993, 177] width 172 height 26
drag, startPoint x: 670, startPoint y: 24, endPoint x: 664, endPoint y: 16, distance: 9.8
click at [669, 24] on input "Search" at bounding box center [655, 28] width 154 height 15
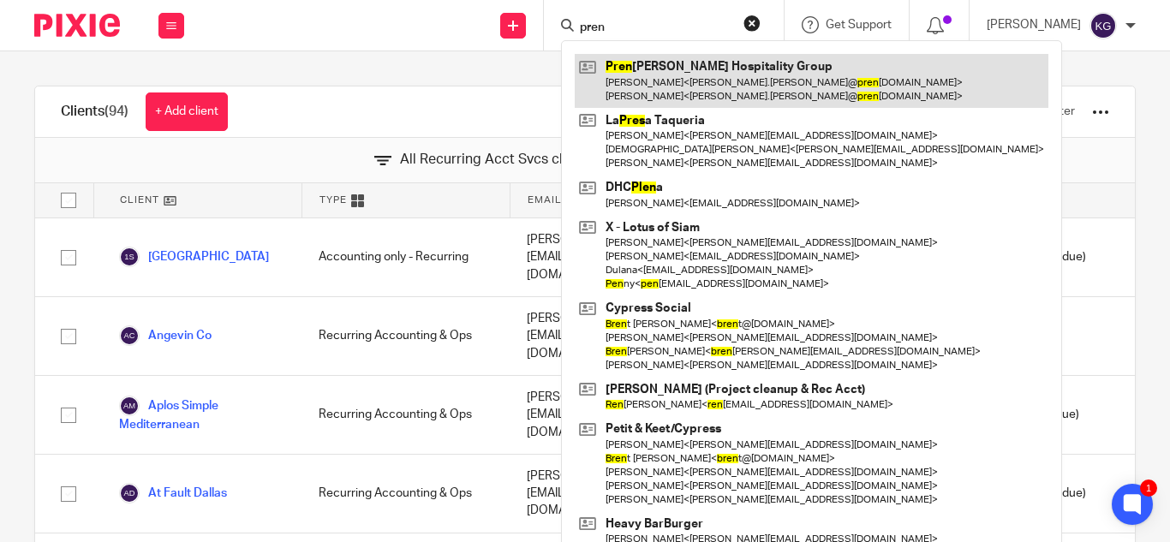
type input "pren"
click at [699, 88] on link at bounding box center [812, 80] width 474 height 53
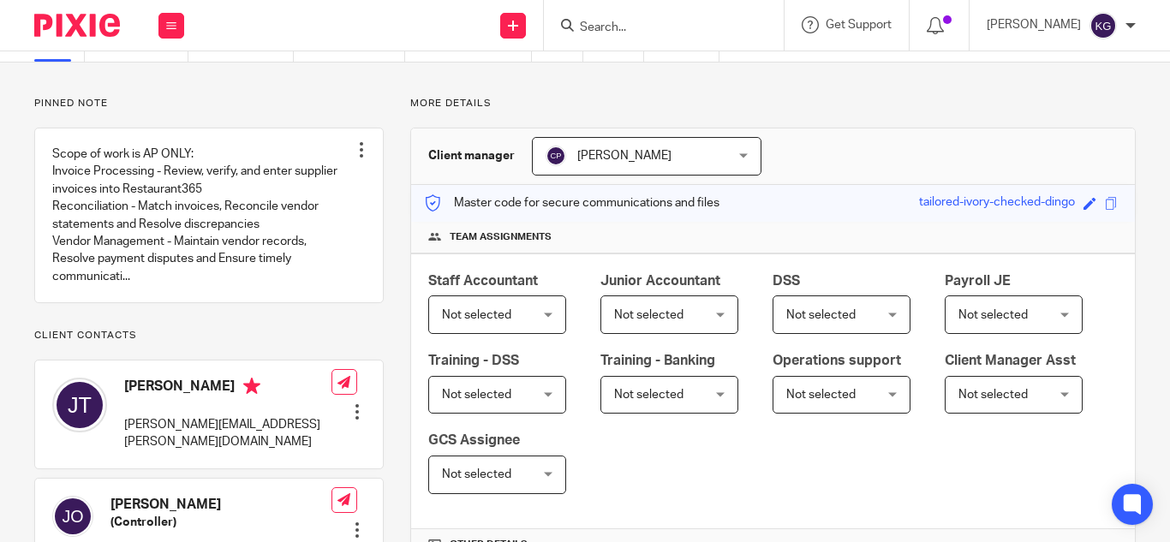
scroll to position [343, 0]
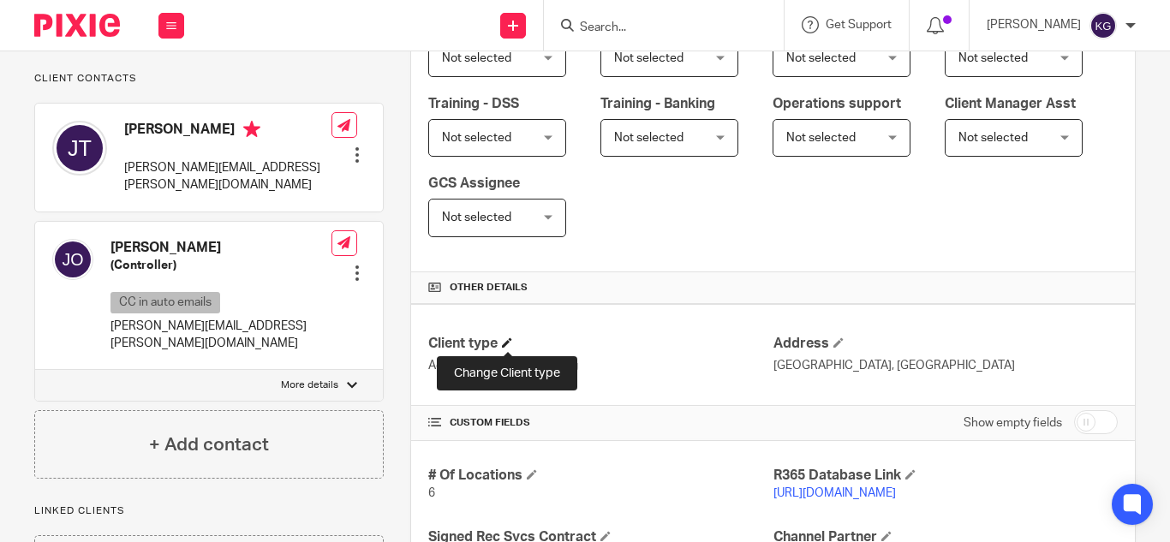
click at [507, 344] on span at bounding box center [507, 343] width 10 height 10
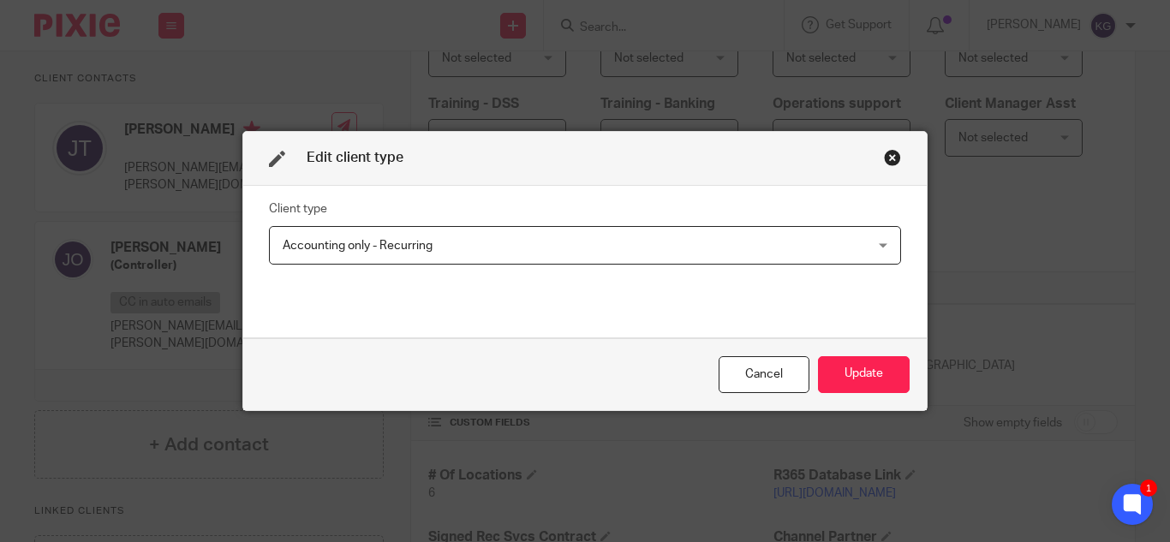
click at [873, 251] on div "Accounting only - Recurring Accounting only - Recurring" at bounding box center [585, 245] width 632 height 39
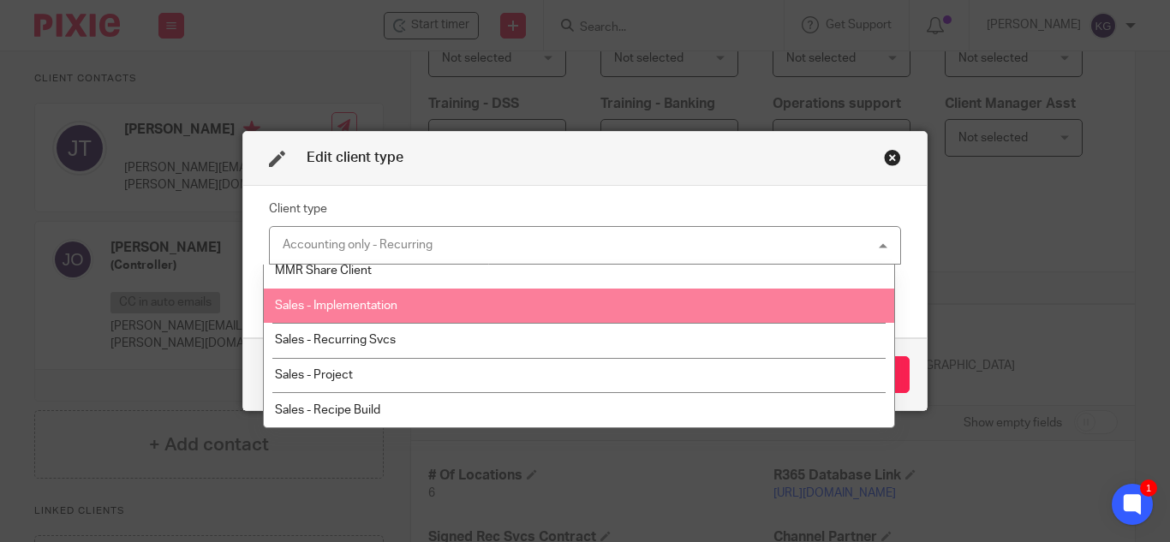
scroll to position [533, 0]
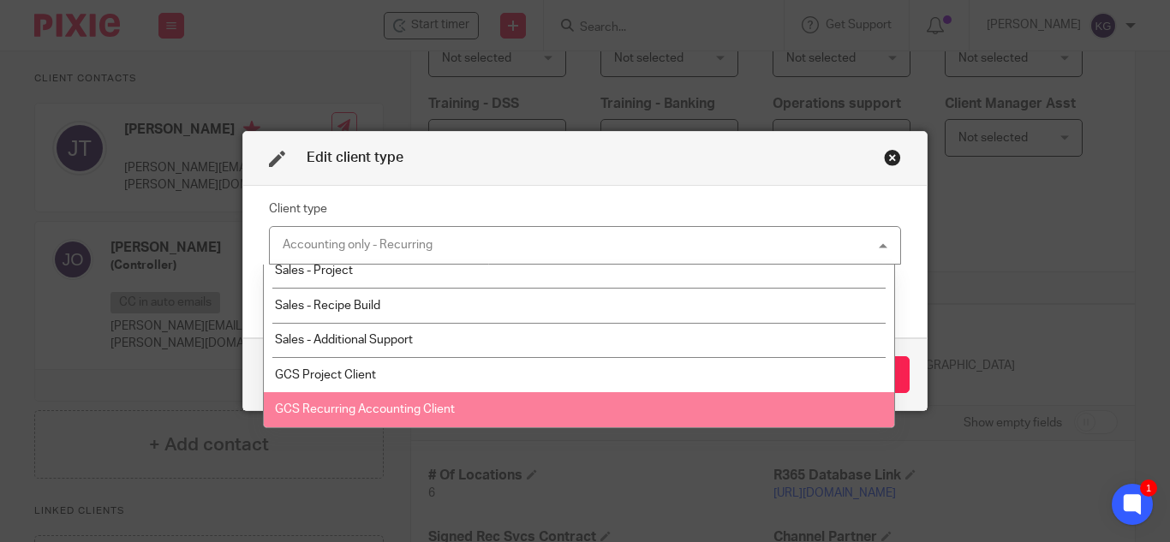
click at [462, 408] on li "GCS Recurring Accounting Client" at bounding box center [579, 409] width 631 height 35
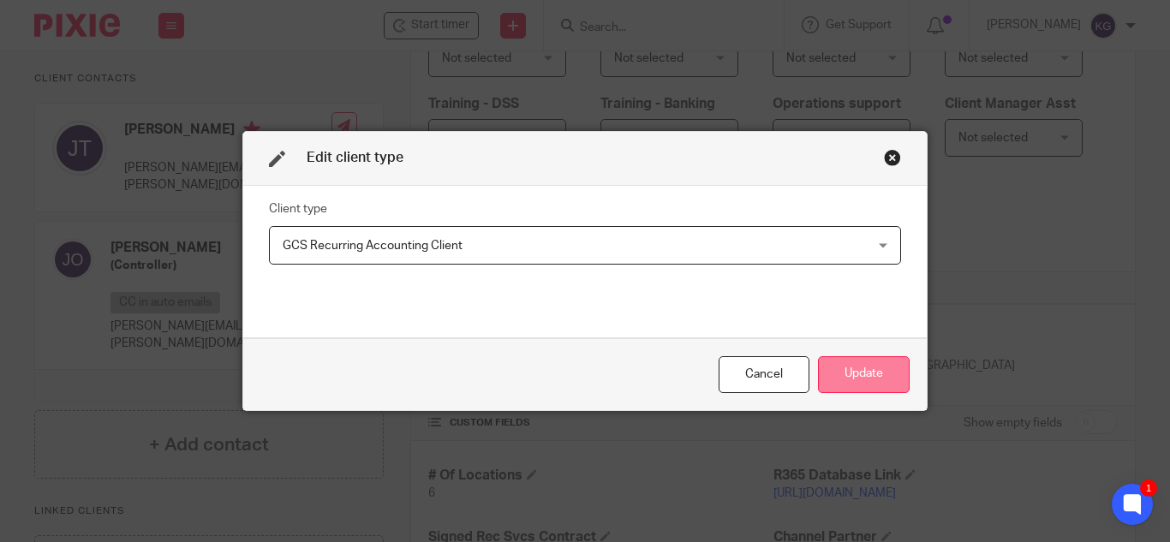
click at [860, 371] on button "Update" at bounding box center [864, 374] width 92 height 37
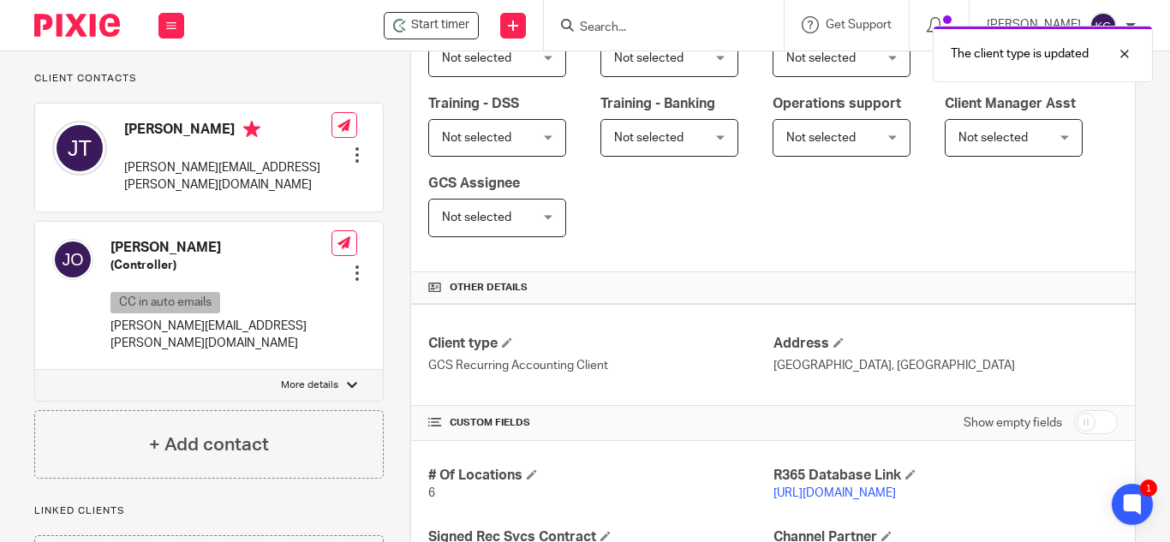
click at [657, 31] on div "The client type is updated" at bounding box center [869, 49] width 568 height 65
click at [619, 27] on input "Search" at bounding box center [655, 28] width 154 height 15
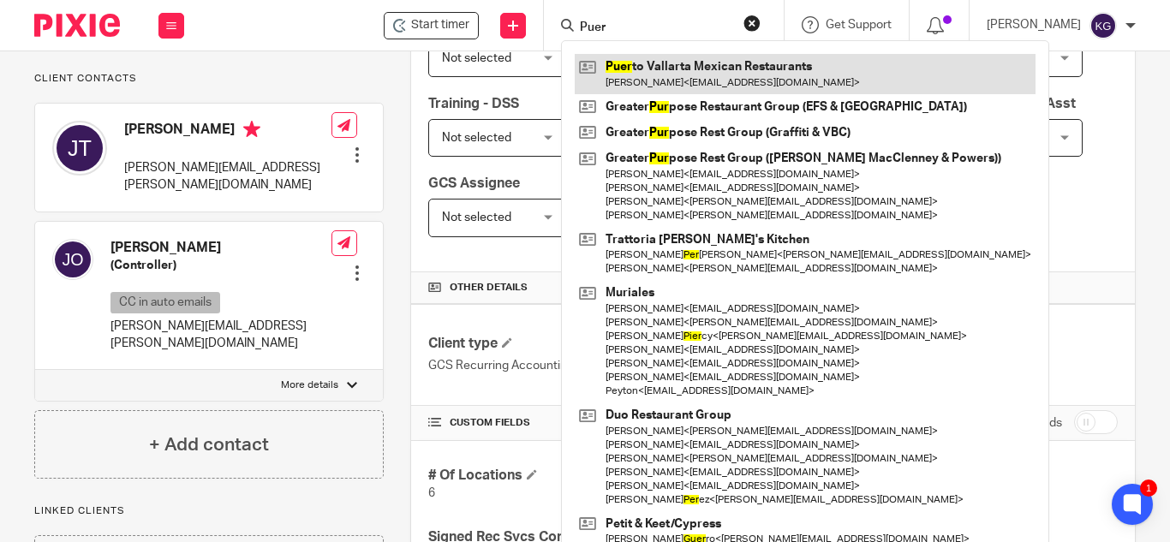
type input "Puer"
click at [670, 75] on link at bounding box center [805, 73] width 461 height 39
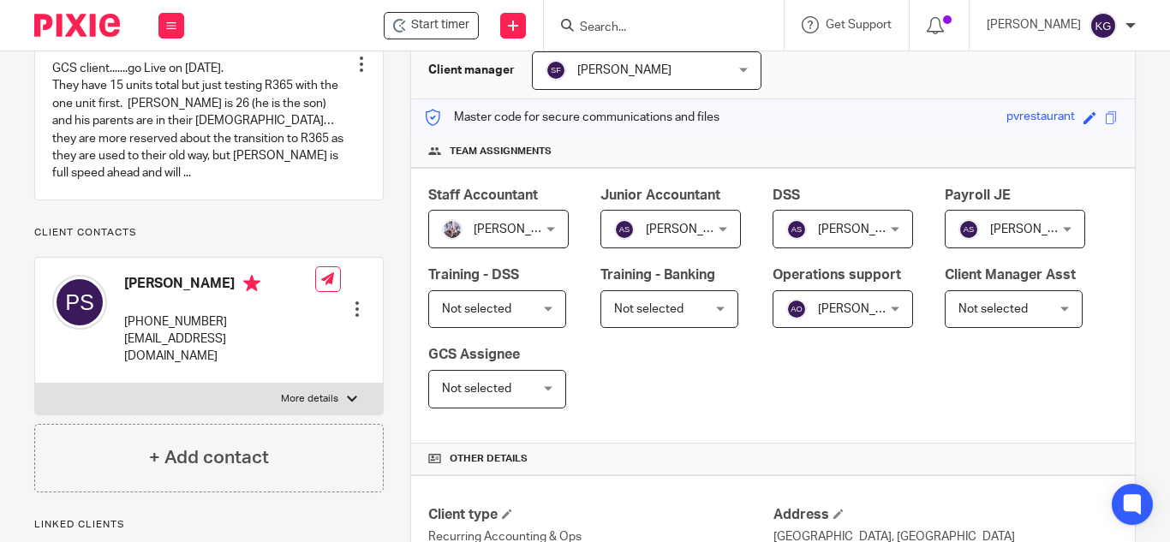
scroll to position [257, 0]
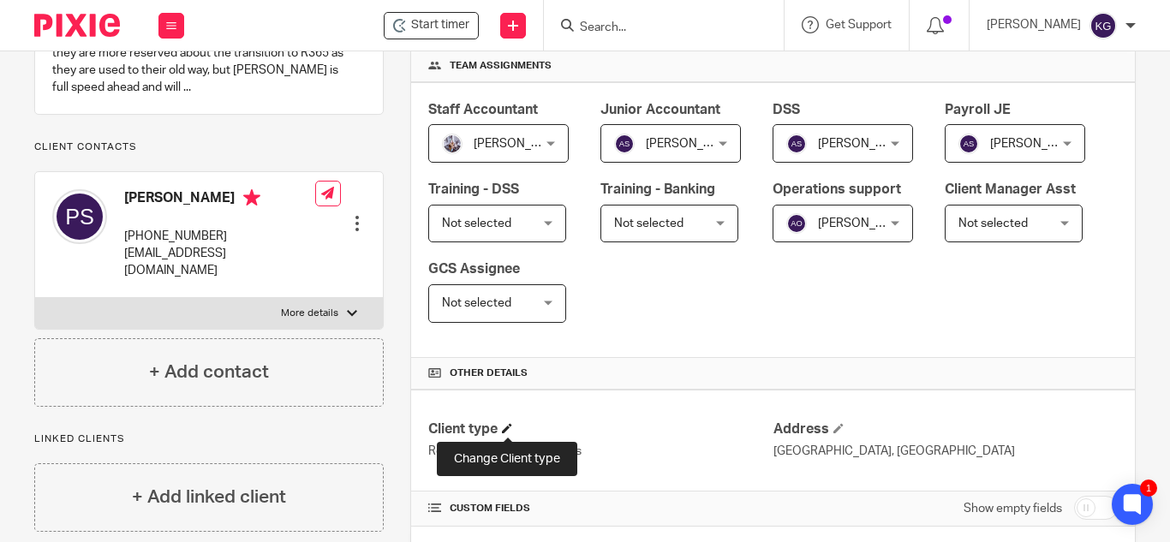
click at [507, 427] on span at bounding box center [507, 428] width 10 height 10
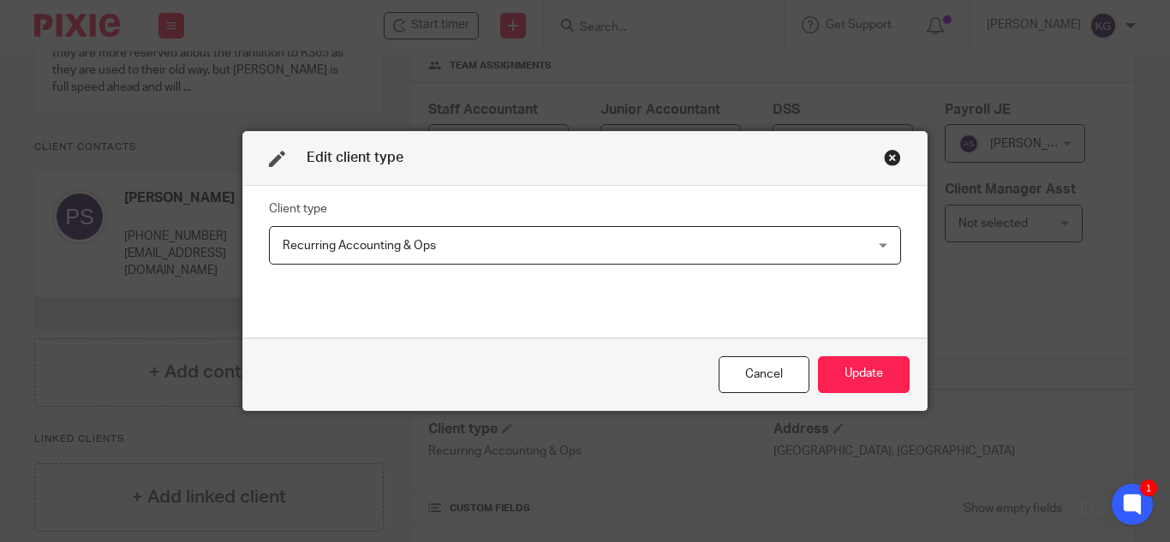
click at [872, 243] on div "Recurring Accounting & Ops Recurring Accounting & Ops" at bounding box center [585, 245] width 632 height 39
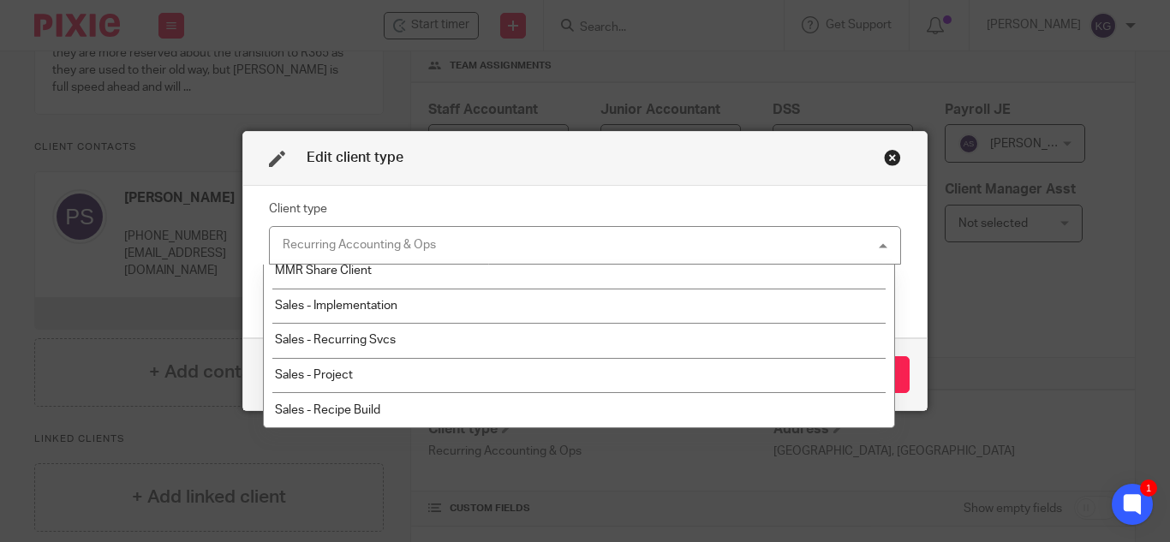
scroll to position [533, 0]
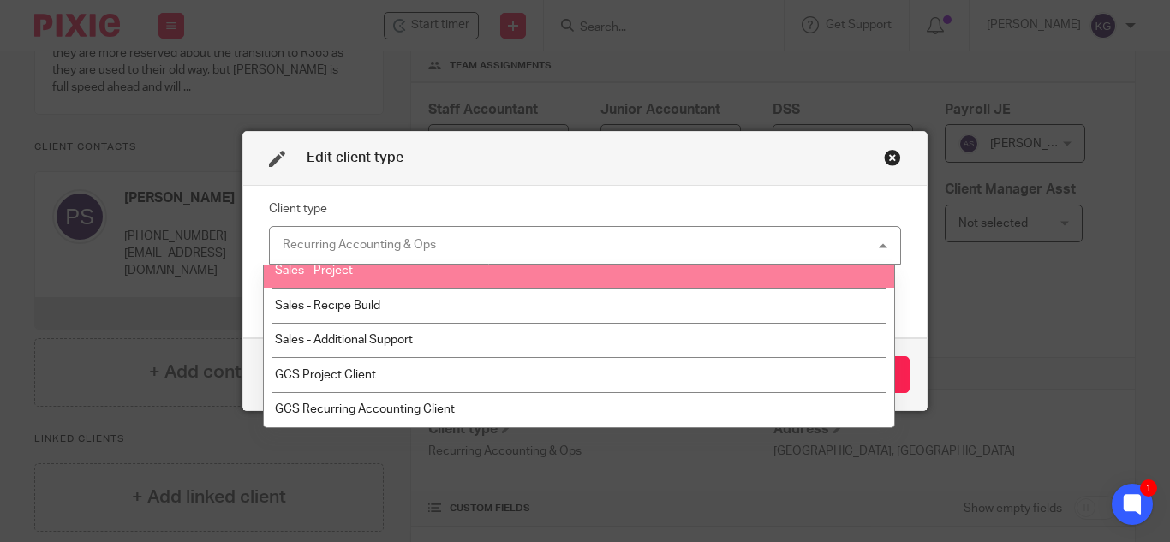
click at [884, 160] on div "Close this dialog window" at bounding box center [892, 157] width 17 height 17
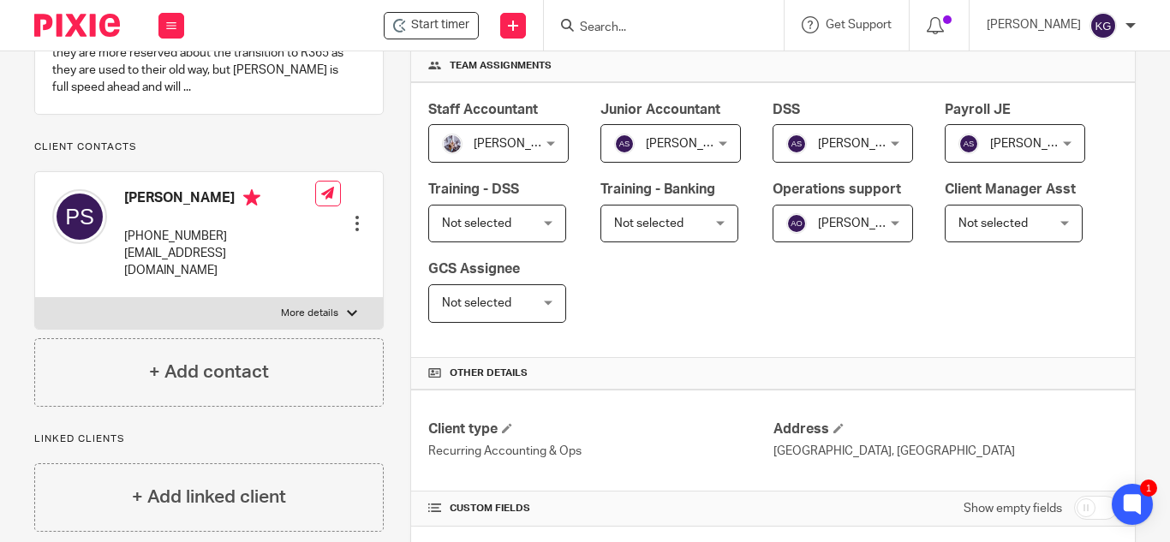
scroll to position [0, 0]
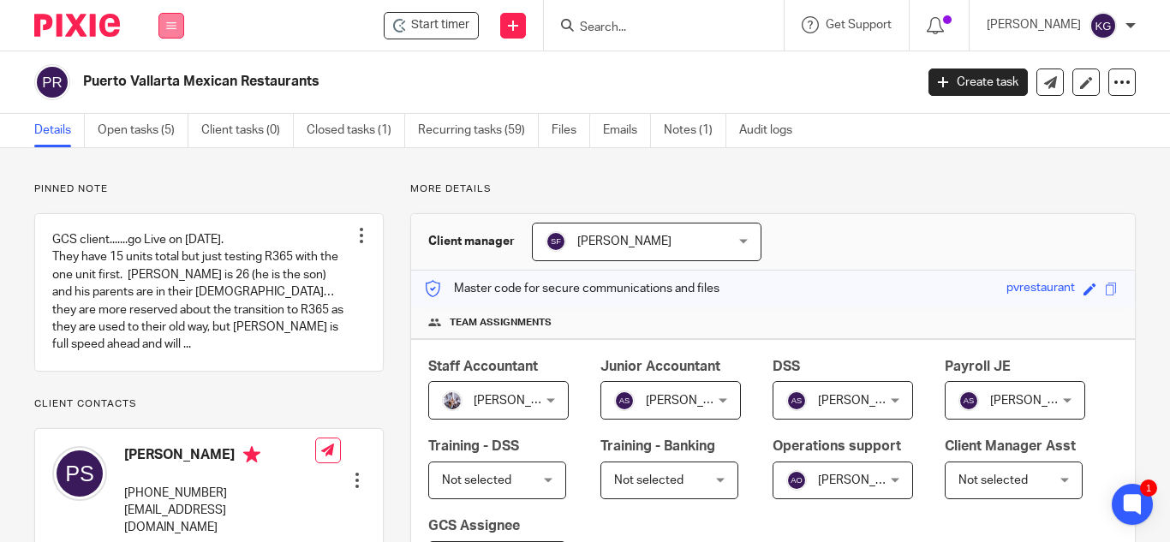
click at [171, 17] on button at bounding box center [172, 26] width 26 height 26
click at [172, 208] on link "Settings" at bounding box center [170, 206] width 45 height 12
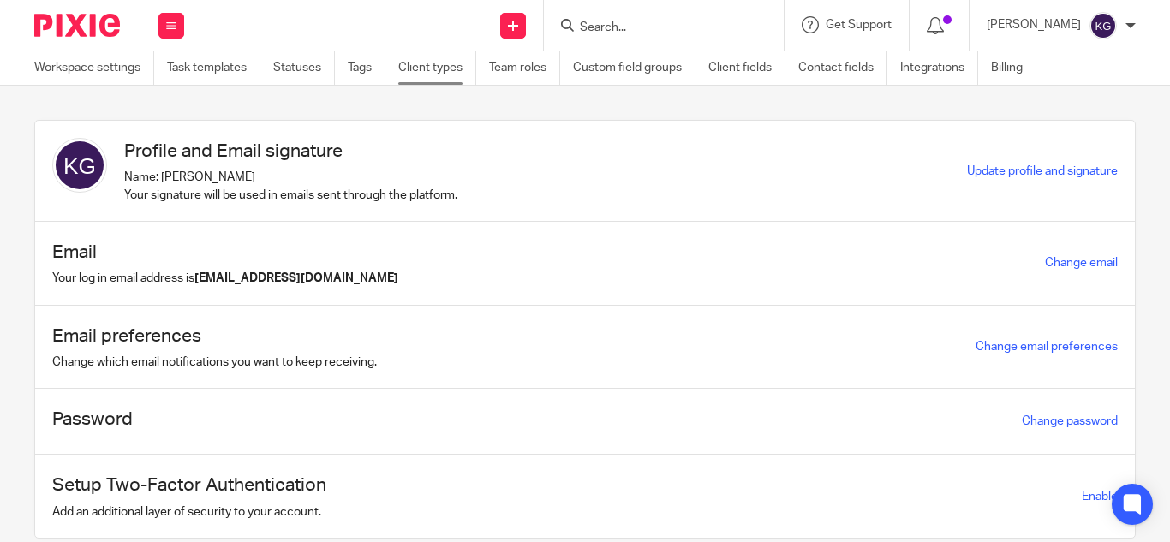
click at [429, 69] on link "Client types" at bounding box center [437, 67] width 78 height 33
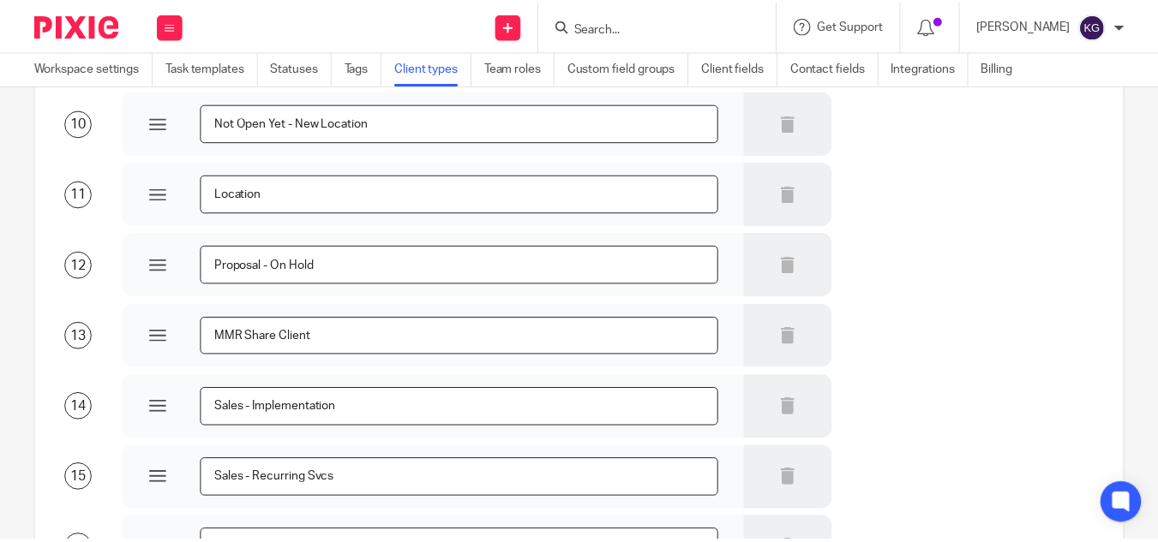
scroll to position [1264, 0]
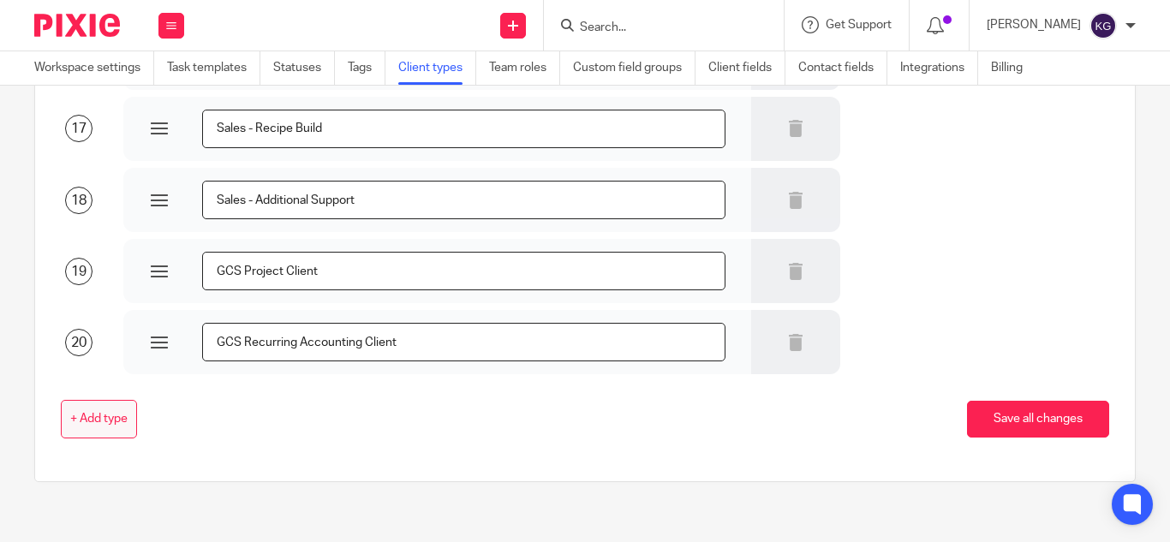
click at [105, 422] on span "+ Add type" at bounding box center [98, 420] width 57 height 14
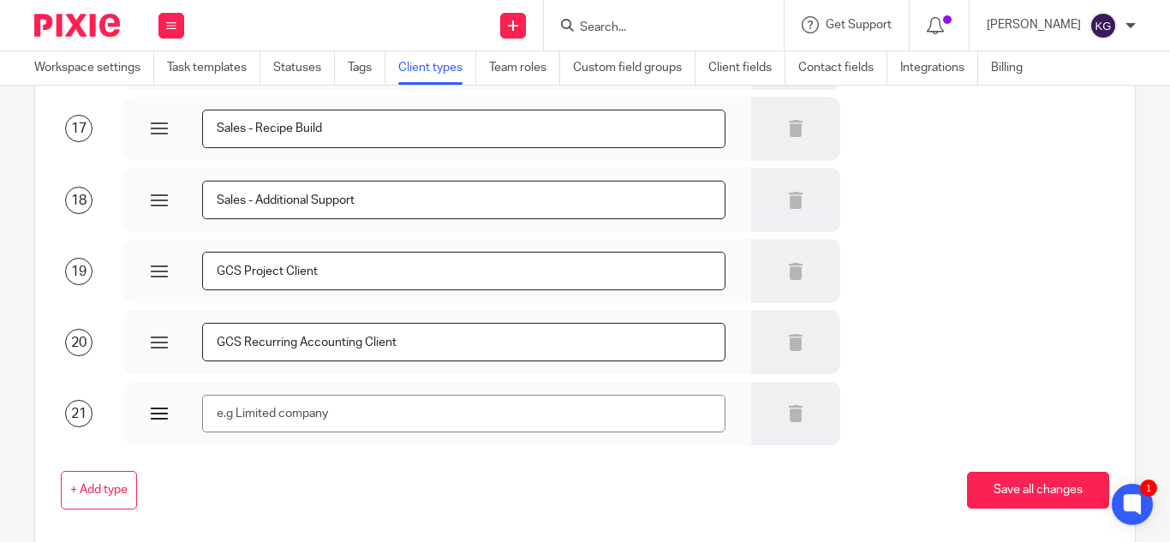
click at [266, 409] on input "text" at bounding box center [464, 414] width 524 height 39
type input "GCS Recurring Acct & Ops Client"
click at [414, 343] on input "GCS Recurring Accounting Client" at bounding box center [464, 342] width 524 height 39
type input "GCS Recurring Accounting"
click at [416, 415] on input "GCS Recurring Acct & Ops Client" at bounding box center [464, 414] width 524 height 39
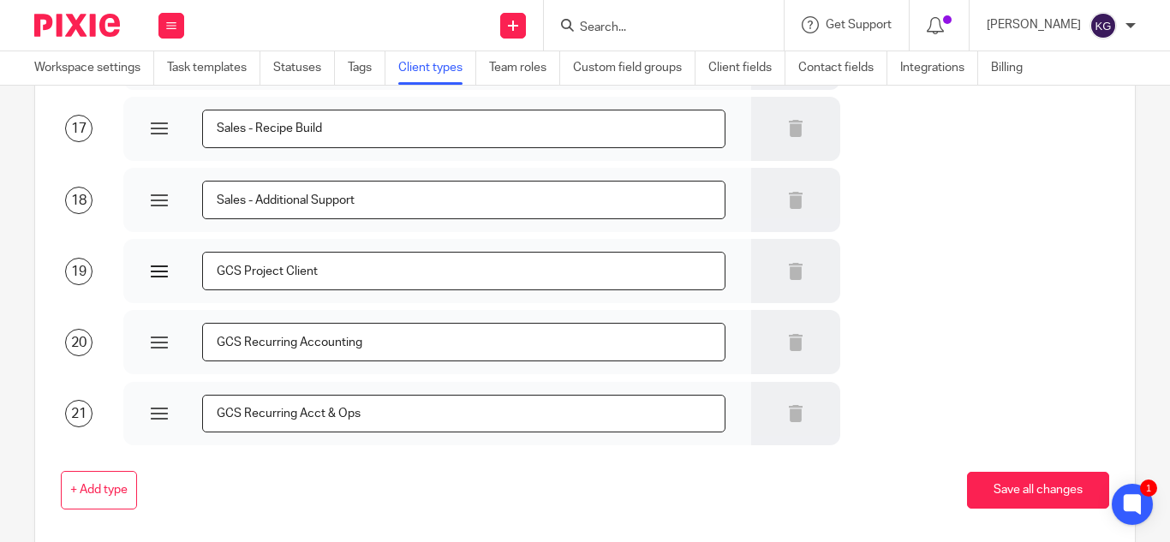
type input "GCS Recurring Acct & Ops"
click at [337, 276] on input "GCS Project Client" at bounding box center [464, 271] width 524 height 39
type input "GCS Project"
click at [1026, 487] on button "Save all changes" at bounding box center [1038, 490] width 142 height 37
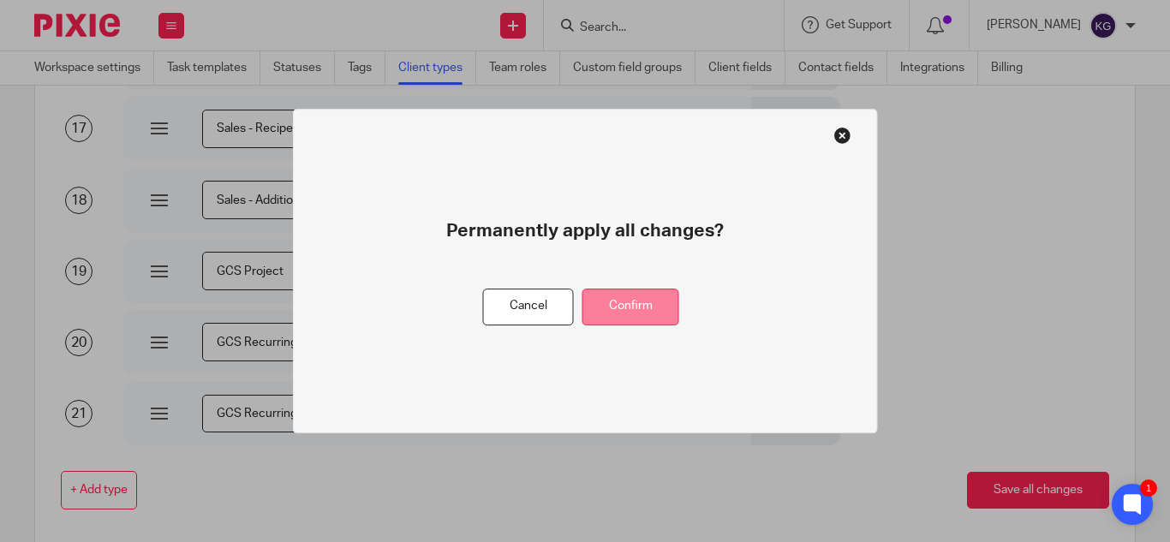
click at [646, 314] on button "Confirm" at bounding box center [631, 307] width 97 height 37
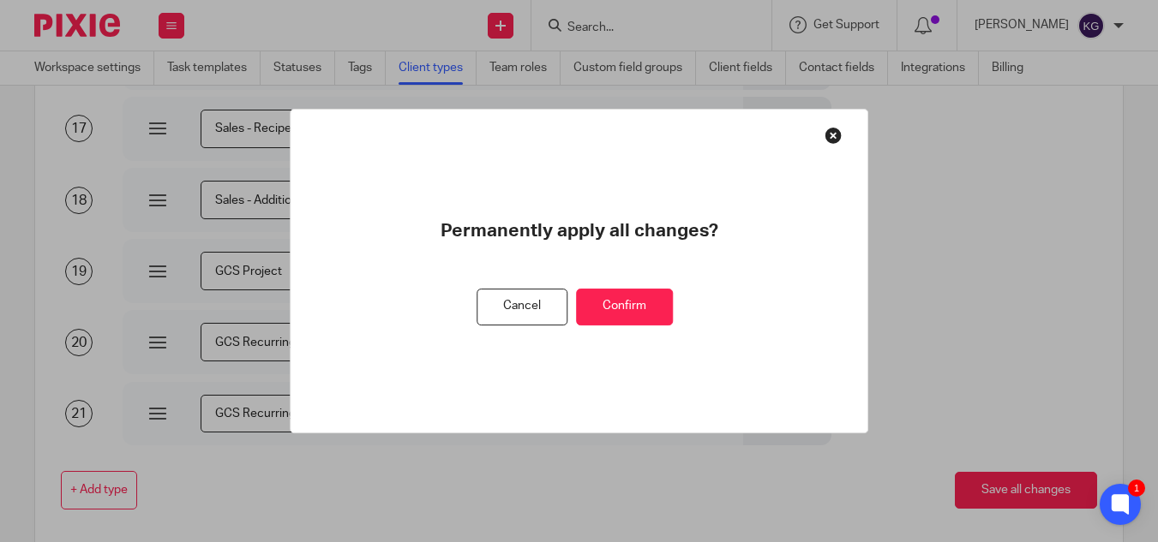
scroll to position [0, 0]
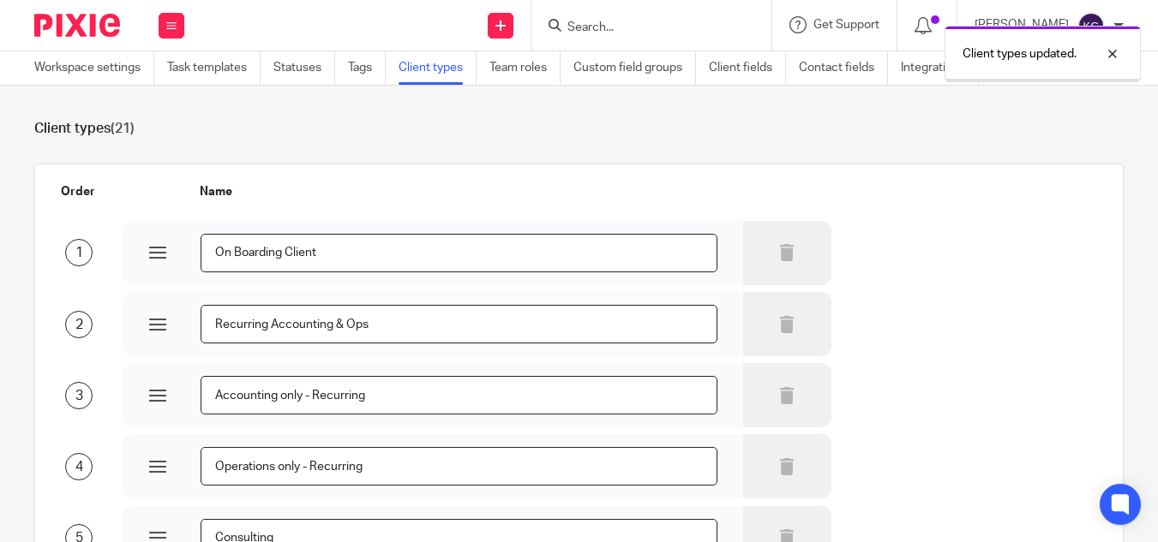
click at [616, 24] on div "Client types updated." at bounding box center [860, 49] width 562 height 65
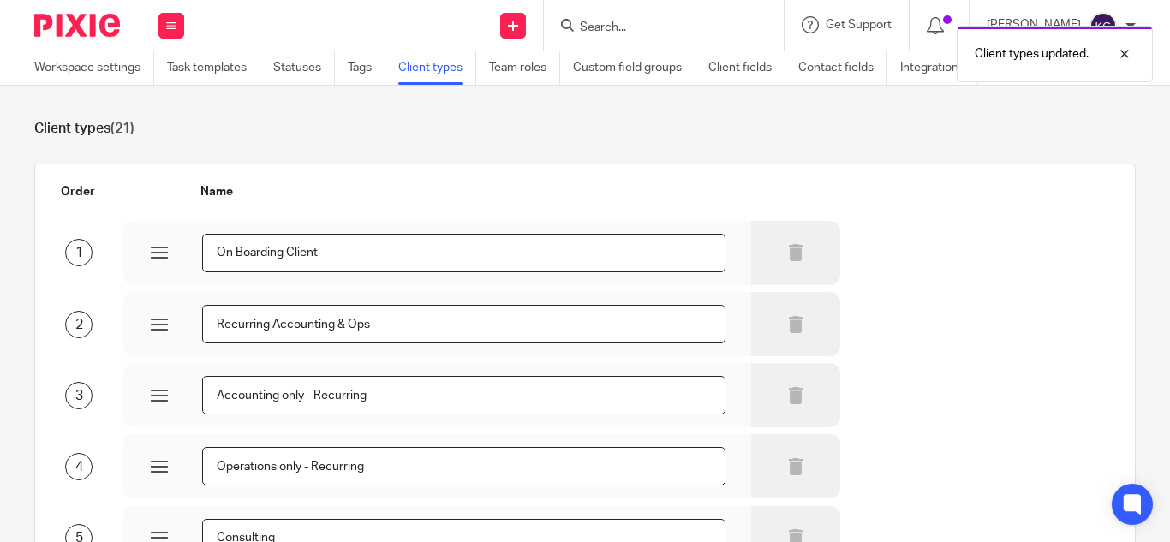
click at [625, 28] on div "Client types updated." at bounding box center [869, 49] width 568 height 65
click at [625, 27] on div "Client types updated." at bounding box center [869, 49] width 568 height 65
click at [620, 27] on input "Search" at bounding box center [655, 28] width 154 height 15
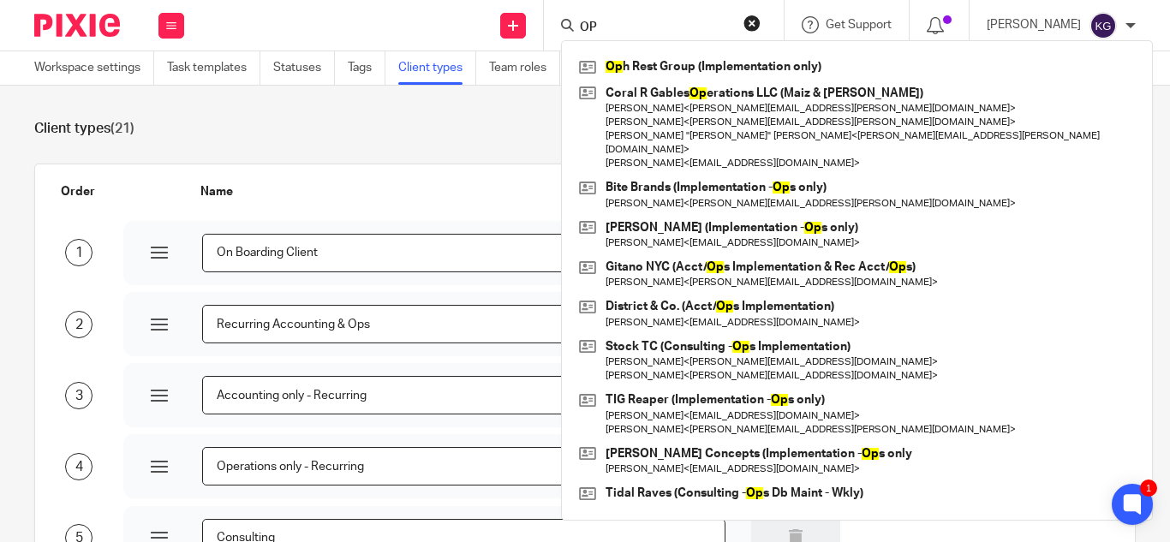
type input "O"
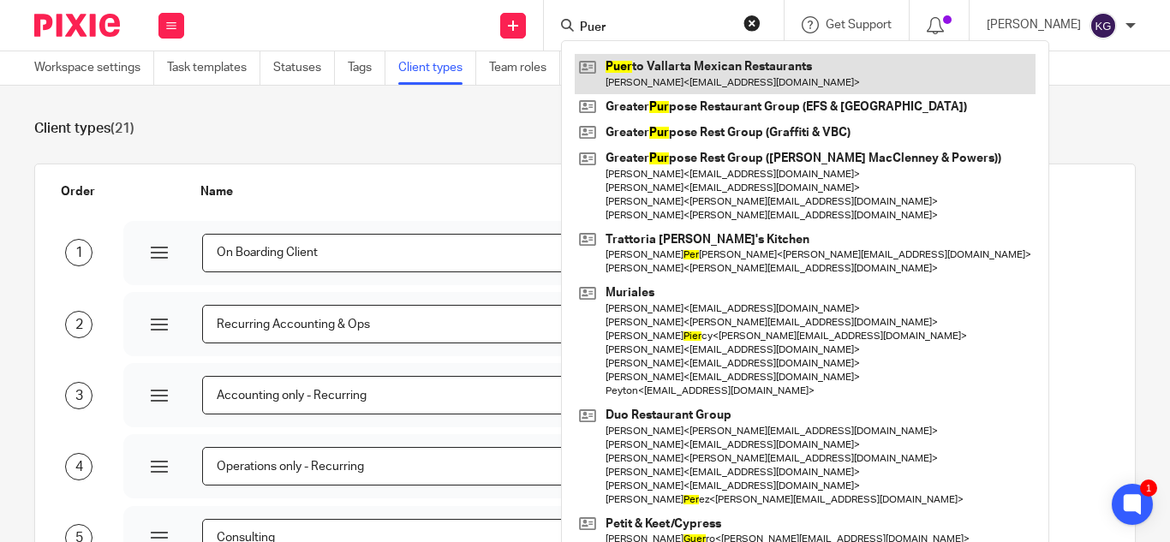
type input "Puer"
click at [663, 62] on link at bounding box center [805, 73] width 461 height 39
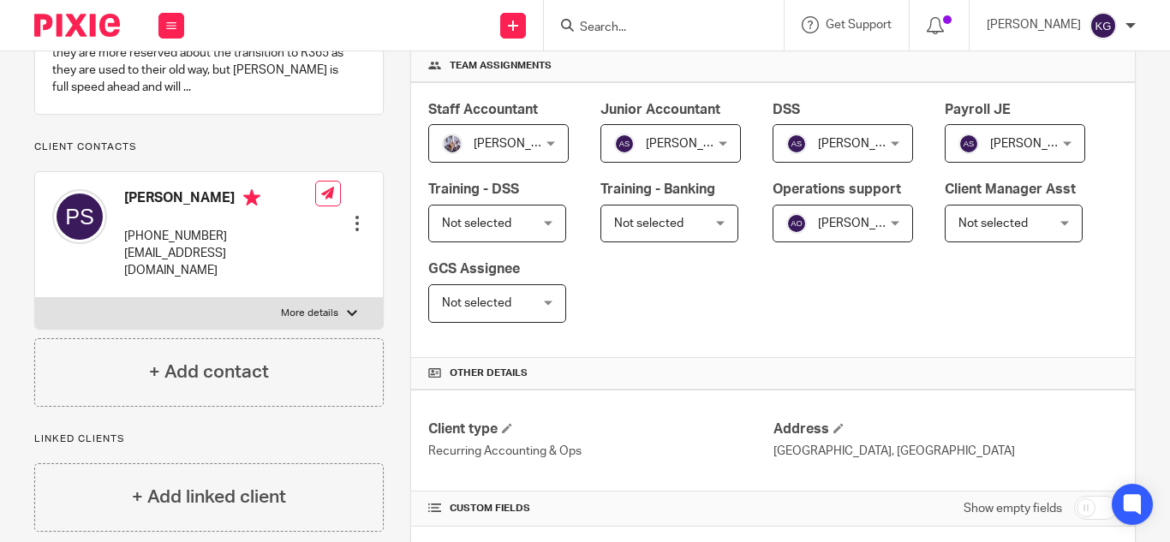
scroll to position [343, 0]
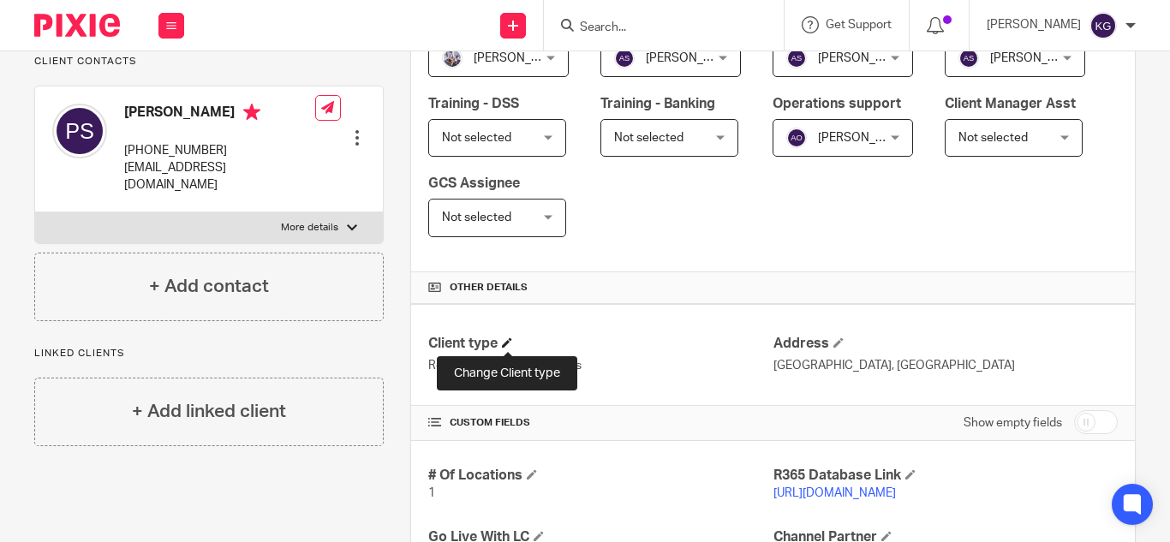
click at [504, 342] on span at bounding box center [507, 343] width 10 height 10
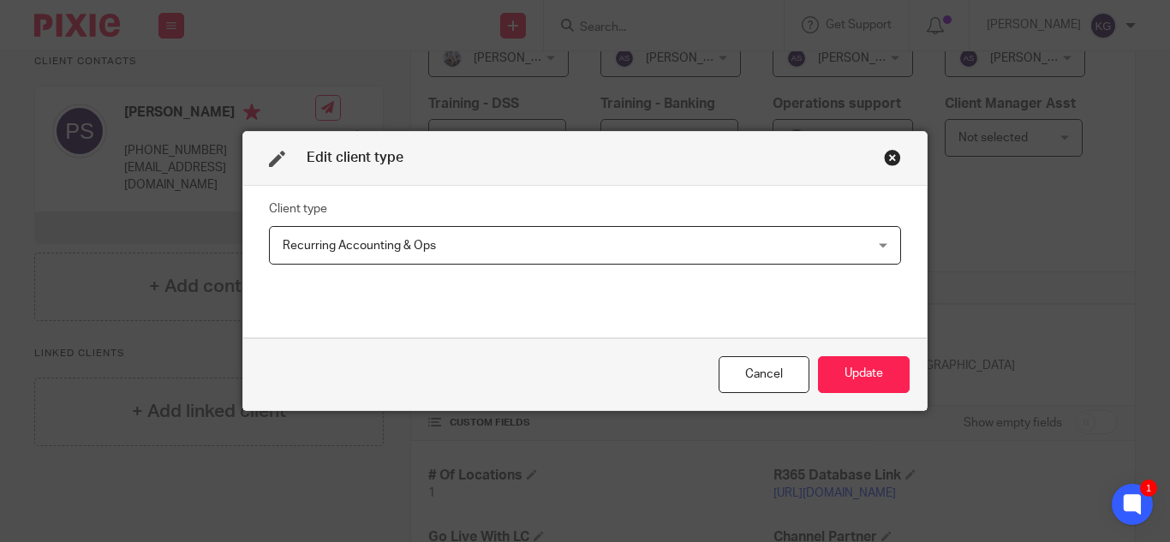
click at [874, 247] on div "Recurring Accounting & Ops Recurring Accounting & Ops" at bounding box center [585, 245] width 632 height 39
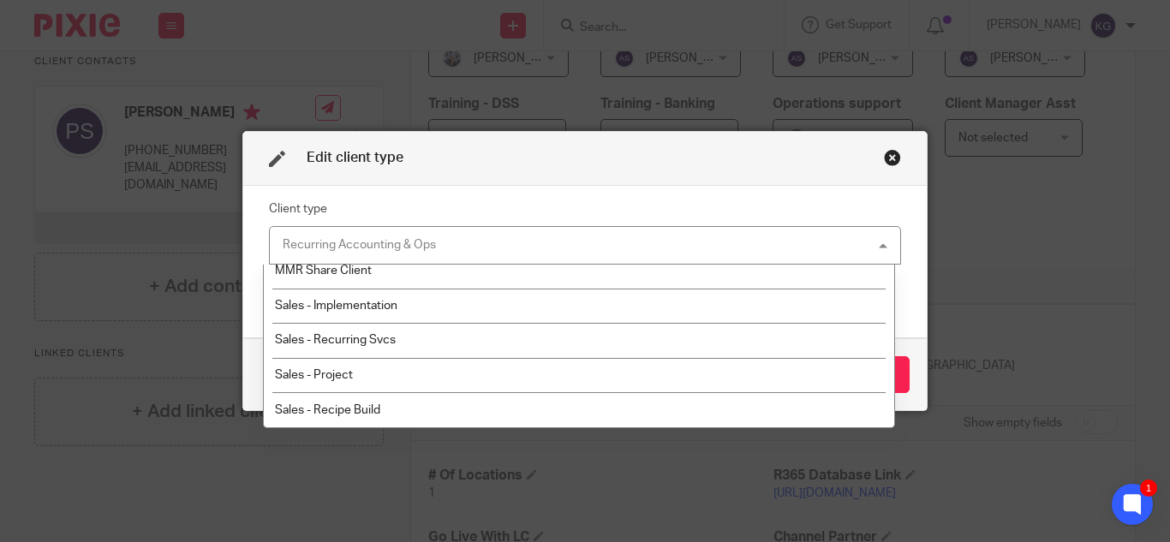
scroll to position [567, 0]
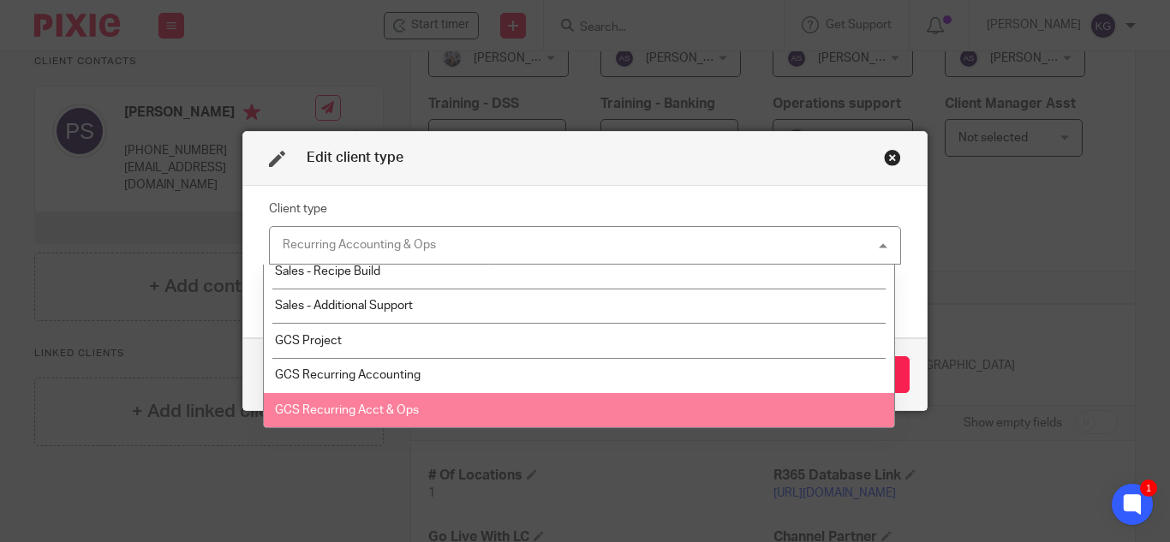
click at [398, 404] on li "GCS Recurring Acct & Ops" at bounding box center [579, 410] width 631 height 35
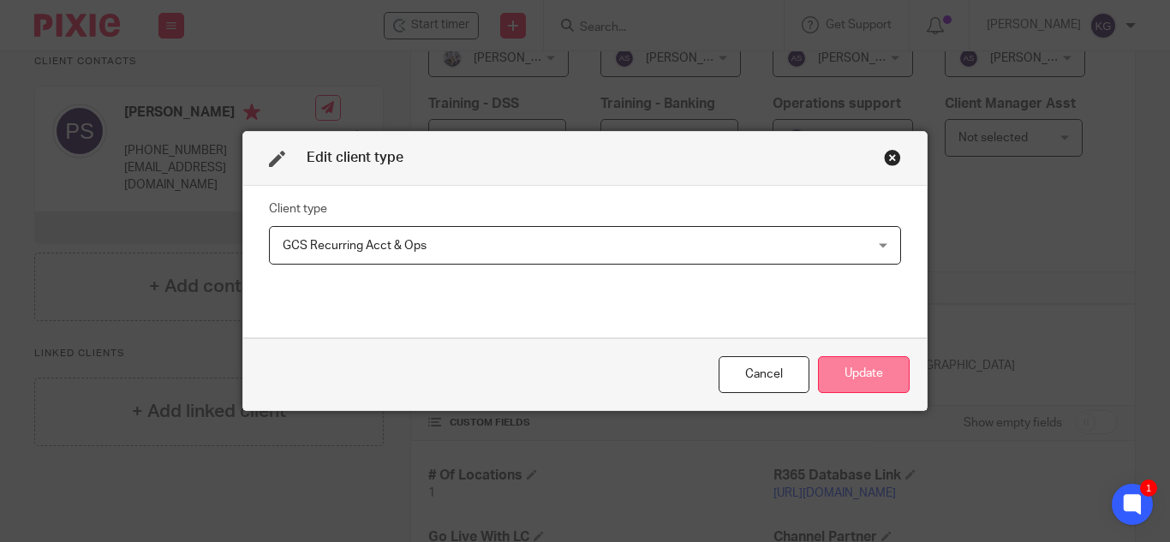
click at [870, 366] on button "Update" at bounding box center [864, 374] width 92 height 37
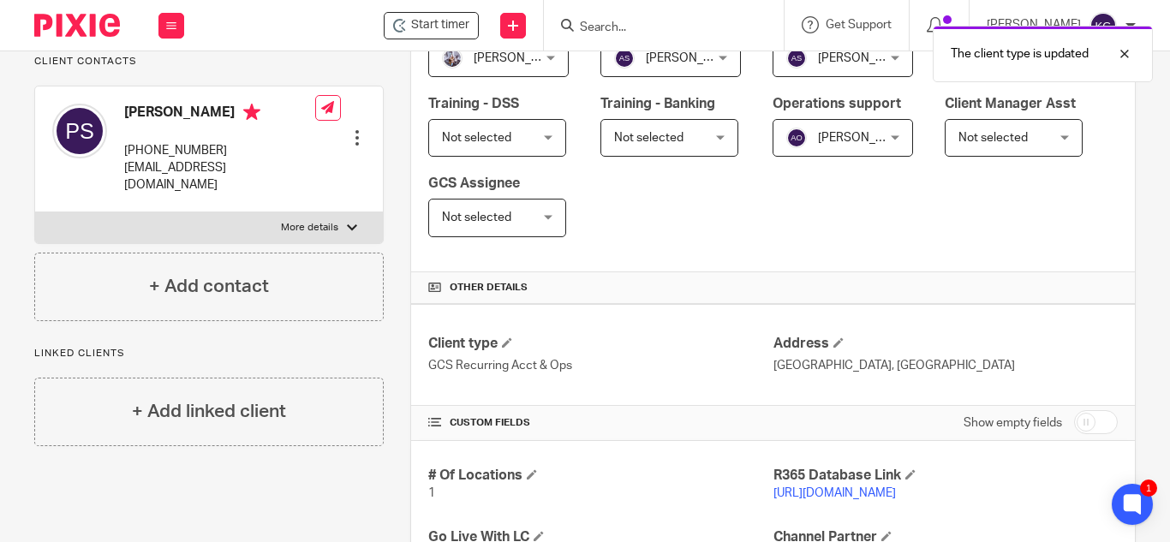
scroll to position [0, 0]
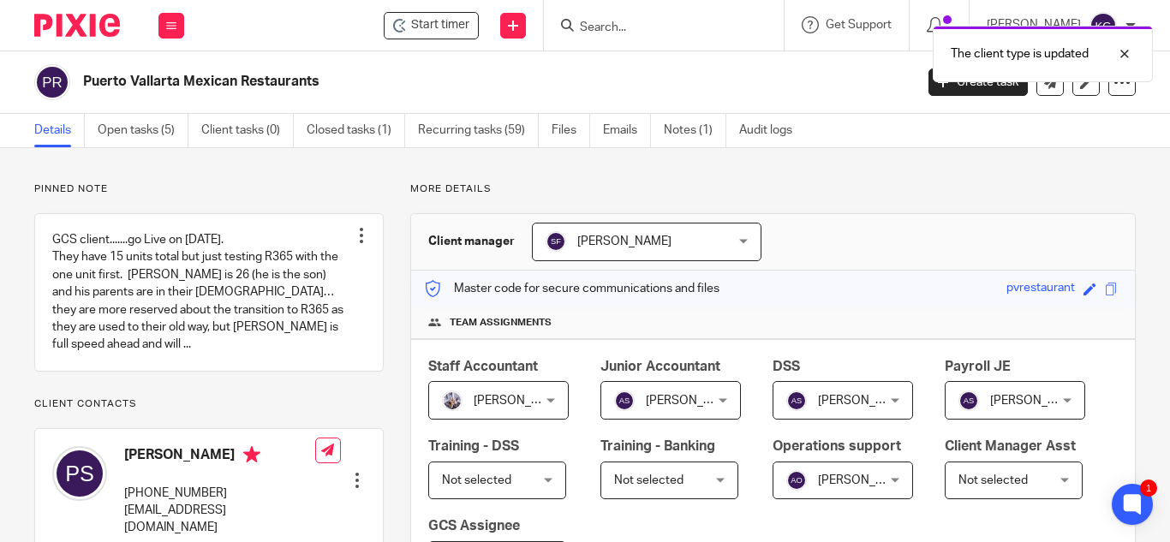
click at [630, 22] on div "The client type is updated" at bounding box center [869, 49] width 568 height 65
click at [635, 26] on div "The client type is updated" at bounding box center [869, 49] width 568 height 65
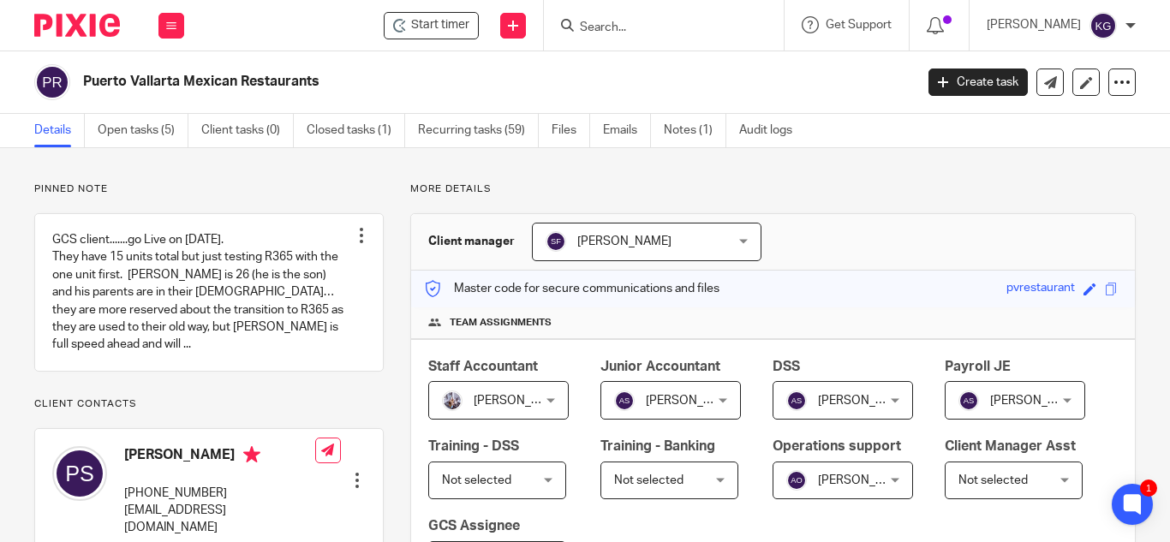
click at [636, 32] on input "Search" at bounding box center [655, 28] width 154 height 15
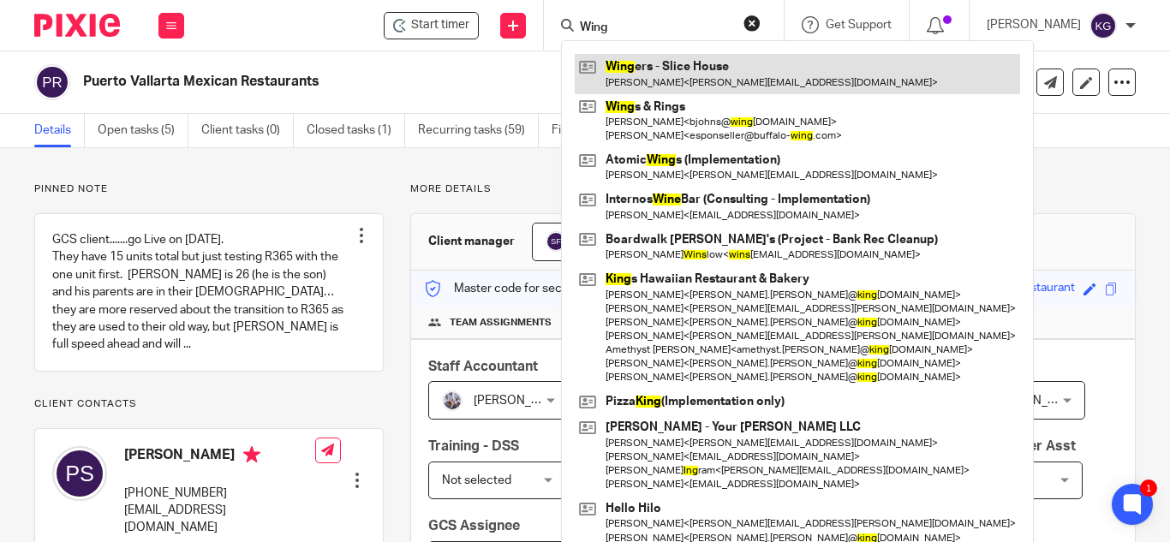
type input "Wing"
click at [653, 69] on link at bounding box center [798, 73] width 446 height 39
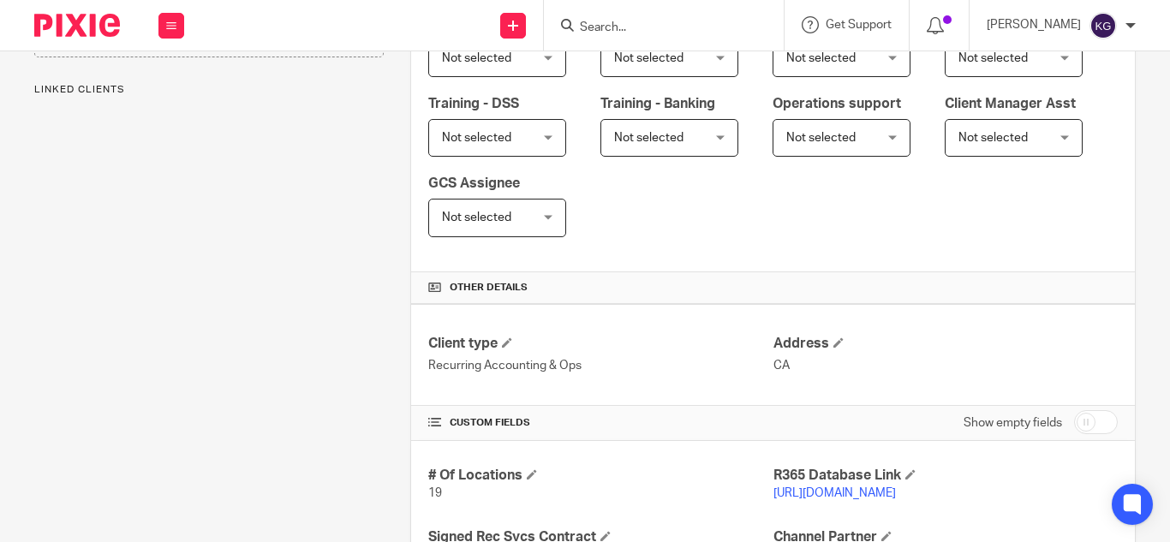
scroll to position [428, 0]
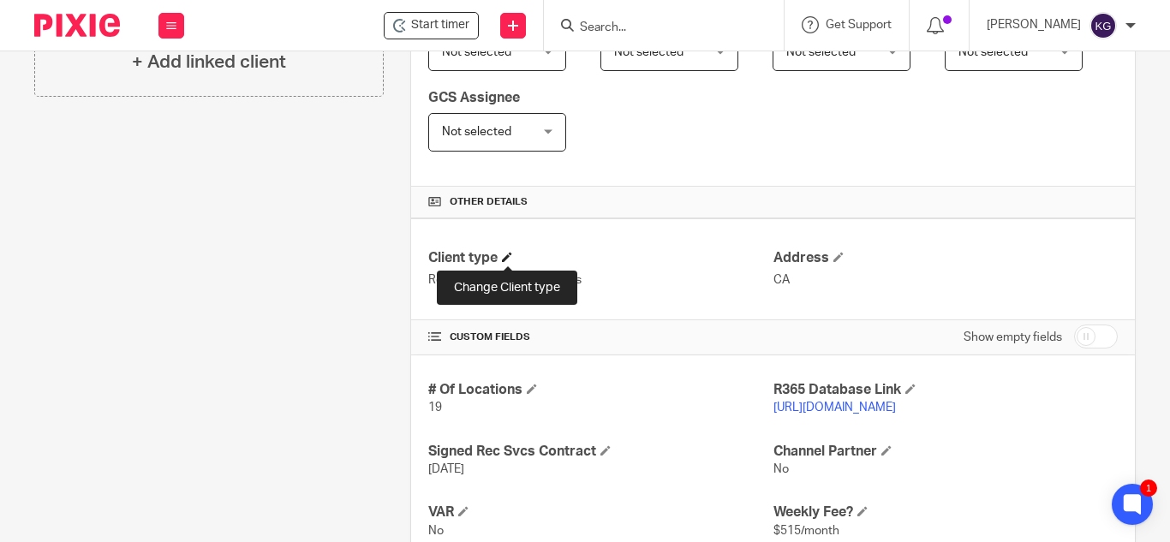
click at [503, 257] on span at bounding box center [507, 257] width 10 height 10
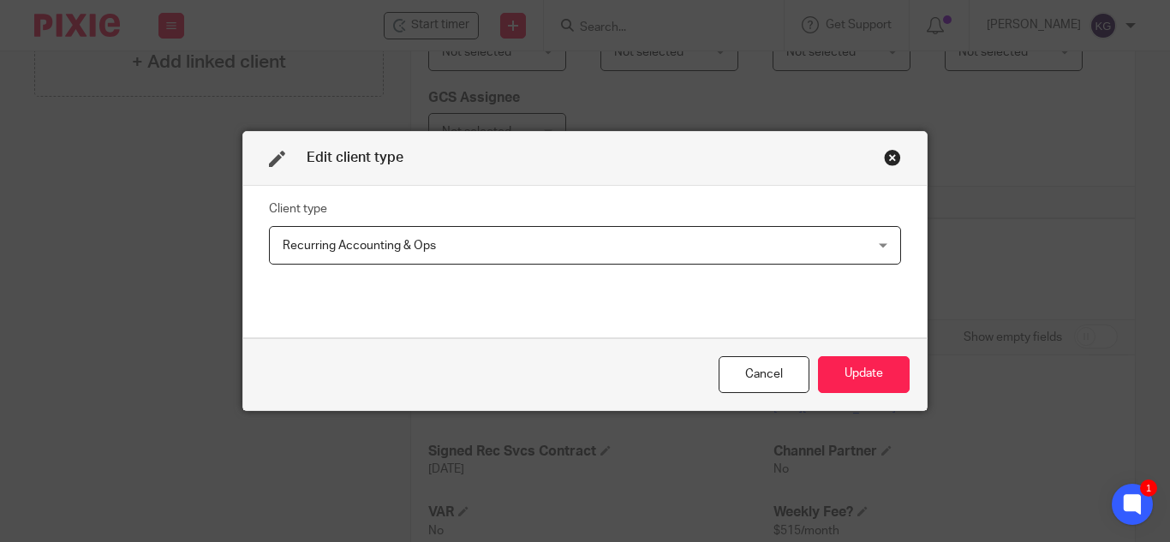
click at [880, 247] on div "Recurring Accounting & Ops Recurring Accounting & Ops" at bounding box center [585, 245] width 632 height 39
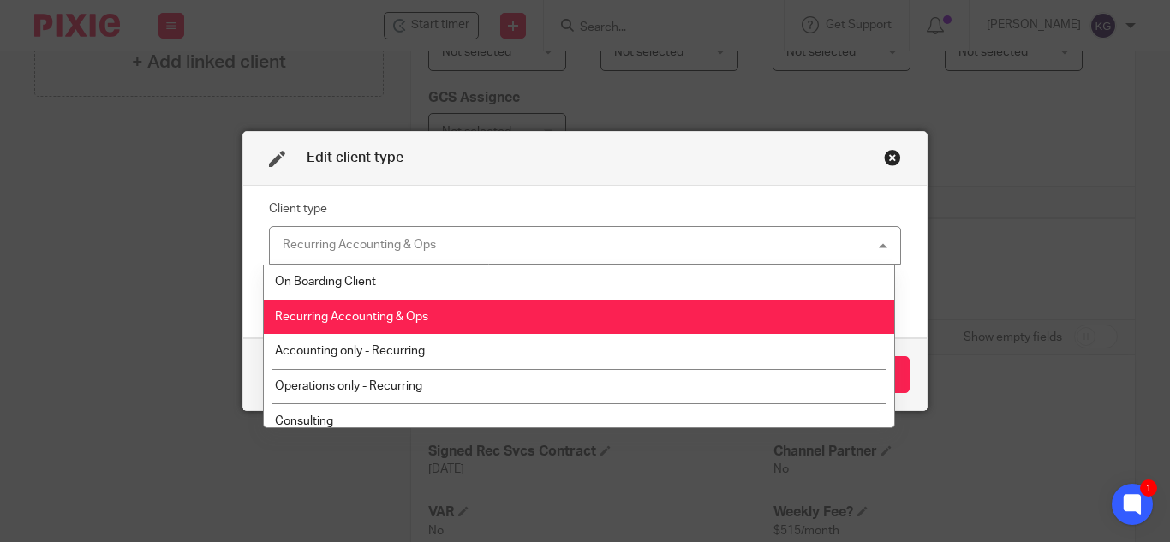
scroll to position [567, 0]
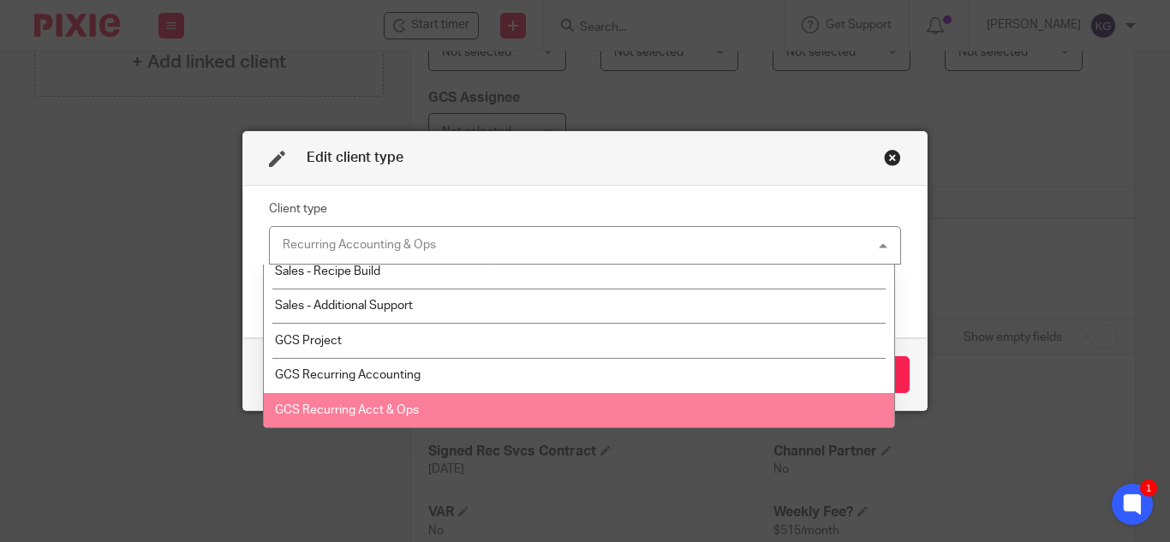
click at [418, 411] on li "GCS Recurring Acct & Ops" at bounding box center [579, 410] width 631 height 35
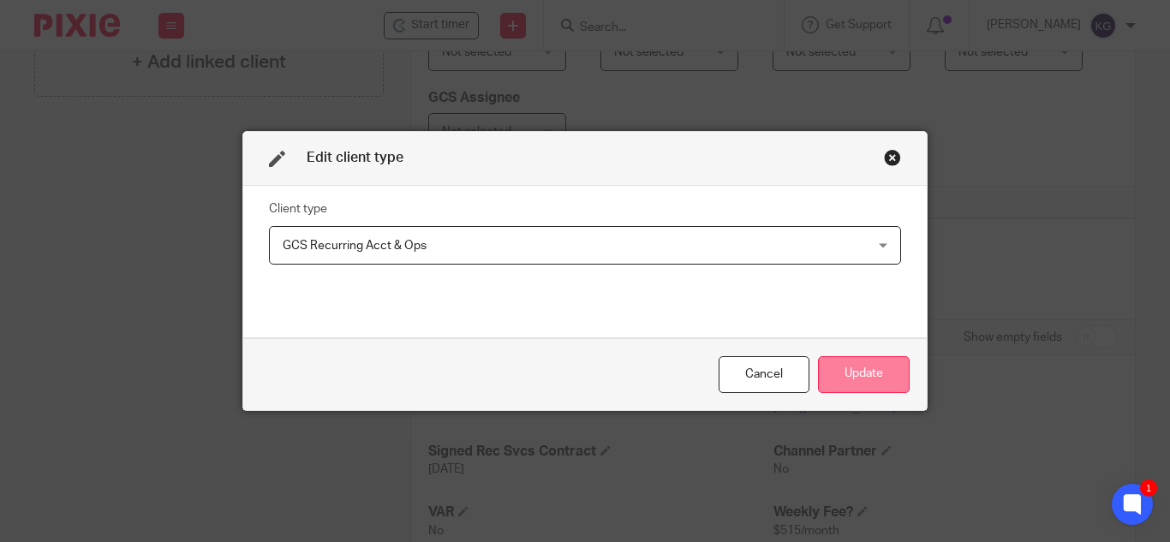
click at [847, 369] on button "Update" at bounding box center [864, 374] width 92 height 37
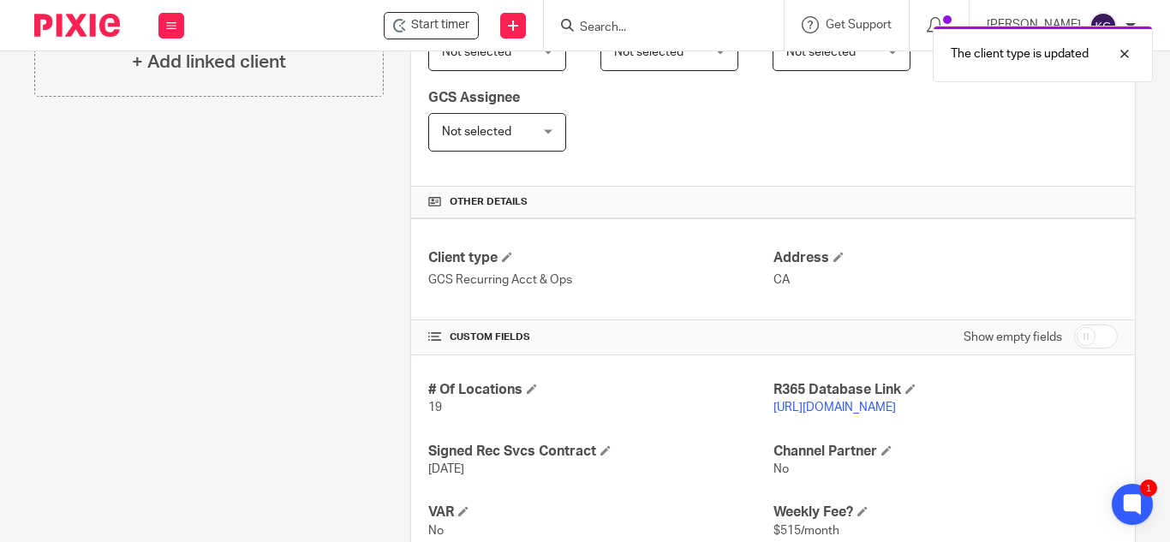
scroll to position [0, 0]
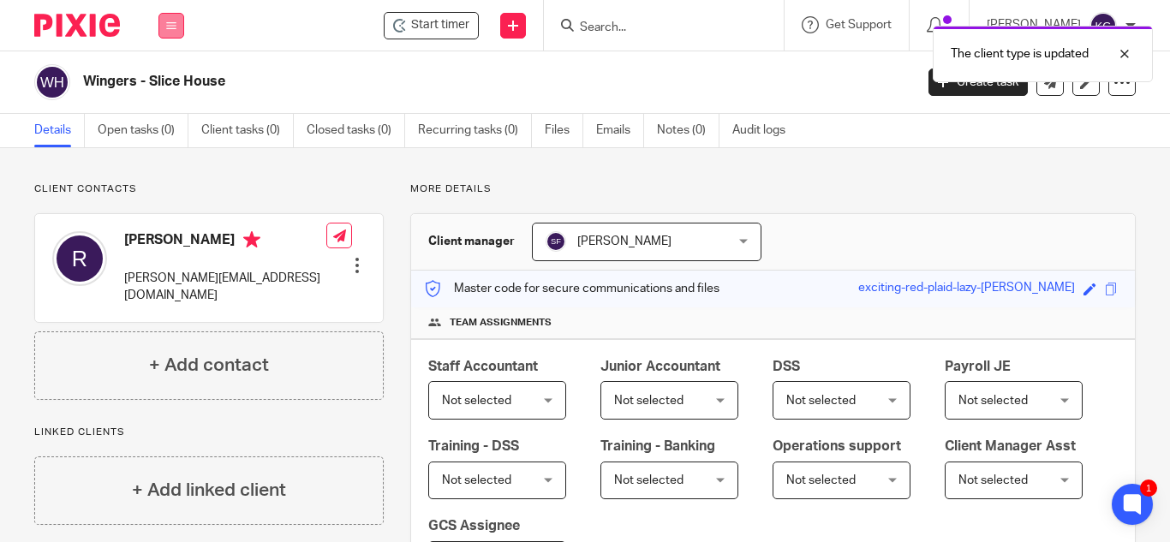
click at [170, 22] on icon at bounding box center [171, 26] width 10 height 10
click at [679, 39] on div "The client type is updated" at bounding box center [869, 49] width 568 height 65
click at [642, 33] on div "The client type is updated" at bounding box center [869, 49] width 568 height 65
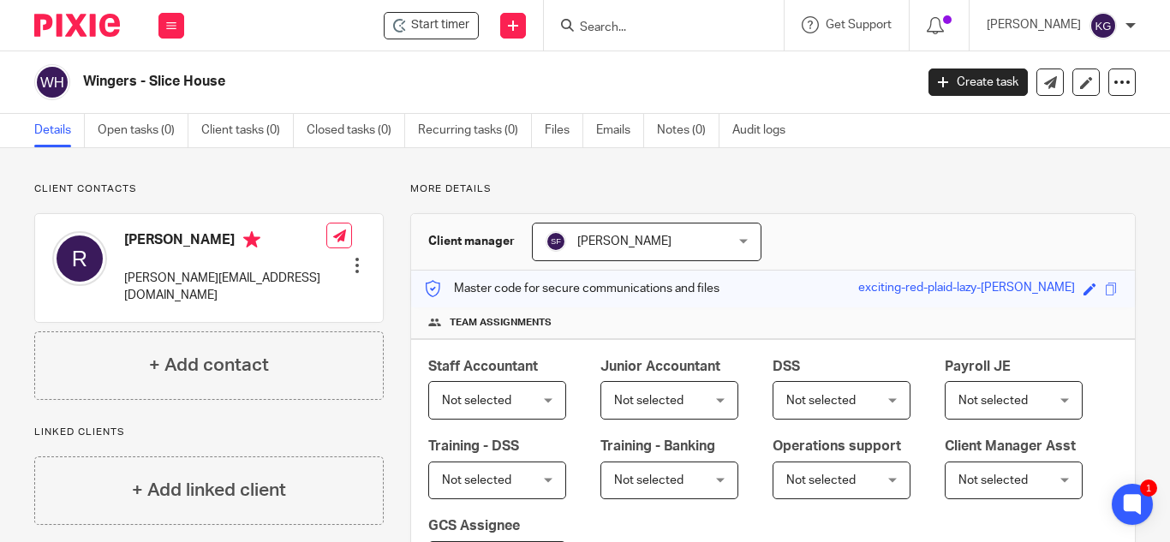
click at [619, 28] on input "Search" at bounding box center [655, 28] width 154 height 15
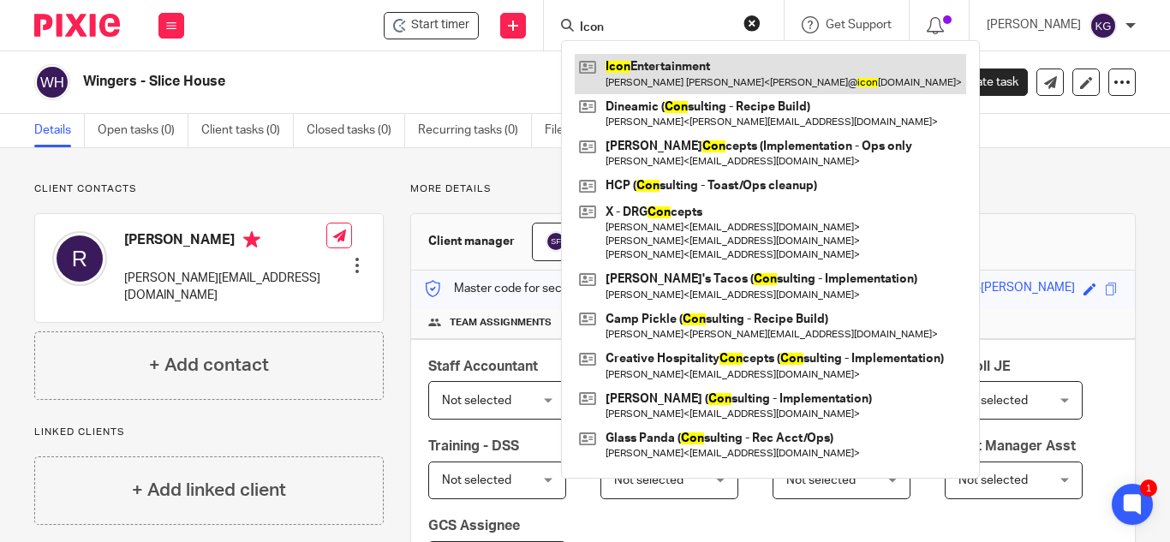
type input "Icon"
click at [697, 81] on link at bounding box center [771, 73] width 392 height 39
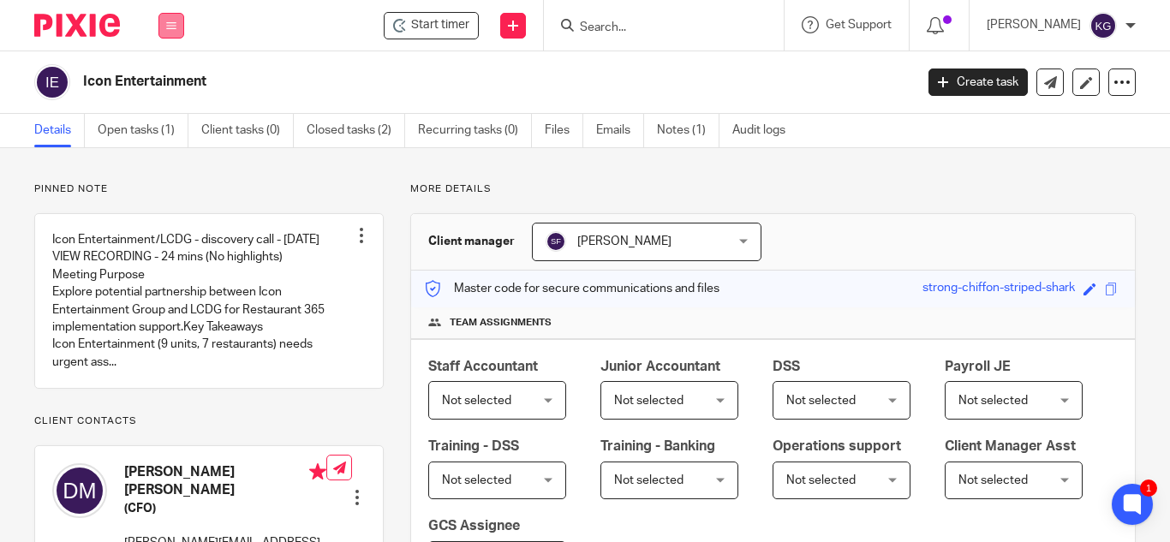
click at [177, 27] on button at bounding box center [172, 26] width 26 height 26
click at [175, 125] on link "Clients" at bounding box center [167, 130] width 39 height 12
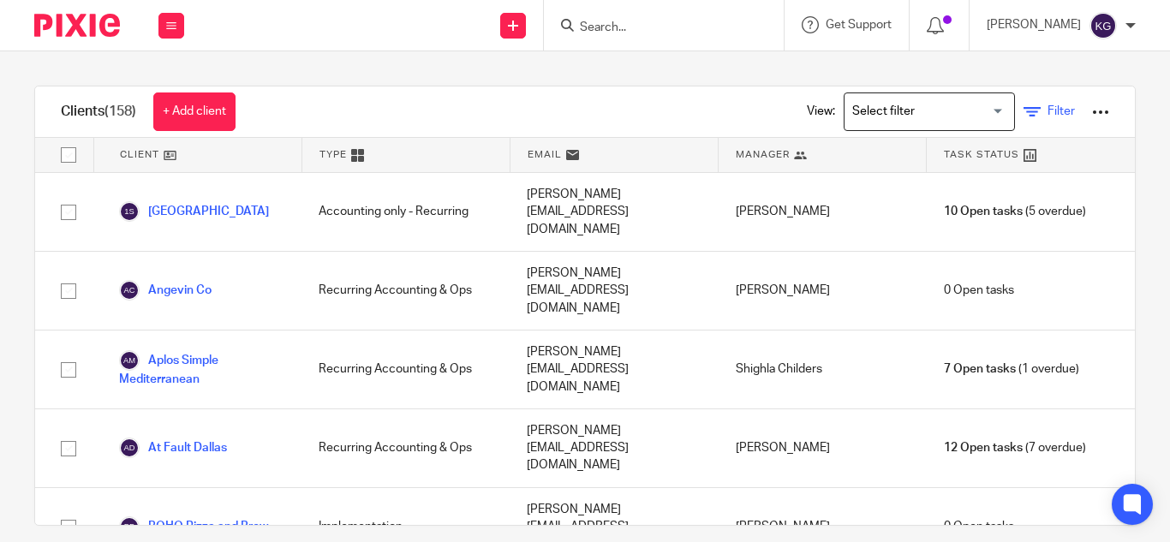
click at [1024, 107] on icon at bounding box center [1032, 112] width 17 height 17
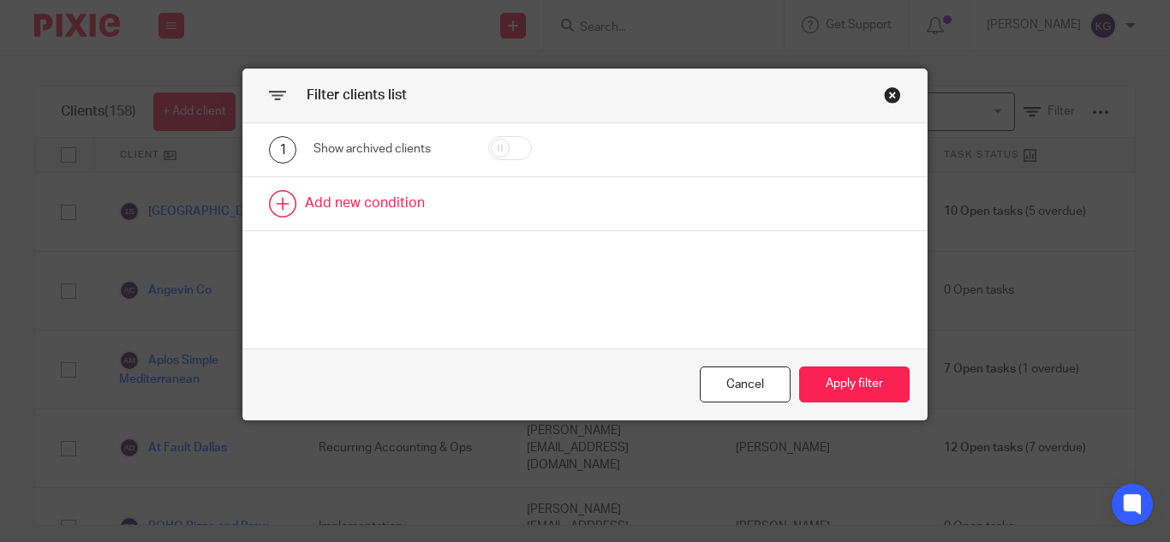
click at [352, 193] on link at bounding box center [585, 203] width 684 height 53
click at [439, 210] on div "Field" at bounding box center [388, 209] width 148 height 39
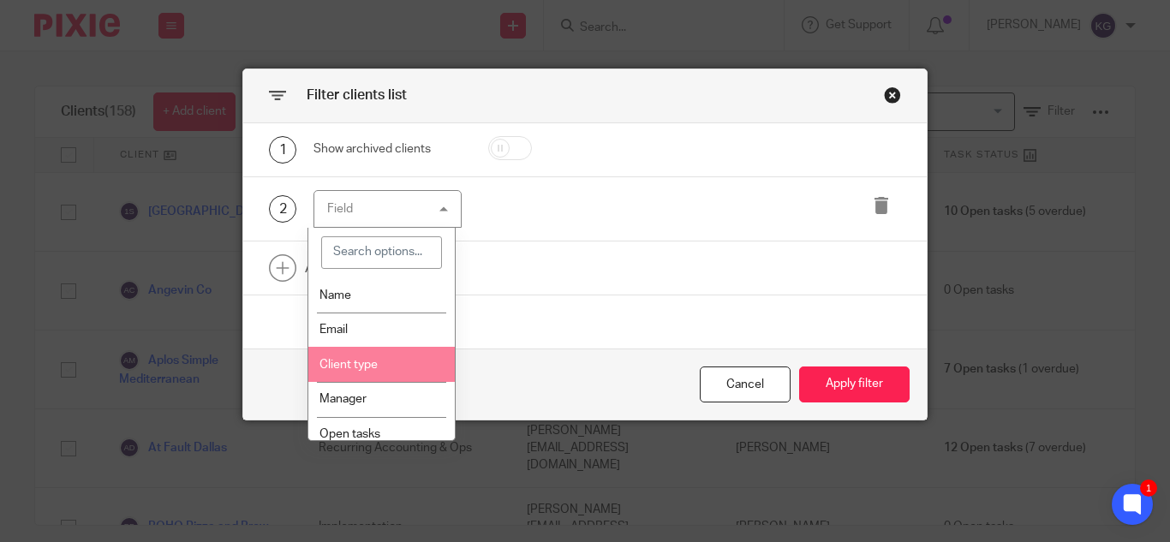
click at [390, 359] on li "Client type" at bounding box center [381, 364] width 147 height 35
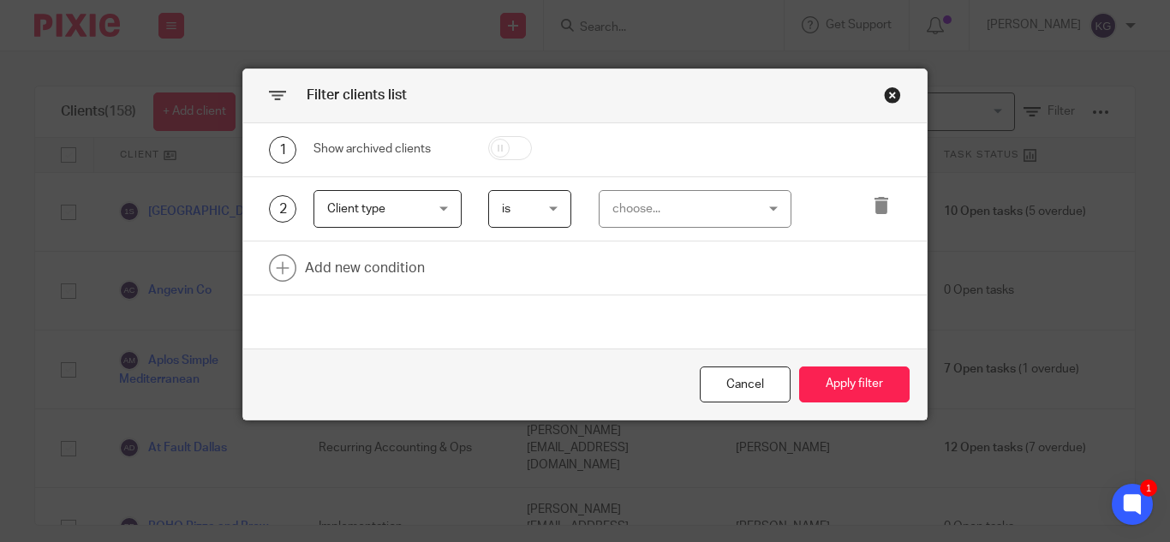
click at [673, 213] on div "choose..." at bounding box center [684, 209] width 143 height 36
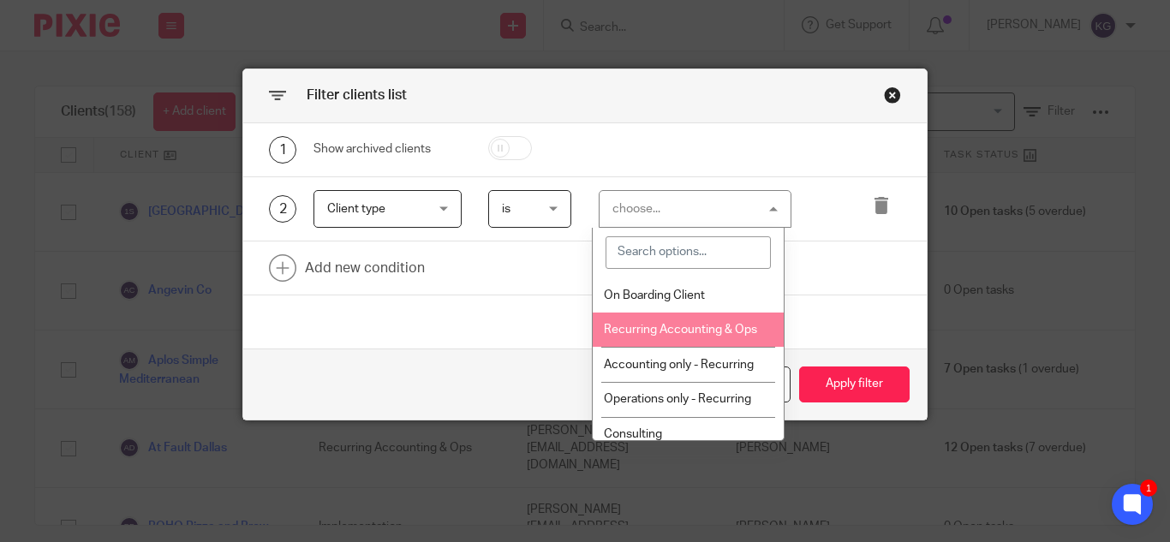
scroll to position [567, 0]
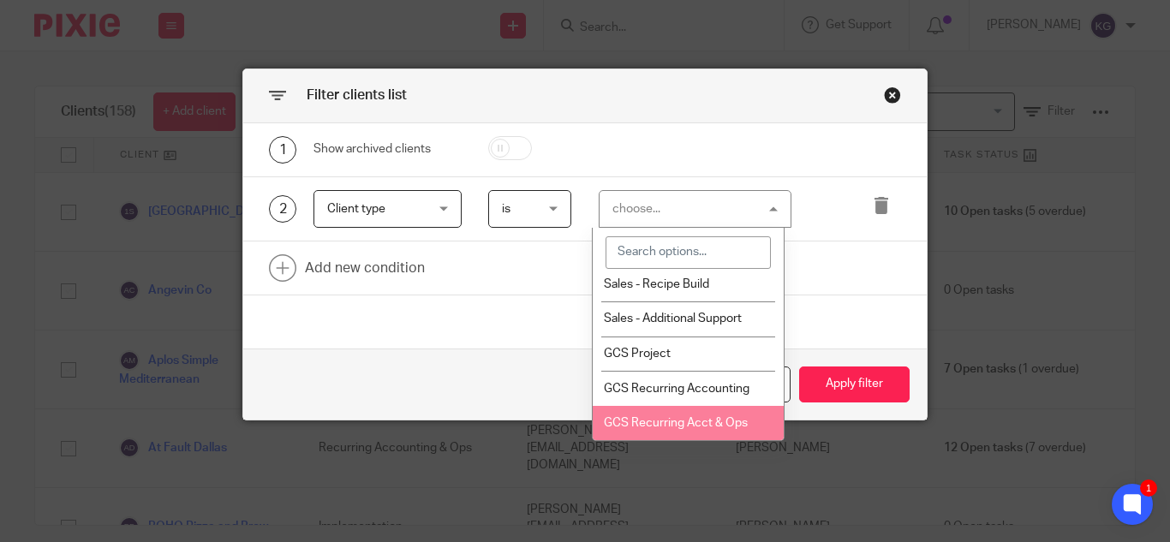
click at [650, 421] on span "GCS Recurring Acct & Ops" at bounding box center [676, 423] width 144 height 12
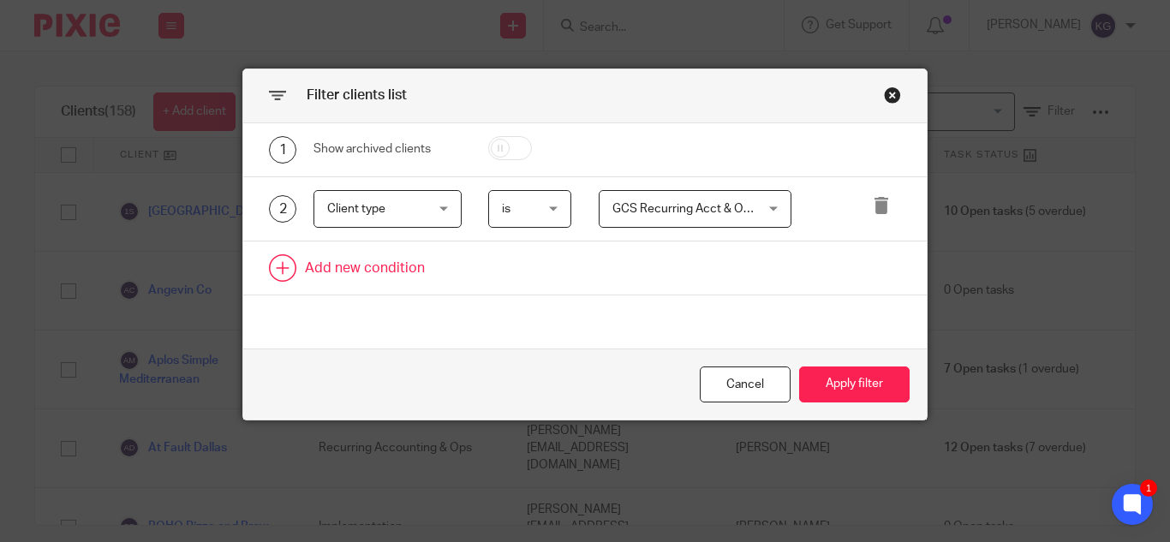
click at [376, 271] on link at bounding box center [585, 268] width 684 height 53
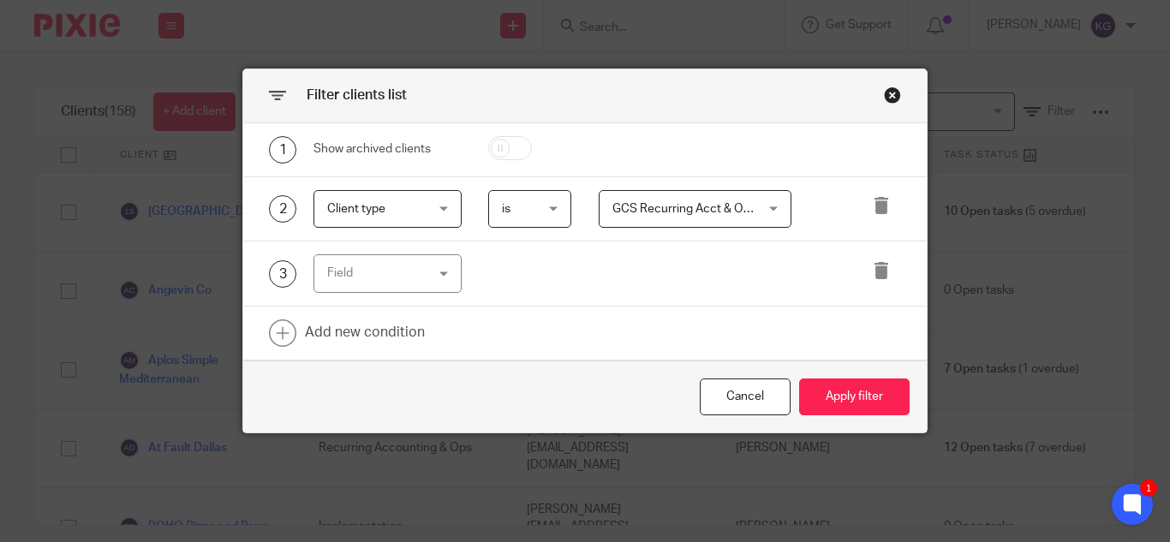
click at [434, 275] on div "Field" at bounding box center [388, 273] width 148 height 39
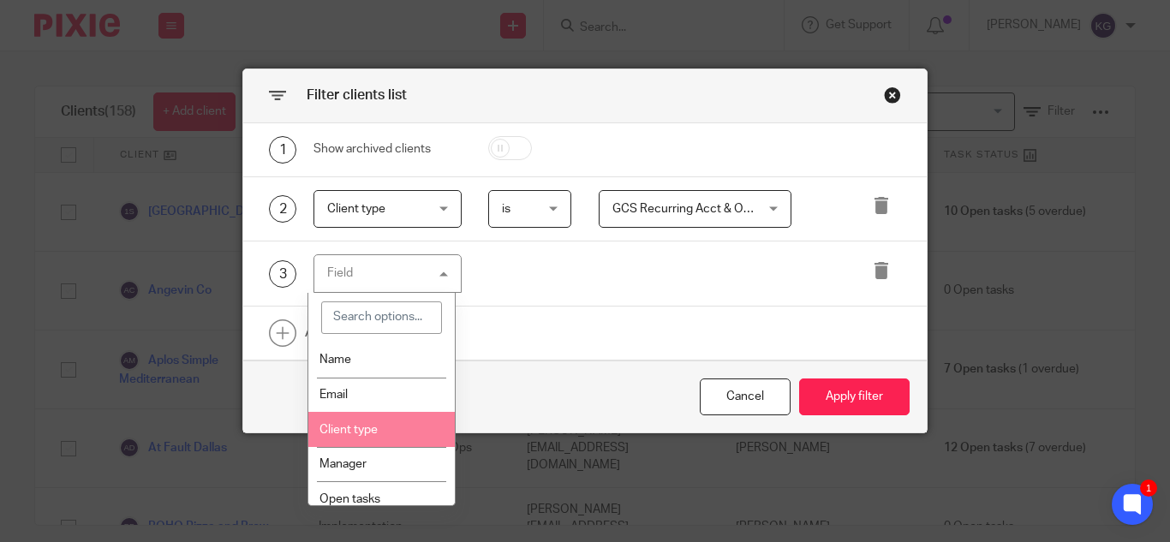
drag, startPoint x: 373, startPoint y: 426, endPoint x: 542, endPoint y: 295, distance: 214.4
click at [373, 428] on span "Client type" at bounding box center [349, 430] width 58 height 12
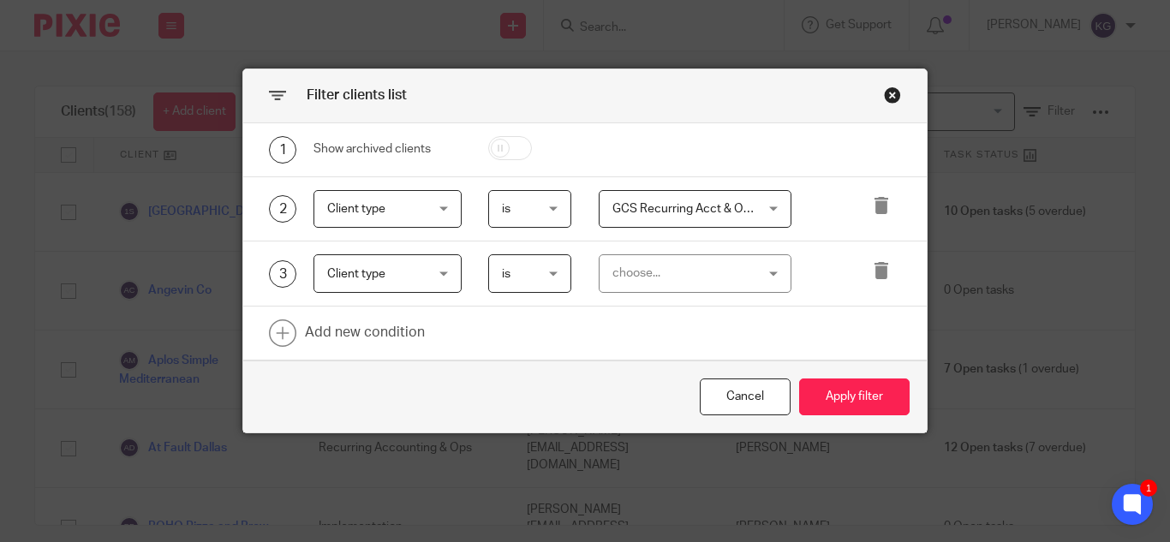
click at [754, 284] on div "choose..." at bounding box center [695, 273] width 193 height 39
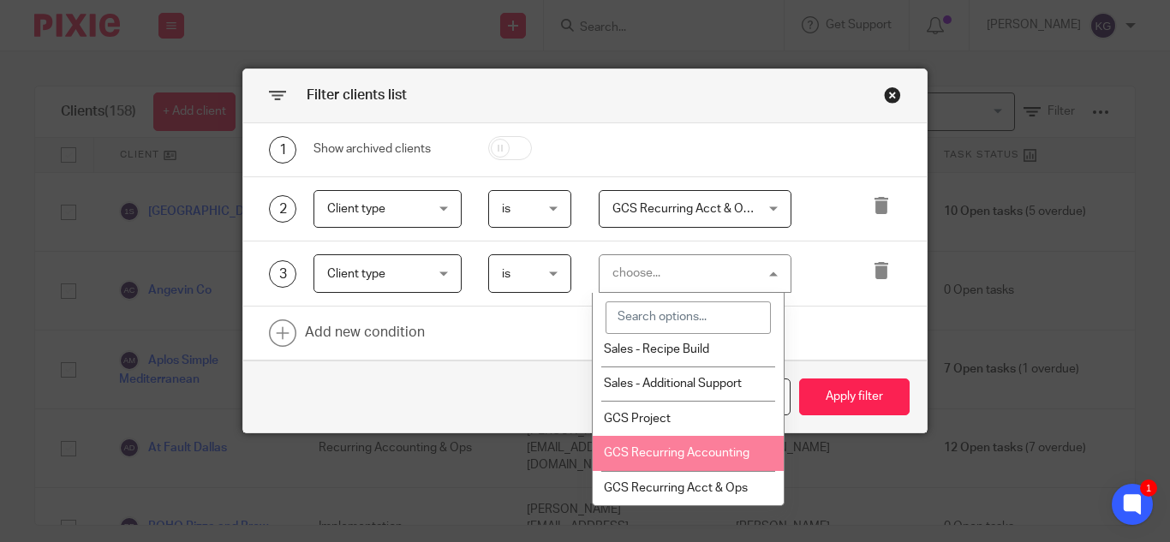
click at [653, 457] on span "GCS Recurring Accounting" at bounding box center [677, 453] width 146 height 12
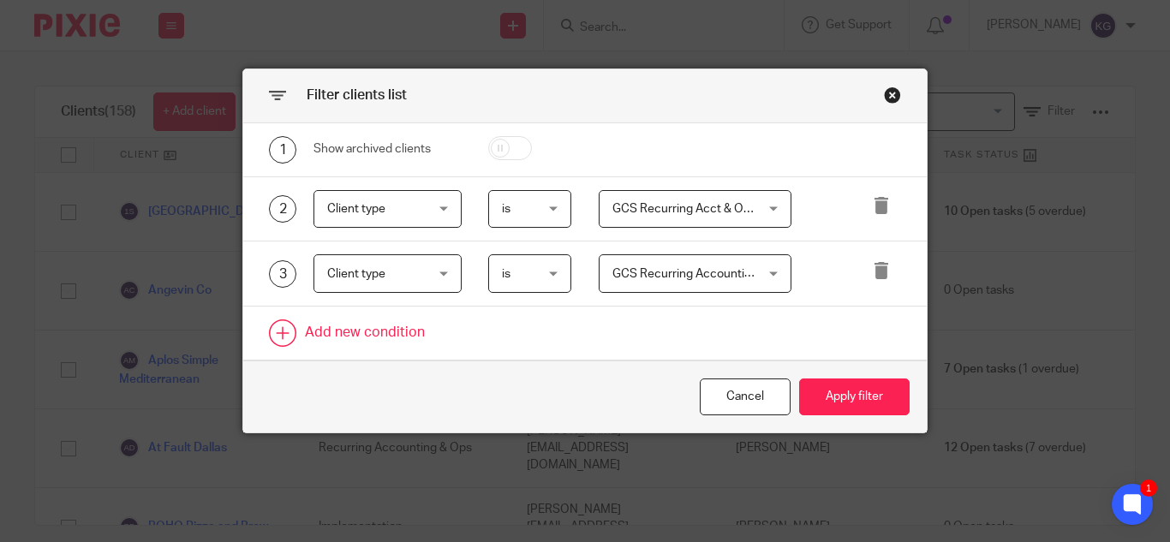
click at [399, 332] on link at bounding box center [585, 333] width 684 height 53
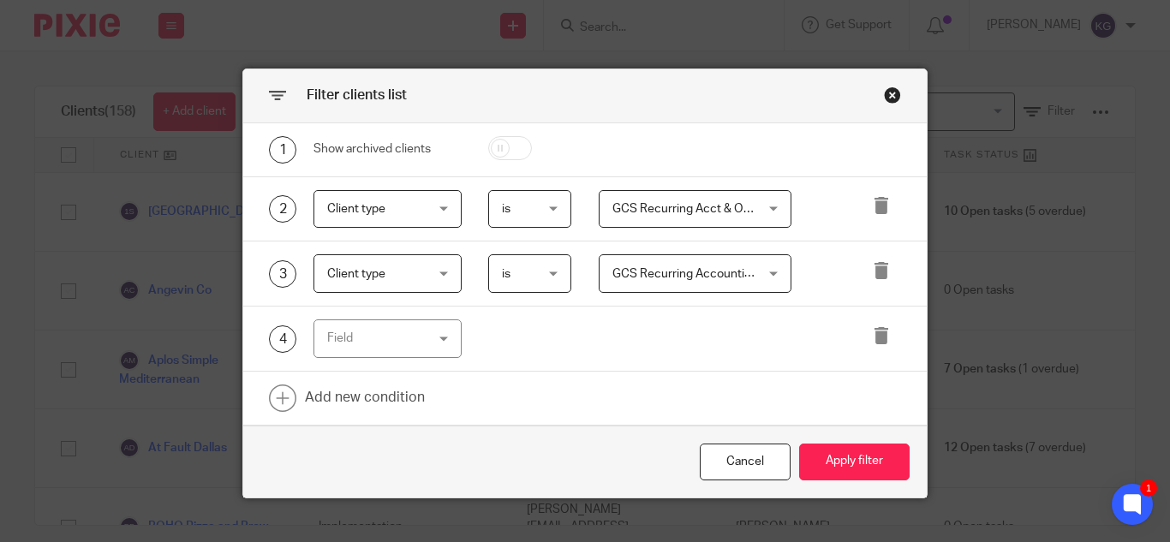
click at [439, 337] on div "Field" at bounding box center [388, 339] width 148 height 39
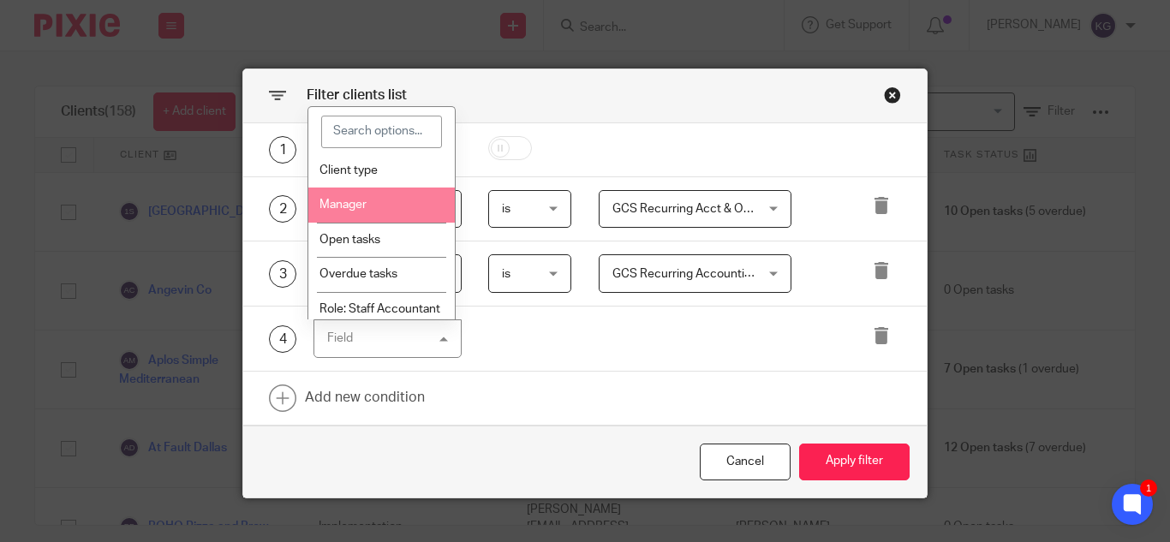
scroll to position [0, 0]
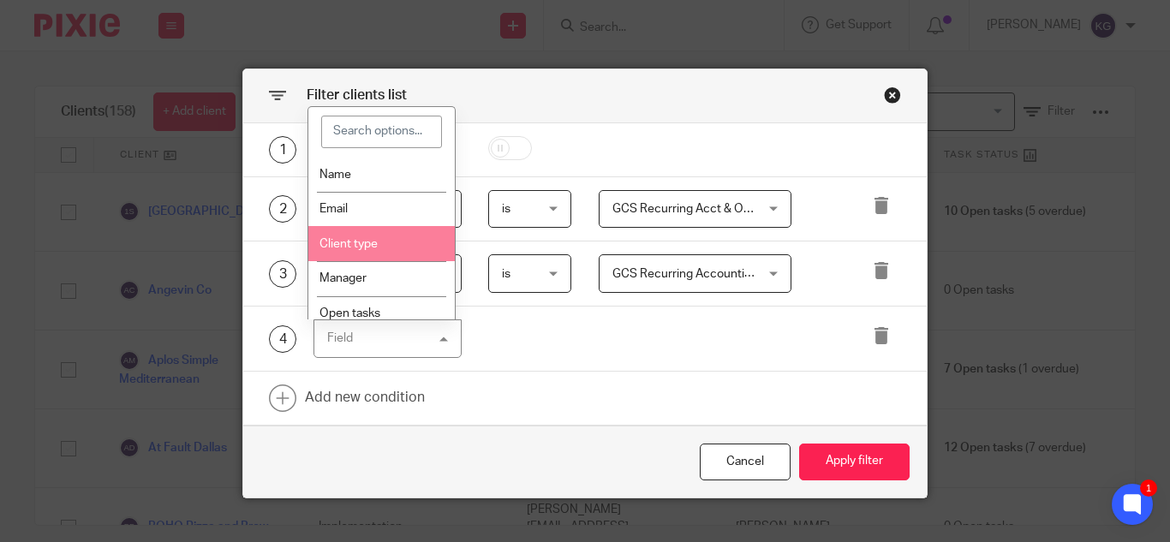
click at [380, 244] on li "Client type" at bounding box center [381, 243] width 147 height 35
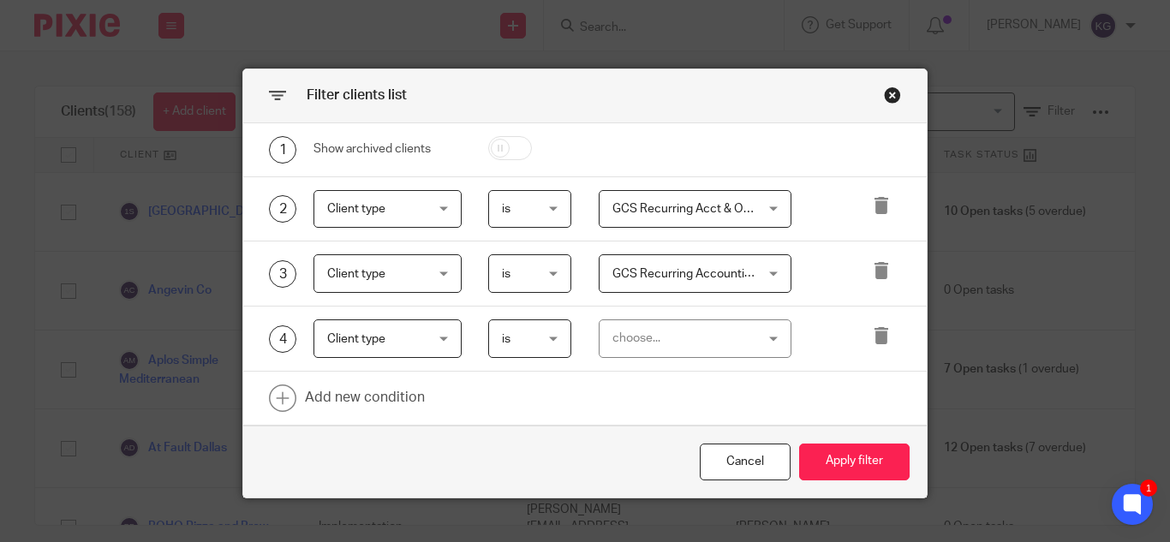
click at [694, 326] on div "choose..." at bounding box center [684, 338] width 143 height 36
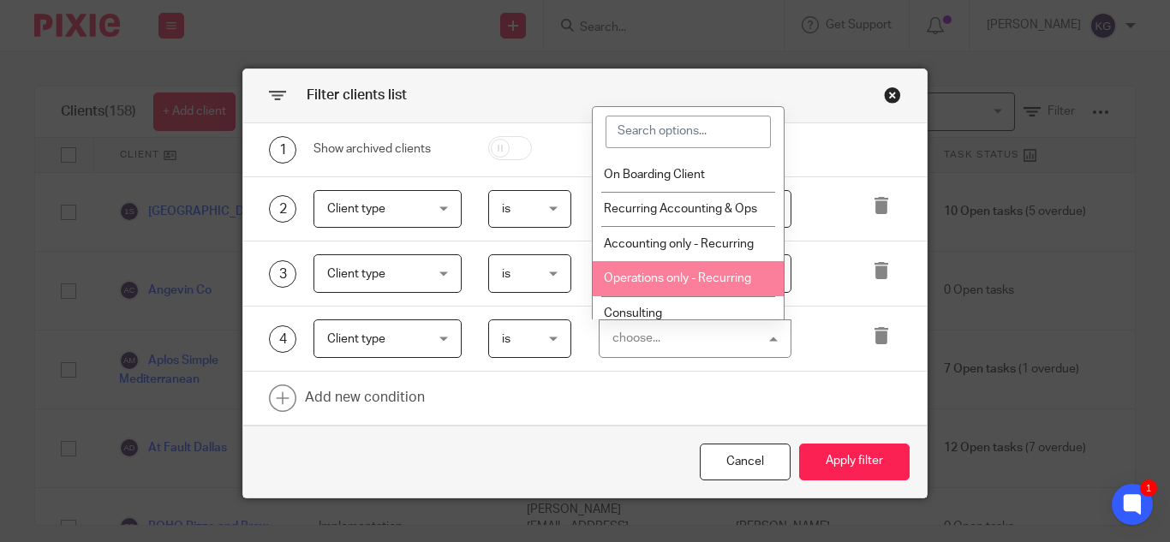
scroll to position [567, 0]
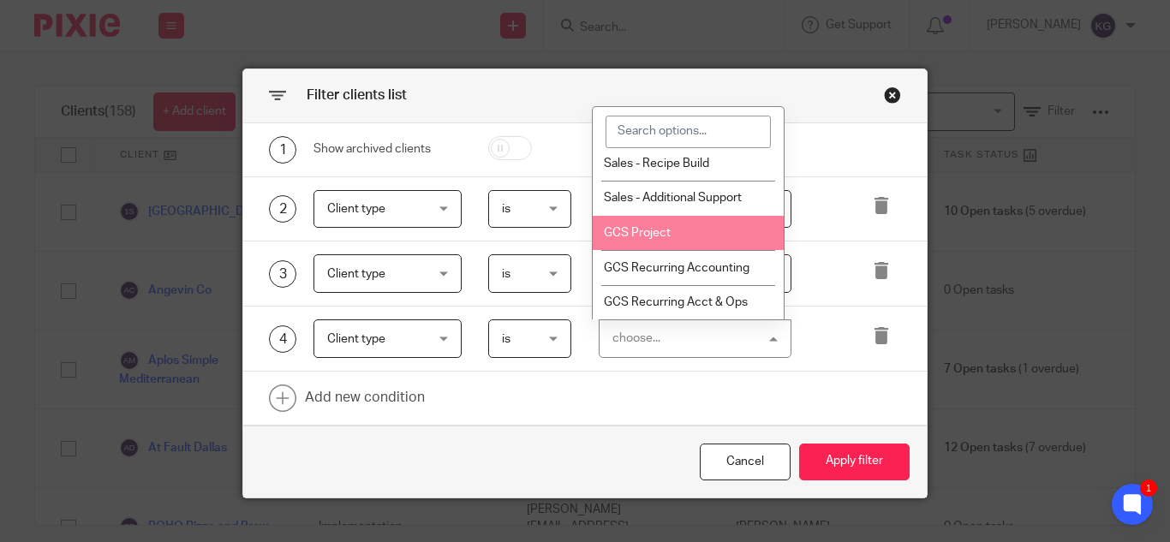
click at [679, 234] on li "GCS Project" at bounding box center [688, 233] width 191 height 35
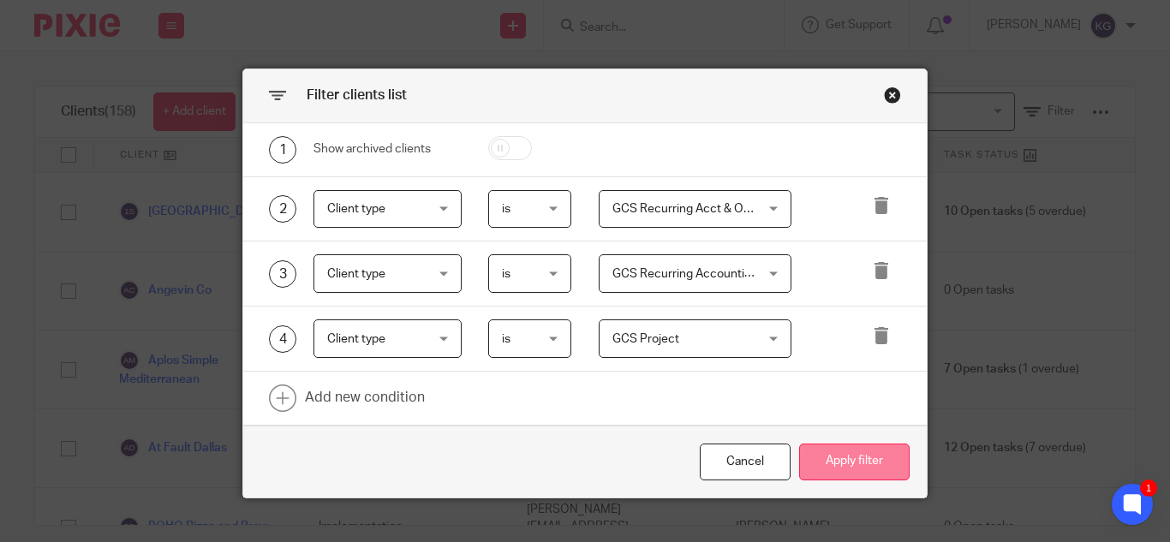
click at [821, 449] on button "Apply filter" at bounding box center [854, 462] width 111 height 37
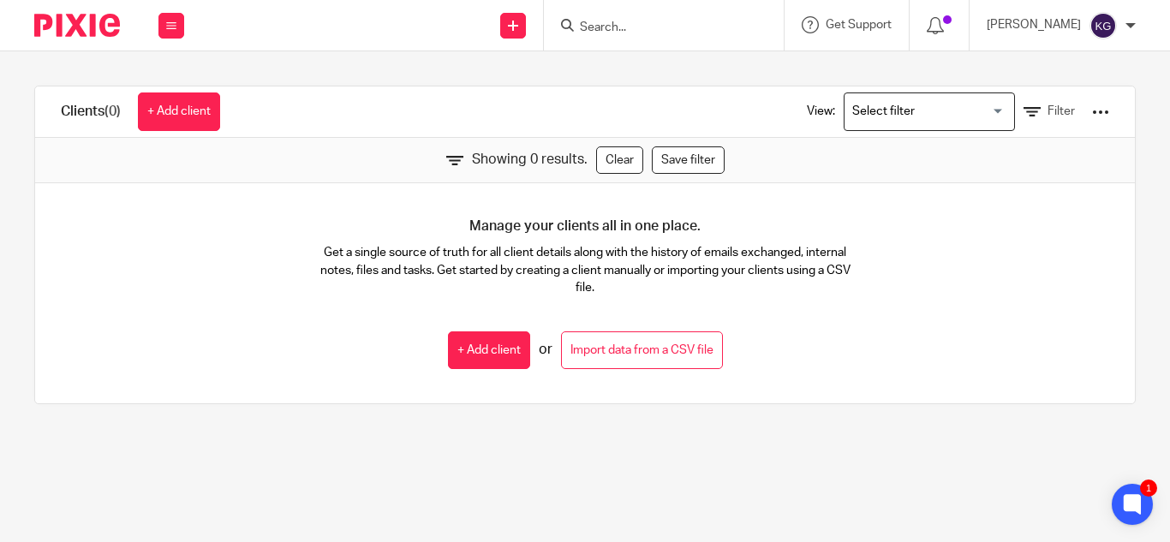
click at [1092, 112] on div at bounding box center [1100, 112] width 17 height 17
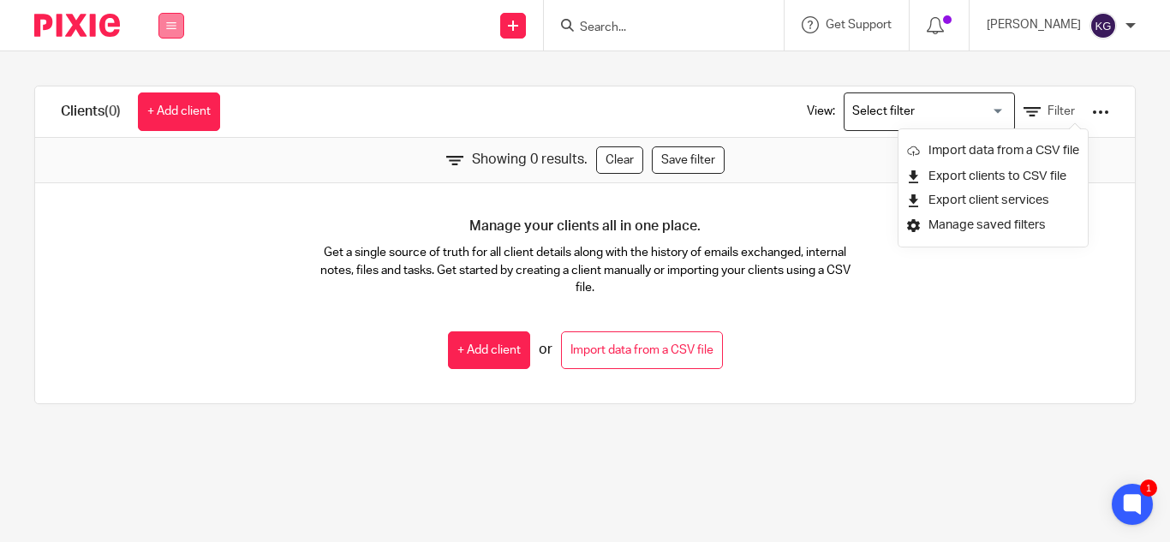
click at [169, 21] on icon at bounding box center [171, 26] width 10 height 10
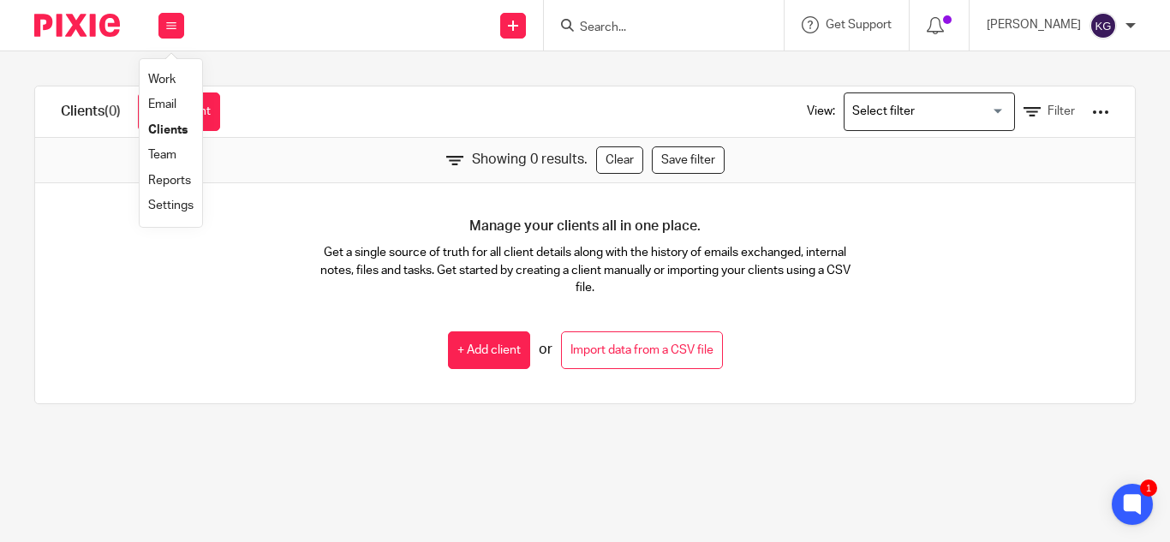
click at [164, 77] on link "Work" at bounding box center [161, 80] width 27 height 12
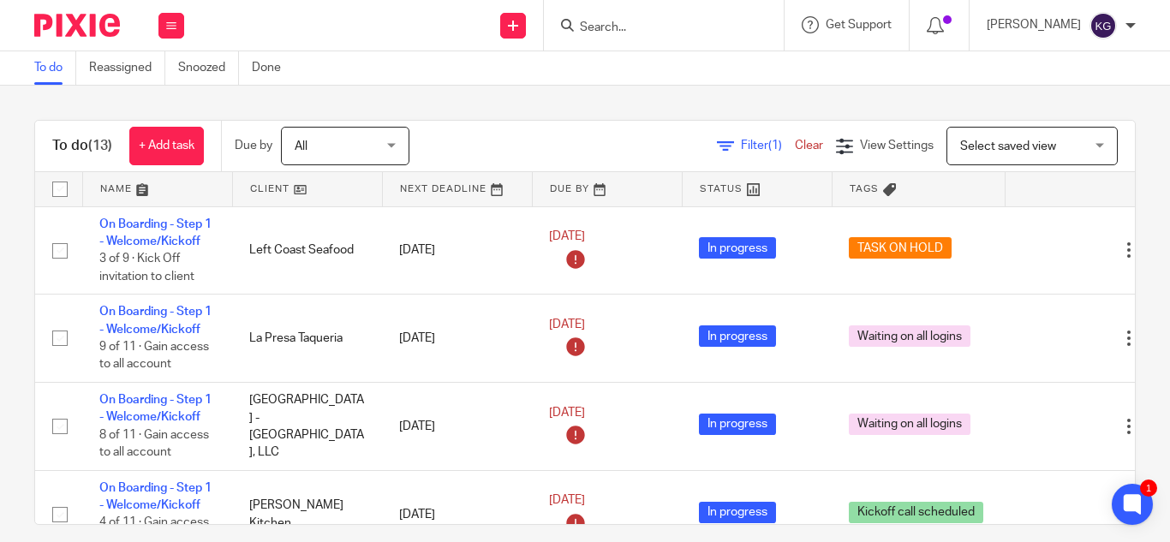
click at [622, 27] on input "Search" at bounding box center [655, 28] width 154 height 15
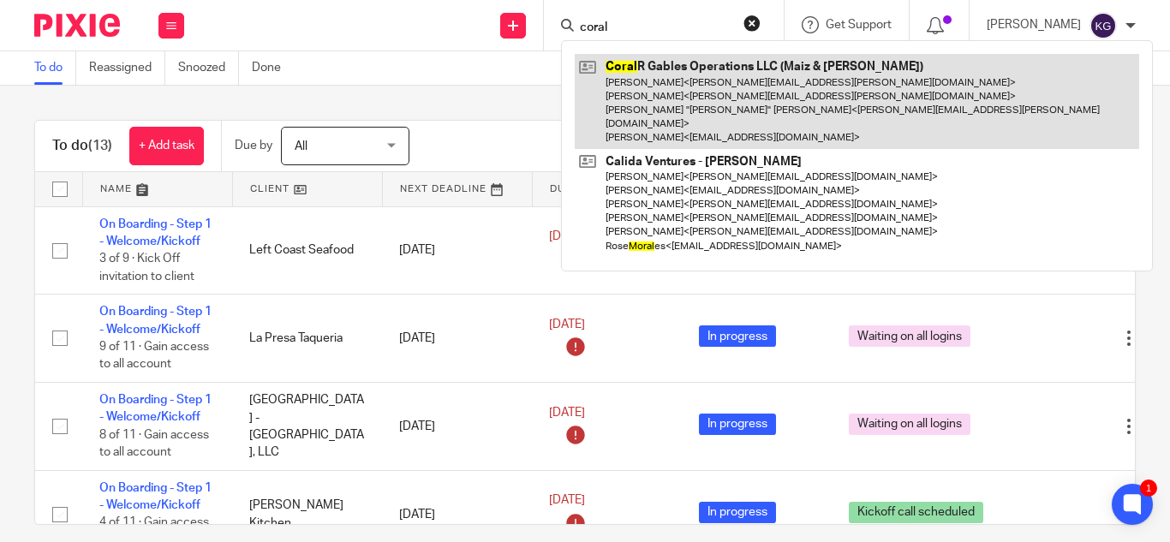
type input "coral"
click at [637, 78] on link at bounding box center [857, 101] width 565 height 95
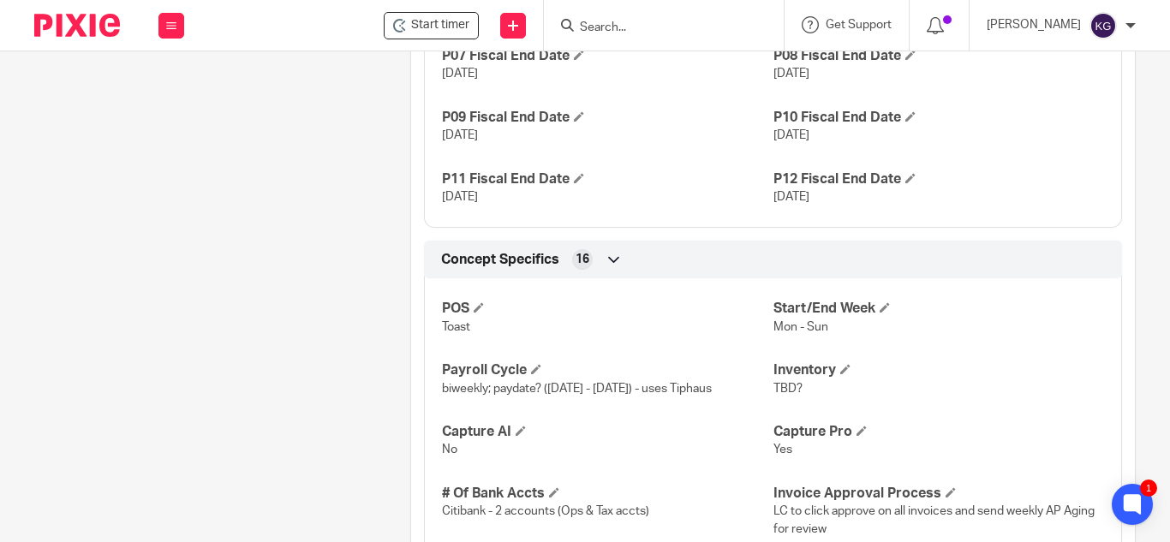
scroll to position [1628, 0]
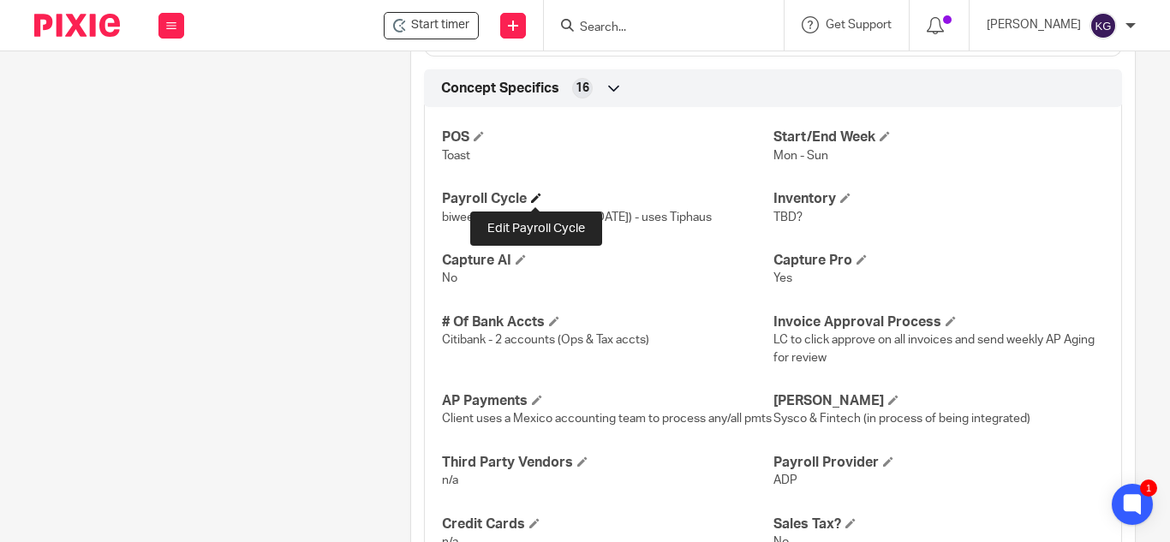
click at [539, 194] on span at bounding box center [536, 198] width 10 height 10
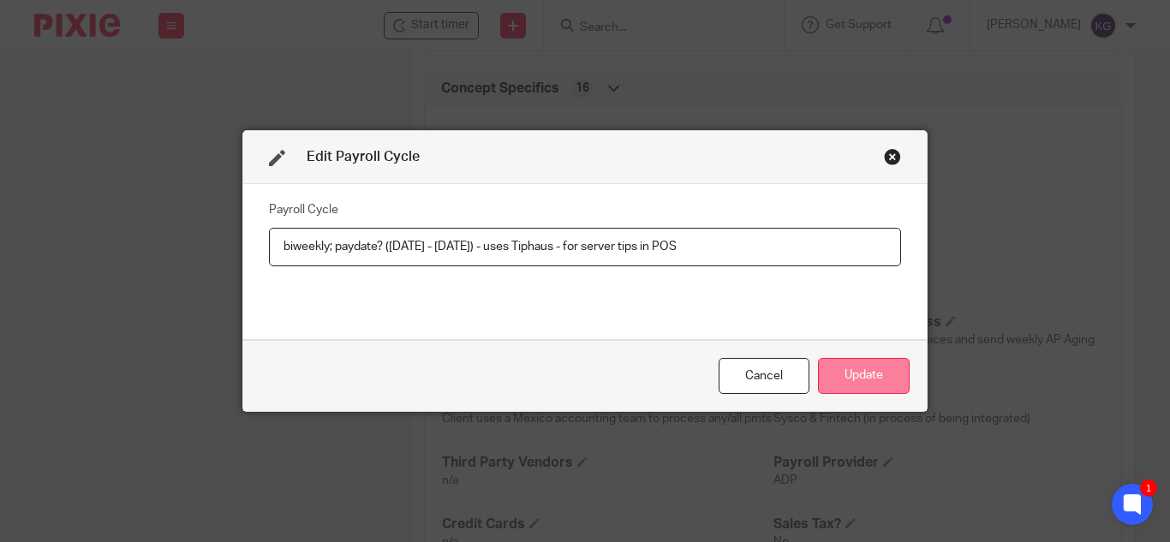
type input "biweekly; paydate? ([DATE] - [DATE]) - uses Tiphaus - for server tips in POS"
click at [842, 377] on button "Update" at bounding box center [864, 376] width 92 height 37
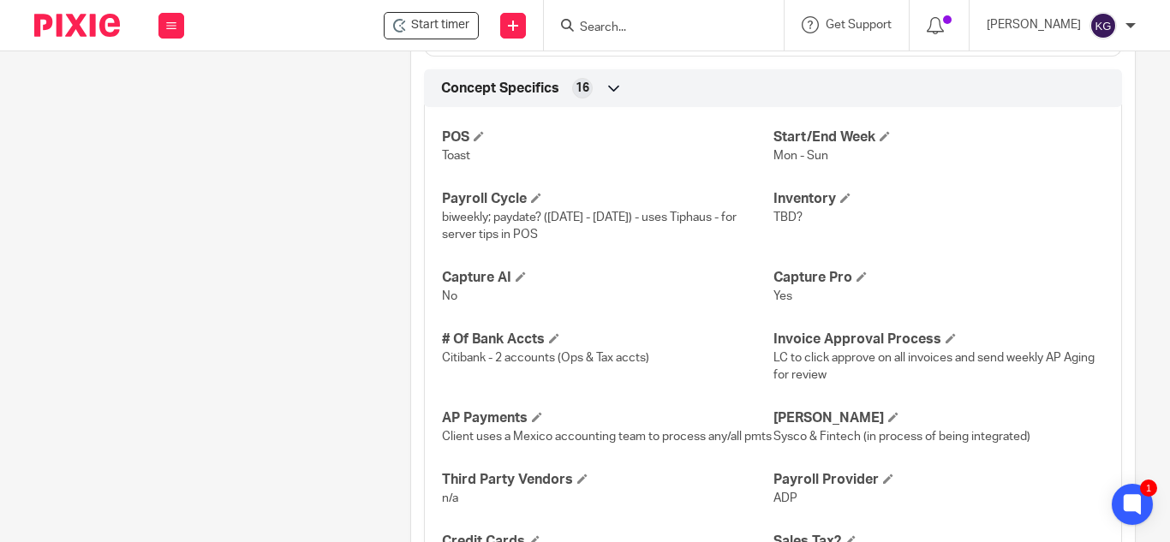
click at [664, 29] on input "Search" at bounding box center [655, 28] width 154 height 15
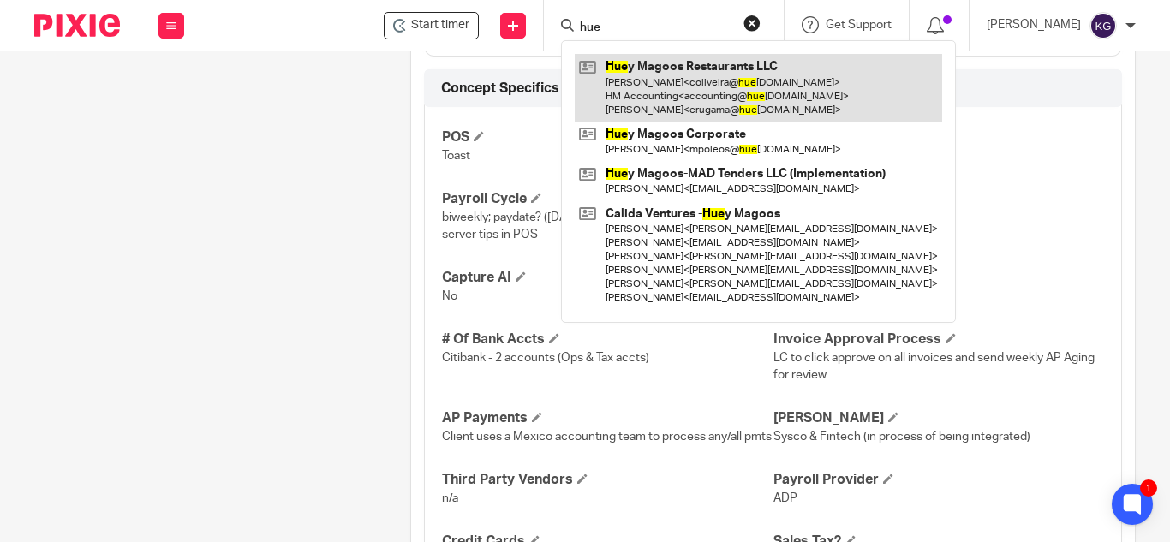
type input "hue"
click at [689, 84] on link at bounding box center [759, 88] width 368 height 68
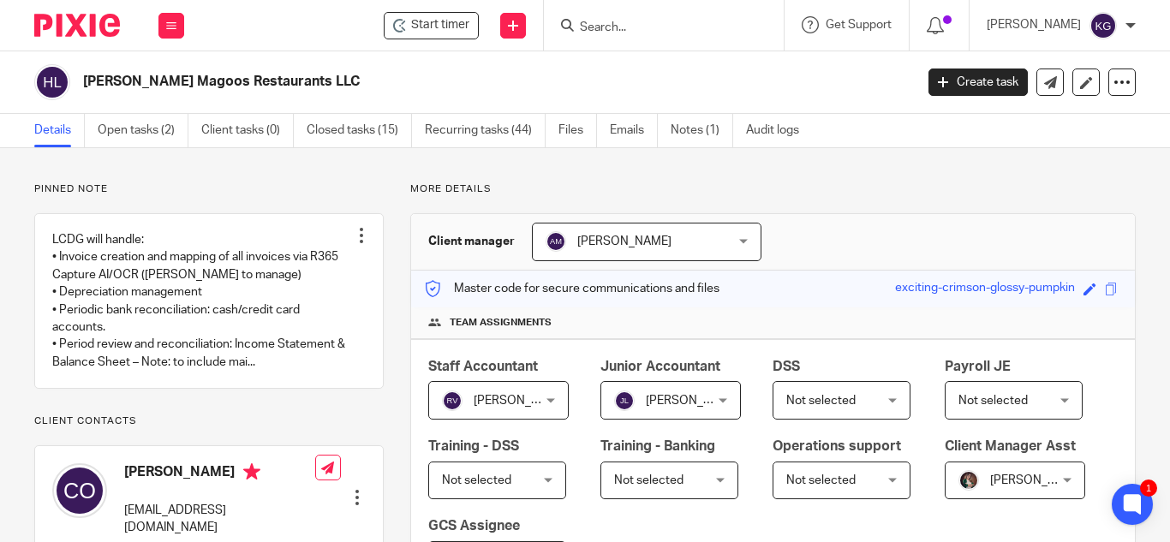
click at [635, 30] on input "Search" at bounding box center [655, 28] width 154 height 15
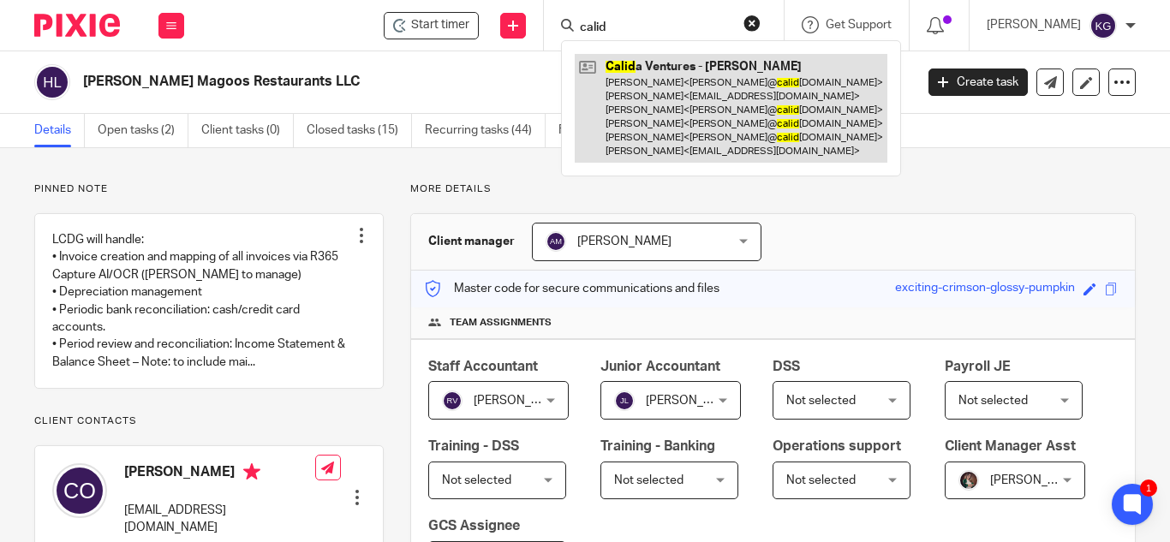
type input "calid"
click at [666, 91] on link at bounding box center [731, 108] width 313 height 109
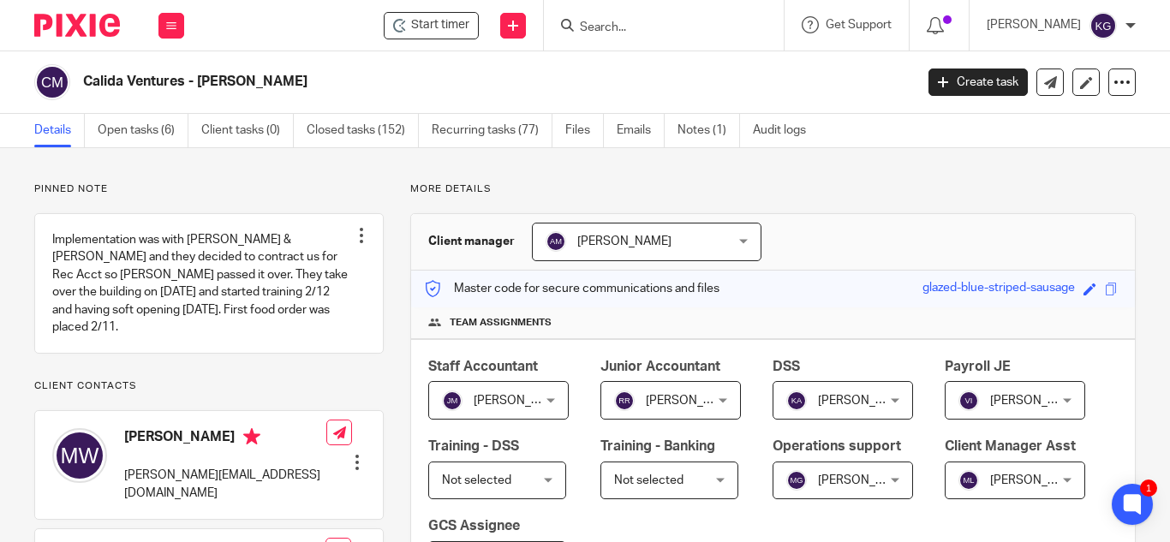
click at [732, 242] on div "Ana Morales Ana Morales" at bounding box center [647, 242] width 230 height 39
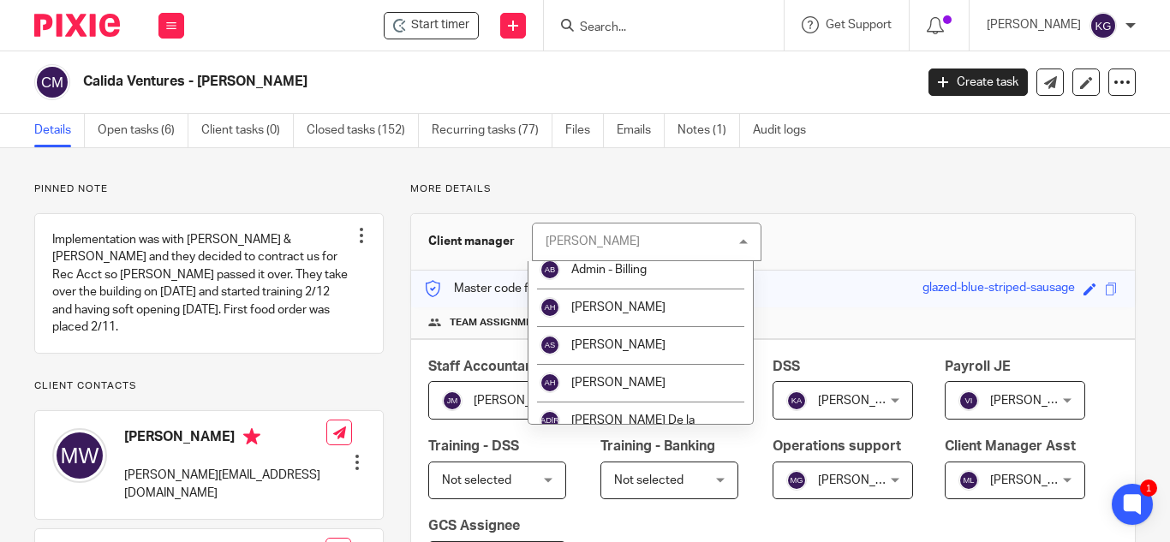
scroll to position [171, 0]
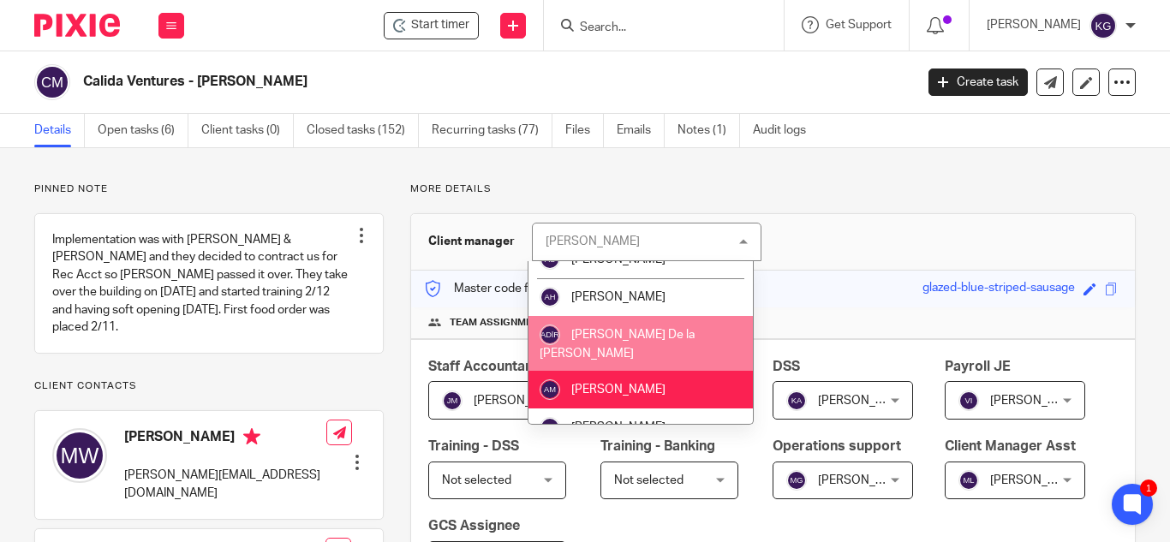
click at [661, 331] on li "Ana De la Rosa" at bounding box center [641, 344] width 225 height 56
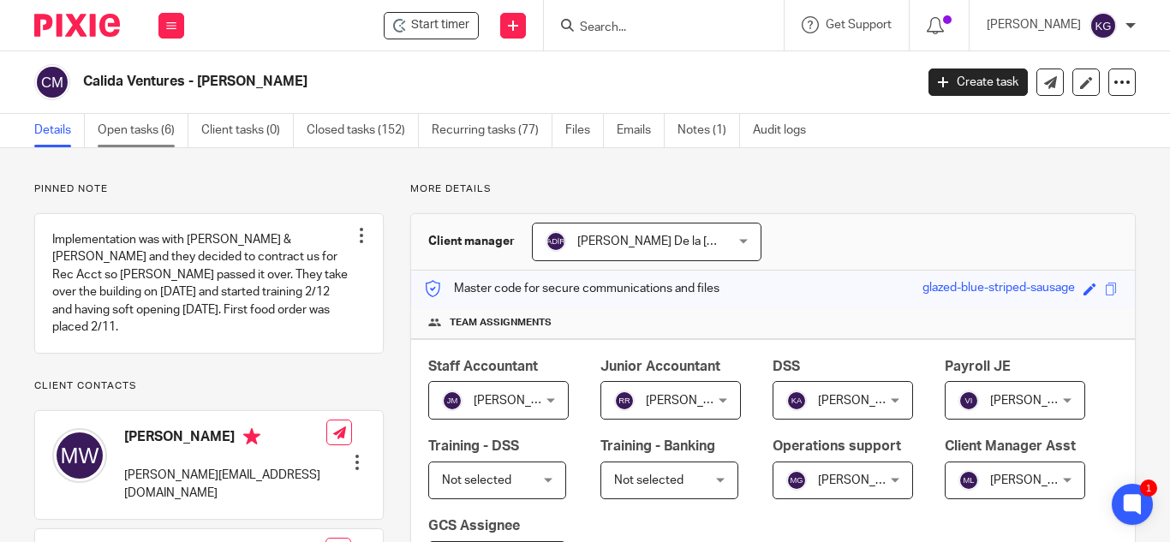
click at [108, 132] on link "Open tasks (6)" at bounding box center [143, 130] width 91 height 33
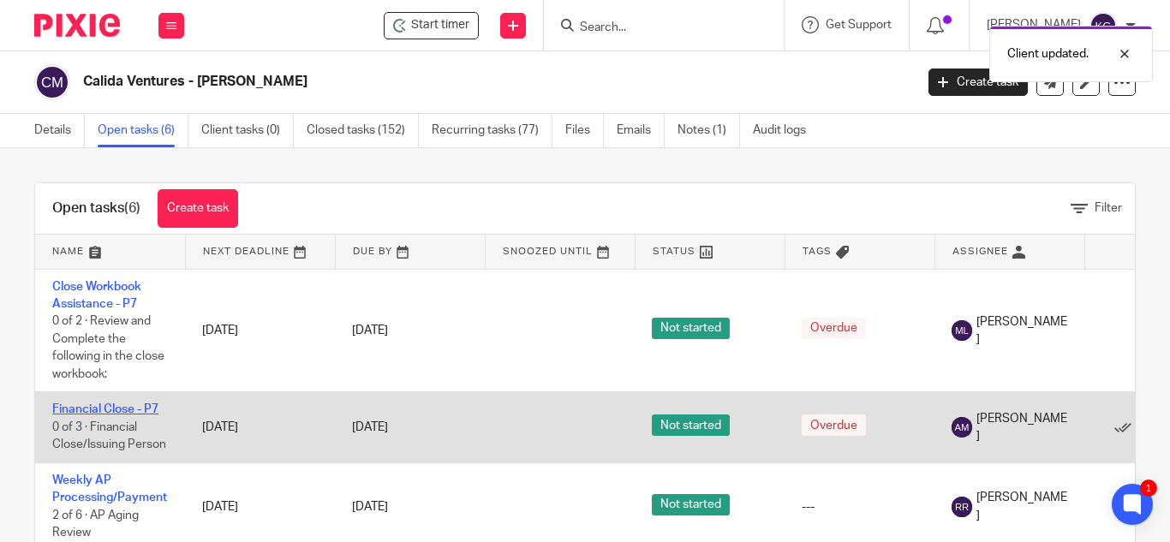
click at [123, 406] on link "Financial Close - P7" at bounding box center [105, 410] width 106 height 12
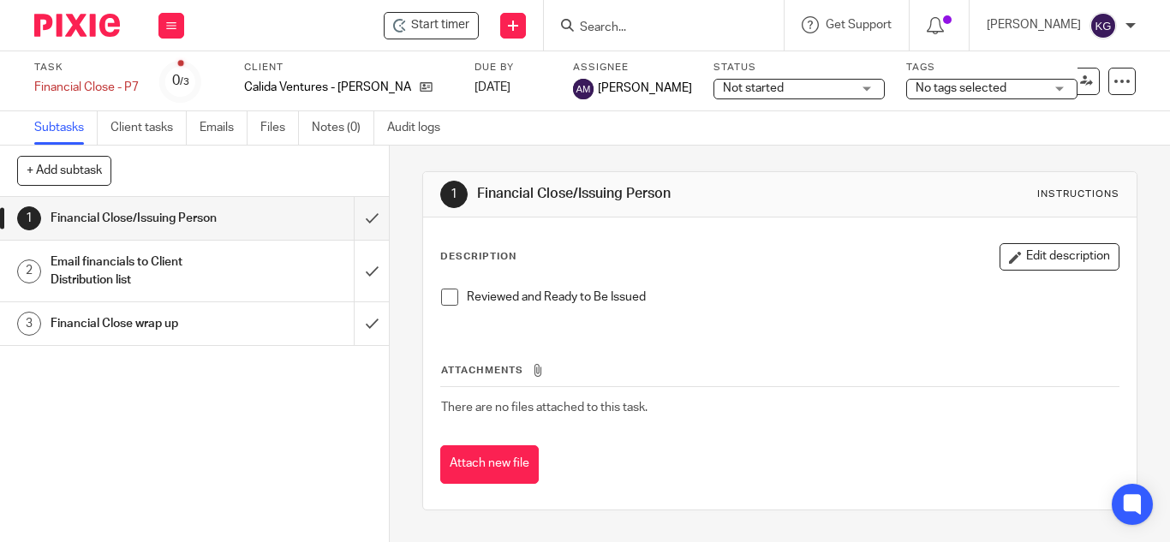
click at [830, 90] on div "Not started Not started" at bounding box center [799, 89] width 171 height 21
click at [606, 81] on span "[PERSON_NAME]" at bounding box center [645, 88] width 94 height 17
click at [1080, 79] on icon at bounding box center [1086, 81] width 13 height 13
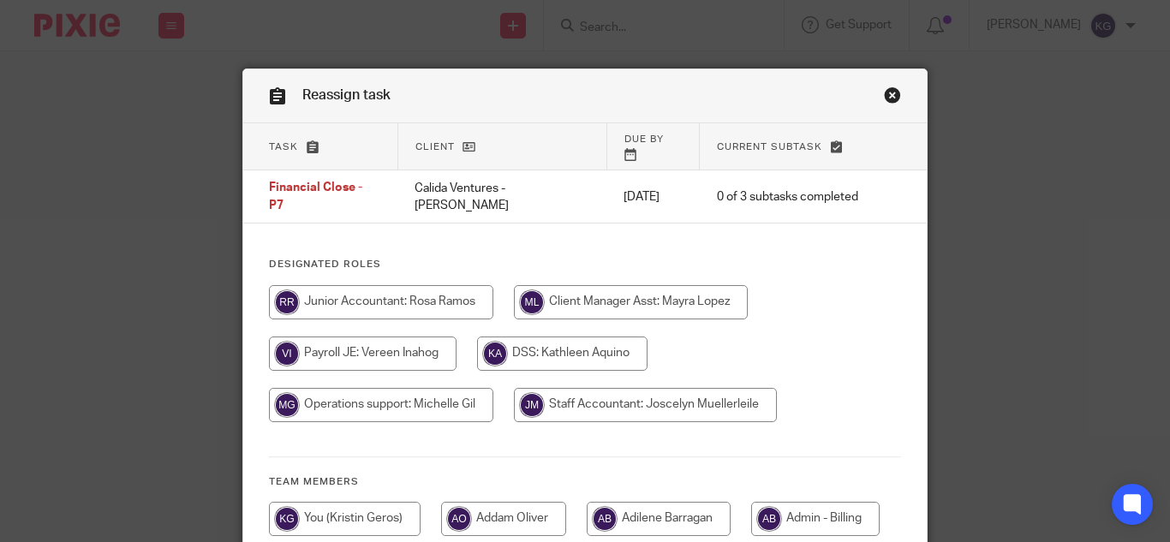
scroll to position [171, 0]
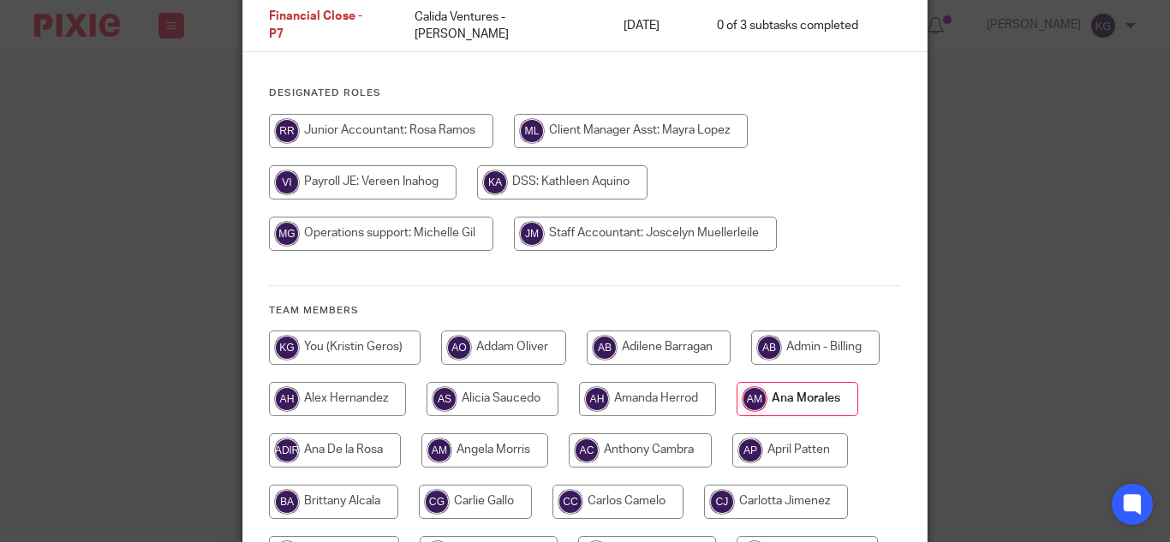
click at [326, 434] on input "radio" at bounding box center [335, 451] width 132 height 34
radio input "true"
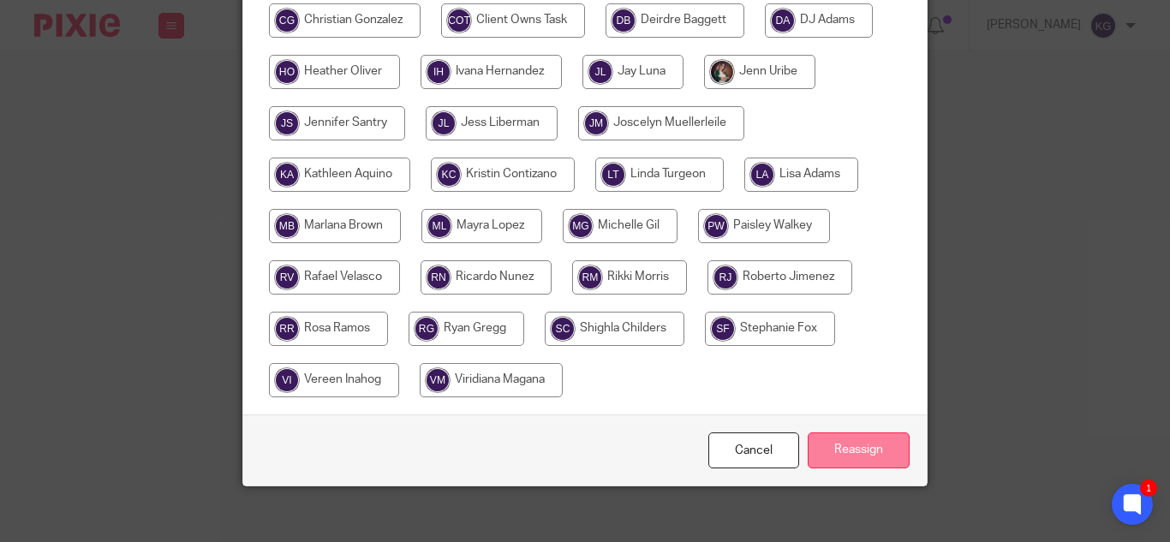
click at [848, 433] on input "Reassign" at bounding box center [859, 451] width 102 height 37
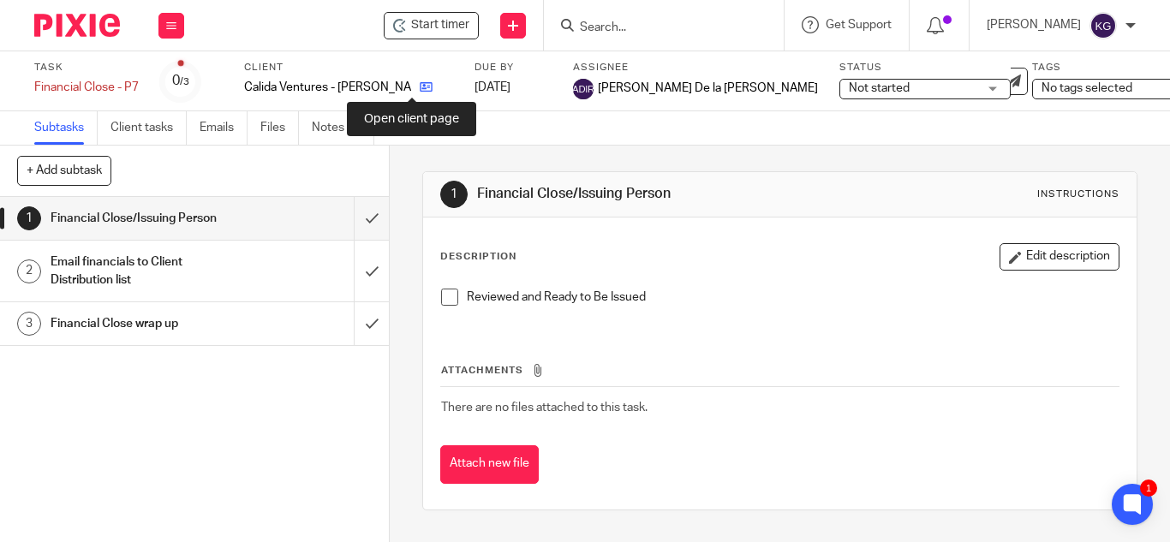
click at [420, 85] on icon at bounding box center [426, 87] width 13 height 13
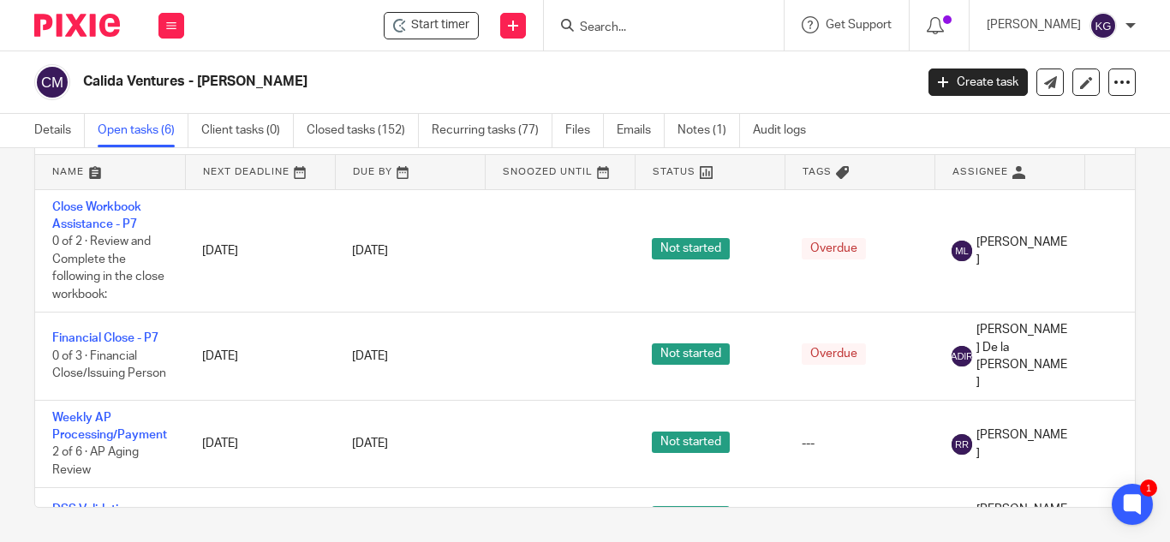
click at [655, 23] on input "Search" at bounding box center [655, 28] width 154 height 15
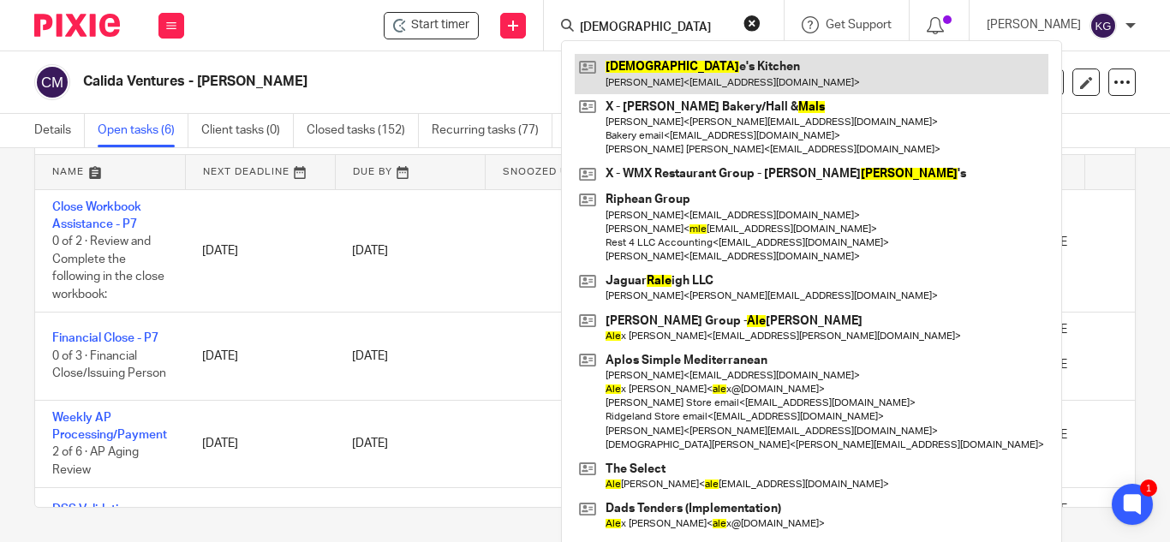
type input "[DEMOGRAPHIC_DATA]"
click at [680, 87] on link at bounding box center [812, 73] width 474 height 39
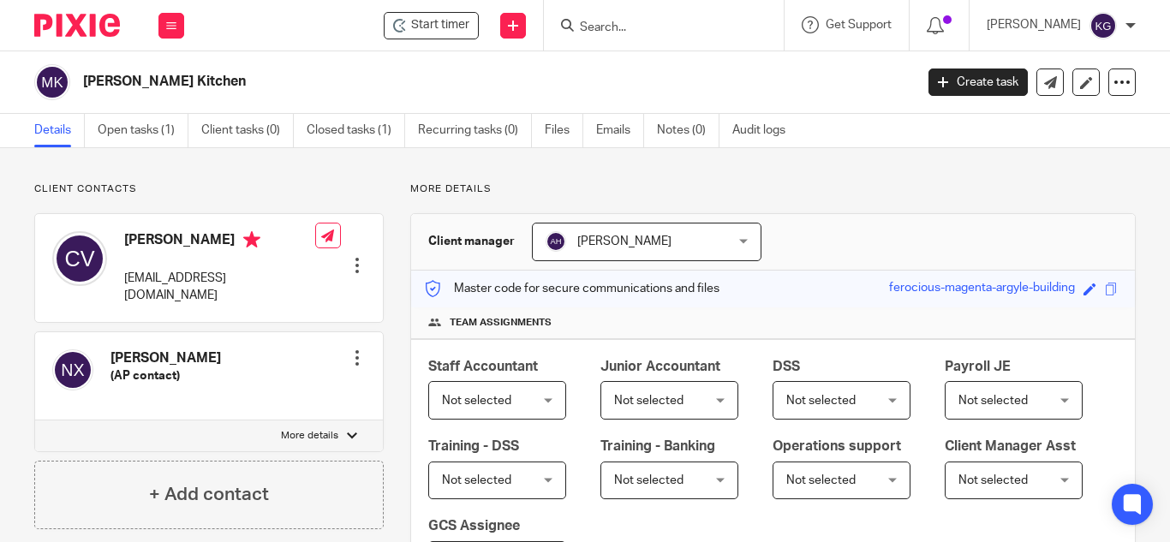
scroll to position [343, 0]
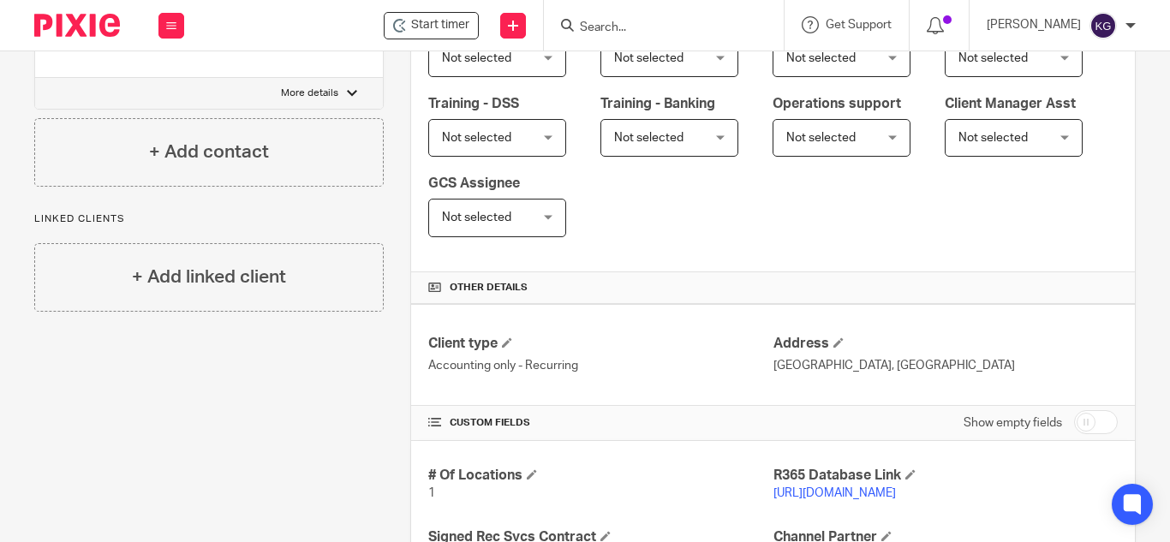
click at [1074, 418] on input "checkbox" at bounding box center [1096, 422] width 44 height 24
checkbox input "true"
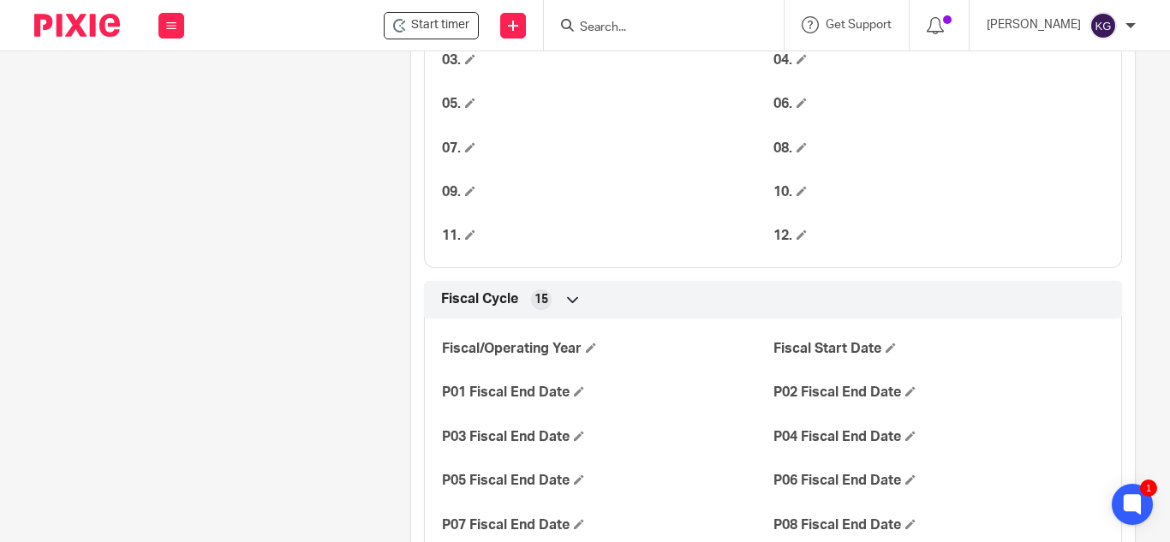
scroll to position [1285, 0]
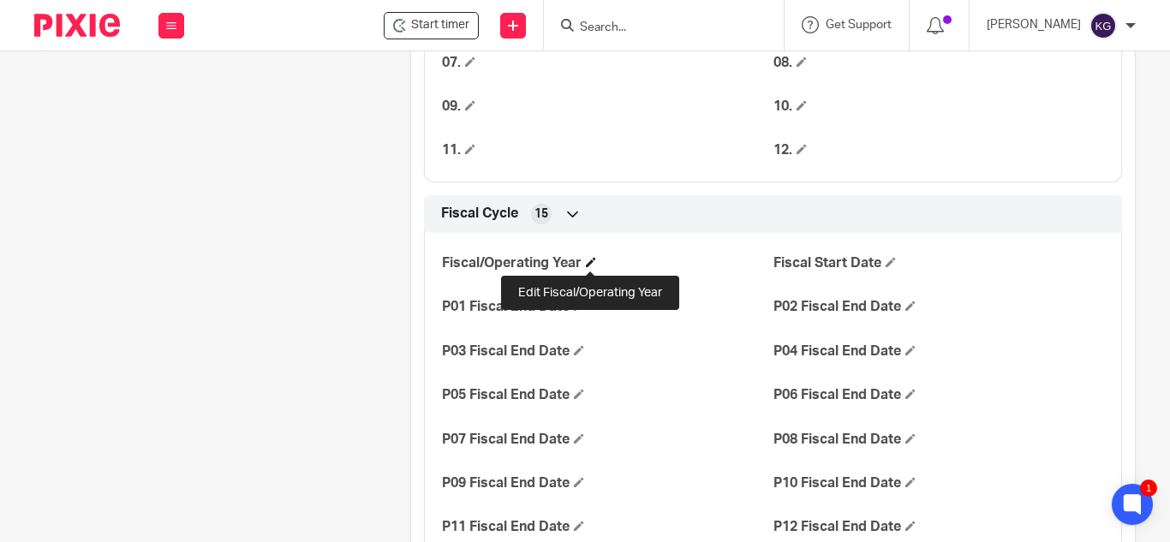
click at [589, 259] on span at bounding box center [591, 262] width 10 height 10
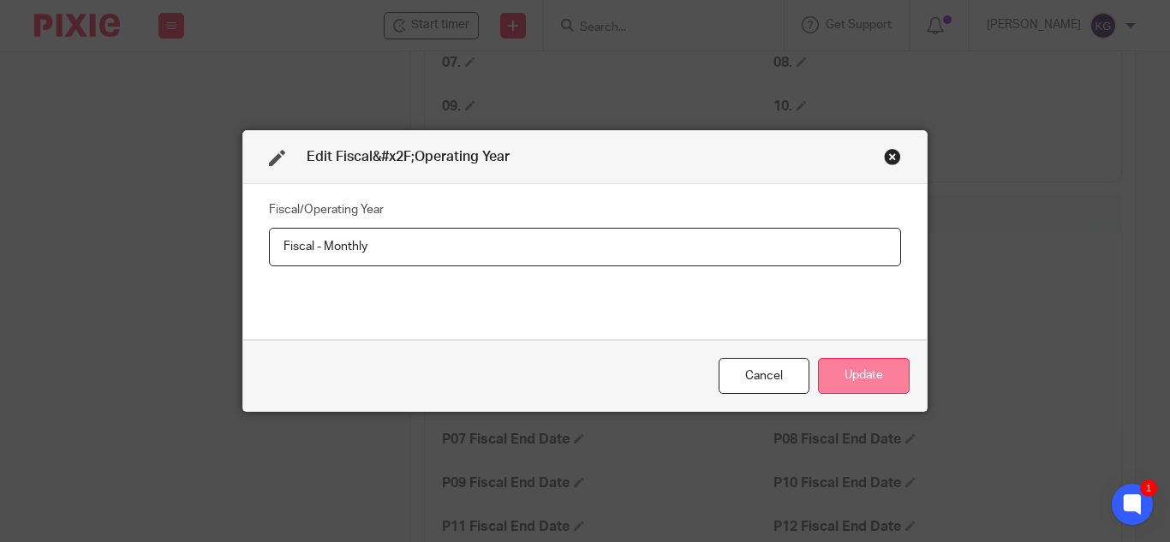
type input "Fiscal - Monthly"
click at [842, 379] on button "Update" at bounding box center [864, 376] width 92 height 37
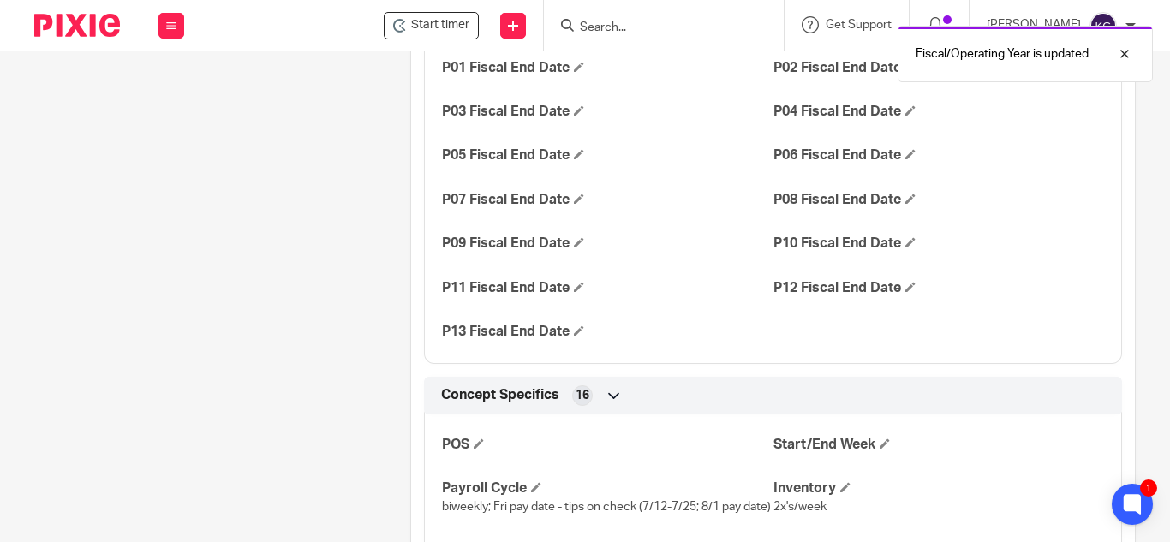
scroll to position [1628, 0]
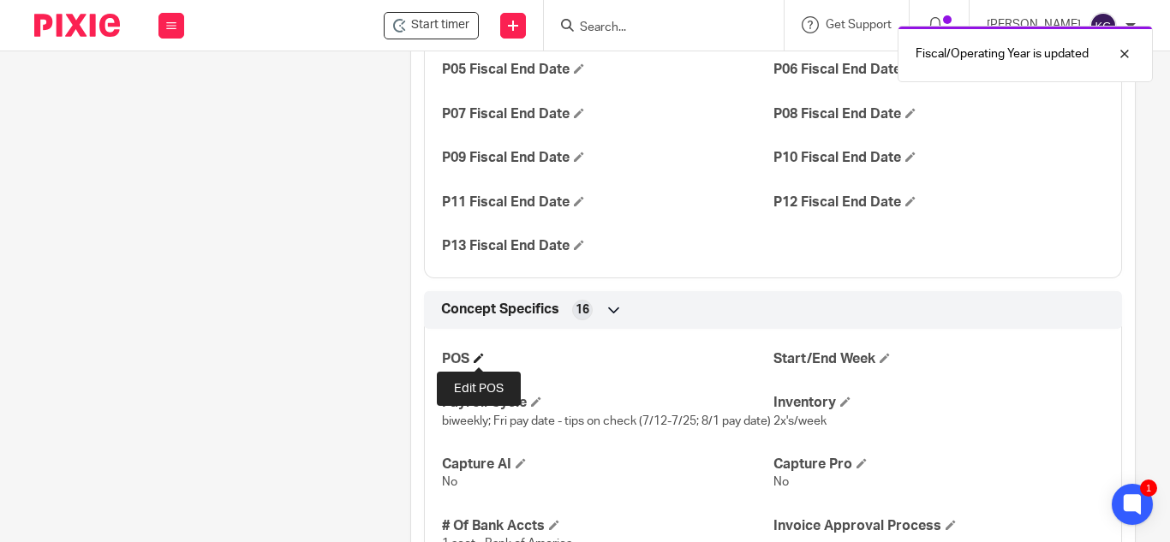
click at [476, 355] on span at bounding box center [479, 358] width 10 height 10
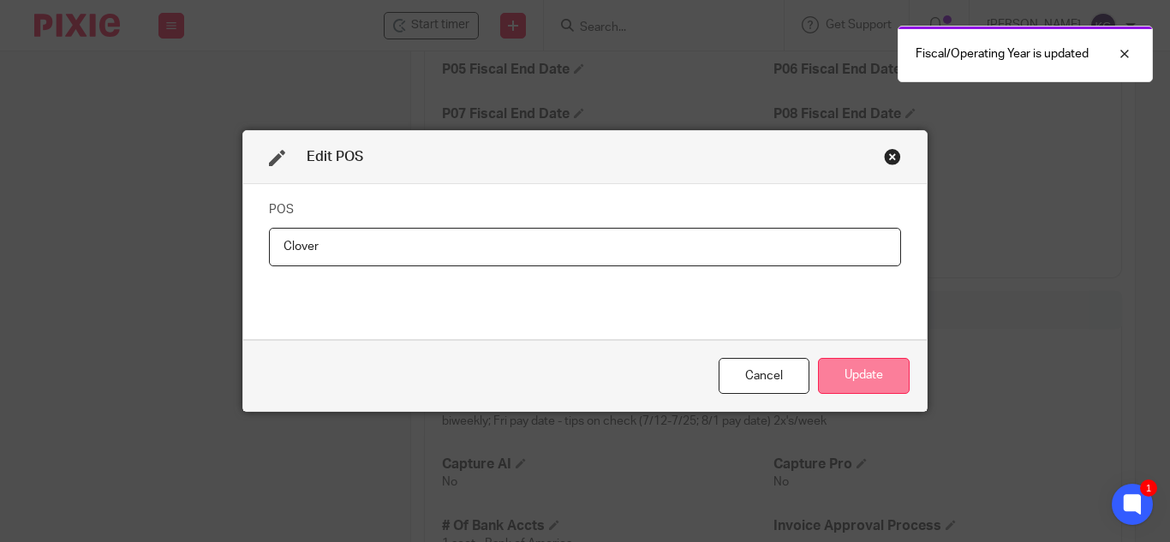
type input "Clover"
click at [860, 361] on button "Update" at bounding box center [864, 376] width 92 height 37
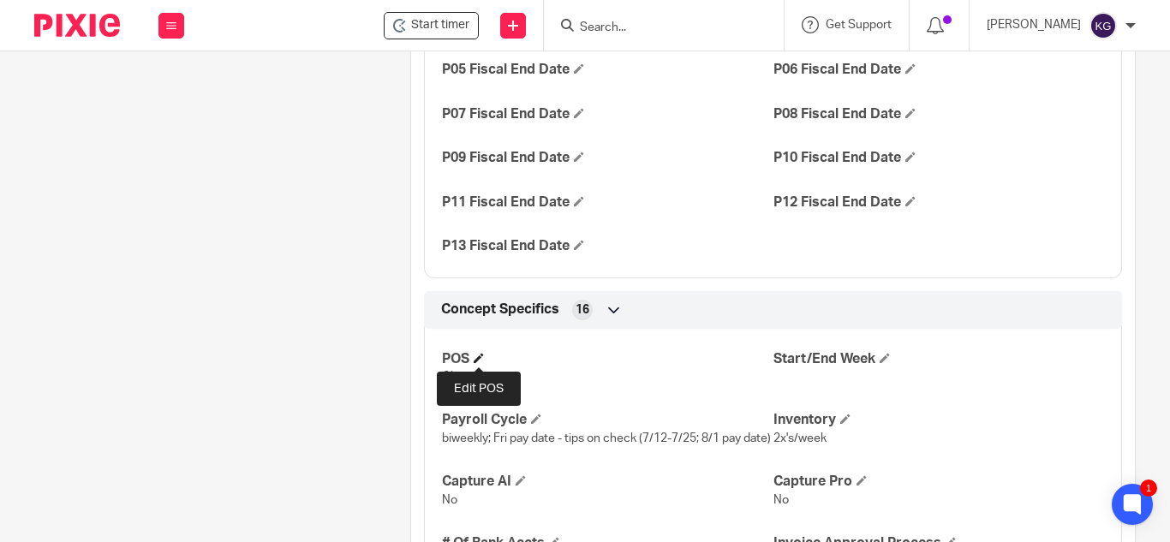
click at [478, 353] on span at bounding box center [479, 358] width 10 height 10
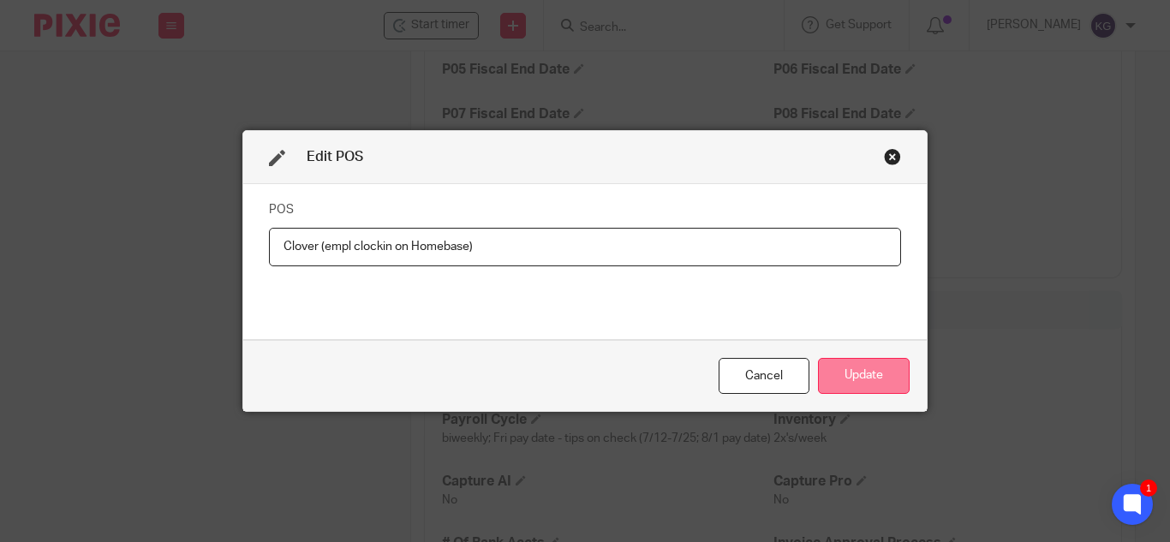
type input "Clover (empl clockin on Homebase)"
click at [845, 374] on button "Update" at bounding box center [864, 376] width 92 height 37
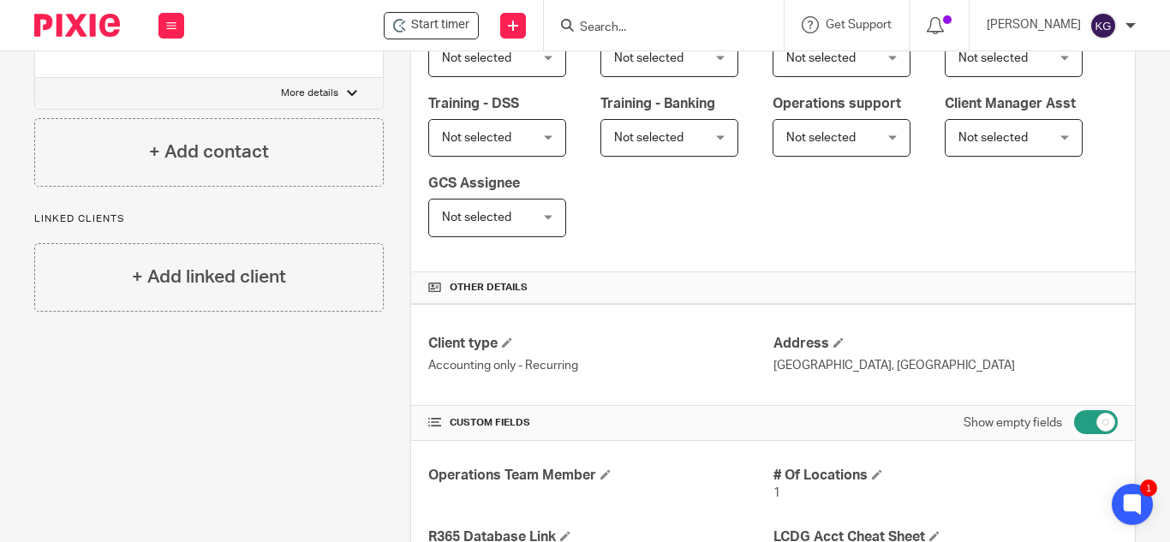
scroll to position [0, 0]
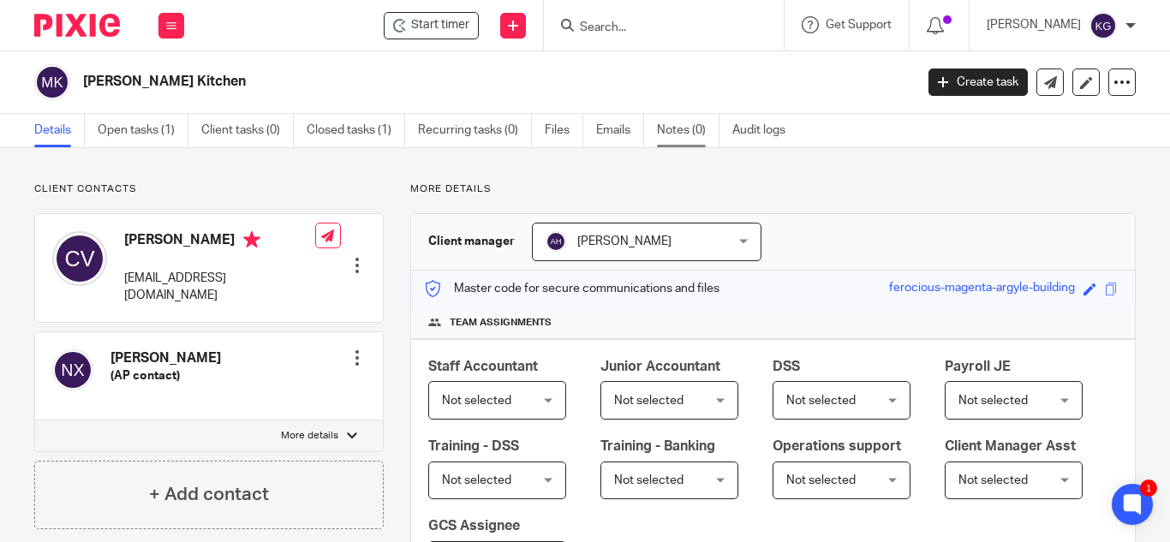
click at [691, 134] on link "Notes (0)" at bounding box center [688, 130] width 63 height 33
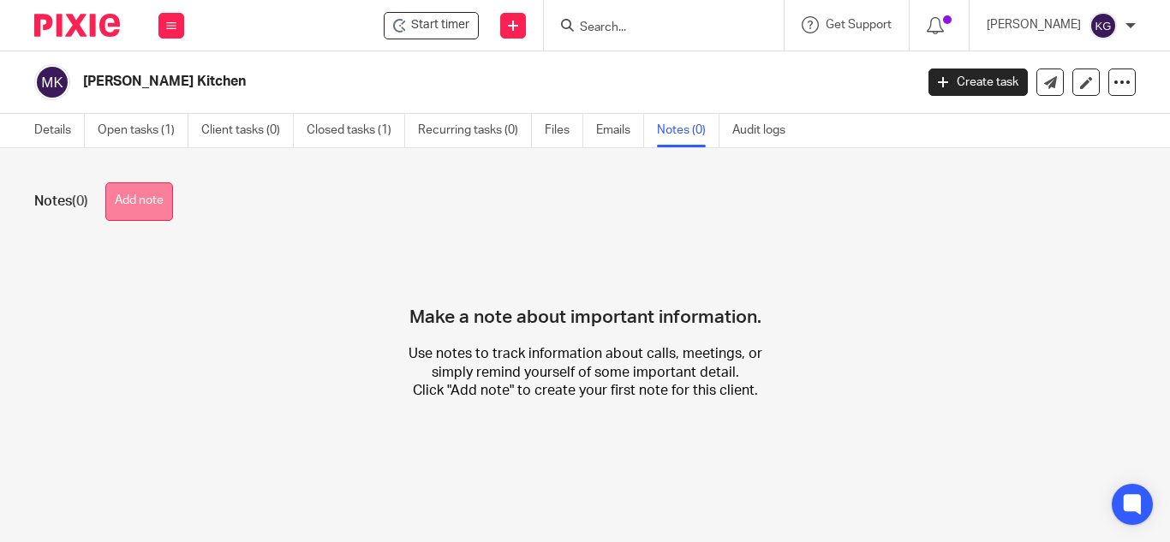
click at [135, 212] on button "Add note" at bounding box center [139, 201] width 68 height 39
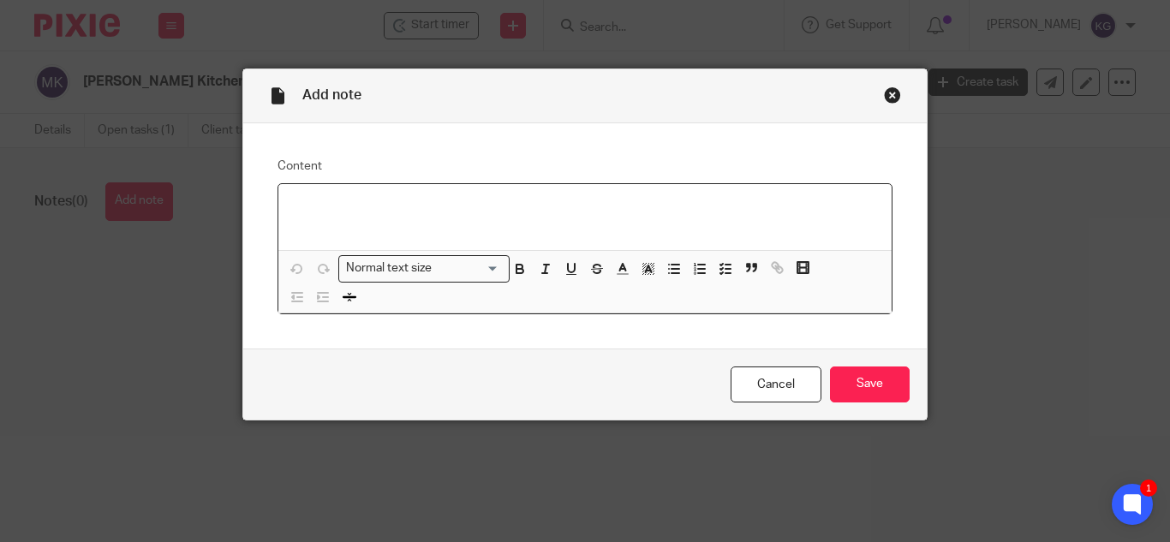
click at [316, 204] on p at bounding box center [585, 206] width 586 height 17
click at [500, 199] on p "Last bank rec completed [DATE]" at bounding box center [585, 206] width 586 height 17
click at [858, 386] on input "Save" at bounding box center [870, 385] width 80 height 37
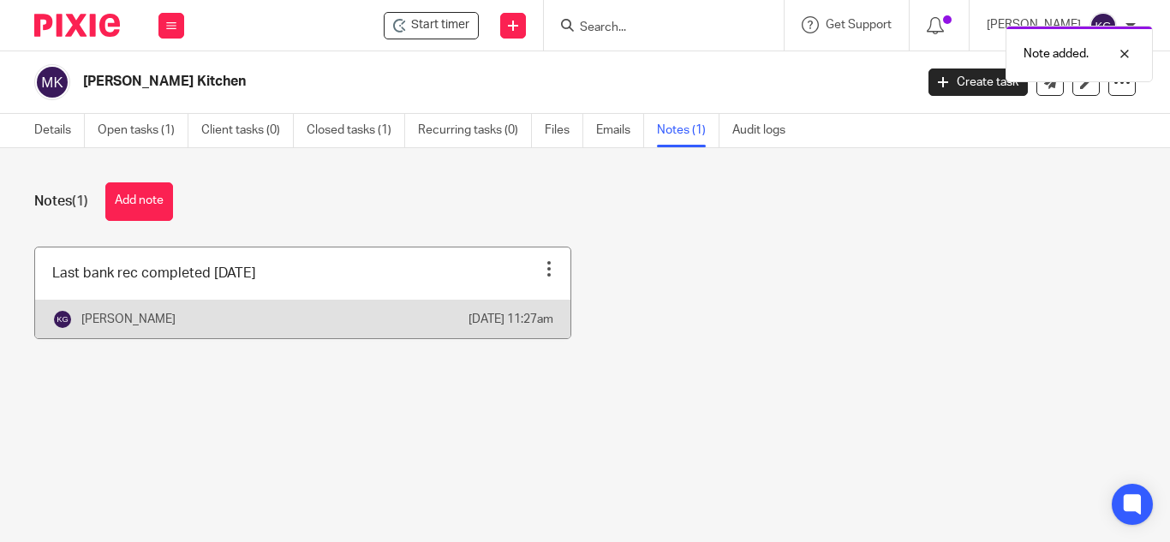
click at [536, 269] on div "Pin note Edit note Delete note" at bounding box center [549, 269] width 26 height 26
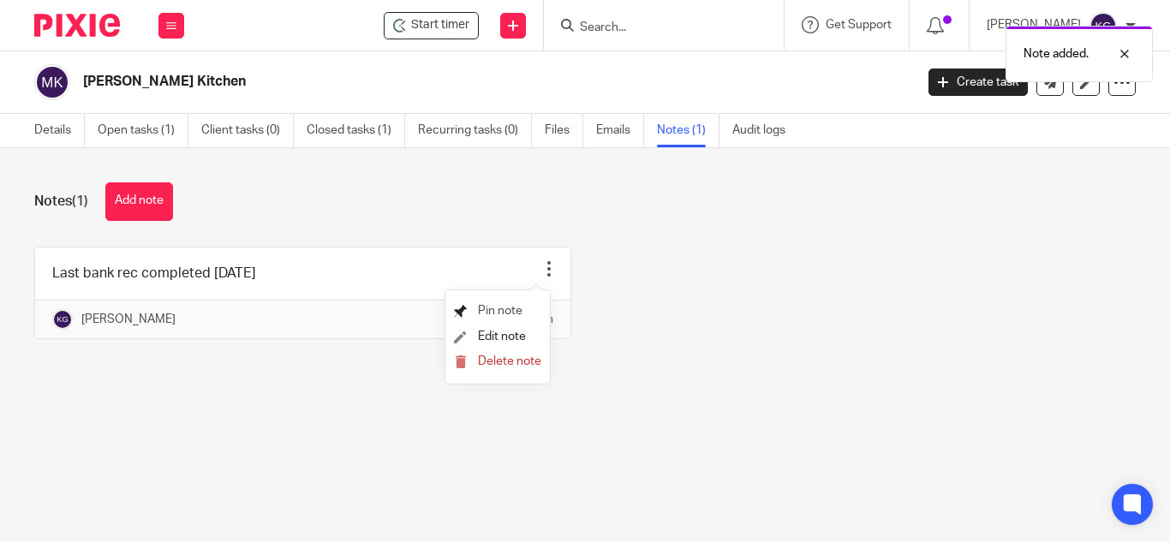
click at [505, 308] on span "Pin note" at bounding box center [500, 311] width 45 height 12
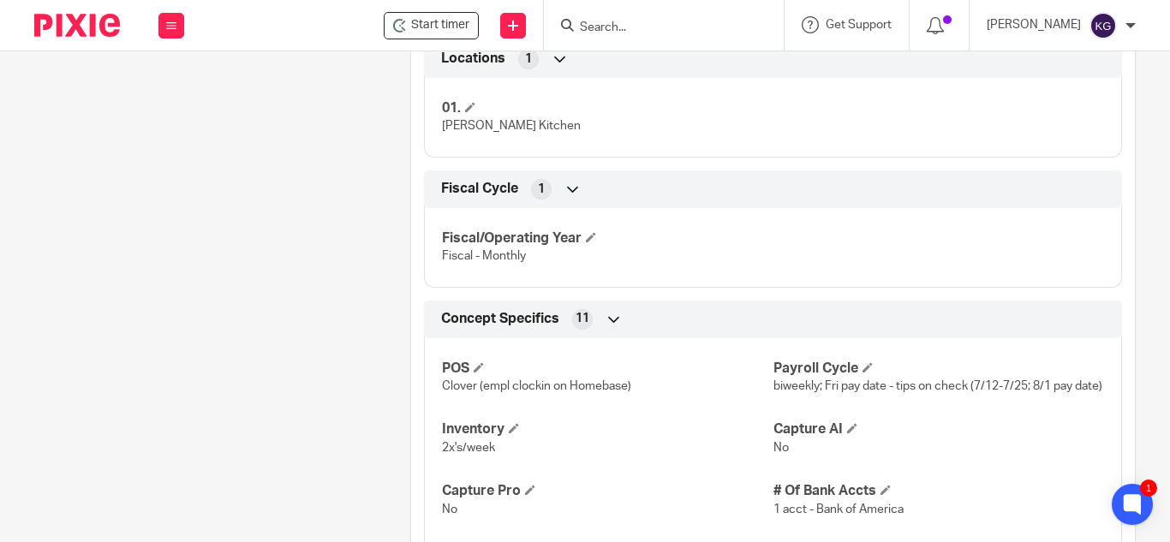
scroll to position [600, 0]
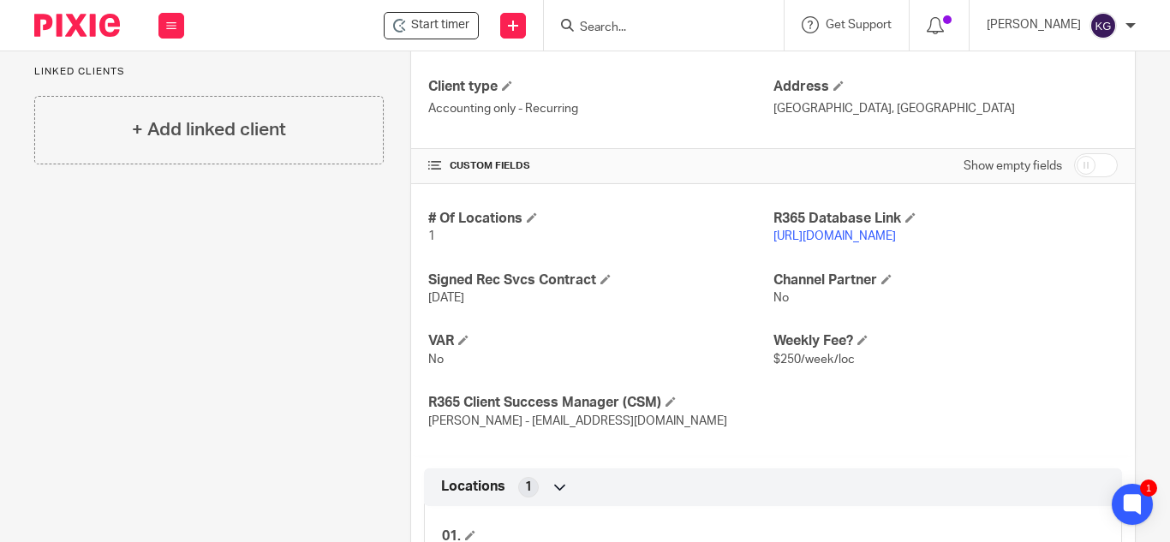
click at [1074, 164] on input "checkbox" at bounding box center [1096, 165] width 44 height 24
checkbox input "true"
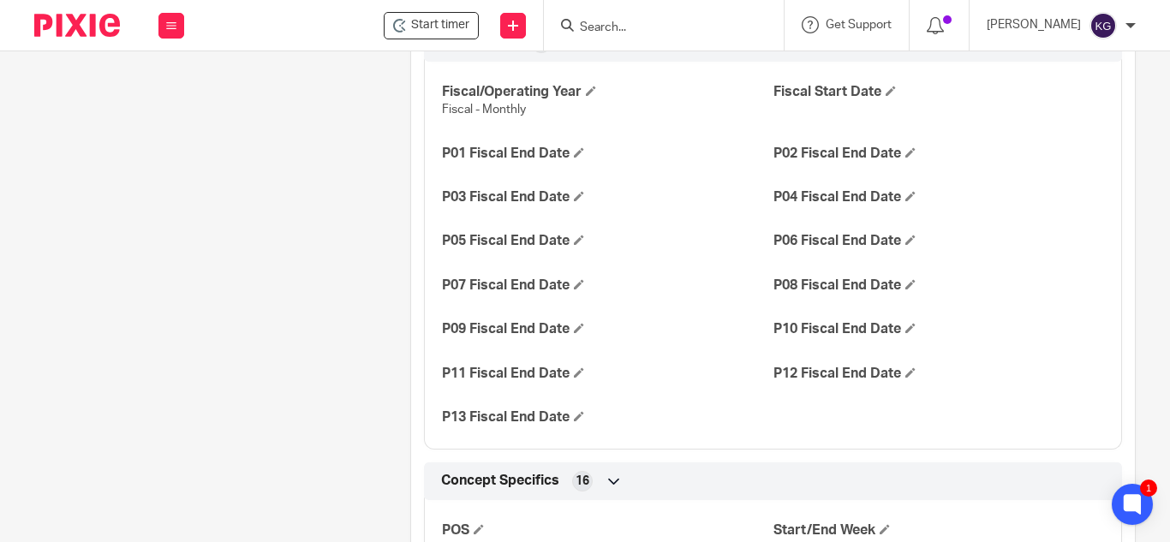
scroll to position [1628, 0]
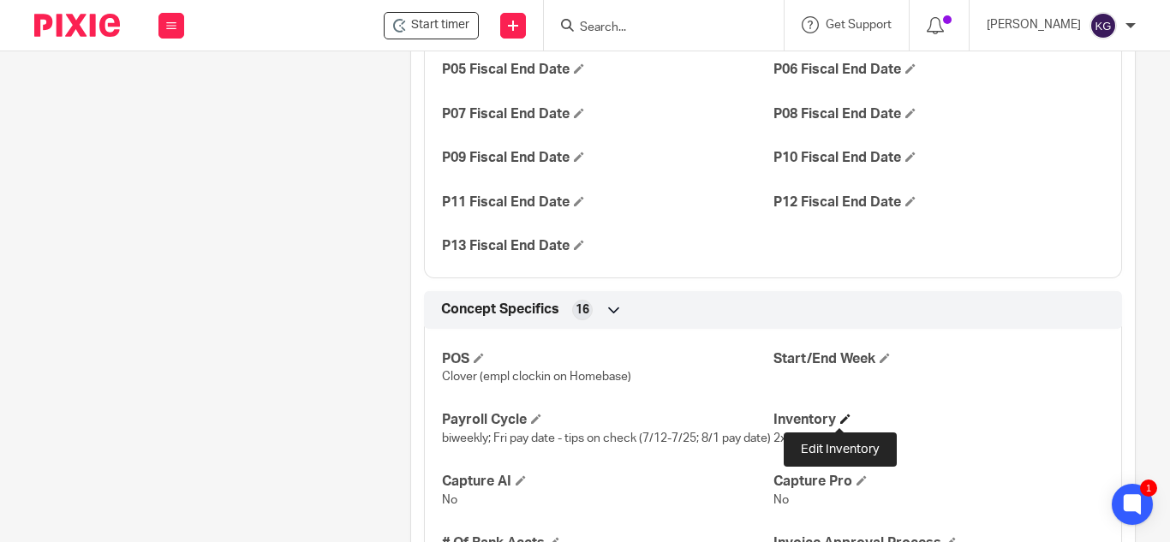
click at [844, 416] on span at bounding box center [846, 419] width 10 height 10
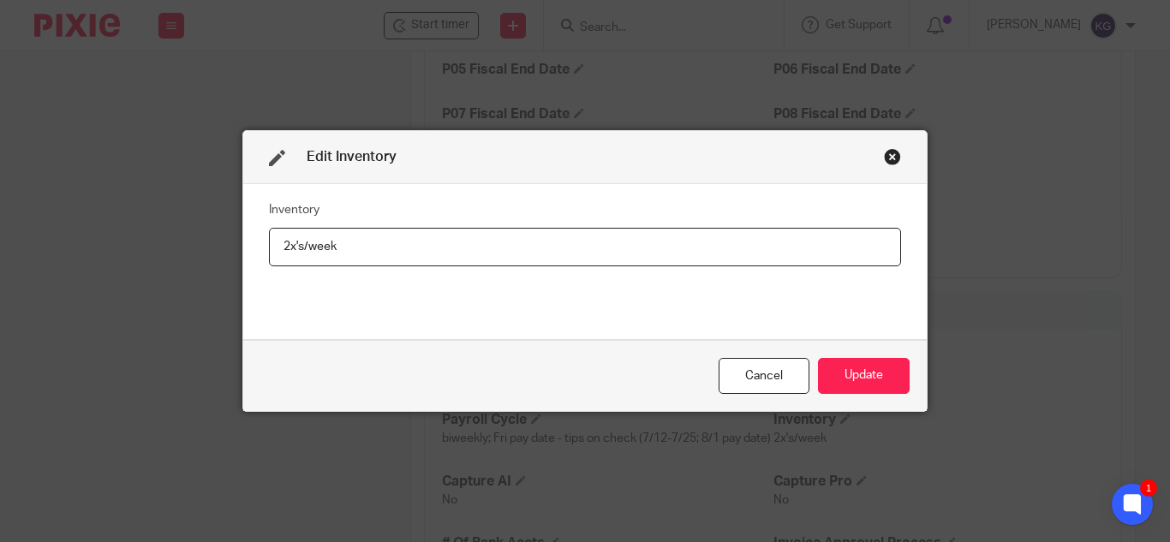
click at [780, 372] on div "Cancel" at bounding box center [764, 376] width 91 height 37
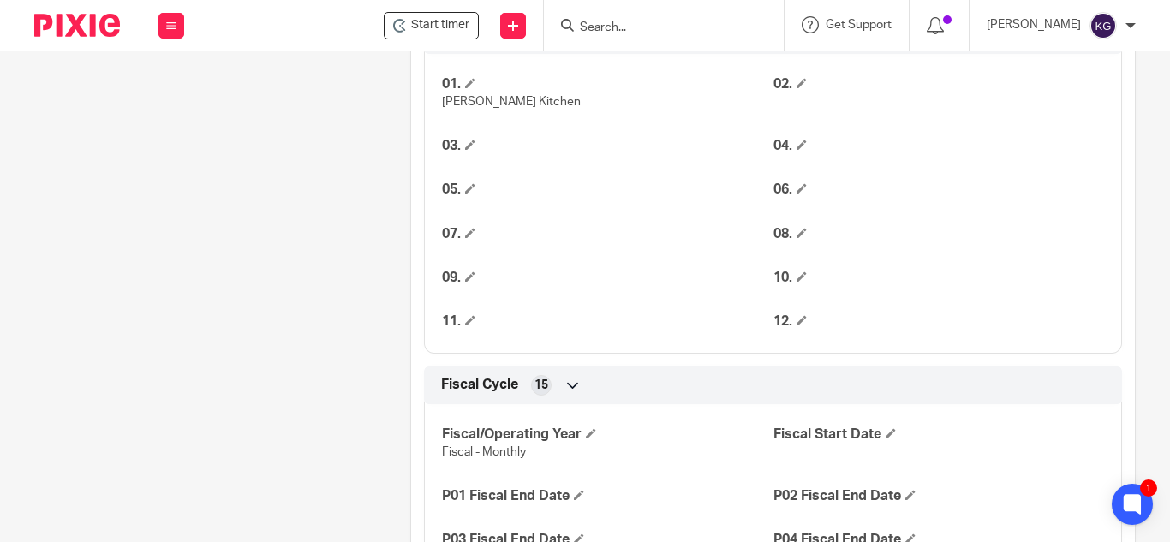
scroll to position [600, 0]
